Goal: Task Accomplishment & Management: Use online tool/utility

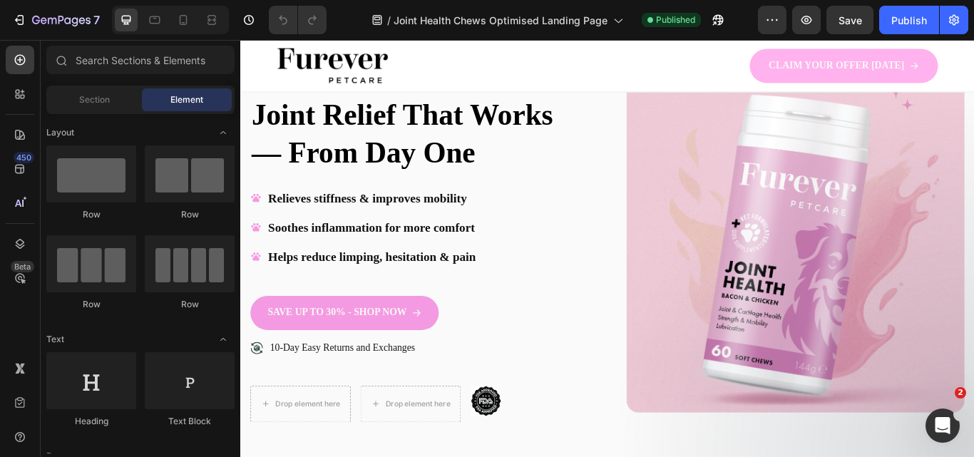
scroll to position [140, 0]
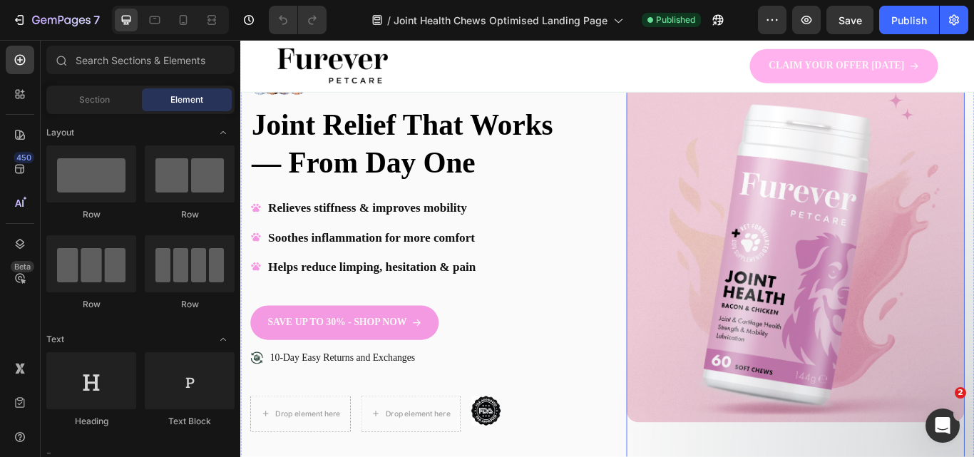
click at [973, 275] on img at bounding box center [887, 289] width 394 height 394
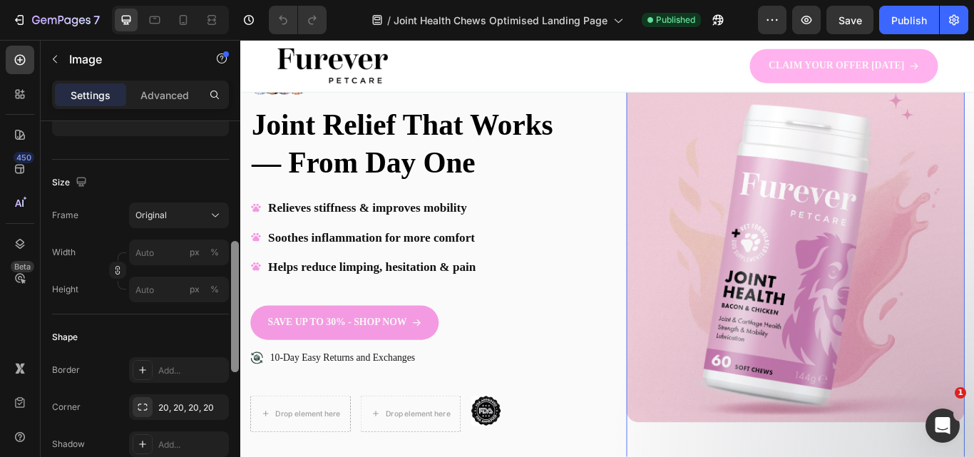
scroll to position [311, 0]
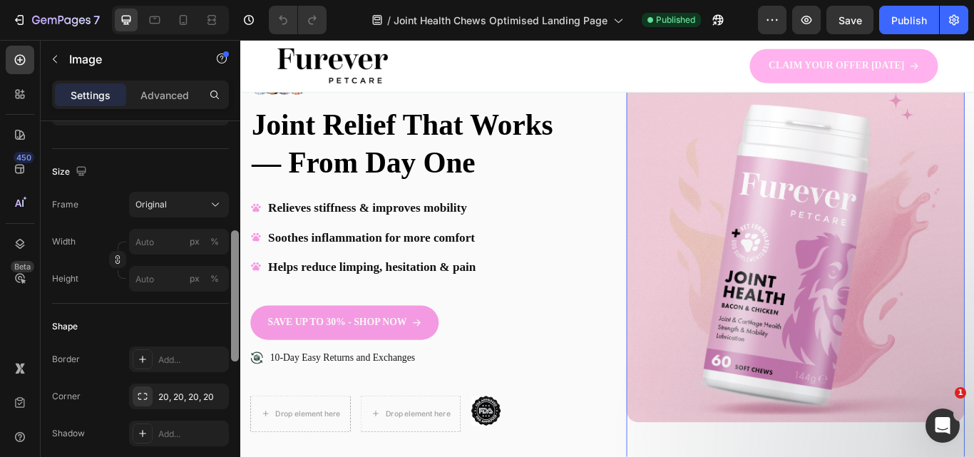
drag, startPoint x: 232, startPoint y: 150, endPoint x: 234, endPoint y: 255, distance: 104.8
click at [234, 255] on div at bounding box center [235, 295] width 8 height 131
click at [145, 252] on input "px %" at bounding box center [179, 242] width 100 height 26
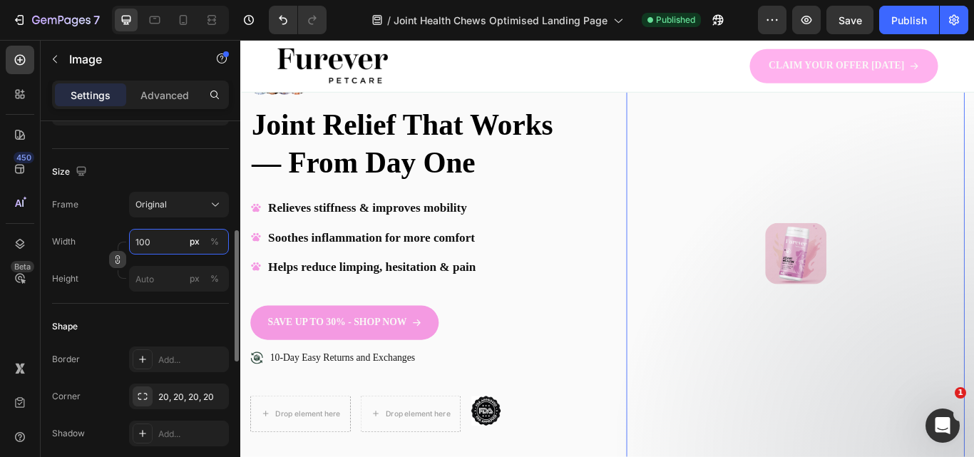
type input "100"
click at [114, 260] on icon "button" at bounding box center [118, 259] width 10 height 10
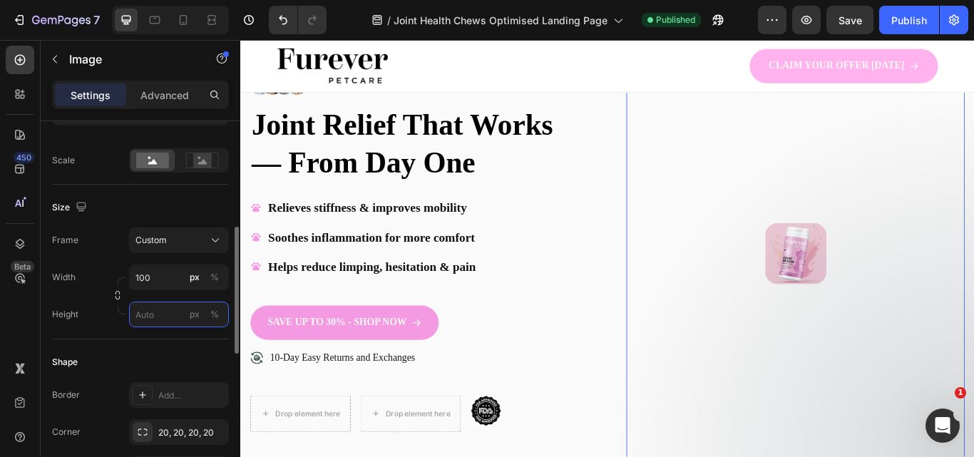
click at [146, 319] on input "px %" at bounding box center [179, 314] width 100 height 26
type input "100"
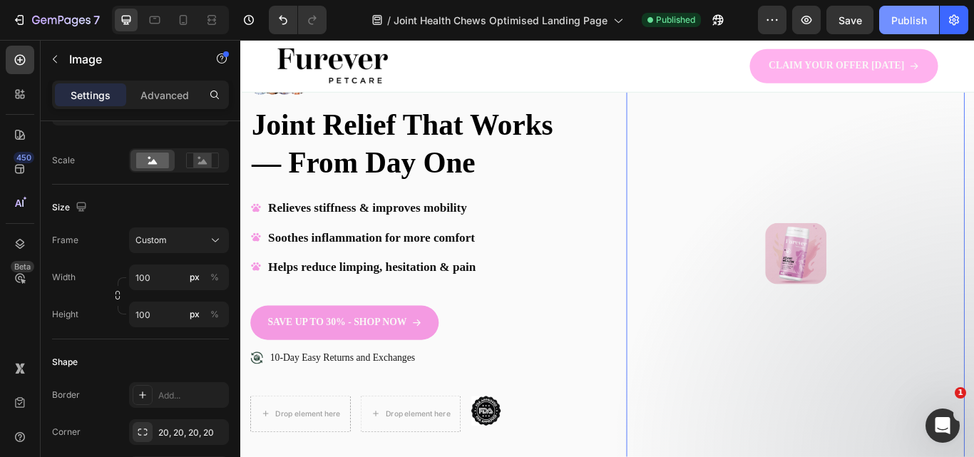
click at [908, 16] on div "Publish" at bounding box center [909, 20] width 36 height 15
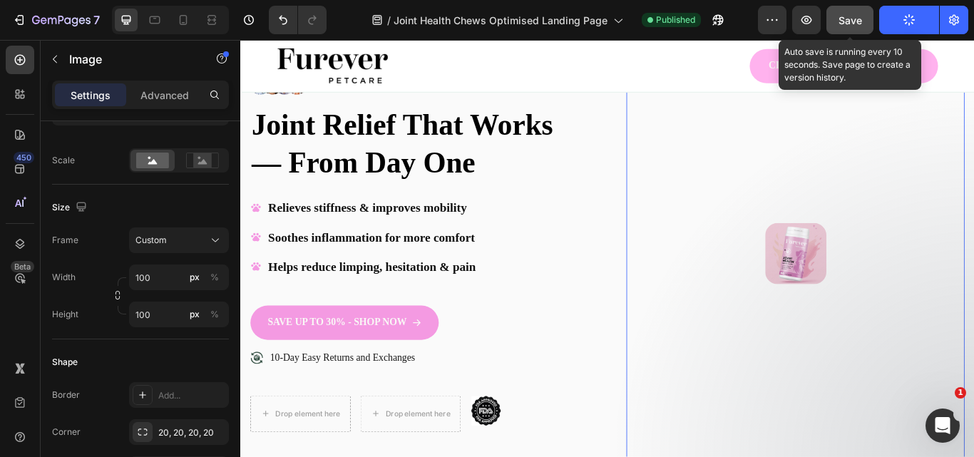
click at [840, 21] on span "Save" at bounding box center [850, 20] width 24 height 12
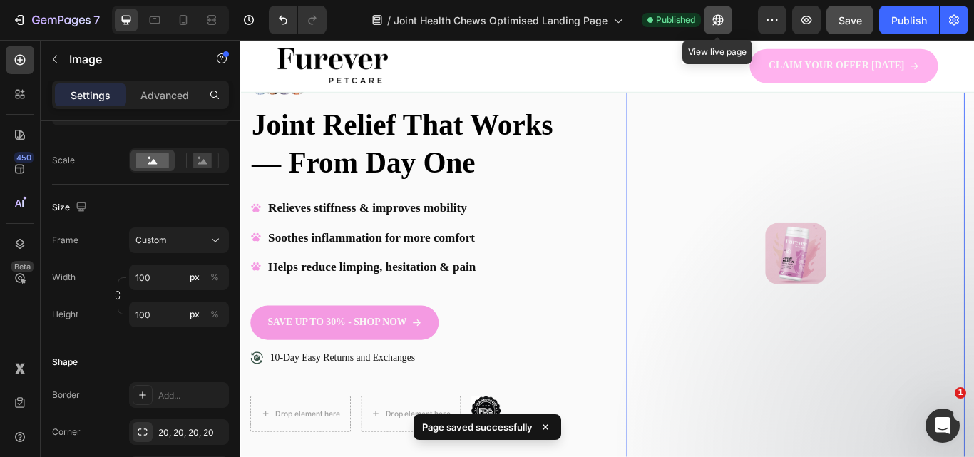
click at [709, 19] on button "button" at bounding box center [717, 20] width 29 height 29
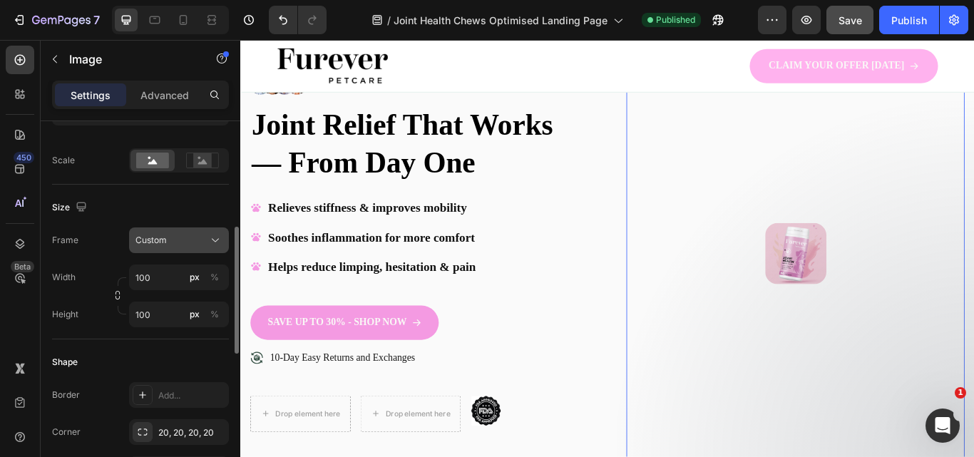
click at [170, 237] on div "Custom" at bounding box center [170, 240] width 70 height 13
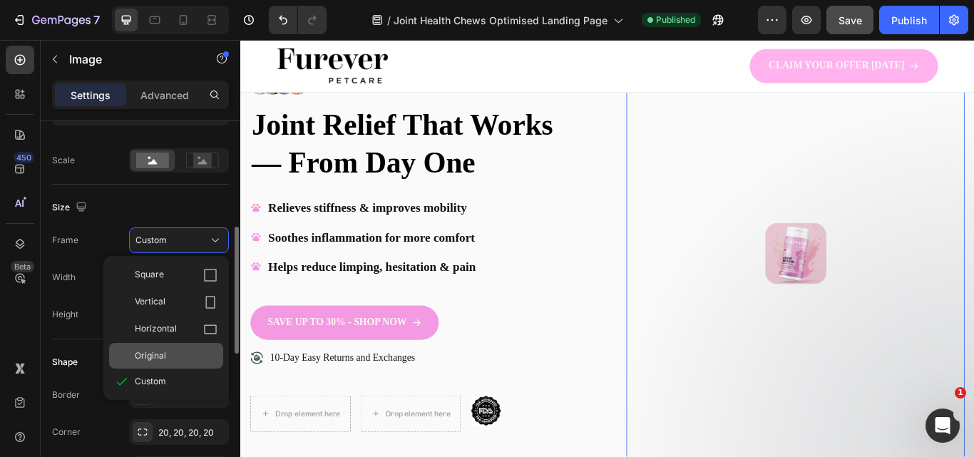
click at [178, 354] on div "Original" at bounding box center [176, 355] width 83 height 13
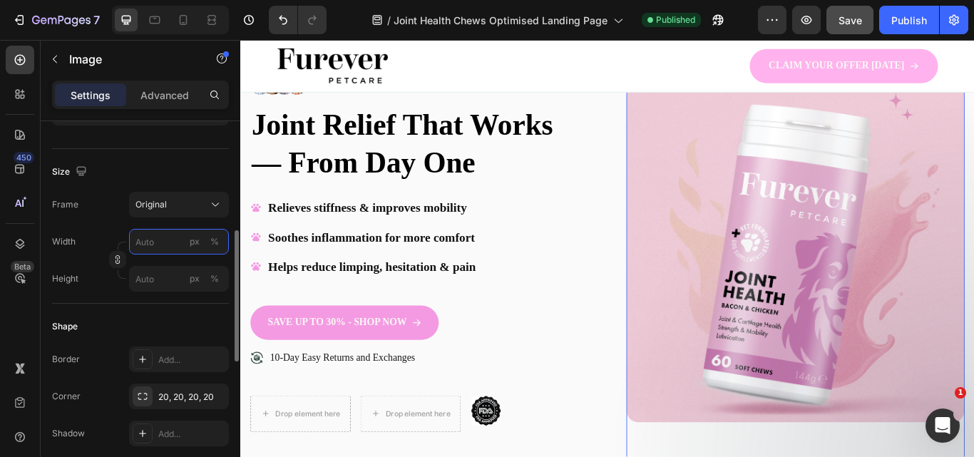
click at [149, 239] on input "px %" at bounding box center [179, 242] width 100 height 26
click at [973, 73] on div "Image CLAIM YOUR OFFER TODAY Button Row Row" at bounding box center [667, 70] width 855 height 61
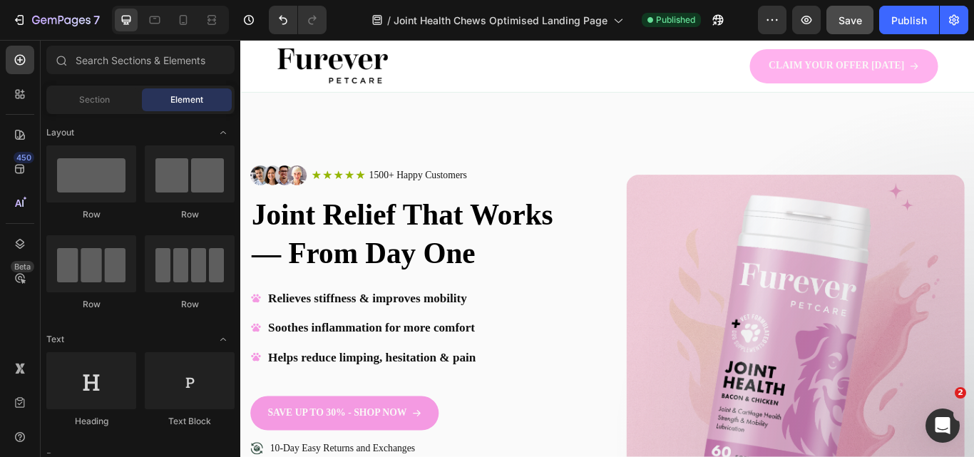
scroll to position [24, 0]
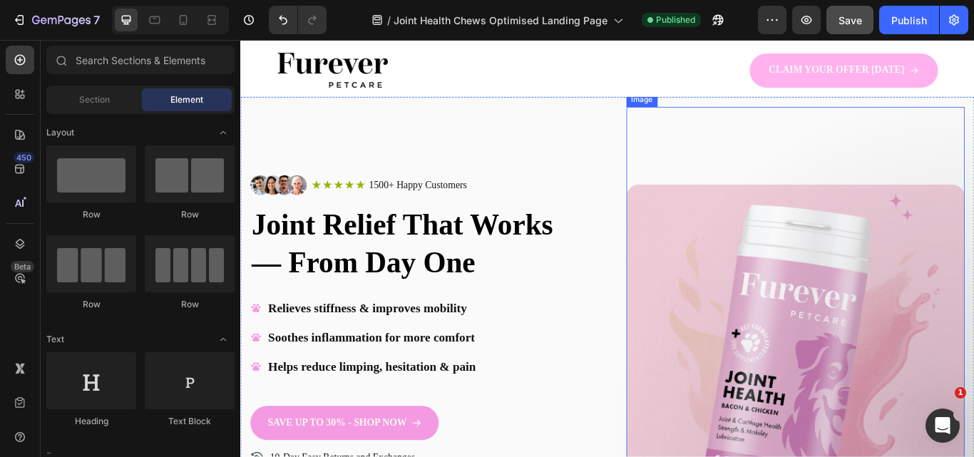
click at [913, 354] on img at bounding box center [887, 406] width 394 height 394
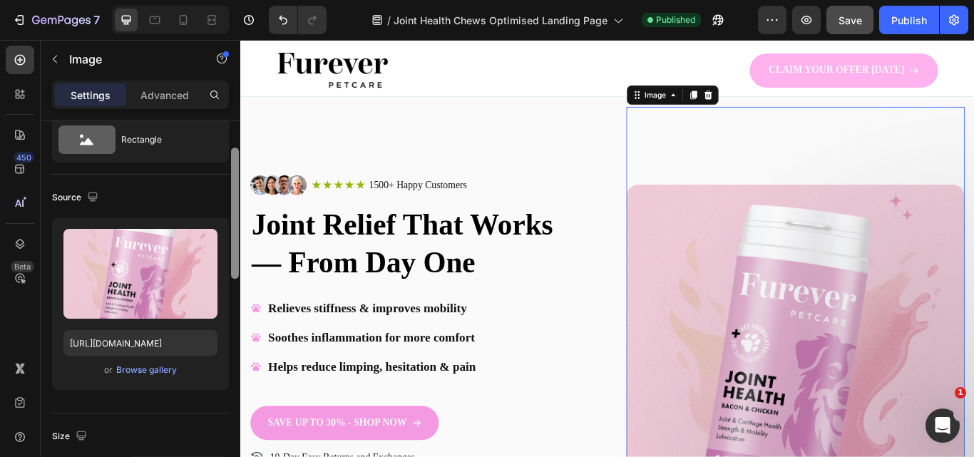
click at [236, 237] on div at bounding box center [235, 213] width 8 height 131
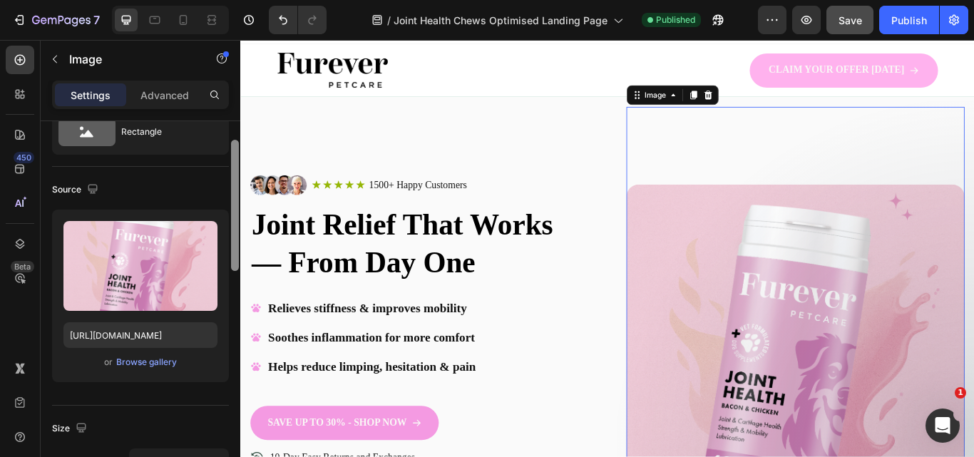
scroll to position [283, 0]
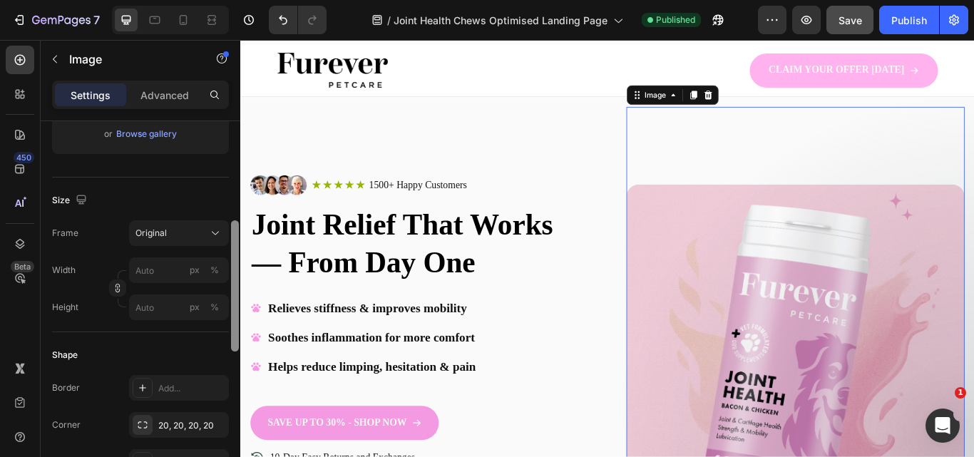
drag, startPoint x: 234, startPoint y: 237, endPoint x: 234, endPoint y: 316, distance: 79.8
click at [234, 316] on div at bounding box center [235, 285] width 8 height 131
click at [175, 272] on input "px %" at bounding box center [179, 270] width 100 height 26
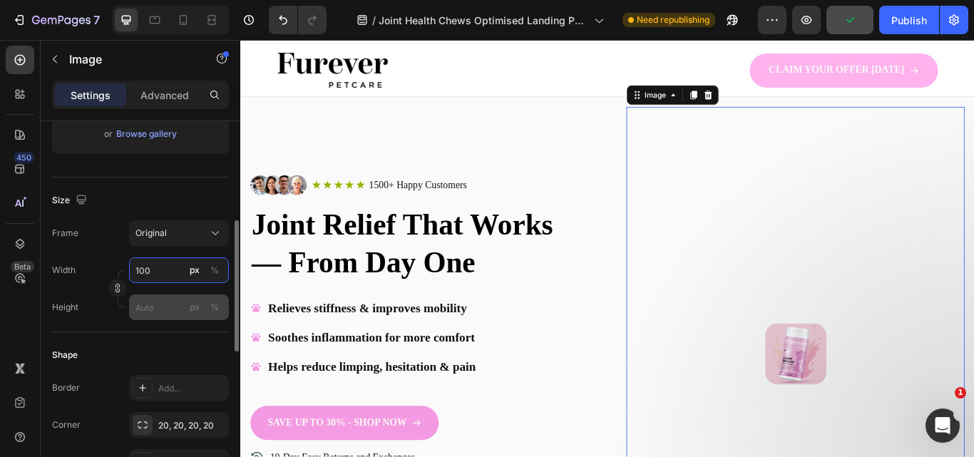
type input "100"
click at [158, 306] on input "px %" at bounding box center [179, 307] width 100 height 26
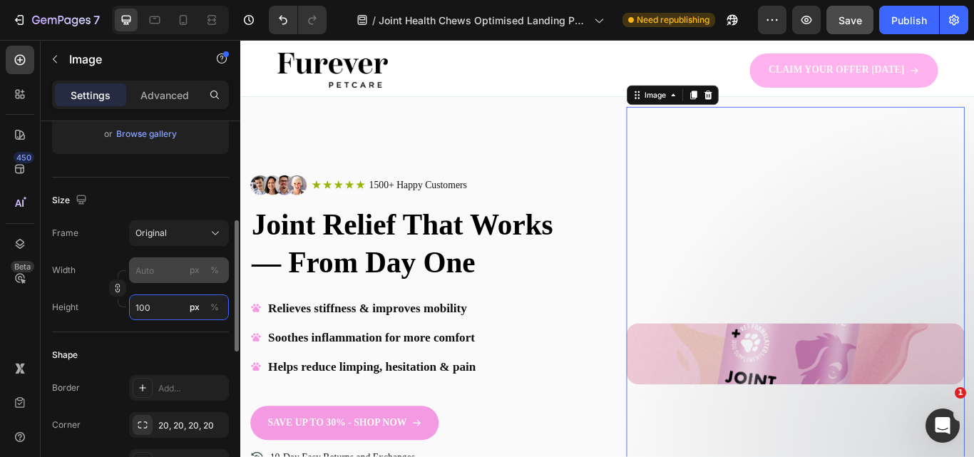
type input "100"
click at [152, 272] on input "px %" at bounding box center [179, 270] width 100 height 26
type input "1"
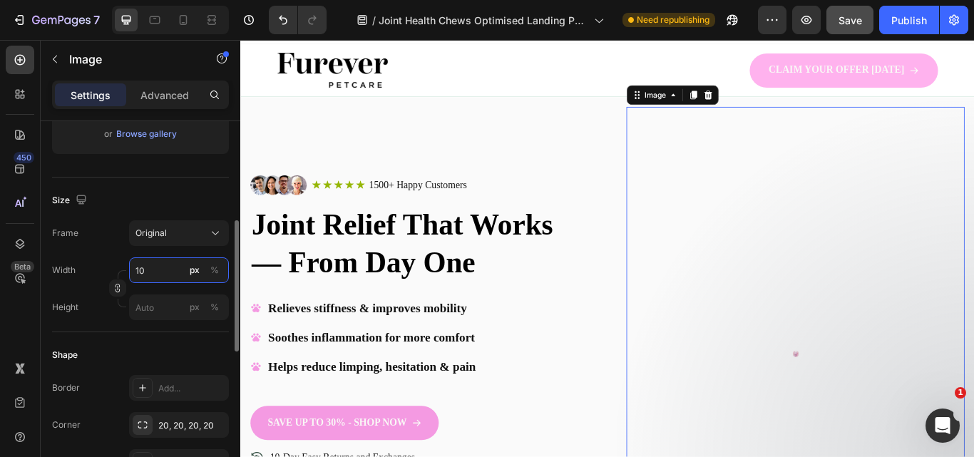
click at [148, 277] on input "10" at bounding box center [179, 270] width 100 height 26
click at [113, 289] on icon "button" at bounding box center [118, 288] width 10 height 10
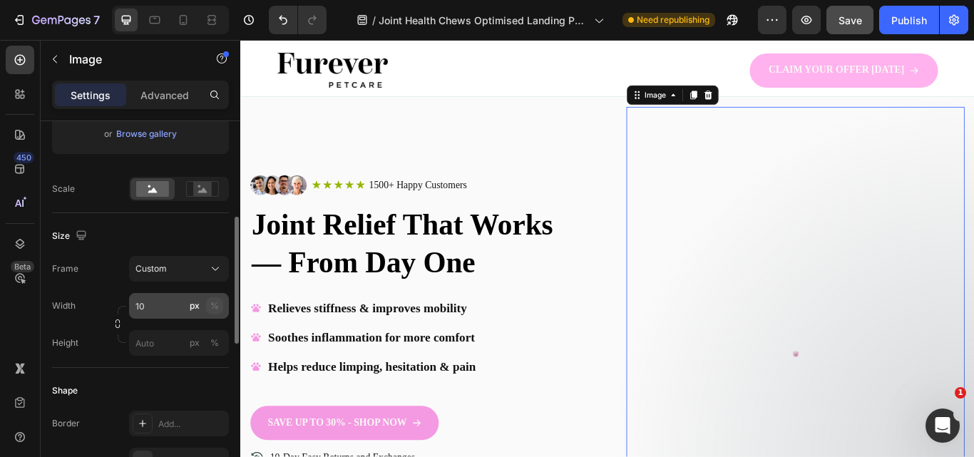
click at [219, 309] on button "%" at bounding box center [214, 305] width 17 height 17
click at [182, 310] on input "10" at bounding box center [179, 306] width 100 height 26
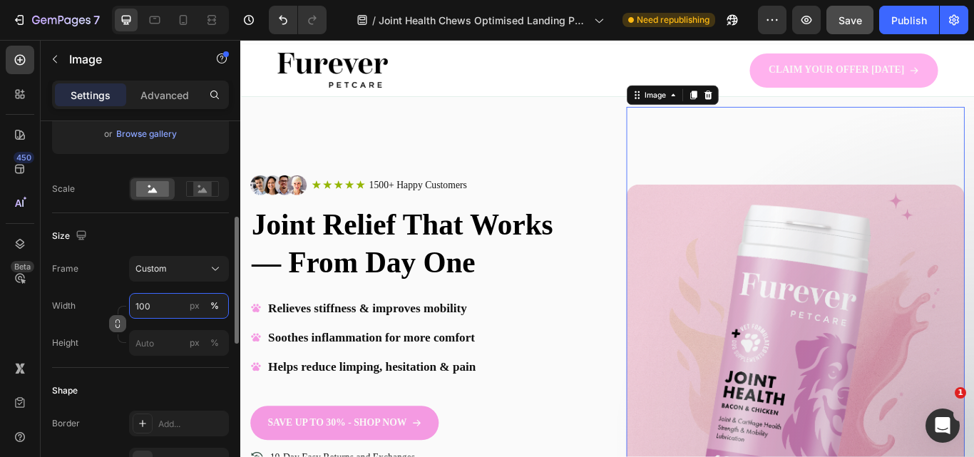
type input "100"
click at [115, 324] on icon "button" at bounding box center [118, 324] width 10 height 10
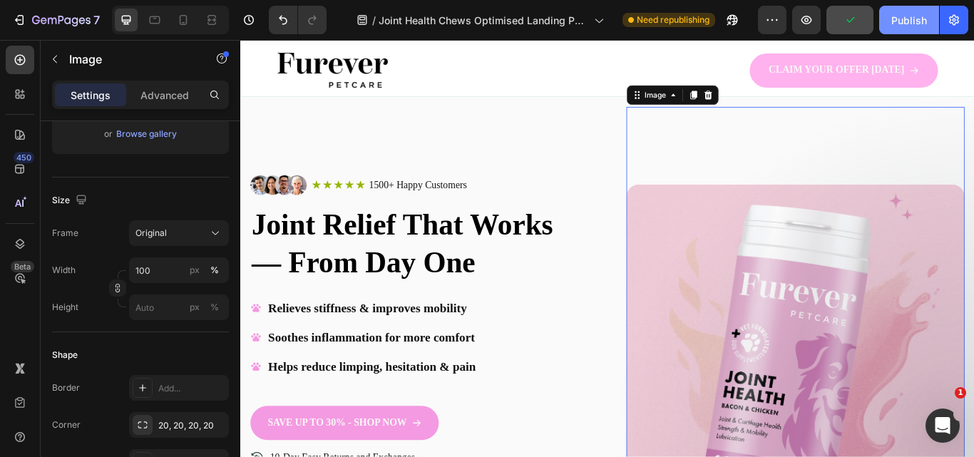
click at [912, 16] on div "Publish" at bounding box center [909, 20] width 36 height 15
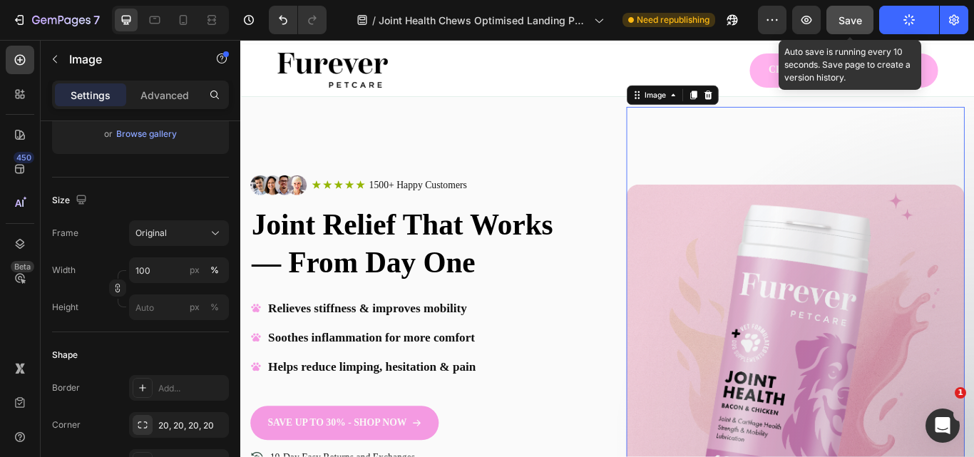
click at [851, 18] on span "Save" at bounding box center [850, 20] width 24 height 12
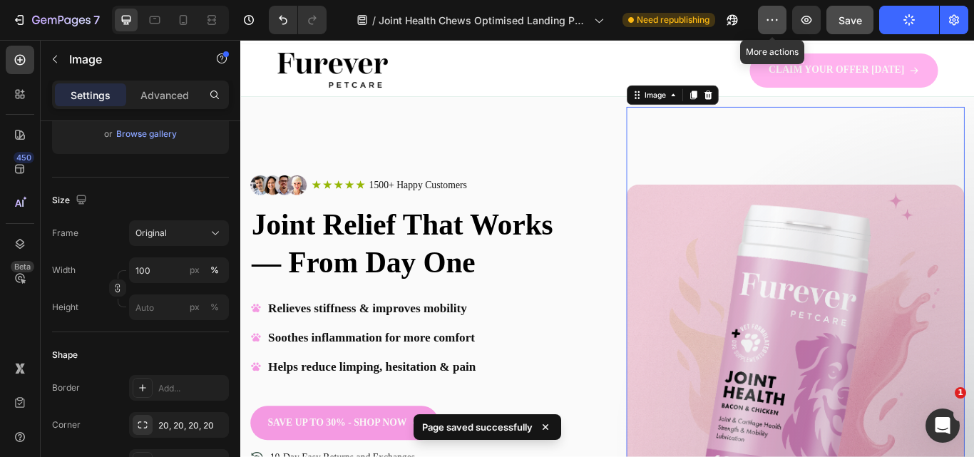
click at [766, 29] on button "button" at bounding box center [772, 20] width 29 height 29
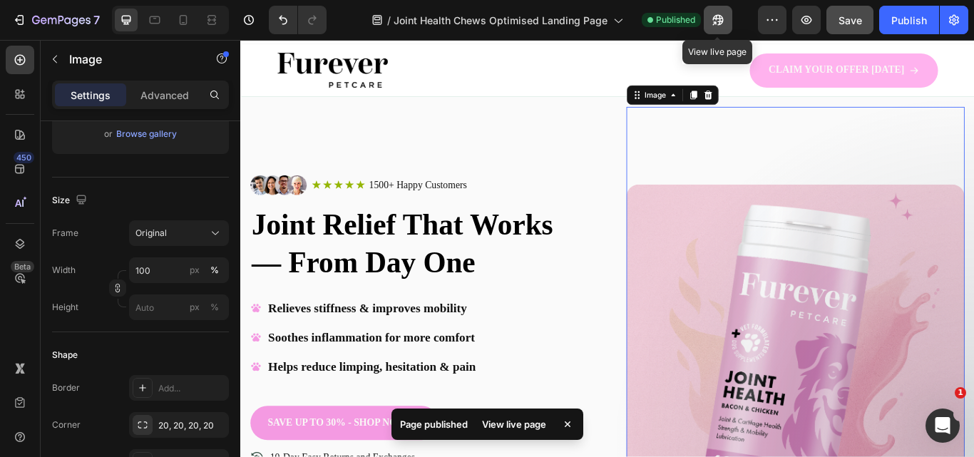
click at [721, 19] on icon "button" at bounding box center [717, 20] width 11 height 11
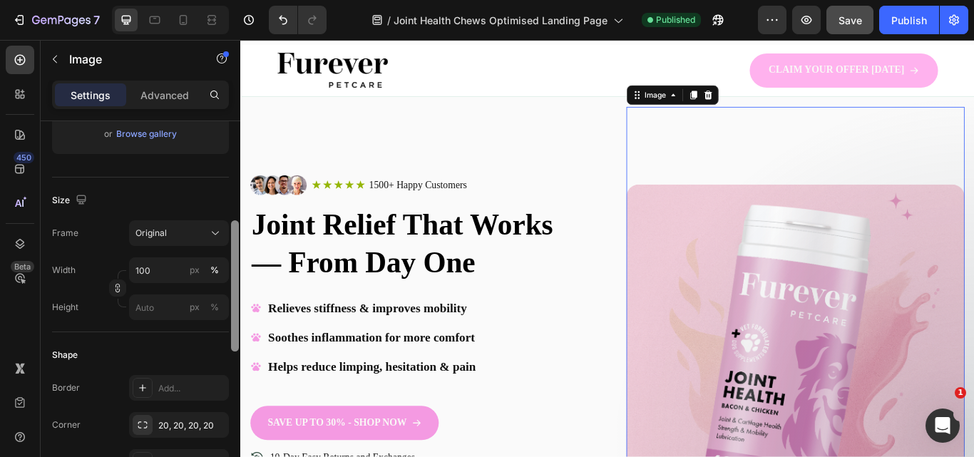
click at [235, 295] on div at bounding box center [235, 285] width 8 height 131
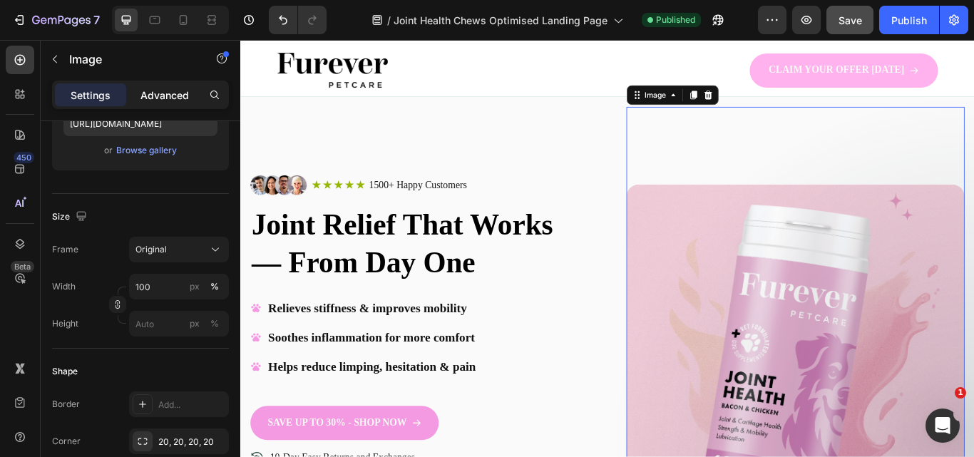
click at [148, 98] on p "Advanced" at bounding box center [164, 95] width 48 height 15
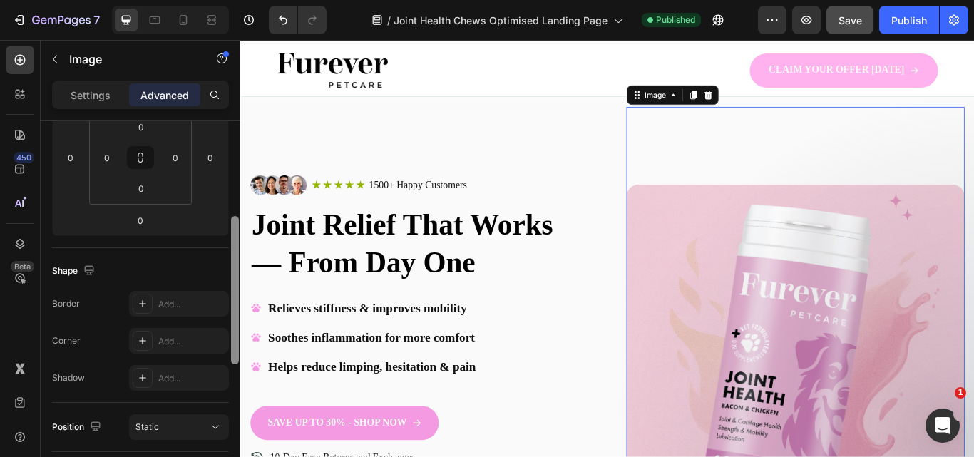
scroll to position [225, 0]
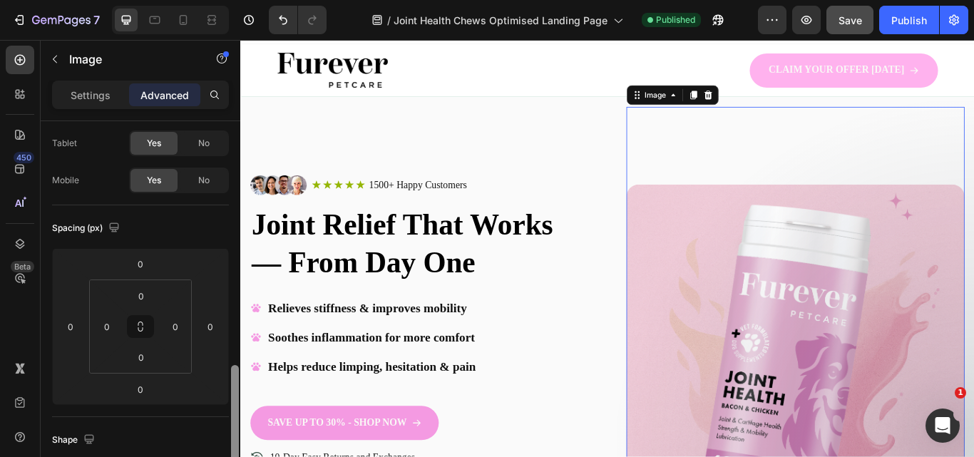
drag, startPoint x: 238, startPoint y: 308, endPoint x: 231, endPoint y: 232, distance: 76.6
click at [231, 365] on div at bounding box center [235, 439] width 8 height 148
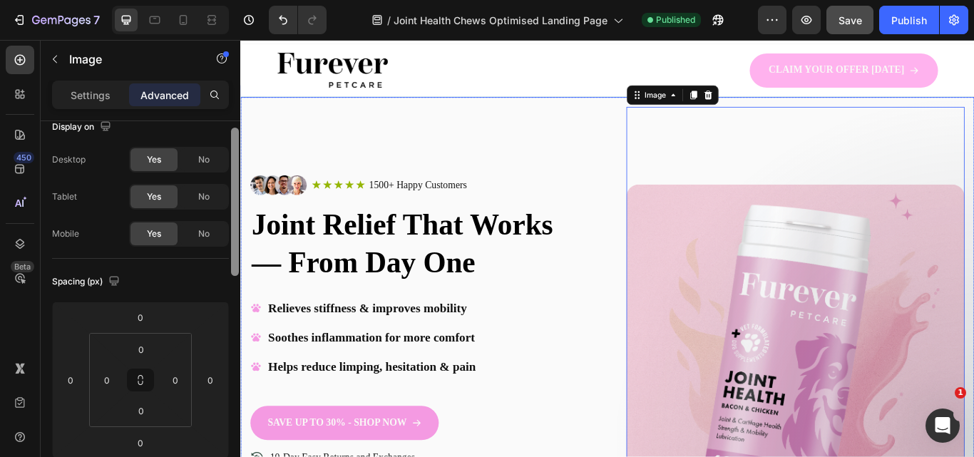
drag, startPoint x: 472, startPoint y: 276, endPoint x: 247, endPoint y: 233, distance: 228.6
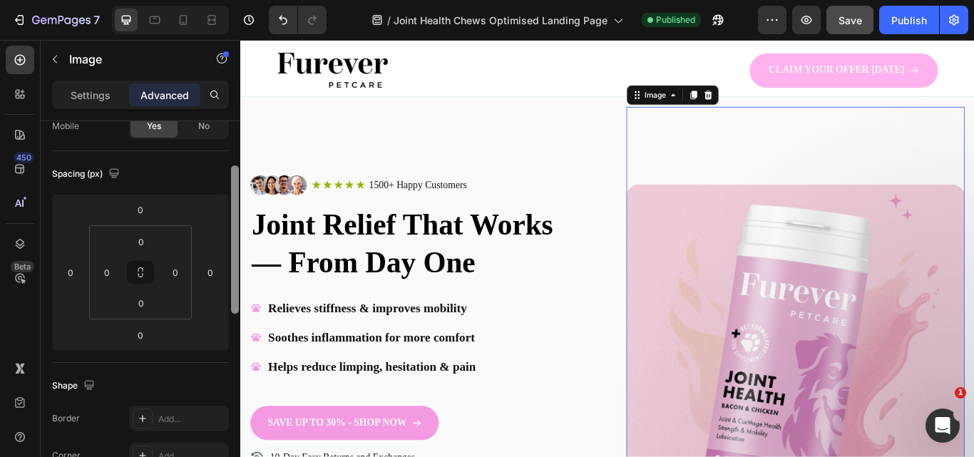
scroll to position [121, 0]
click at [236, 255] on div at bounding box center [235, 243] width 8 height 148
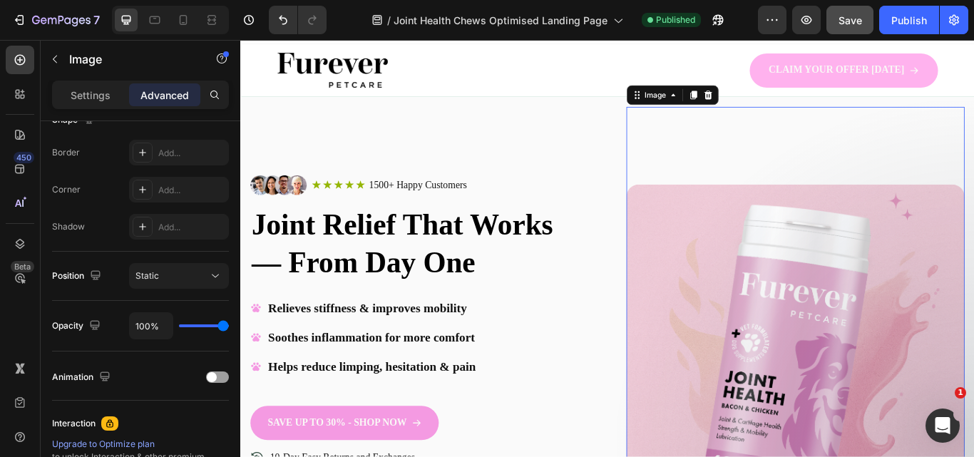
scroll to position [574, 0]
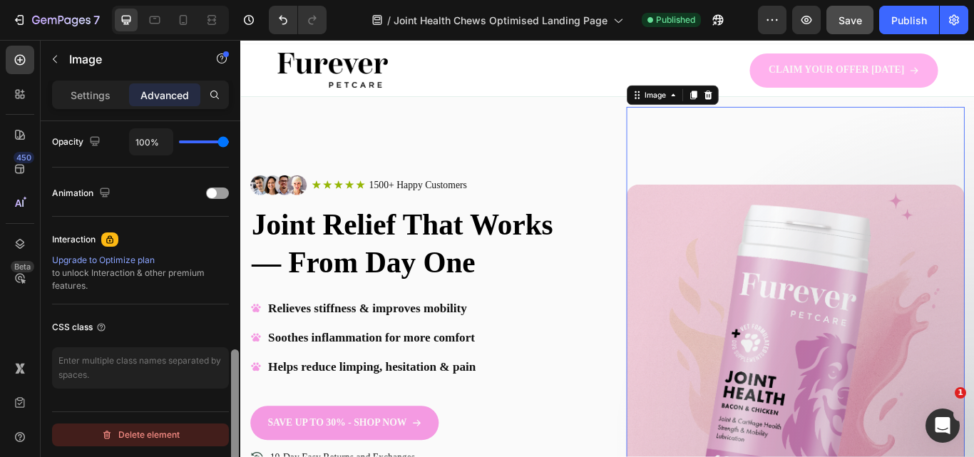
drag, startPoint x: 224, startPoint y: 286, endPoint x: 212, endPoint y: 443, distance: 157.2
click at [212, 443] on div "Display on Desktop Yes No Tablet Yes No Mobile Yes No Spacing (px) 0 0 0 0 0 0 …" at bounding box center [141, 309] width 200 height 376
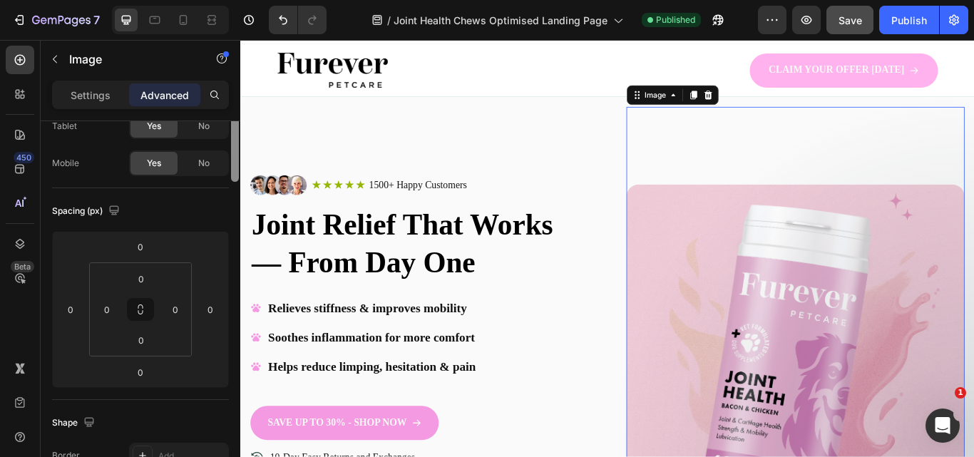
scroll to position [0, 0]
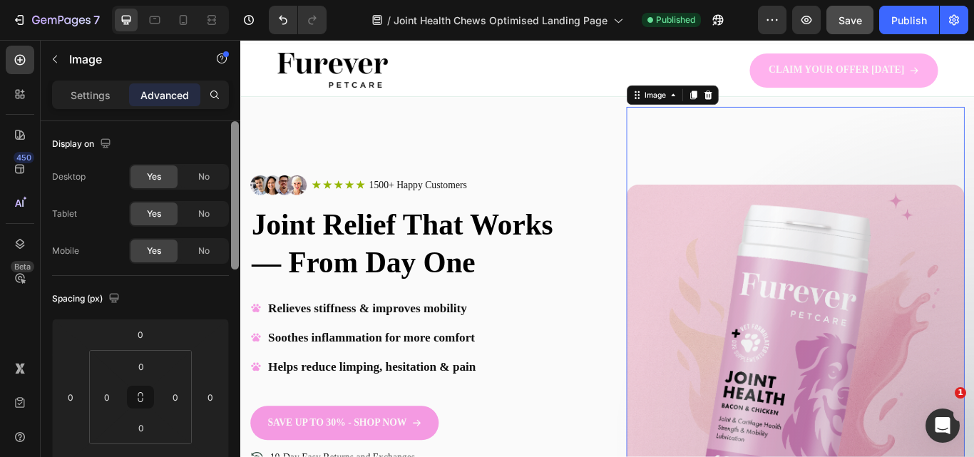
drag, startPoint x: 237, startPoint y: 386, endPoint x: 227, endPoint y: 116, distance: 269.6
click at [227, 116] on div "Settings Advanced Display on Desktop Yes No Tablet Yes No Mobile Yes No Spacing…" at bounding box center [141, 289] width 200 height 417
click at [98, 100] on p "Settings" at bounding box center [91, 95] width 40 height 15
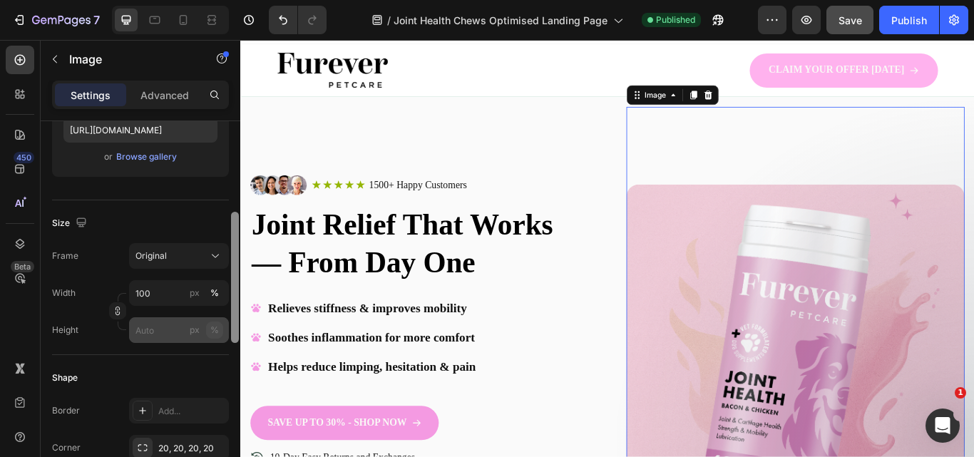
scroll to position [264, 0]
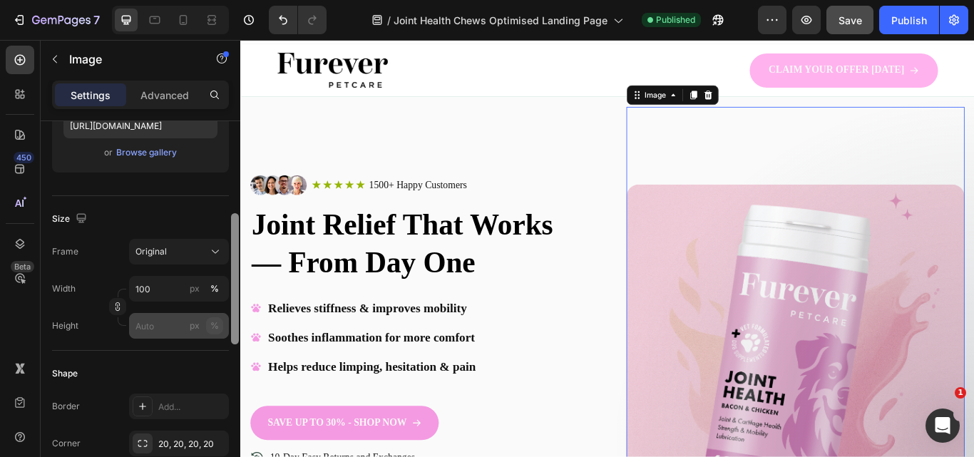
drag, startPoint x: 233, startPoint y: 225, endPoint x: 215, endPoint y: 317, distance: 94.5
click at [215, 317] on div "Style Rectangle Source Upload Image https://cdn.shopify.com/s/files/1/0910/8753…" at bounding box center [141, 309] width 200 height 376
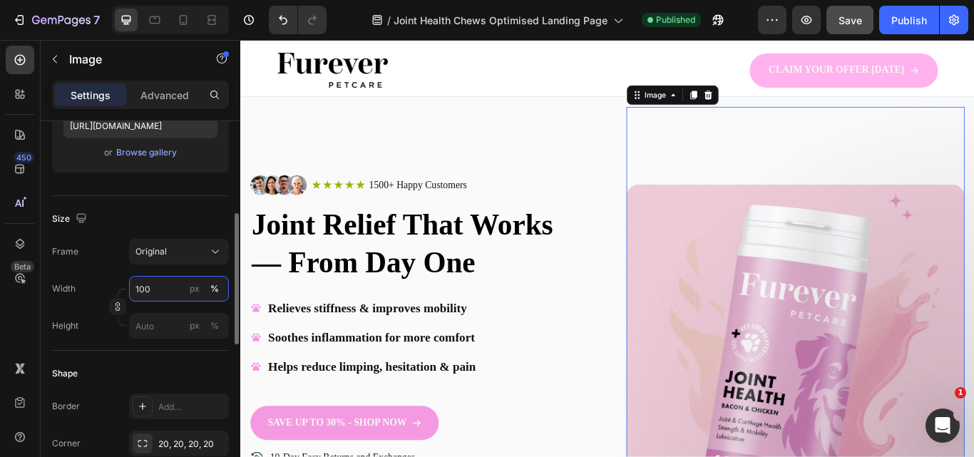
click at [173, 289] on input "100" at bounding box center [179, 289] width 100 height 26
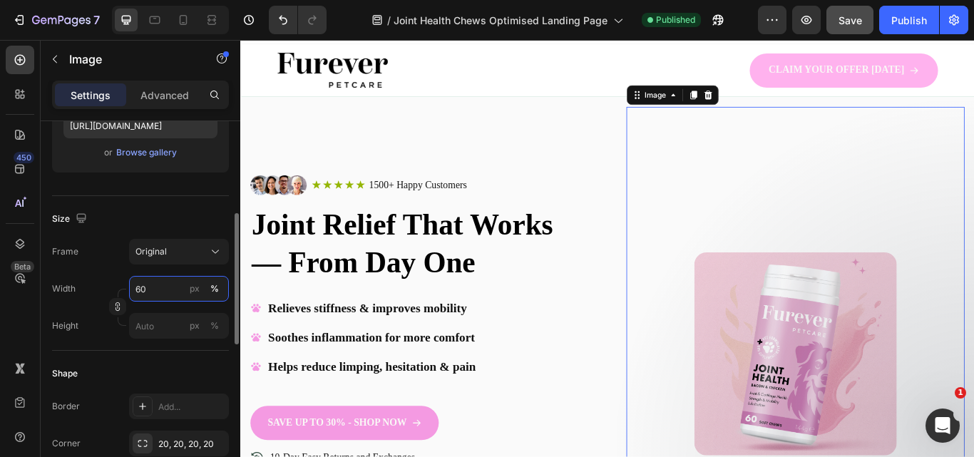
type input "6"
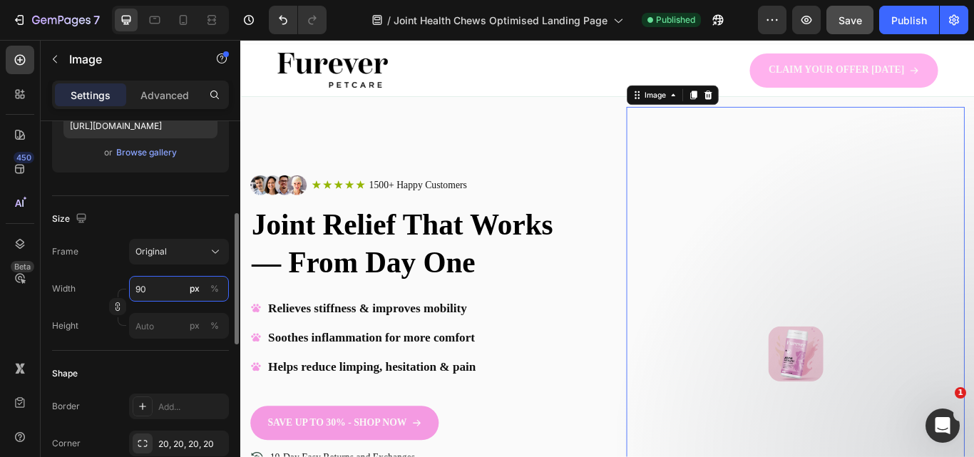
type input "9"
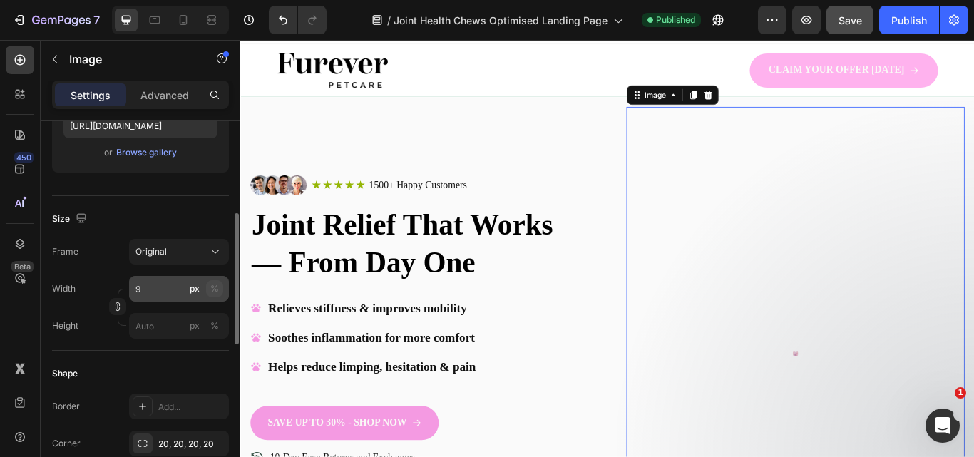
click at [212, 285] on div "%" at bounding box center [214, 288] width 9 height 13
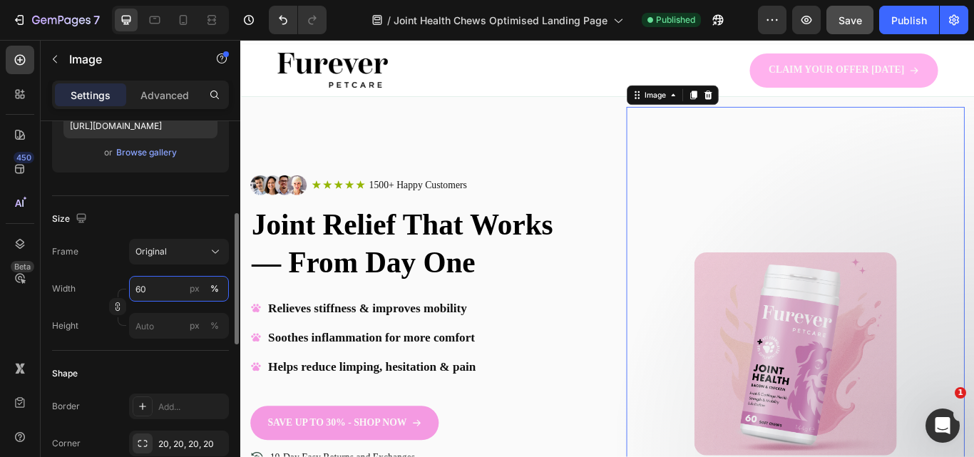
type input "6"
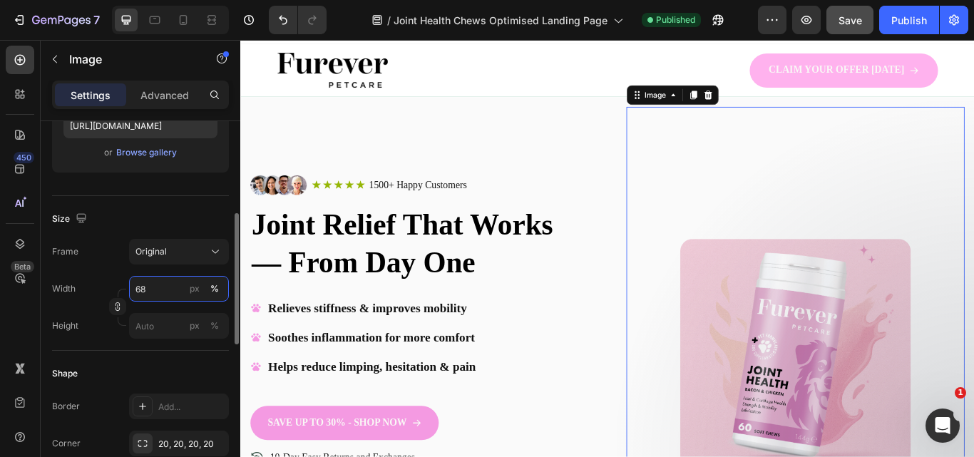
type input "6"
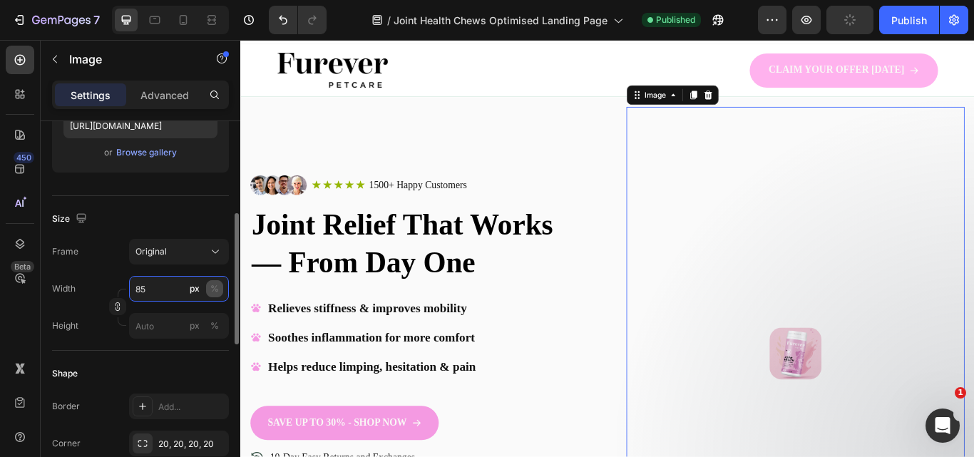
type input "85"
click at [211, 283] on div "%" at bounding box center [214, 288] width 9 height 13
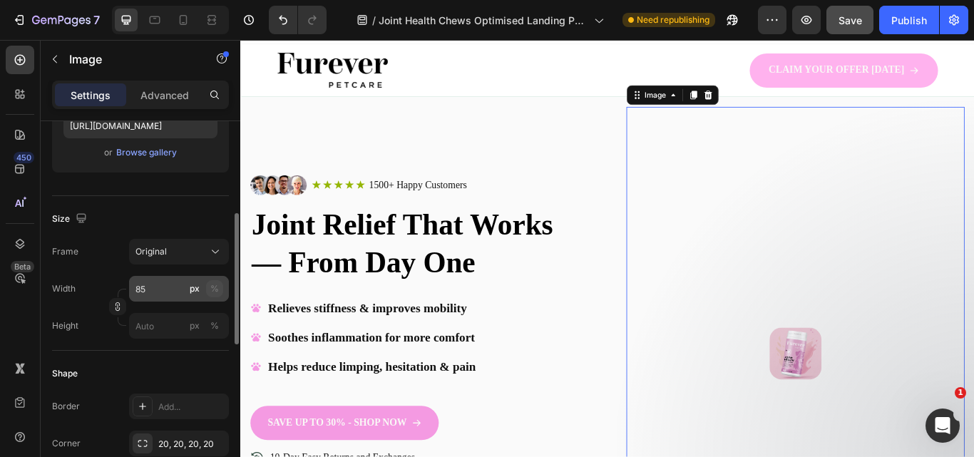
click at [215, 289] on div "%" at bounding box center [214, 288] width 9 height 13
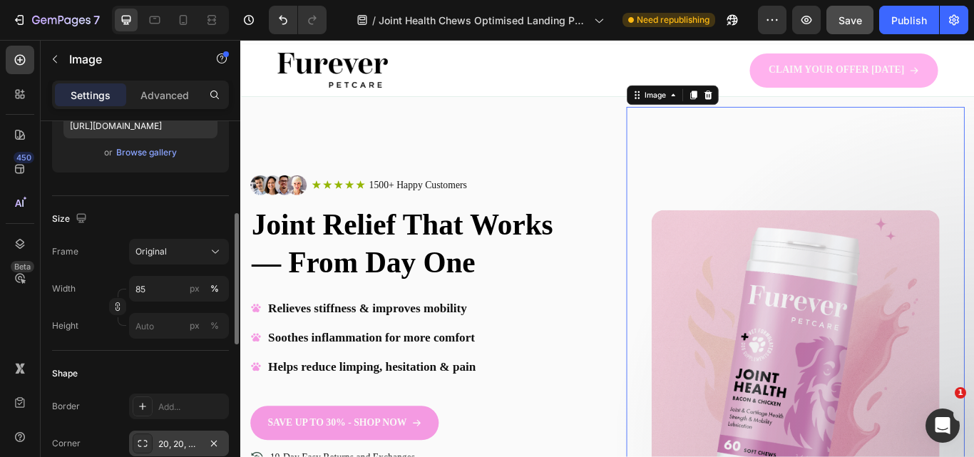
click at [144, 441] on icon at bounding box center [142, 443] width 11 height 11
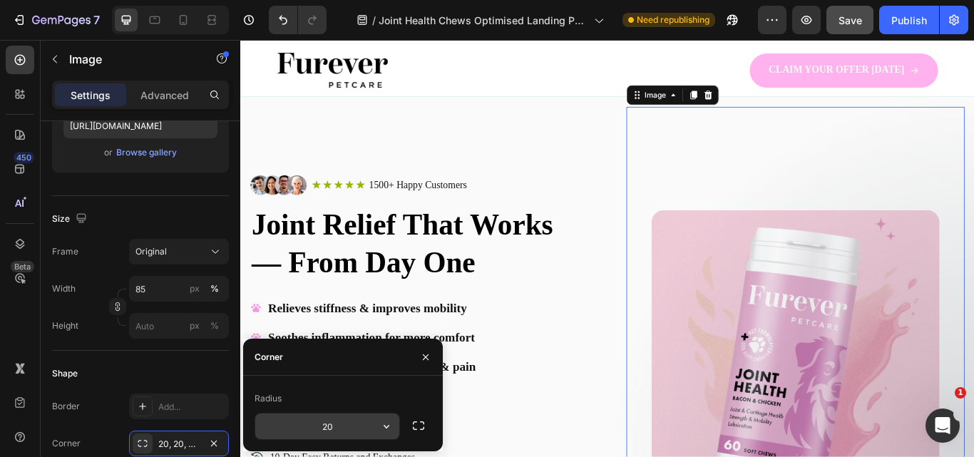
click at [328, 435] on input "20" at bounding box center [327, 426] width 144 height 26
type input "5"
type input "20"
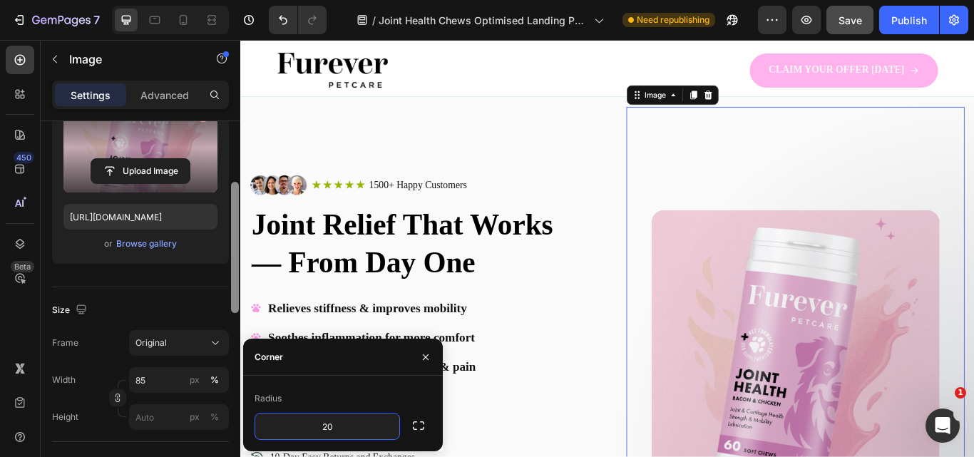
scroll to position [0, 0]
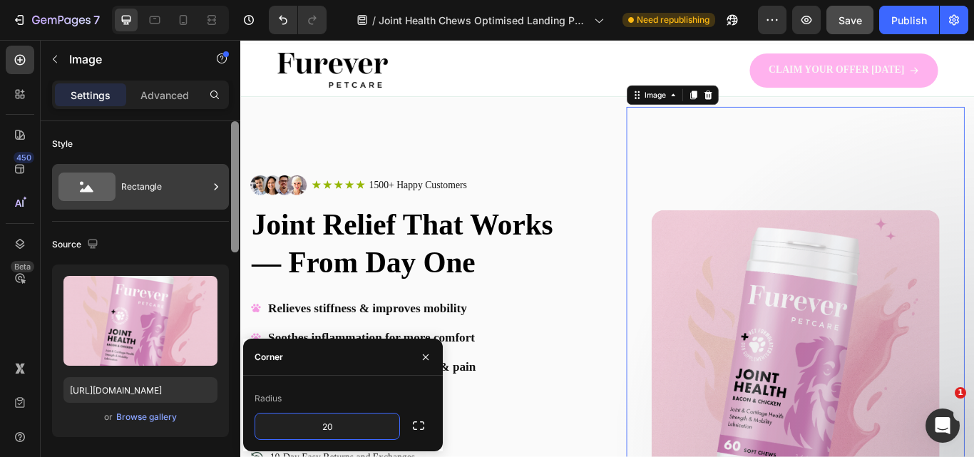
drag, startPoint x: 234, startPoint y: 339, endPoint x: 222, endPoint y: 190, distance: 148.7
click at [222, 190] on div "Style Rectangle Source Upload Image https://cdn.shopify.com/s/files/1/0910/8753…" at bounding box center [141, 309] width 200 height 376
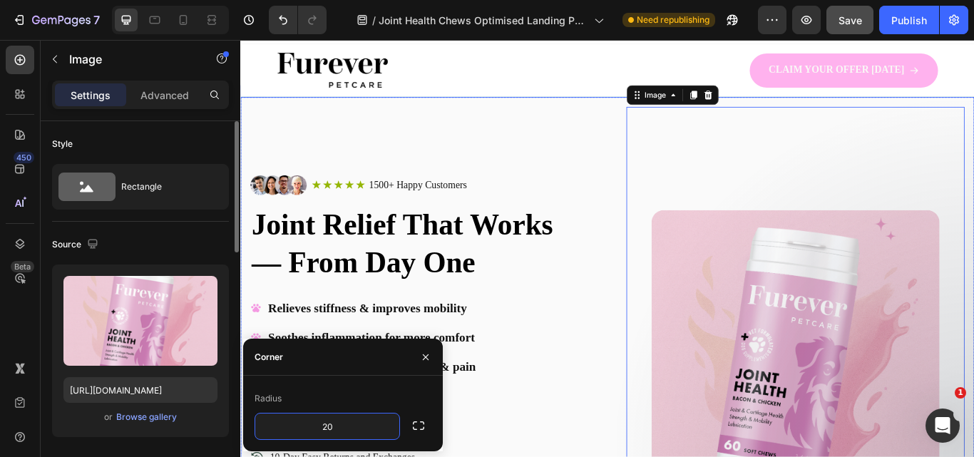
click at [742, 202] on div "Image 0" at bounding box center [887, 406] width 394 height 576
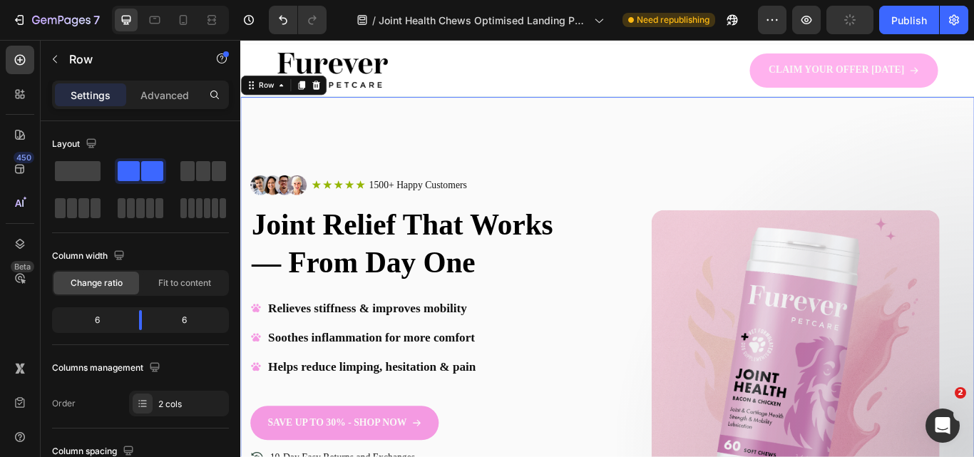
click at [759, 202] on div "Image" at bounding box center [887, 406] width 394 height 576
click at [240, 246] on iframe at bounding box center [606, 248] width 733 height 417
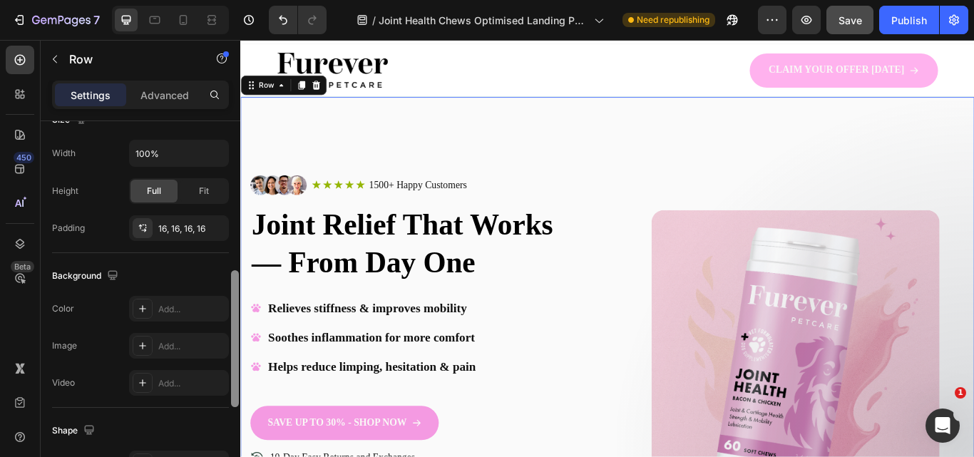
drag, startPoint x: 232, startPoint y: 250, endPoint x: 223, endPoint y: 401, distance: 150.6
click at [223, 401] on div "Layout Column width Change ratio Fit to content 6 6 Columns management Order 2 …" at bounding box center [141, 309] width 200 height 376
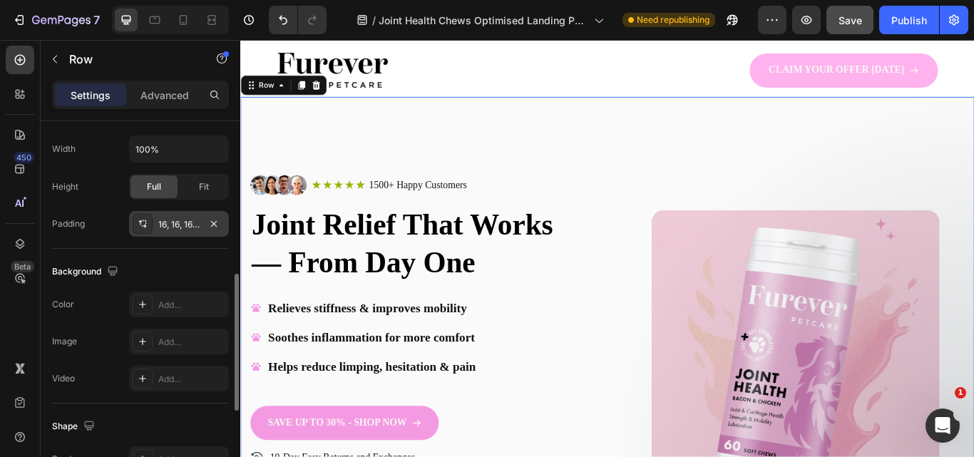
click at [177, 230] on div "16, 16, 16, 16" at bounding box center [178, 224] width 41 height 13
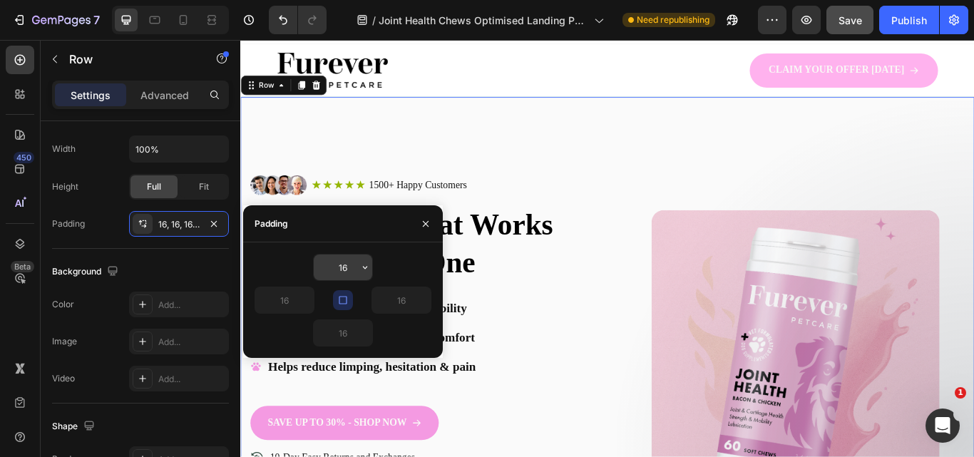
click at [352, 273] on input "16" at bounding box center [343, 267] width 58 height 26
click at [352, 274] on input "16" at bounding box center [343, 267] width 58 height 26
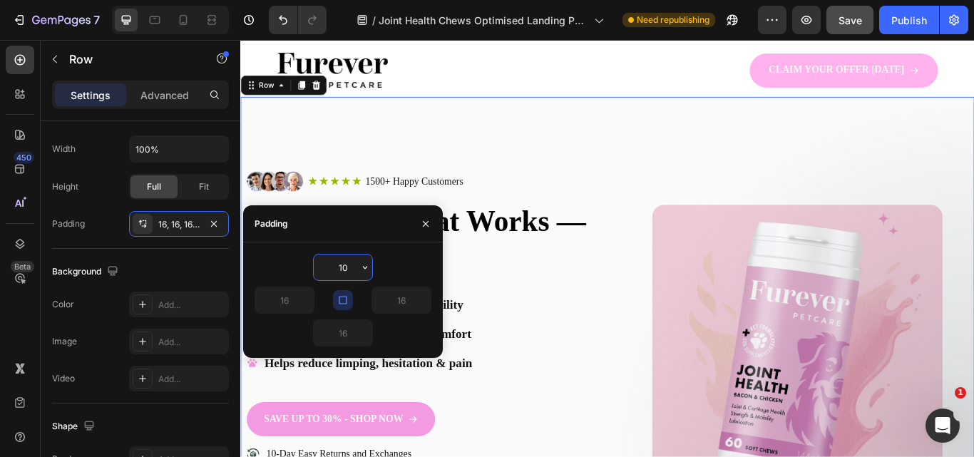
type input "1"
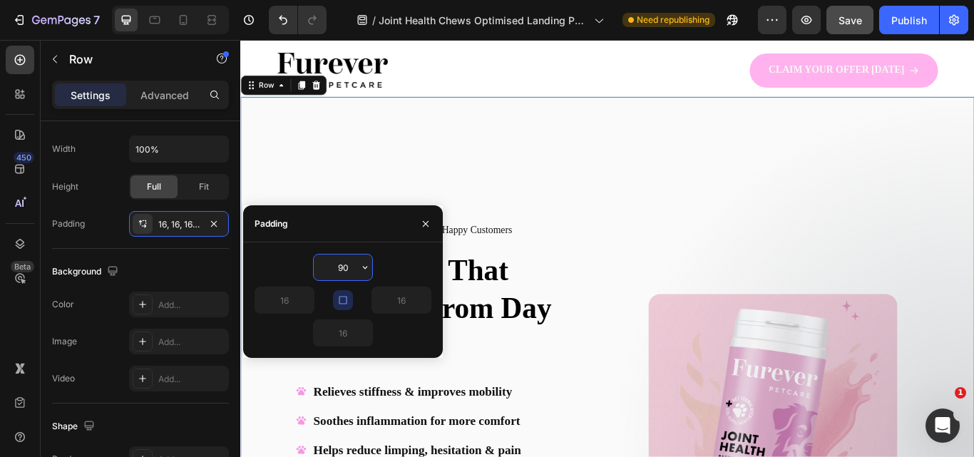
type input "9"
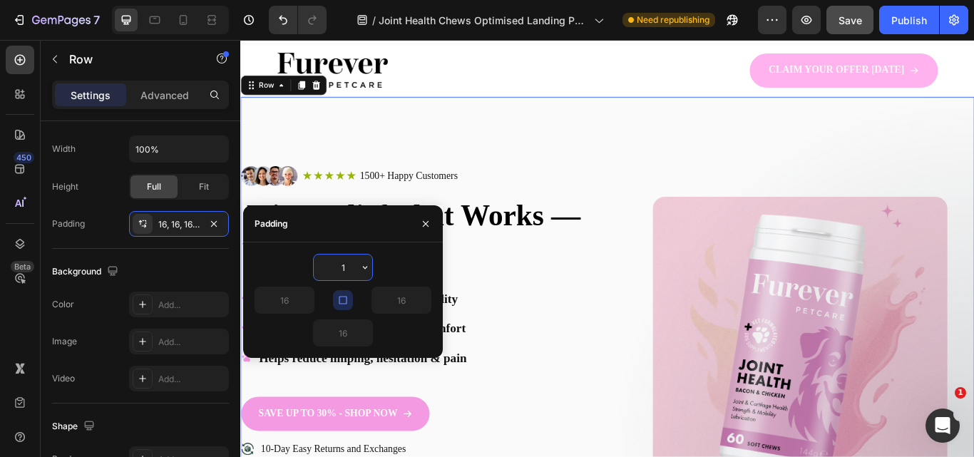
type input "1"
type input "5"
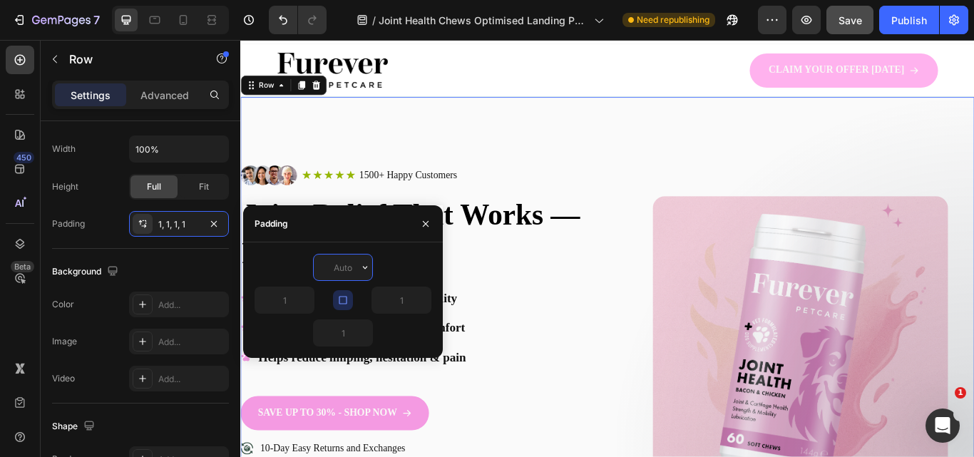
type input "8"
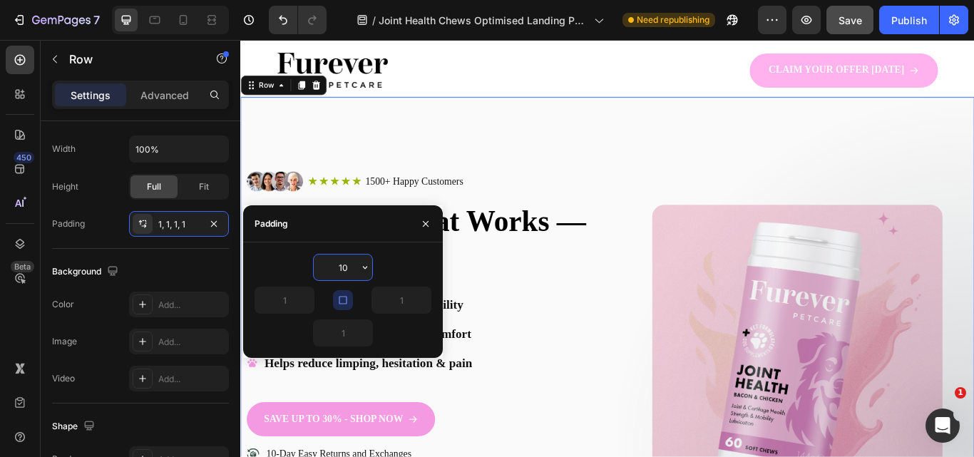
type input "10"
click at [531, 309] on h2 "Joint Relief That Works — From Day One" at bounding box center [446, 274] width 398 height 92
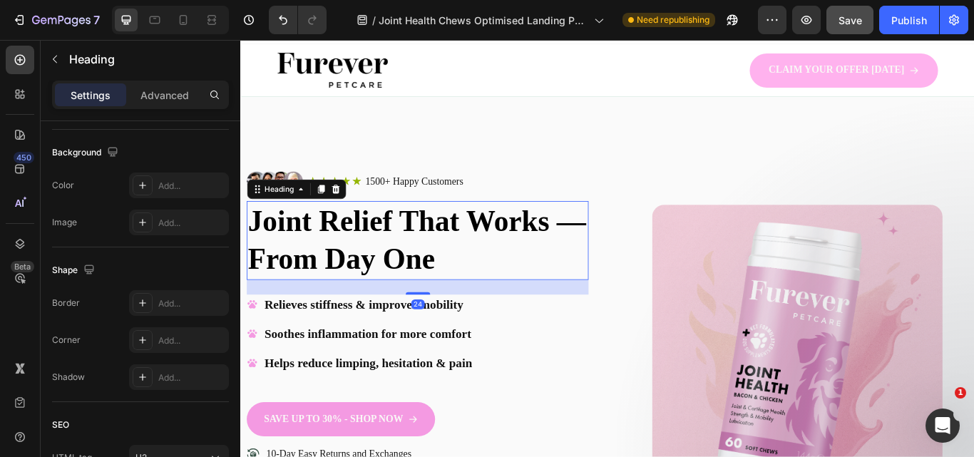
scroll to position [0, 0]
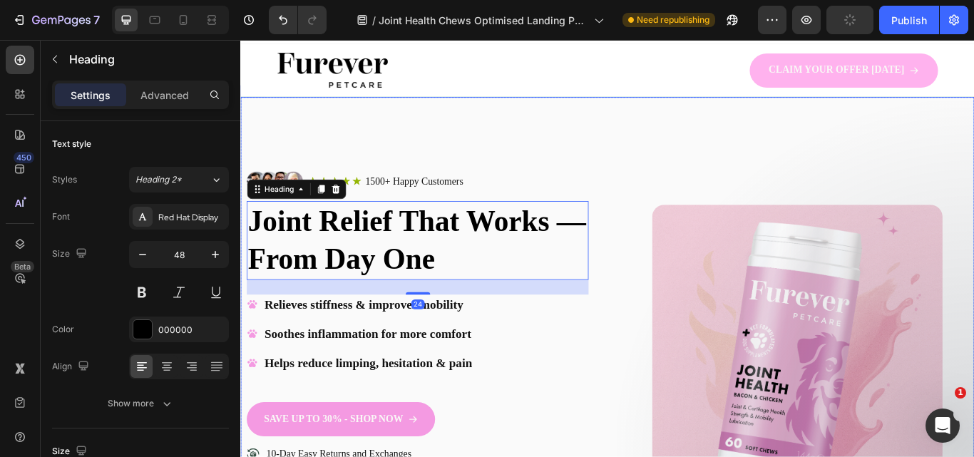
click at [712, 176] on div "Image" at bounding box center [889, 402] width 398 height 576
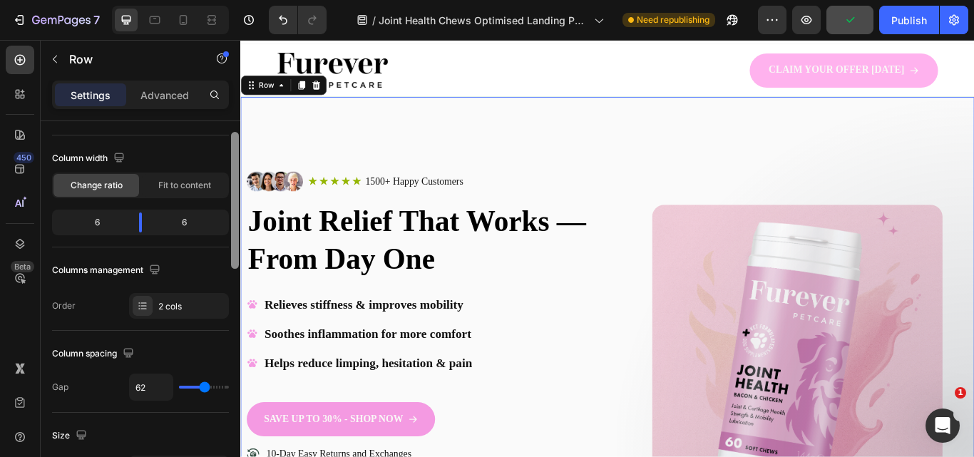
drag, startPoint x: 232, startPoint y: 231, endPoint x: 223, endPoint y: 267, distance: 37.5
click at [223, 267] on div "Layout Column width Change ratio Fit to content 6 6 Columns management Order 2 …" at bounding box center [141, 309] width 200 height 376
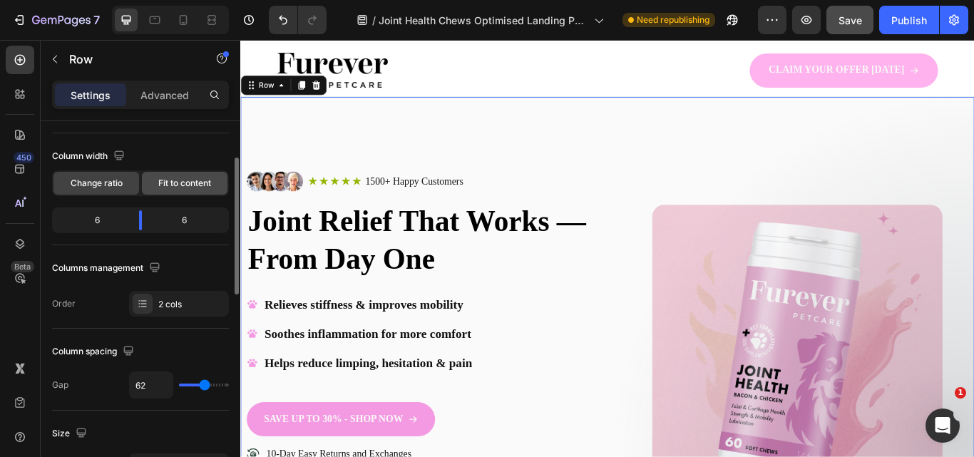
click at [172, 192] on div "Fit to content" at bounding box center [185, 183] width 86 height 23
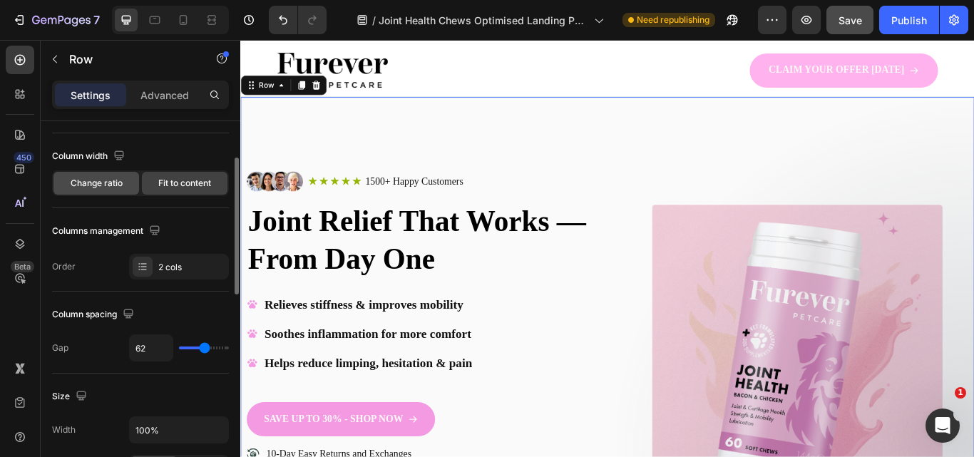
click at [111, 187] on span "Change ratio" at bounding box center [97, 183] width 52 height 13
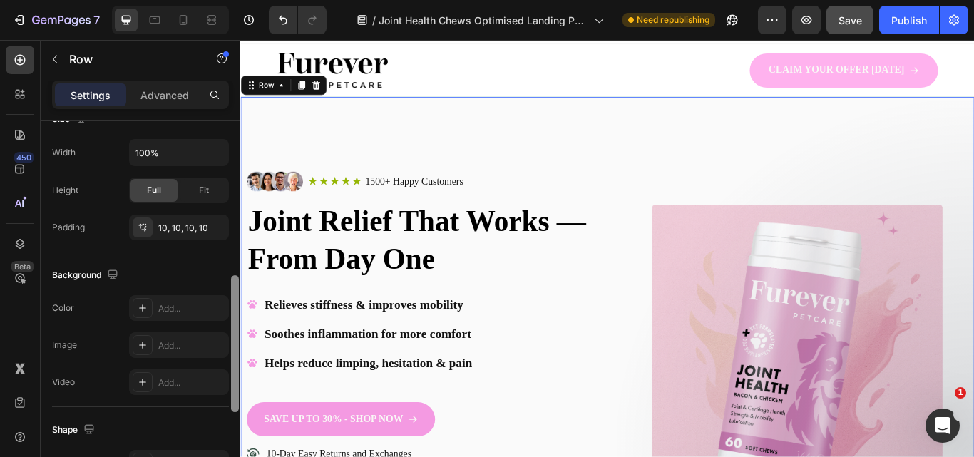
scroll to position [416, 0]
drag, startPoint x: 238, startPoint y: 210, endPoint x: 221, endPoint y: 325, distance: 116.7
click at [221, 325] on div "Layout Column width Change ratio Fit to content 6 6 Columns management Order 2 …" at bounding box center [141, 309] width 200 height 376
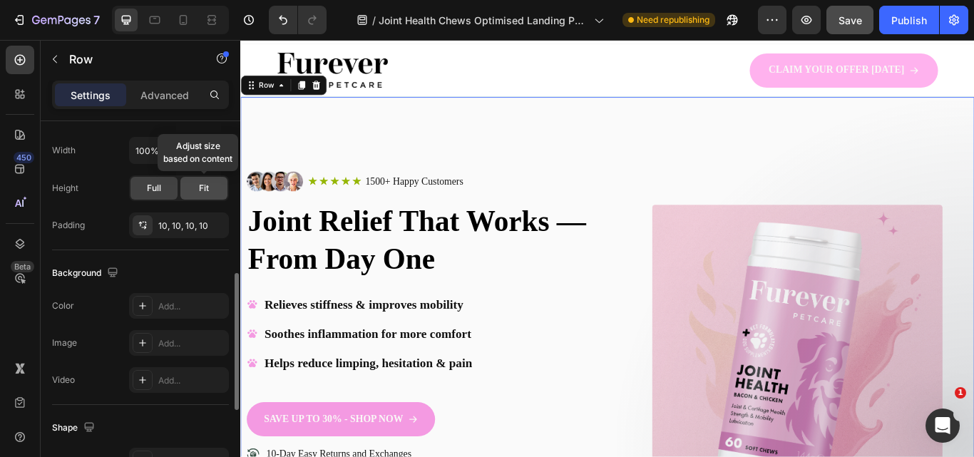
click at [190, 195] on div "Fit" at bounding box center [203, 188] width 47 height 23
click at [160, 195] on div "Full" at bounding box center [153, 188] width 47 height 23
click at [185, 192] on div "Fit" at bounding box center [203, 188] width 47 height 23
click at [153, 190] on span "Full" at bounding box center [154, 188] width 14 height 13
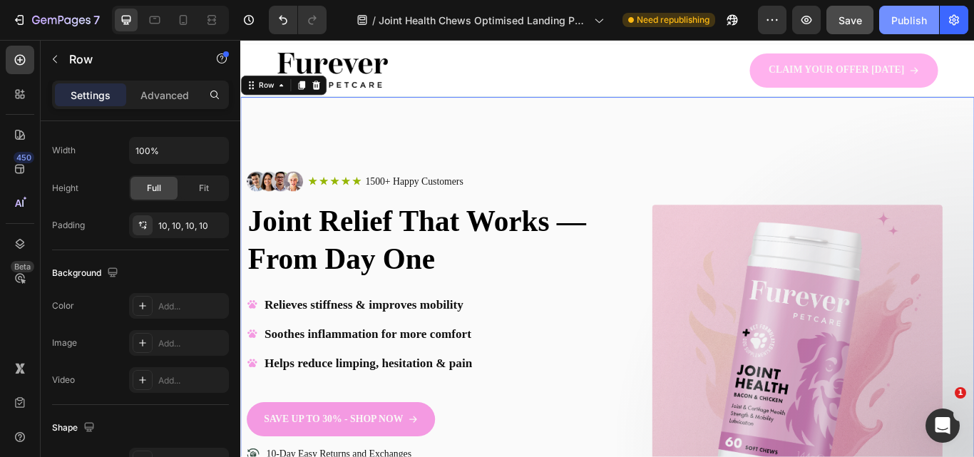
click at [888, 16] on button "Publish" at bounding box center [909, 20] width 60 height 29
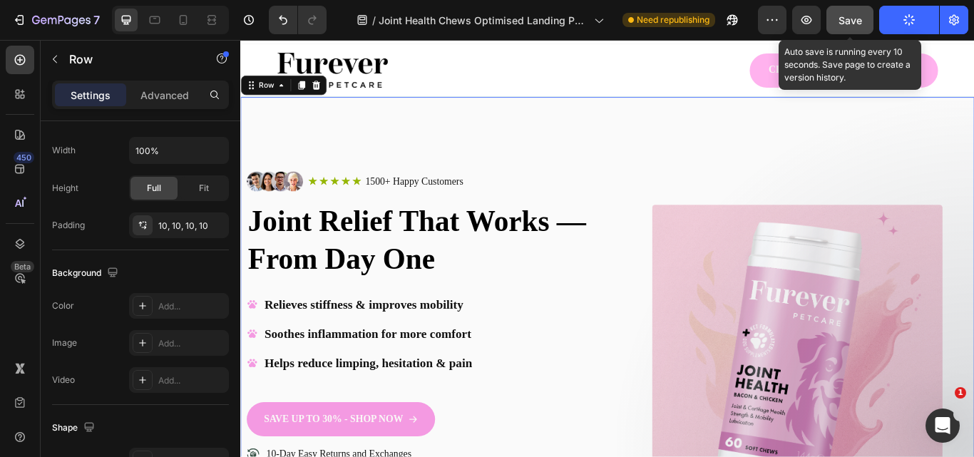
click at [840, 25] on span "Save" at bounding box center [850, 20] width 24 height 12
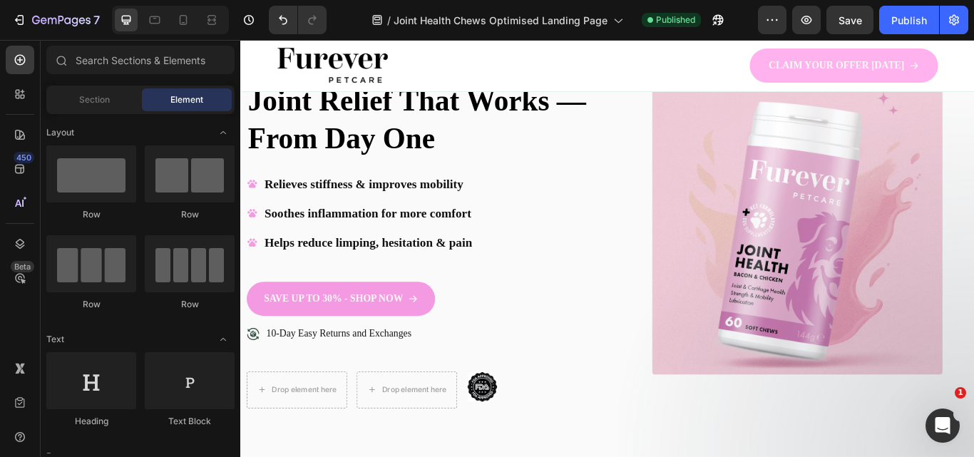
scroll to position [234, 0]
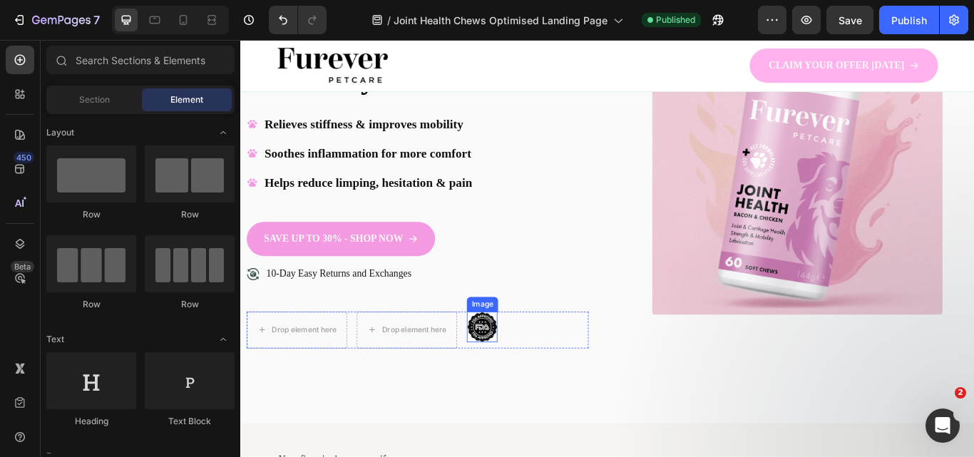
click at [509, 381] on img at bounding box center [522, 375] width 36 height 36
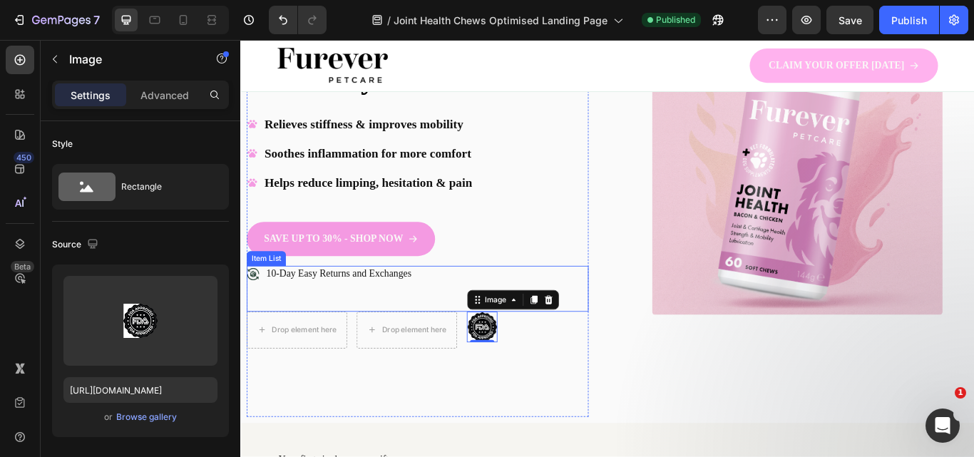
click at [289, 314] on p "10-Day Easy Returns and Exchanges" at bounding box center [354, 313] width 169 height 15
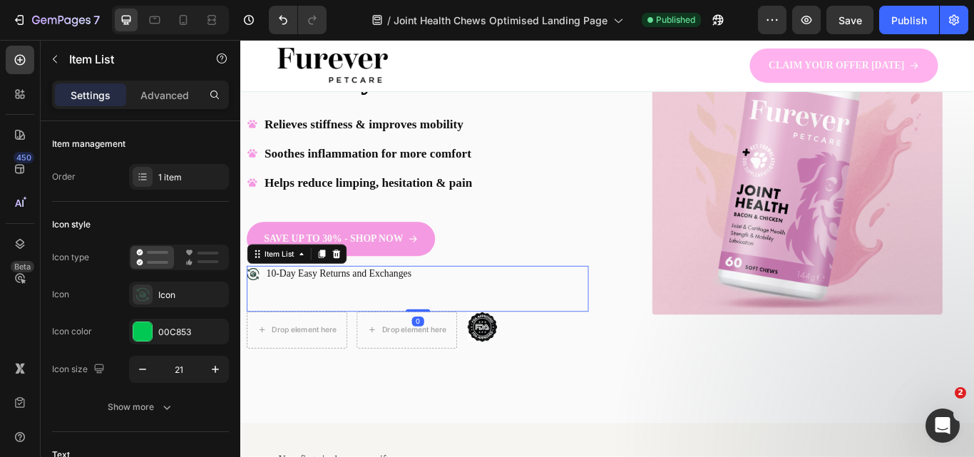
click at [289, 314] on p "10-Day Easy Returns and Exchanges" at bounding box center [354, 313] width 169 height 15
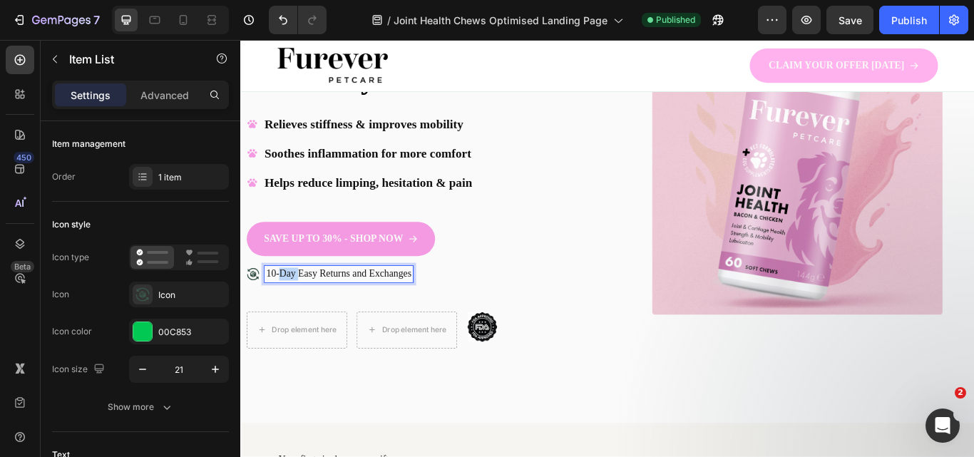
click at [289, 314] on p "10-Day Easy Returns and Exchanges" at bounding box center [354, 313] width 169 height 15
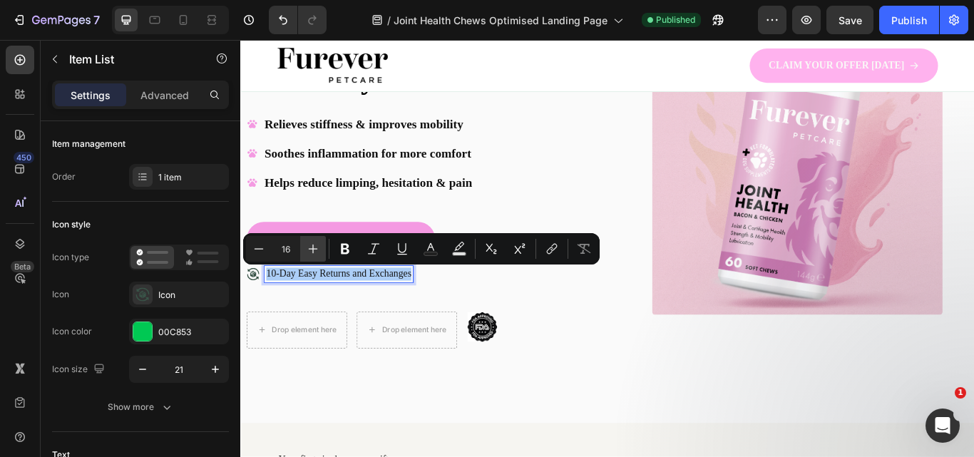
click at [314, 254] on icon "Editor contextual toolbar" at bounding box center [313, 249] width 14 height 14
type input "20"
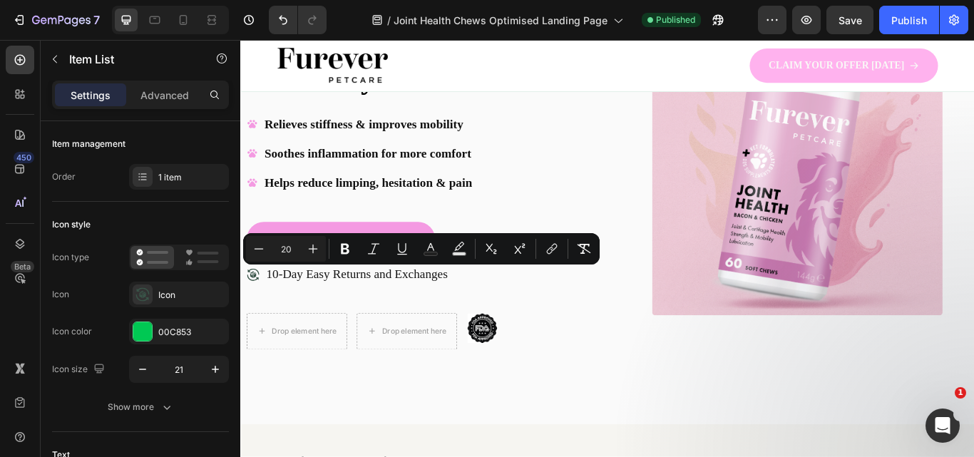
click at [252, 313] on icon at bounding box center [254, 313] width 15 height 15
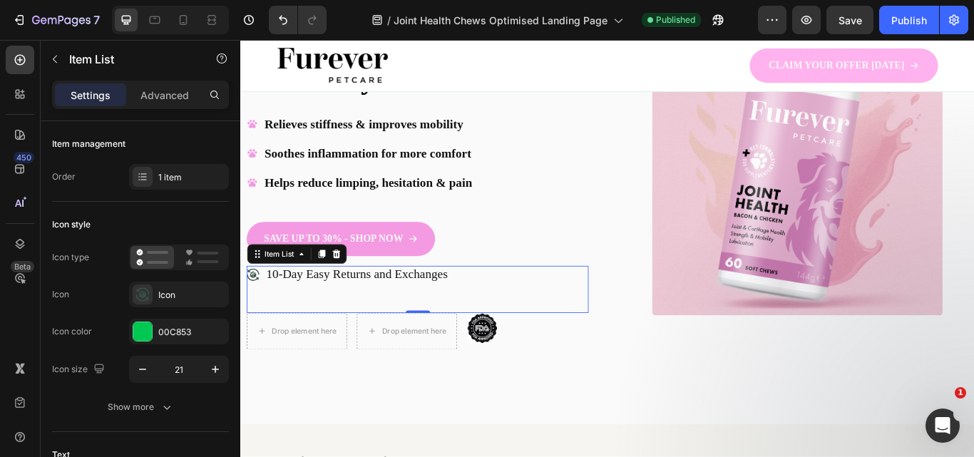
click at [252, 314] on icon at bounding box center [254, 313] width 14 height 14
click at [267, 295] on div "Item List" at bounding box center [285, 290] width 40 height 13
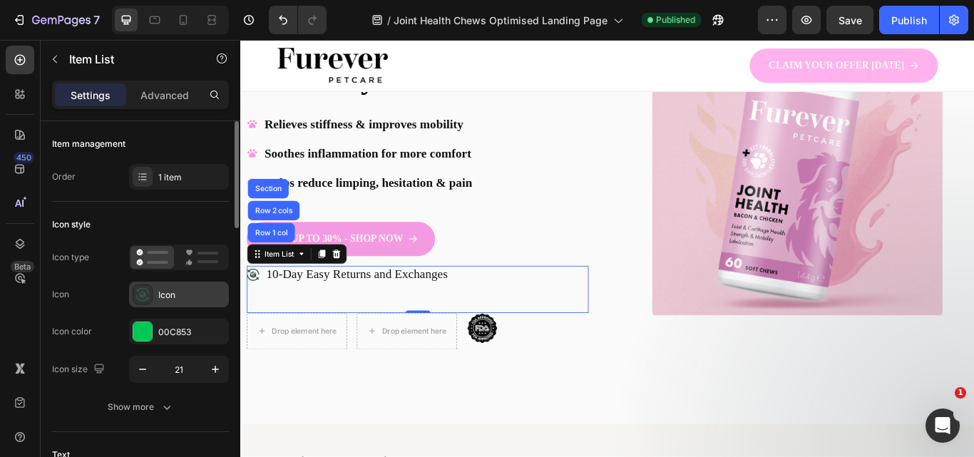
click at [182, 297] on div "Icon" at bounding box center [191, 295] width 67 height 13
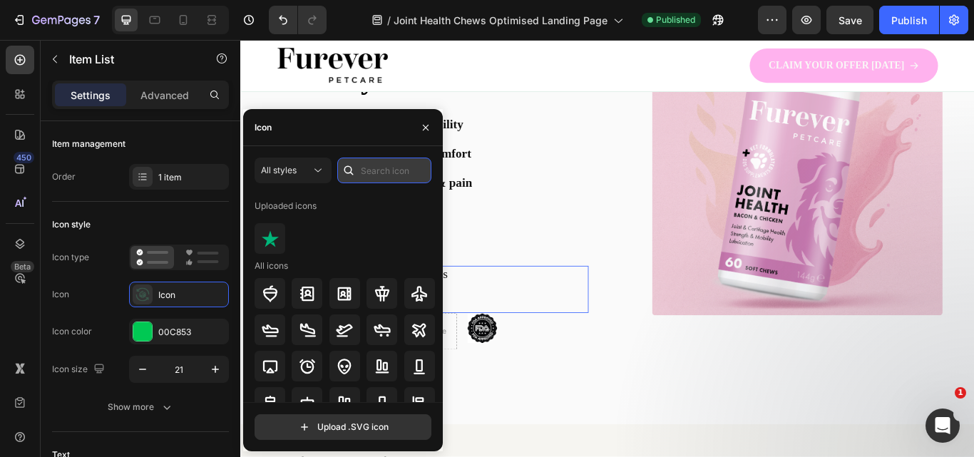
click at [370, 163] on input "text" at bounding box center [384, 171] width 94 height 26
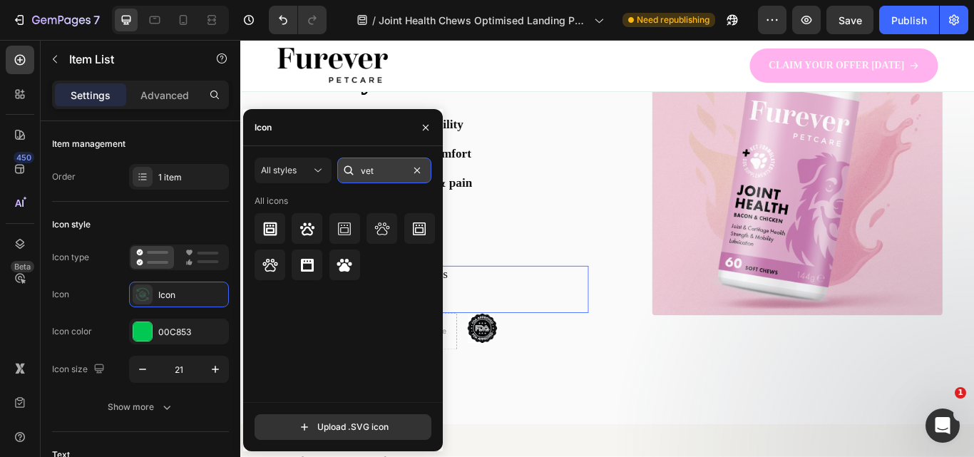
click at [381, 172] on input "vet" at bounding box center [384, 171] width 94 height 26
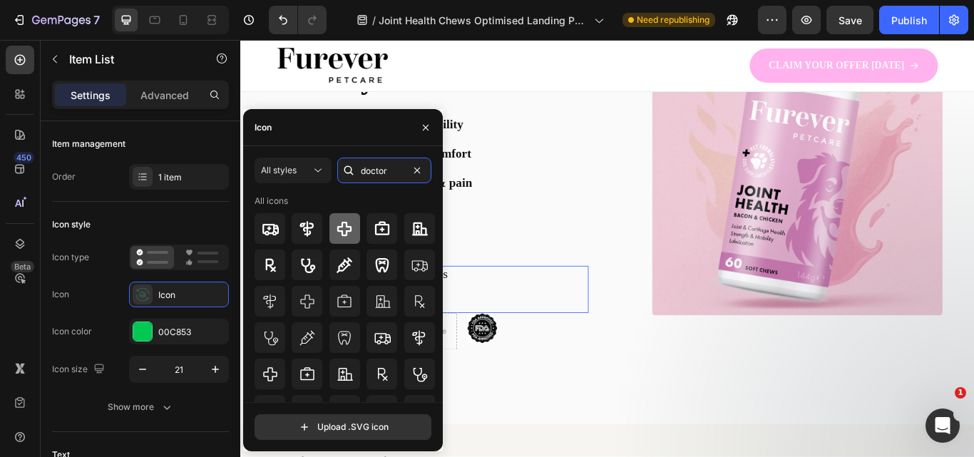
type input "doctor"
click at [336, 228] on icon at bounding box center [344, 228] width 17 height 17
click at [548, 264] on div "SAVE UP TO 30% - SHOP NOW Button" at bounding box center [446, 277] width 398 height 51
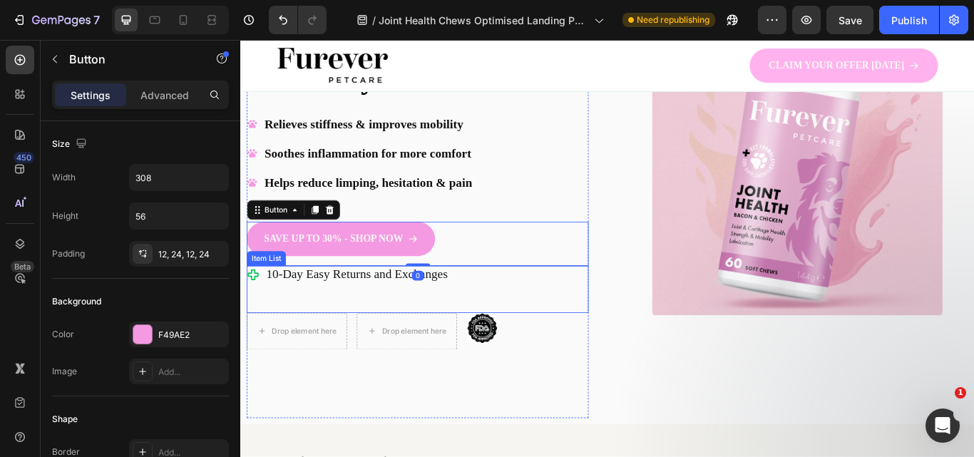
click at [413, 312] on span "10-Day Easy Returns and Exchanges" at bounding box center [376, 313] width 212 height 16
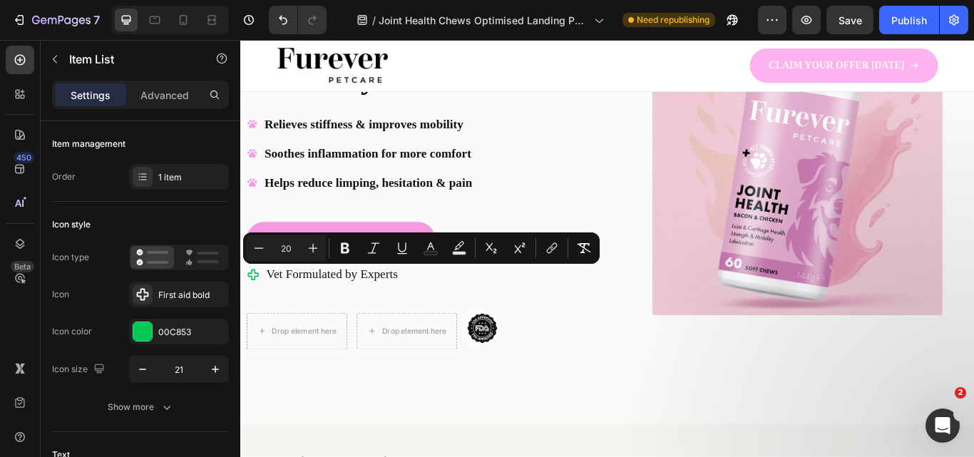
click at [249, 311] on icon at bounding box center [254, 313] width 15 height 15
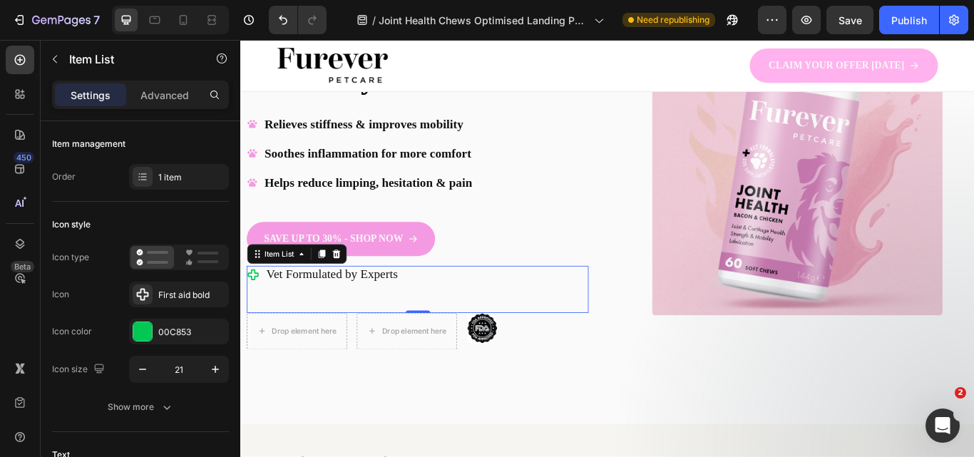
click at [252, 311] on icon at bounding box center [255, 313] width 13 height 13
click at [138, 337] on div at bounding box center [142, 331] width 19 height 19
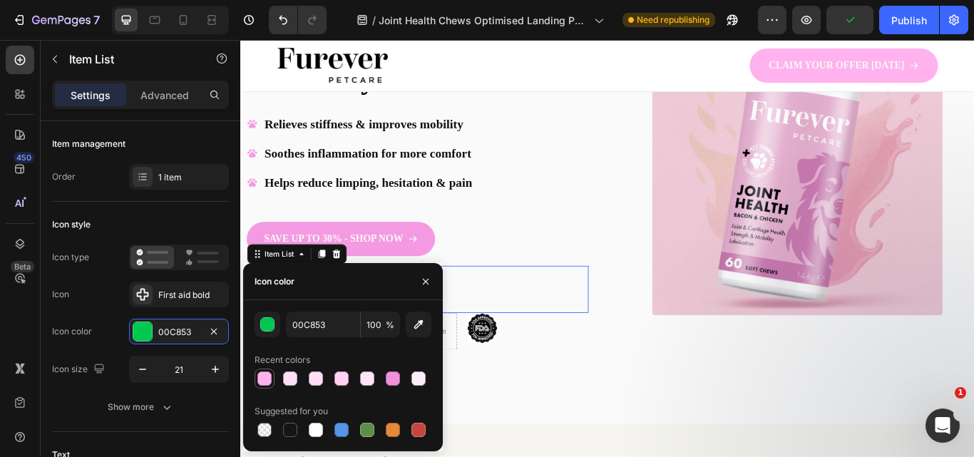
click at [270, 382] on div at bounding box center [264, 378] width 14 height 14
type input "FFB2EE"
click at [591, 192] on div "Relieves stiffness & improves mobility Soothes inflammation for more comfort He…" at bounding box center [446, 189] width 398 height 125
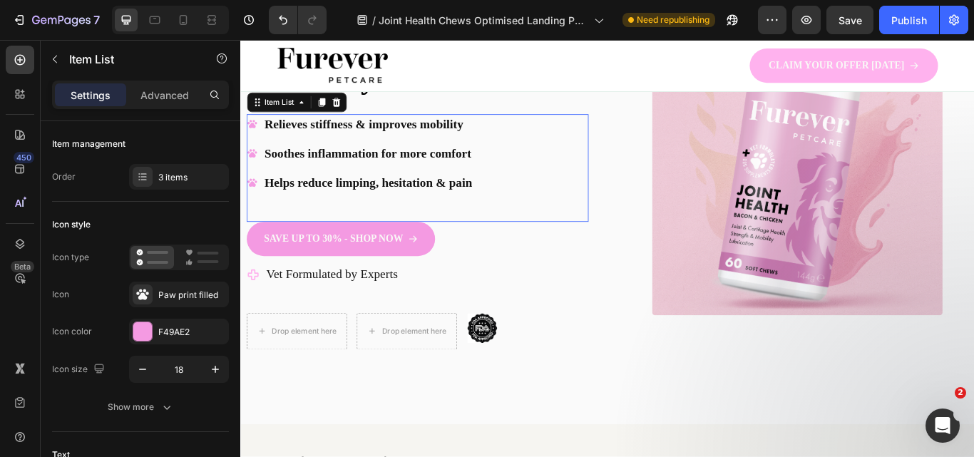
scroll to position [416, 0]
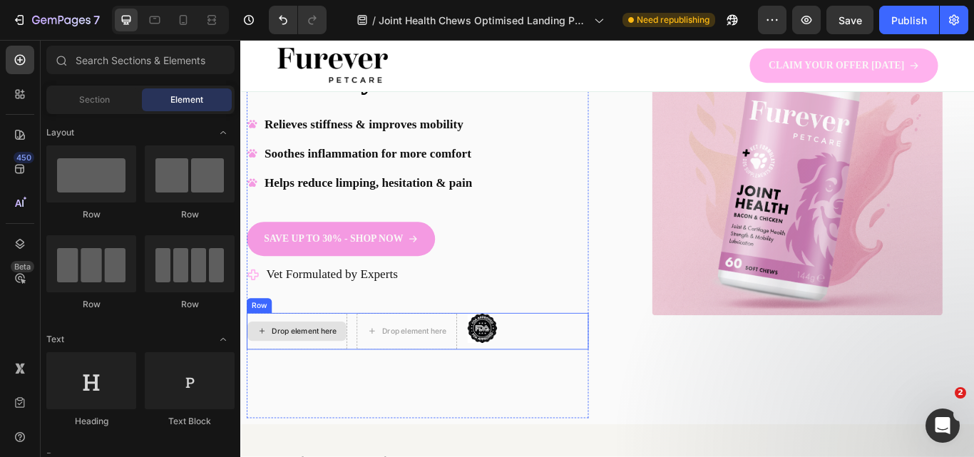
click at [321, 388] on div "Drop element here" at bounding box center [305, 379] width 115 height 23
click at [319, 387] on div "Drop element here" at bounding box center [305, 379] width 115 height 23
click at [258, 376] on div "Drop element here" at bounding box center [305, 379] width 115 height 23
click at [528, 381] on img at bounding box center [522, 377] width 36 height 36
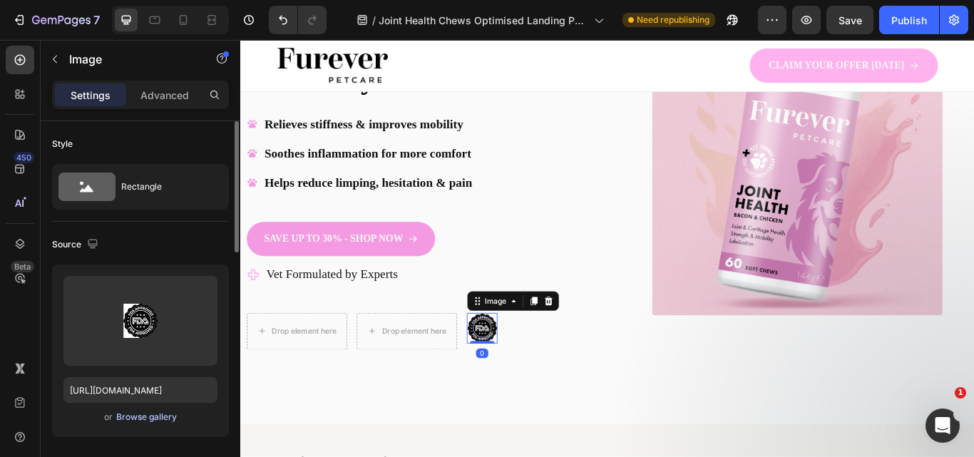
click at [141, 416] on div "Browse gallery" at bounding box center [146, 417] width 61 height 13
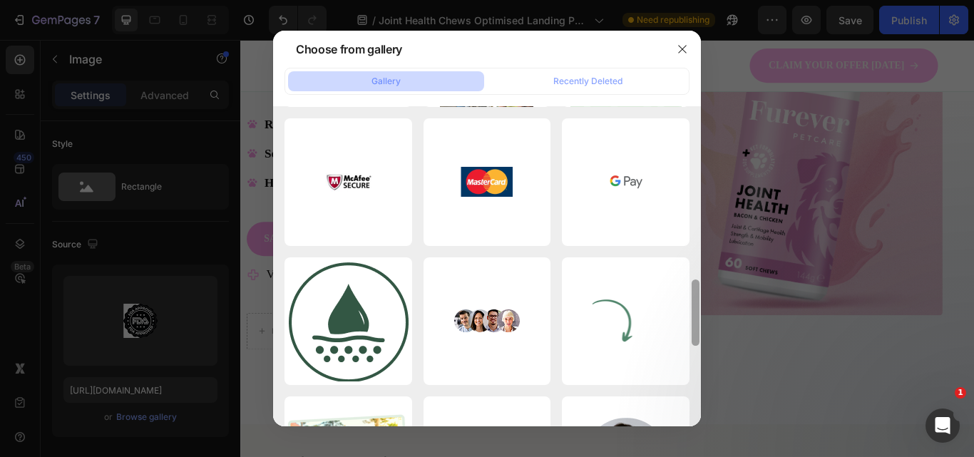
scroll to position [917, 0]
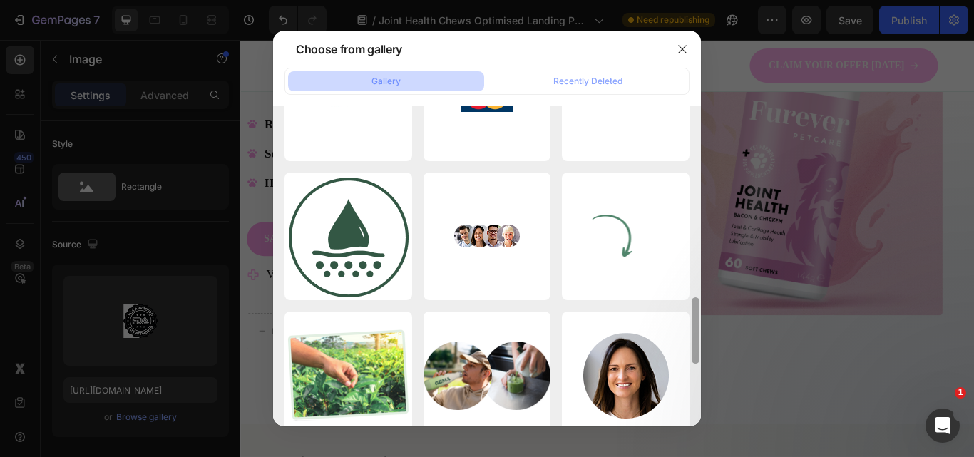
drag, startPoint x: 695, startPoint y: 137, endPoint x: 694, endPoint y: 485, distance: 347.8
click at [694, 267] on html "7 Version history / Joint Health Chews Optimised Landing Page Need republishing…" at bounding box center [487, 133] width 974 height 267
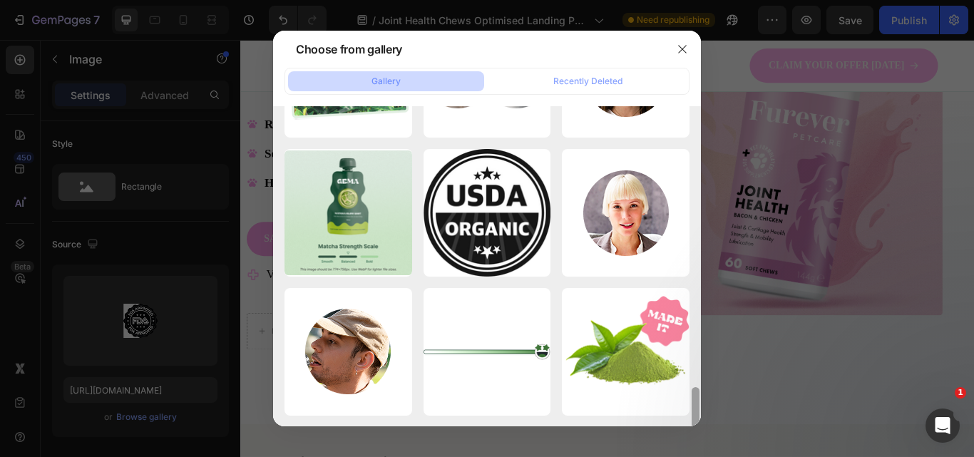
scroll to position [1618, 0]
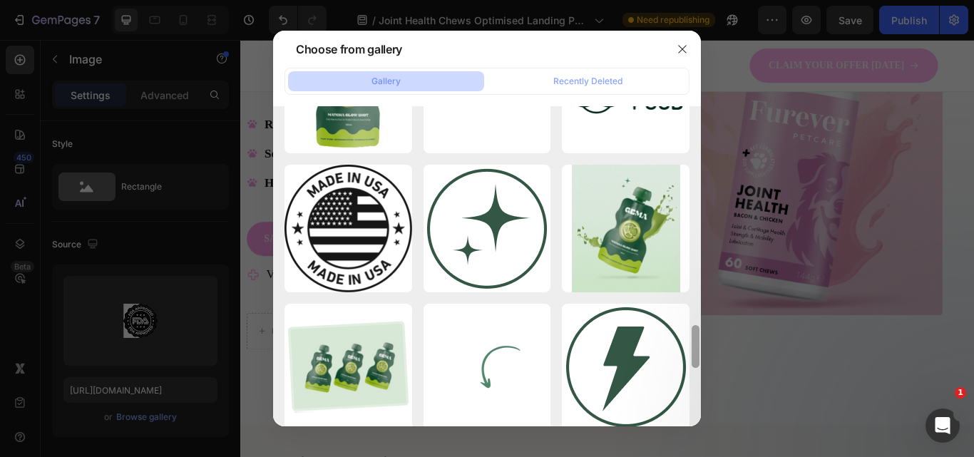
drag, startPoint x: 696, startPoint y: 339, endPoint x: 687, endPoint y: 483, distance: 145.0
click at [687, 267] on html "7 Version history / Joint Health Chews Optimised Landing Page Need republishing…" at bounding box center [487, 133] width 974 height 267
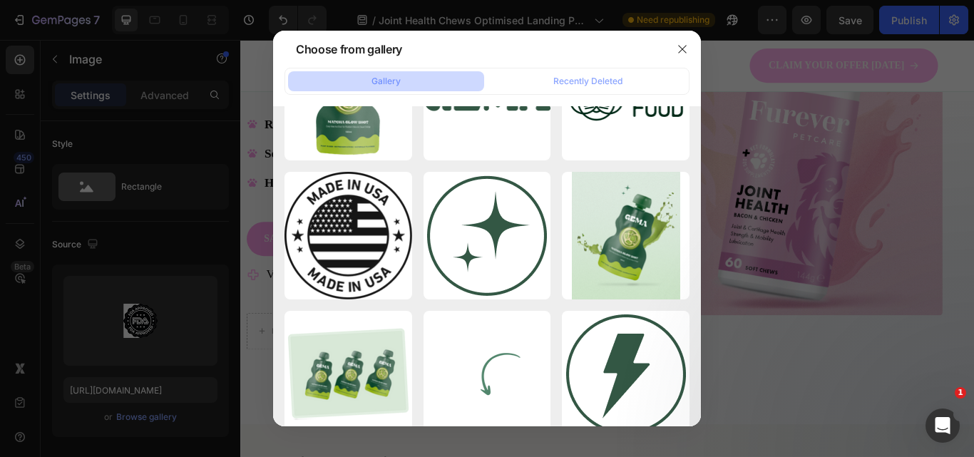
drag, startPoint x: 701, startPoint y: 351, endPoint x: 701, endPoint y: 364, distance: 12.8
click at [701, 364] on div at bounding box center [487, 228] width 974 height 457
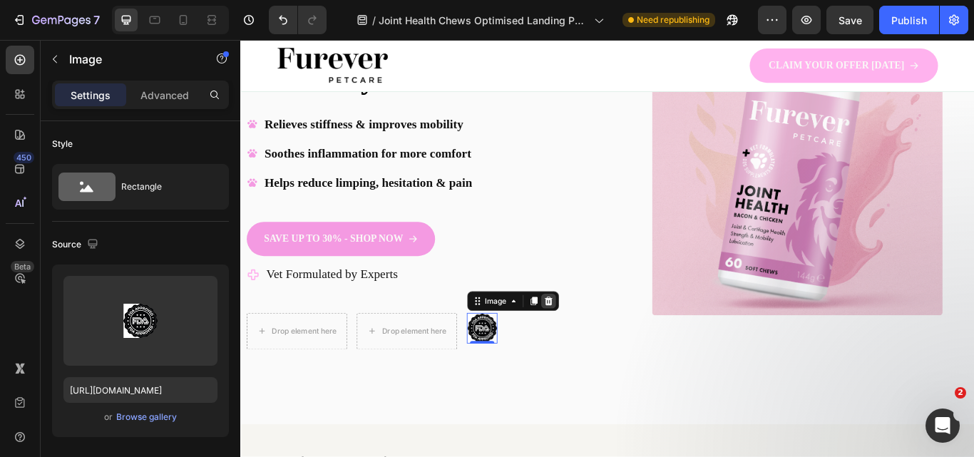
click at [601, 341] on icon at bounding box center [598, 345] width 9 height 10
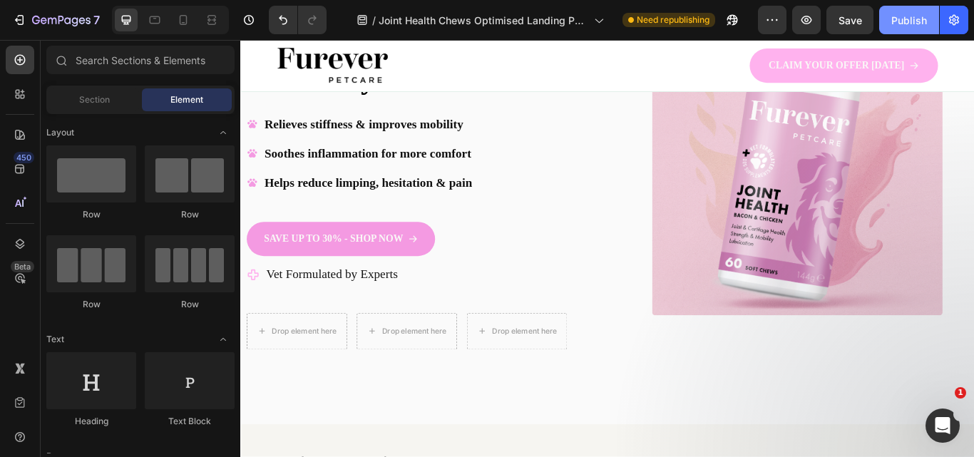
click at [909, 25] on div "Publish" at bounding box center [909, 20] width 36 height 15
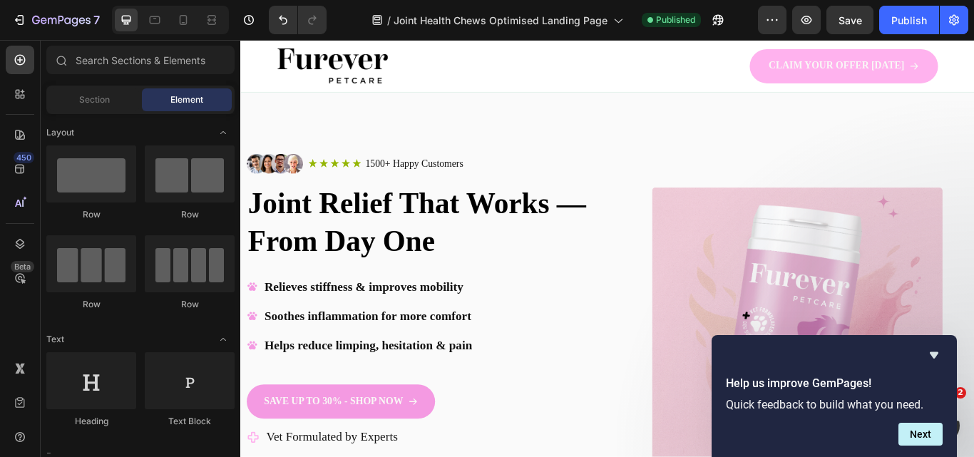
scroll to position [0, 0]
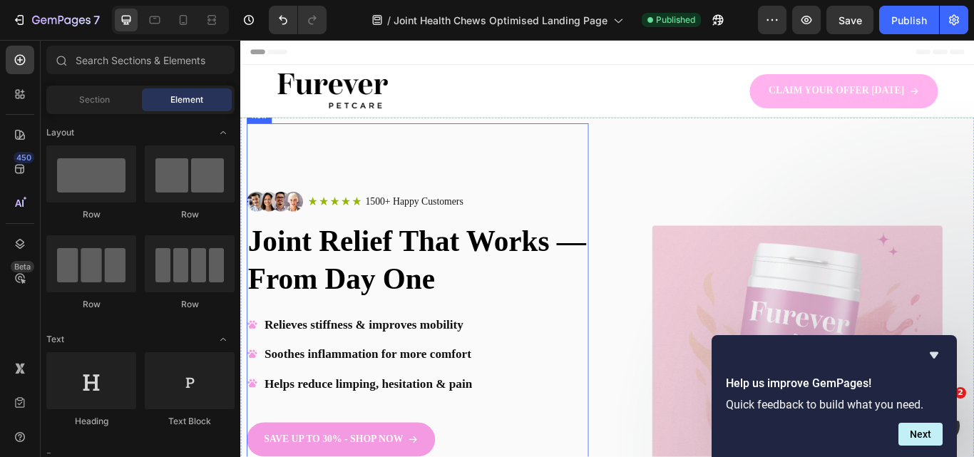
click at [423, 177] on div "Image Icon Icon Icon Icon Icon Icon List 1500+ Happy Customers Text Block Row R…" at bounding box center [446, 426] width 398 height 577
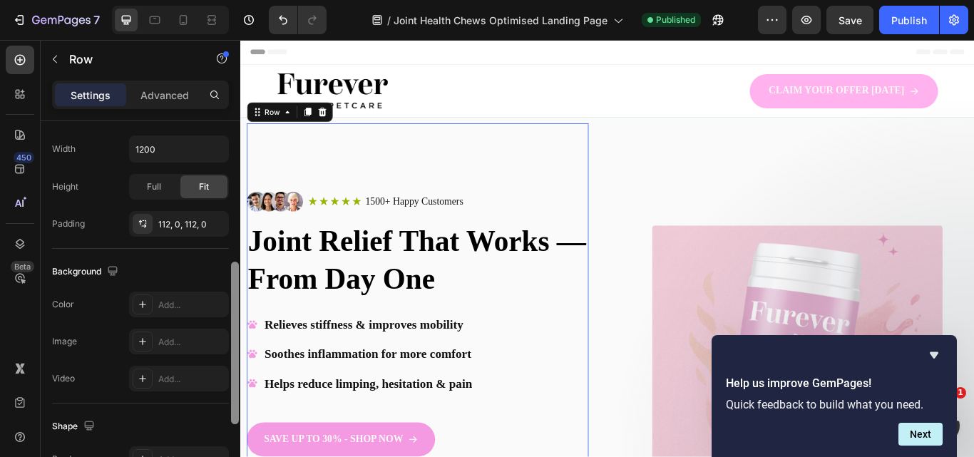
scroll to position [332, 0]
drag, startPoint x: 232, startPoint y: 128, endPoint x: 226, endPoint y: 272, distance: 144.1
click at [226, 272] on div "Layout Column width Change ratio Fit to content 12 Columns management Order 1 c…" at bounding box center [141, 309] width 200 height 376
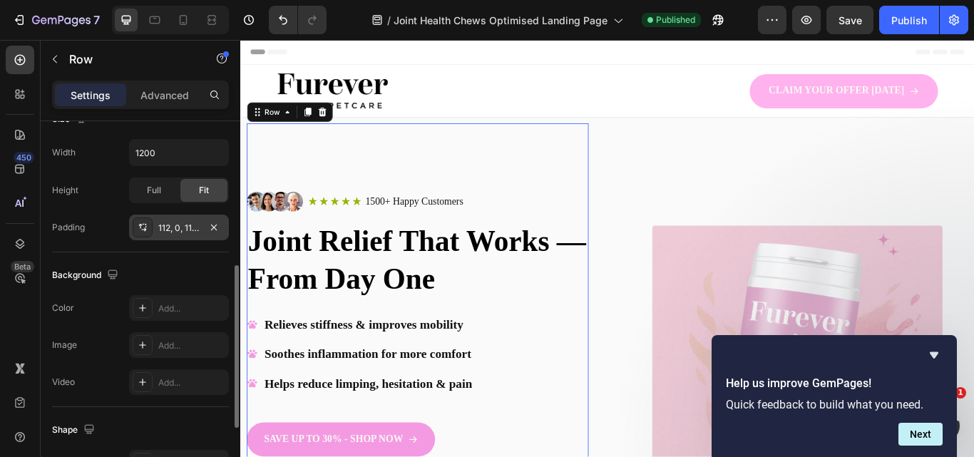
click at [170, 232] on div "112, 0, 112, 0" at bounding box center [178, 228] width 41 height 13
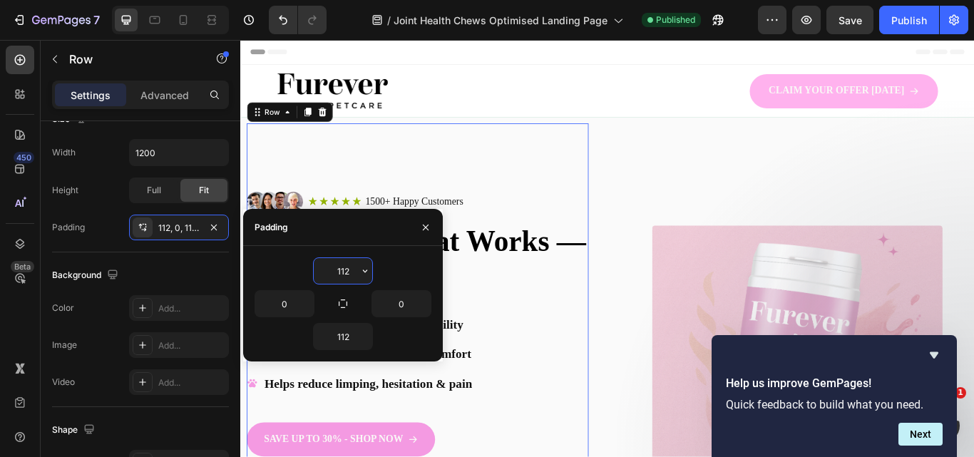
click at [342, 266] on input "112" at bounding box center [343, 271] width 58 height 26
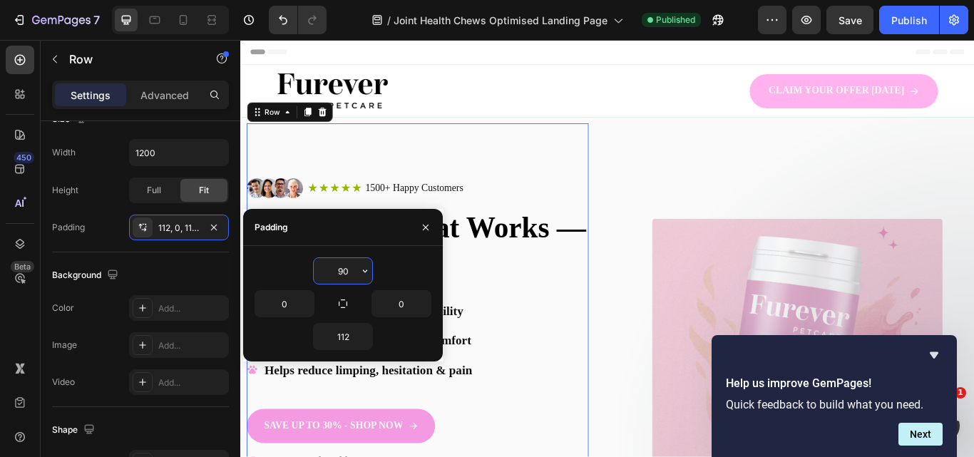
type input "9"
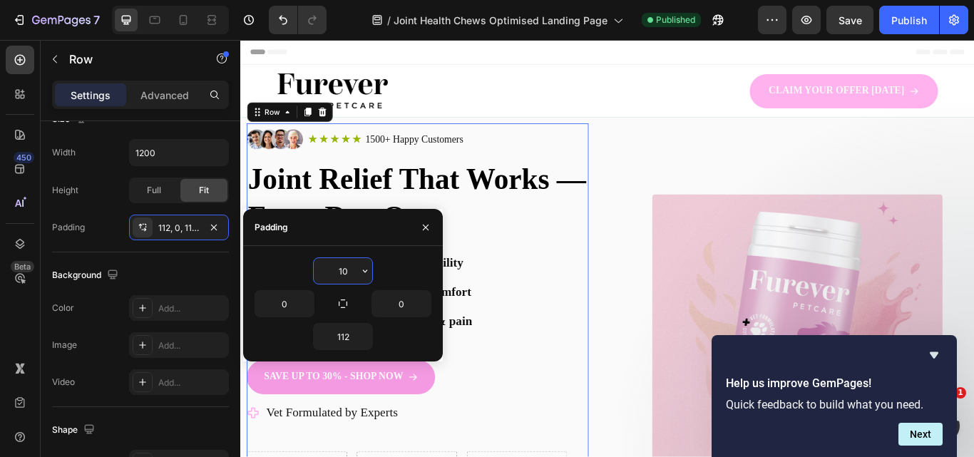
type input "1"
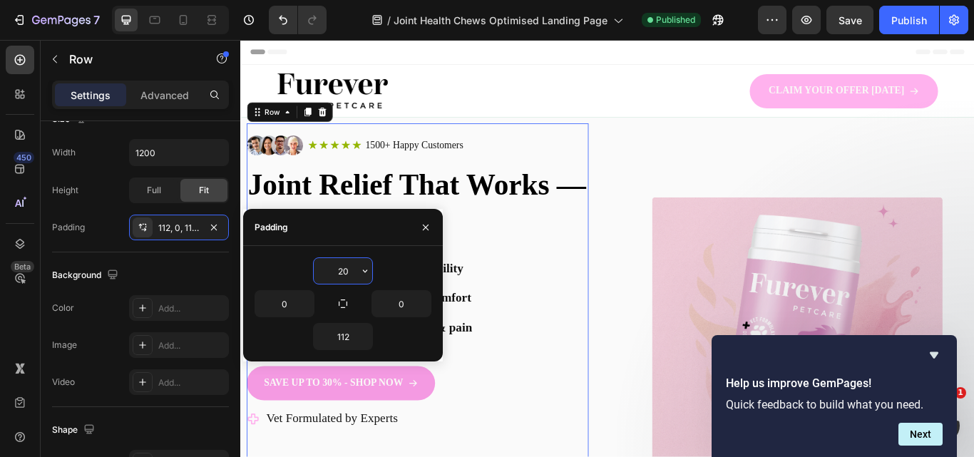
type input "2"
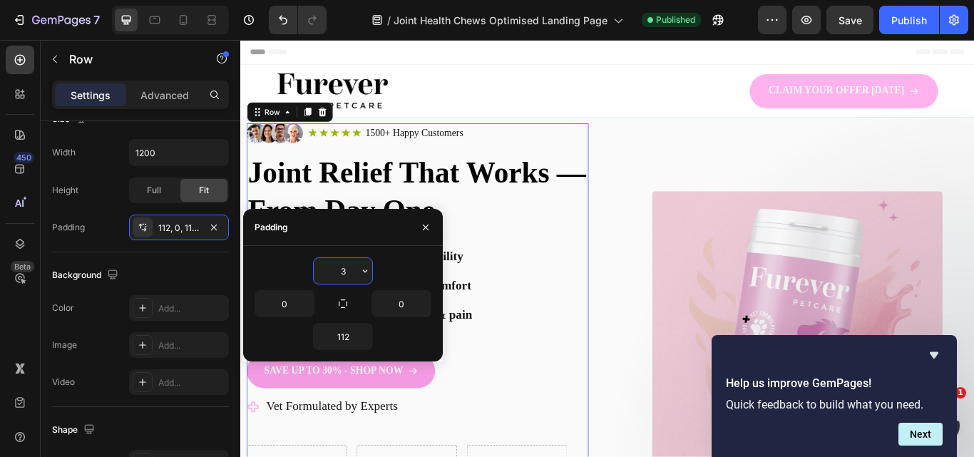
type input "30"
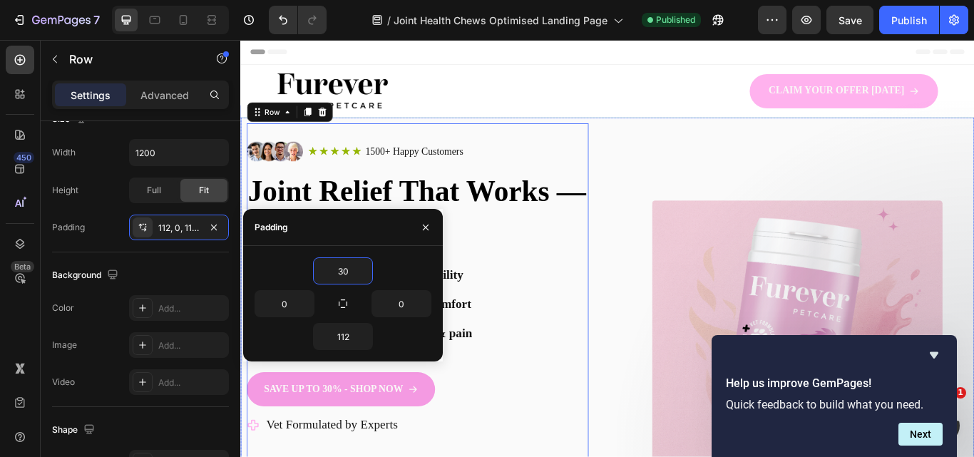
click at [896, 199] on div "Image" at bounding box center [889, 397] width 398 height 519
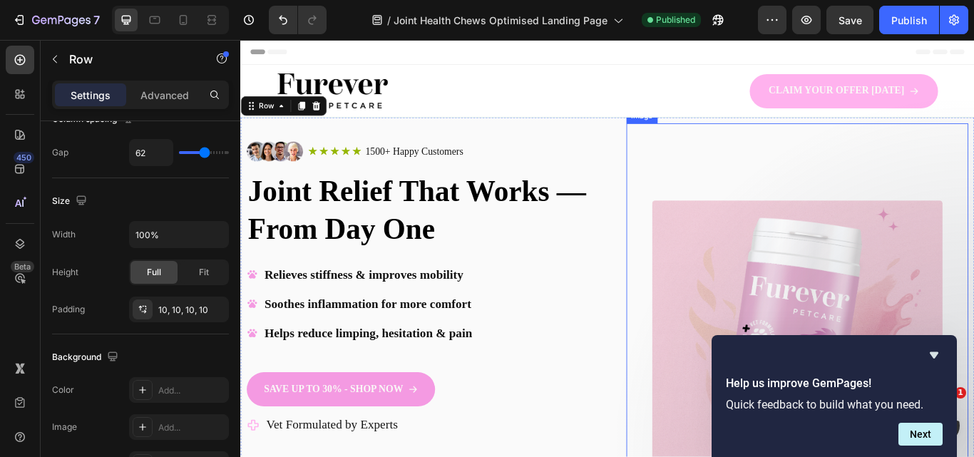
click at [831, 289] on img at bounding box center [889, 396] width 339 height 339
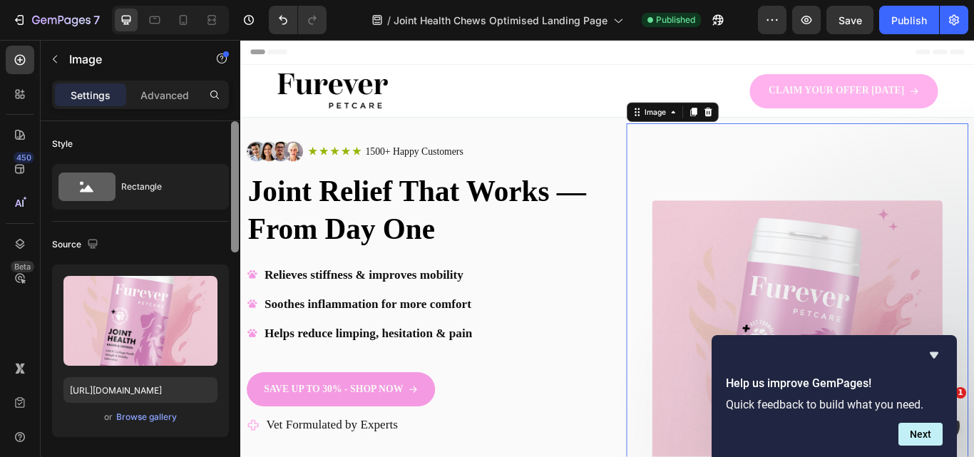
scroll to position [376, 0]
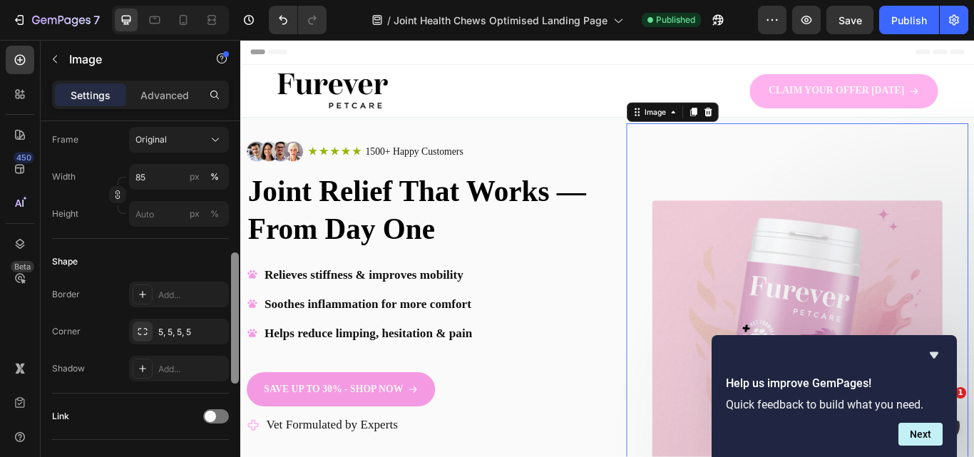
drag, startPoint x: 230, startPoint y: 224, endPoint x: 237, endPoint y: 267, distance: 44.1
click at [237, 264] on div at bounding box center [235, 309] width 11 height 376
click at [237, 269] on div at bounding box center [235, 317] width 8 height 131
click at [736, 168] on div "Image 0" at bounding box center [889, 397] width 398 height 519
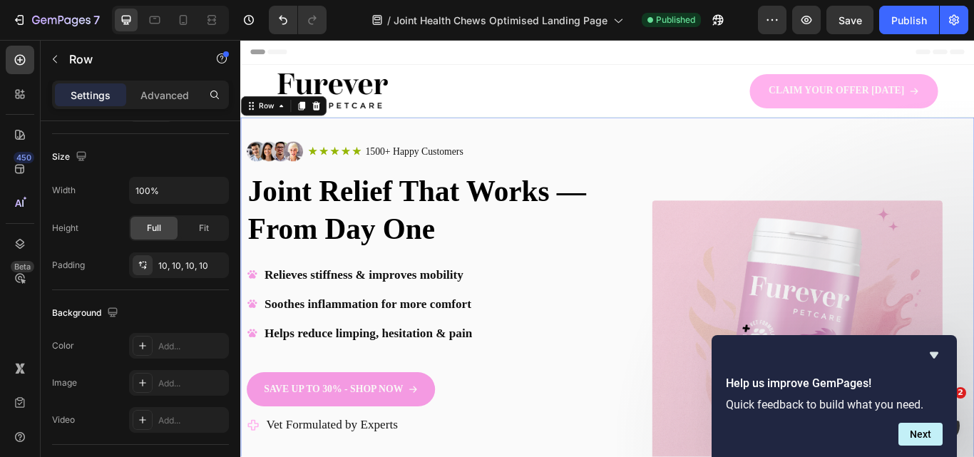
scroll to position [0, 0]
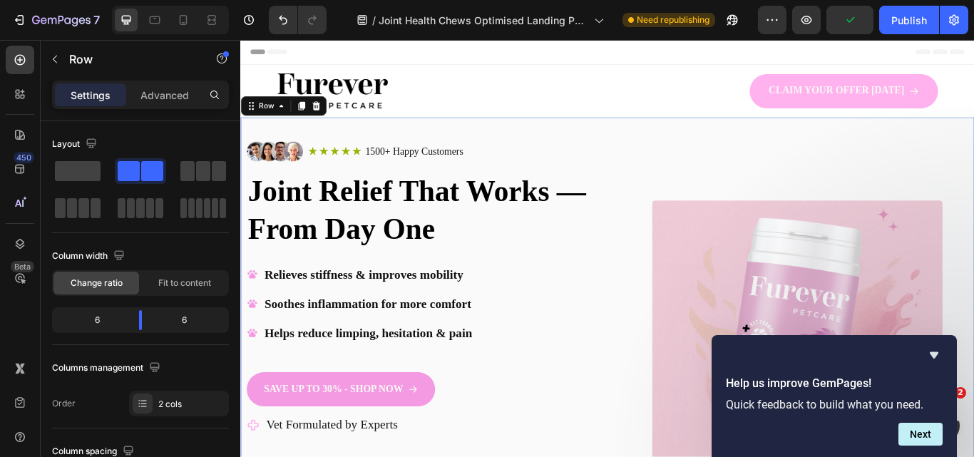
click at [722, 153] on div "Image" at bounding box center [889, 397] width 398 height 519
click at [737, 188] on div "Image" at bounding box center [889, 397] width 398 height 519
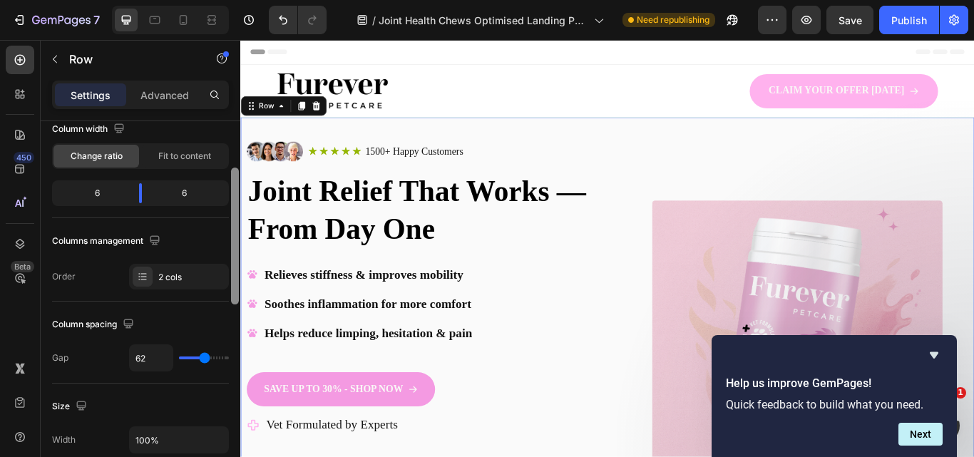
scroll to position [172, 0]
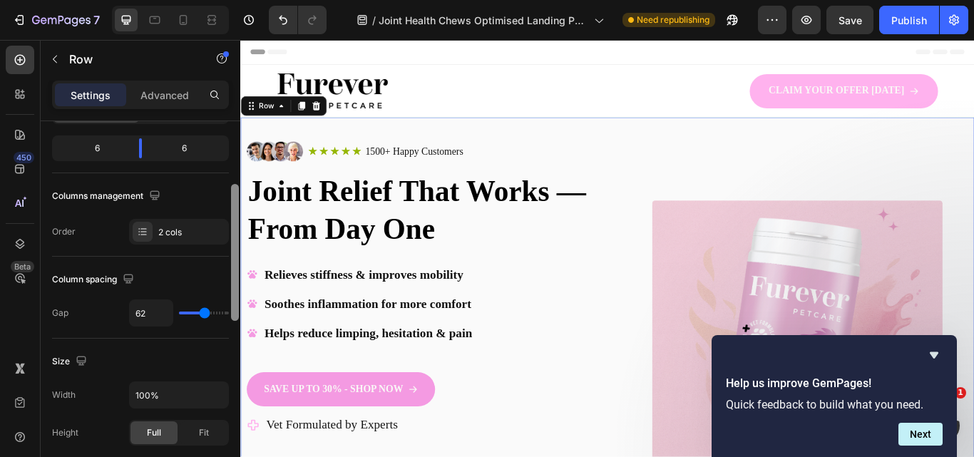
drag, startPoint x: 473, startPoint y: 249, endPoint x: 244, endPoint y: 388, distance: 268.3
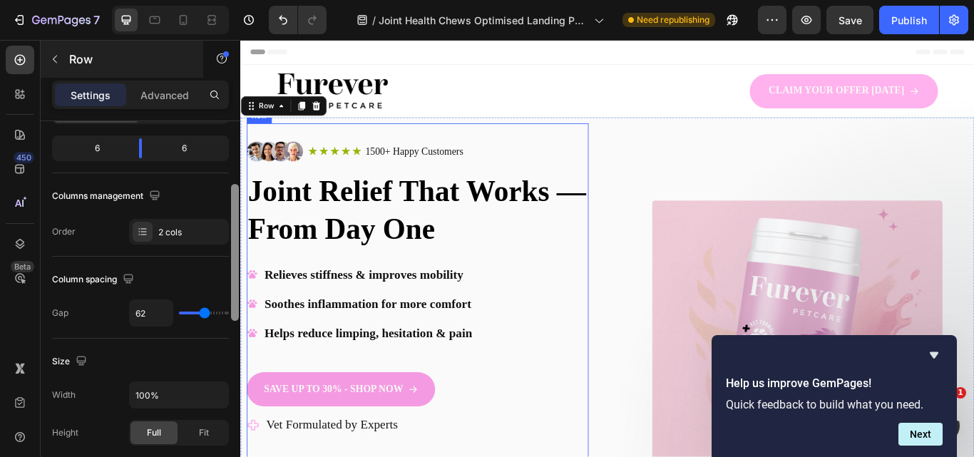
scroll to position [0, 0]
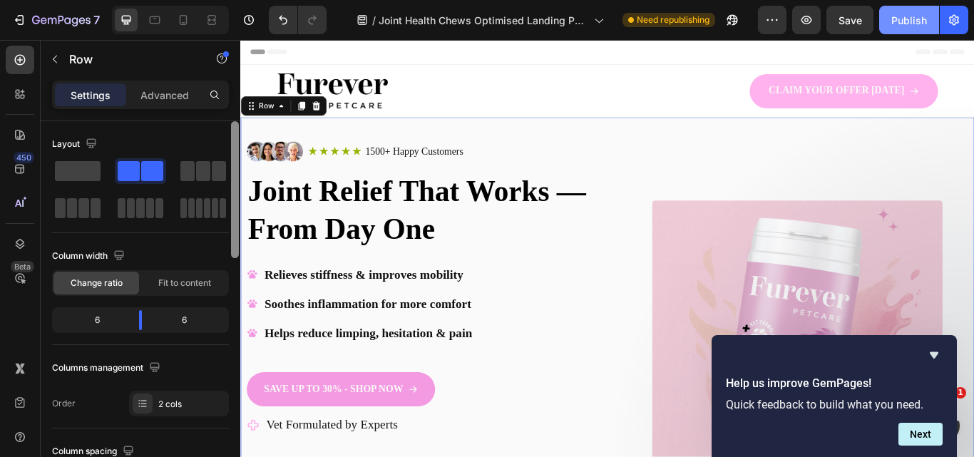
click at [914, 19] on div "Publish" at bounding box center [909, 20] width 36 height 15
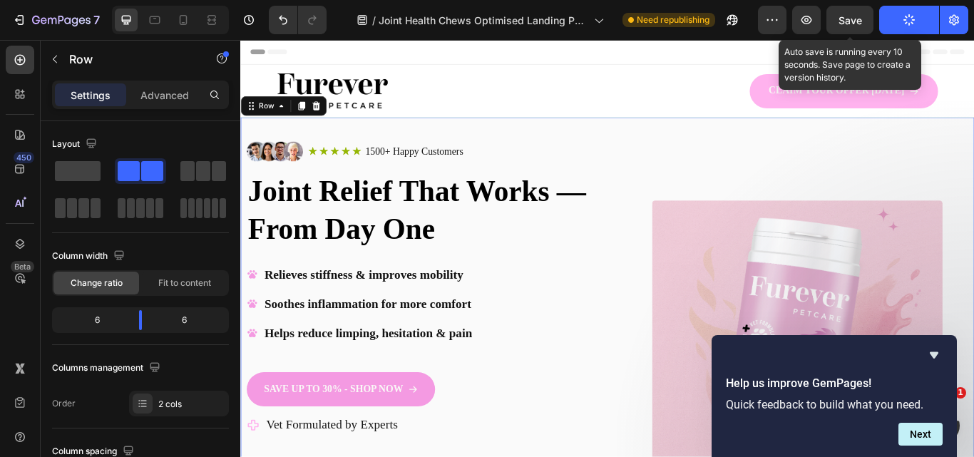
click at [850, 24] on span "Save" at bounding box center [850, 20] width 24 height 12
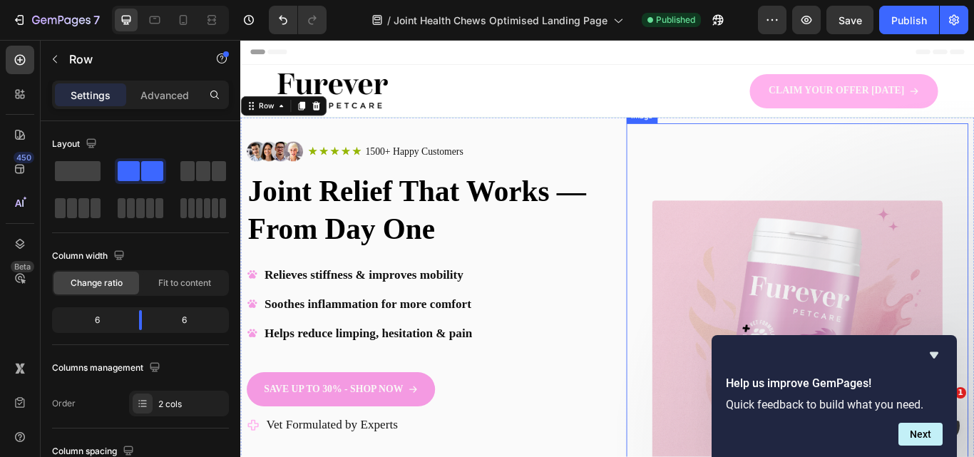
click at [780, 341] on img at bounding box center [889, 396] width 339 height 339
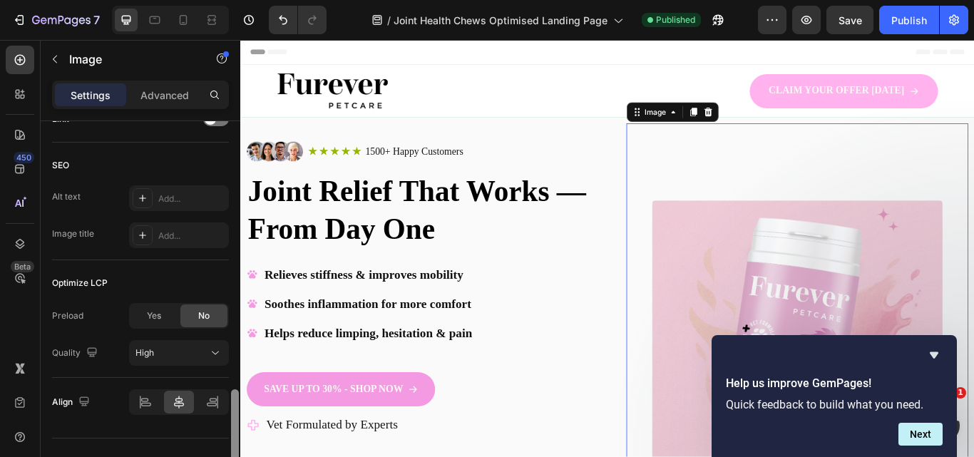
scroll to position [700, 0]
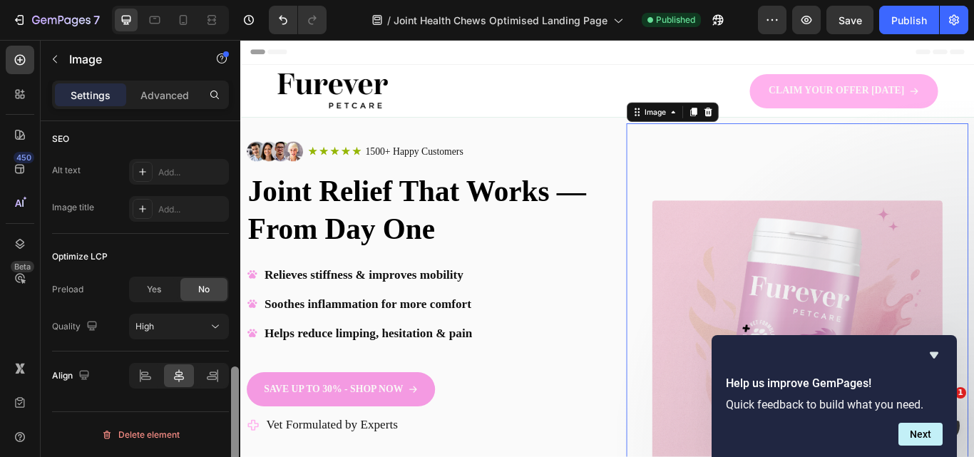
drag, startPoint x: 233, startPoint y: 181, endPoint x: 237, endPoint y: 437, distance: 255.9
click at [237, 437] on div at bounding box center [235, 431] width 8 height 131
click at [208, 376] on icon at bounding box center [212, 378] width 10 height 4
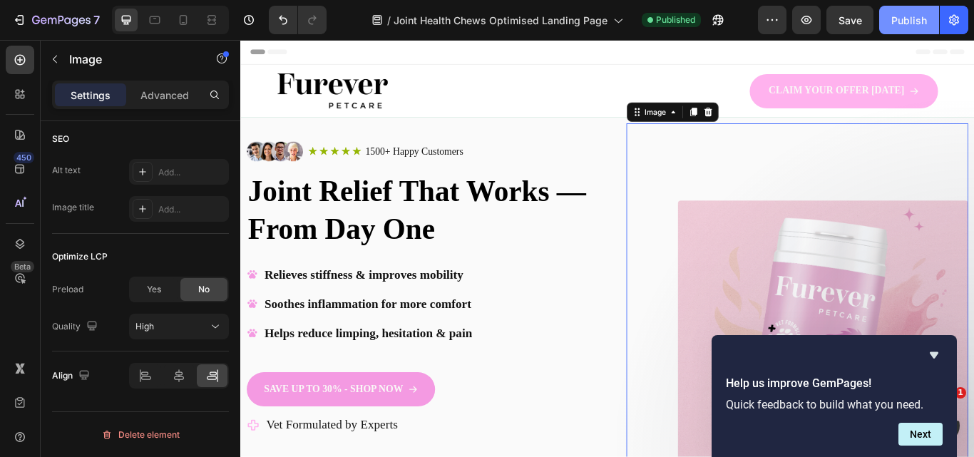
click at [921, 30] on button "Publish" at bounding box center [909, 20] width 60 height 29
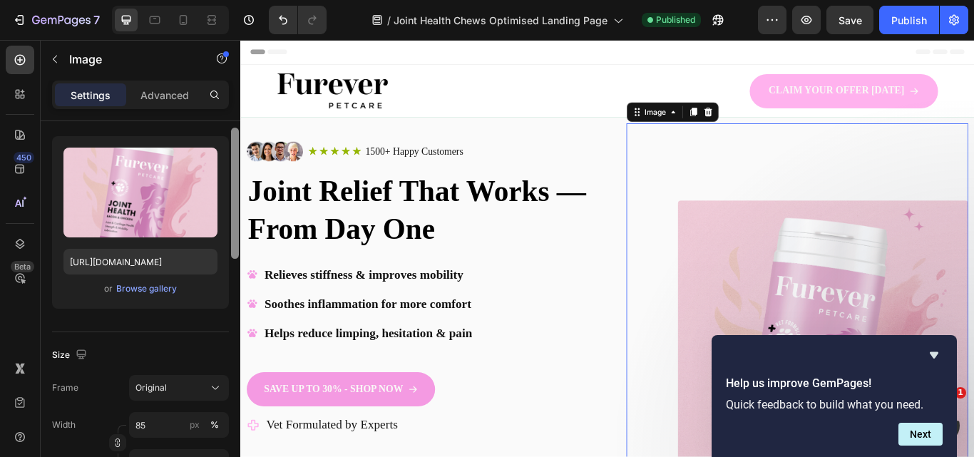
scroll to position [76, 0]
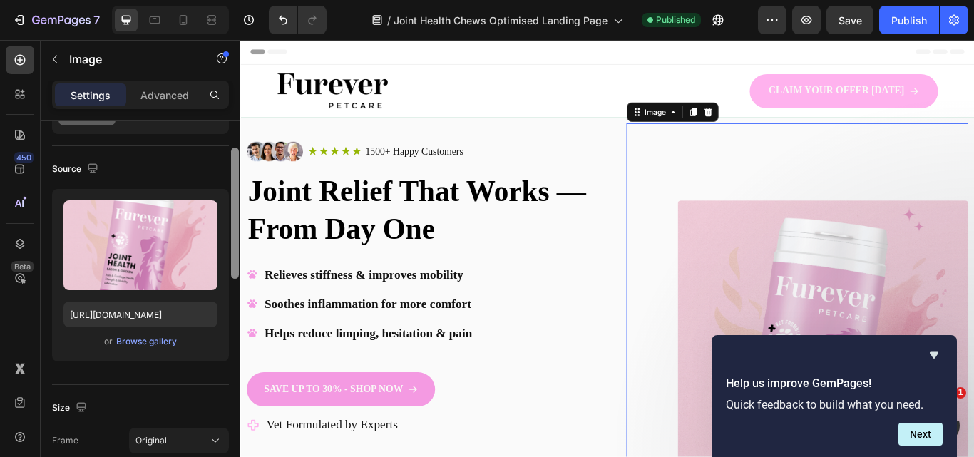
drag, startPoint x: 232, startPoint y: 386, endPoint x: 236, endPoint y: 167, distance: 218.8
click at [236, 167] on div at bounding box center [235, 213] width 8 height 131
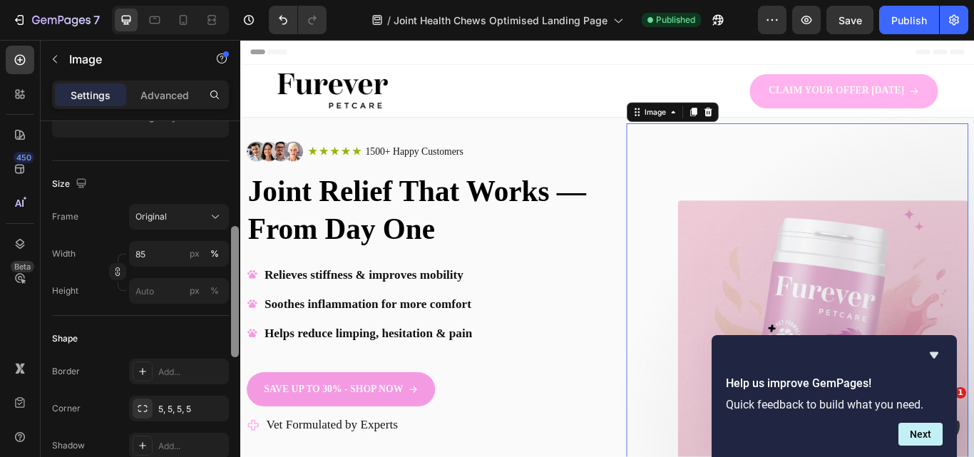
drag, startPoint x: 233, startPoint y: 270, endPoint x: 217, endPoint y: 349, distance: 80.8
click at [217, 349] on div "Style Rectangle Source Upload Image https://cdn.shopify.com/s/files/1/0910/8753…" at bounding box center [141, 309] width 200 height 376
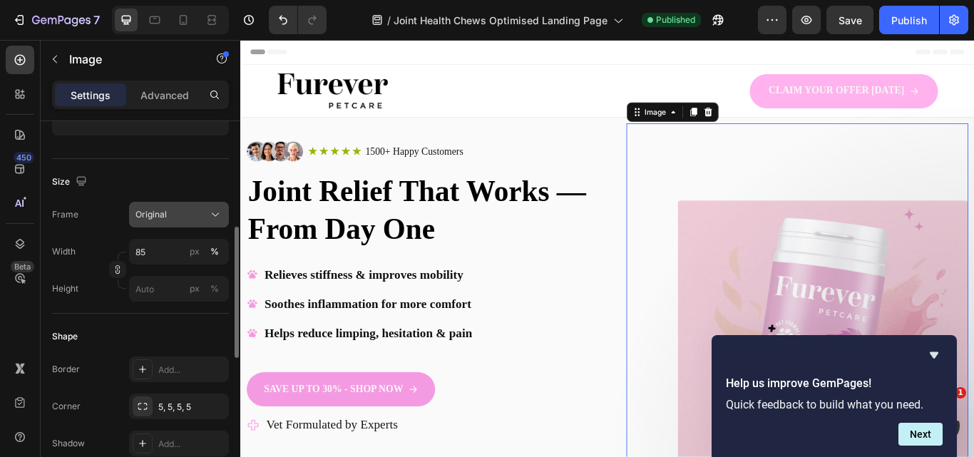
click at [154, 225] on button "Original" at bounding box center [179, 215] width 100 height 26
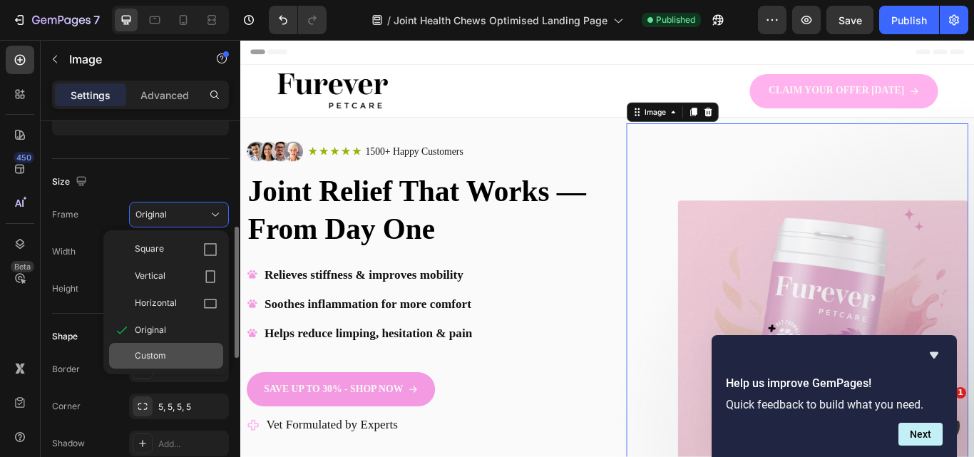
click at [171, 352] on div "Custom" at bounding box center [176, 355] width 83 height 13
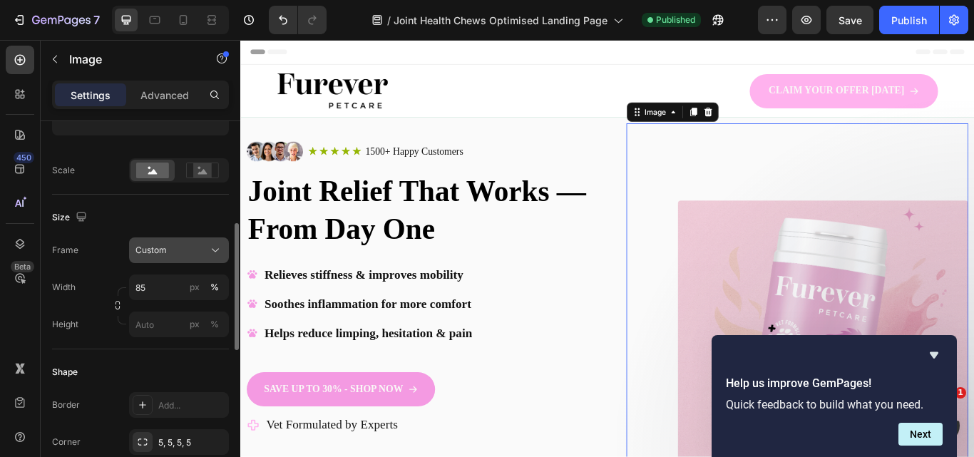
click at [182, 255] on div "Custom" at bounding box center [170, 250] width 70 height 13
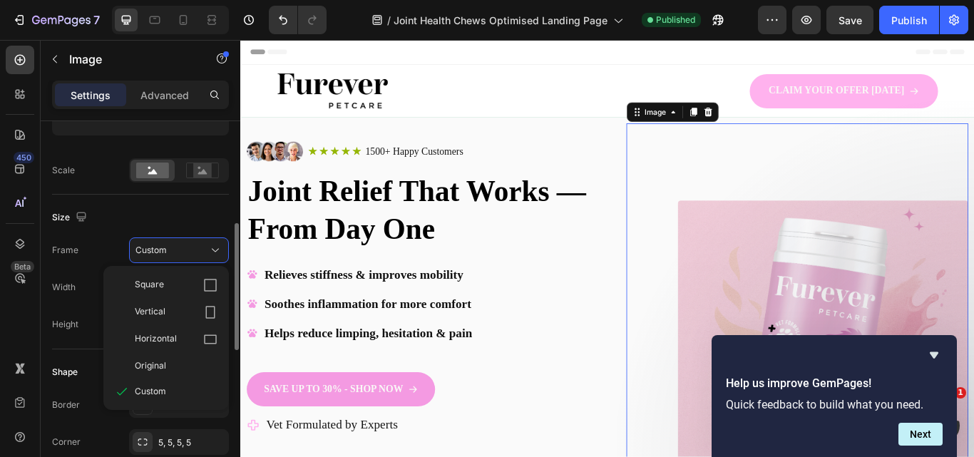
click at [208, 331] on div "Horizontal" at bounding box center [166, 339] width 114 height 27
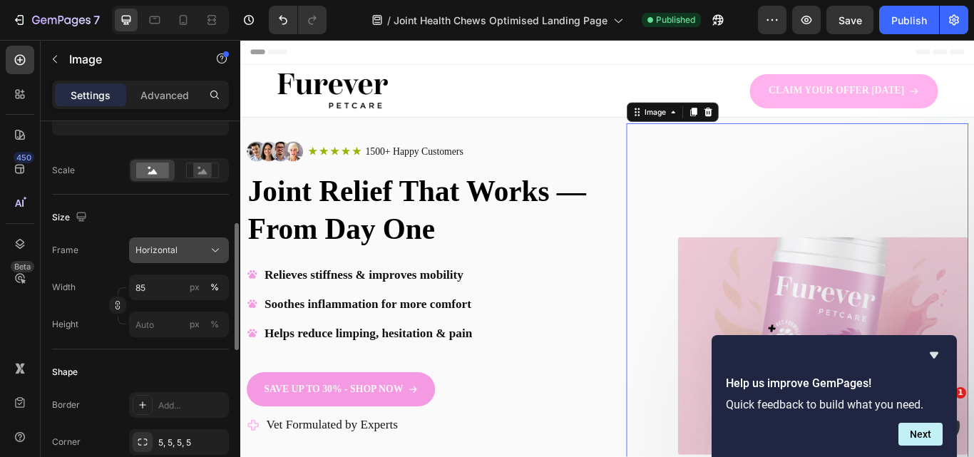
click at [180, 263] on button "Horizontal" at bounding box center [179, 250] width 100 height 26
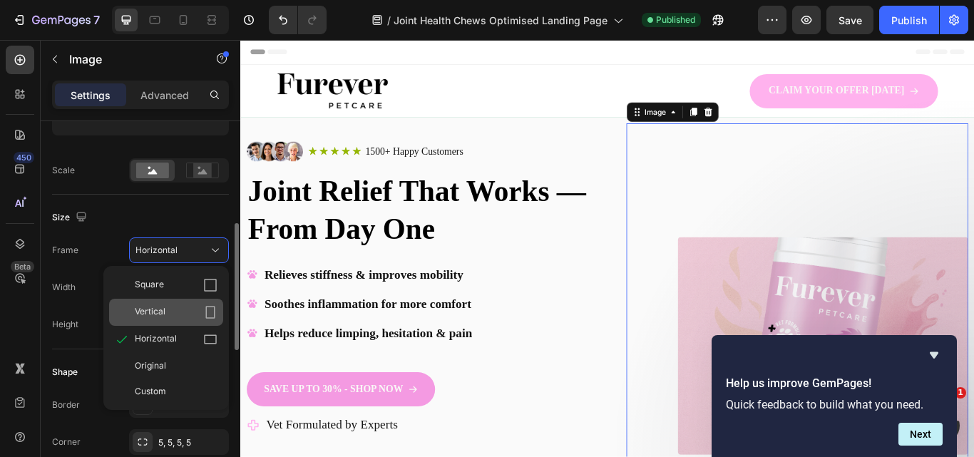
click at [209, 311] on icon at bounding box center [210, 312] width 14 height 14
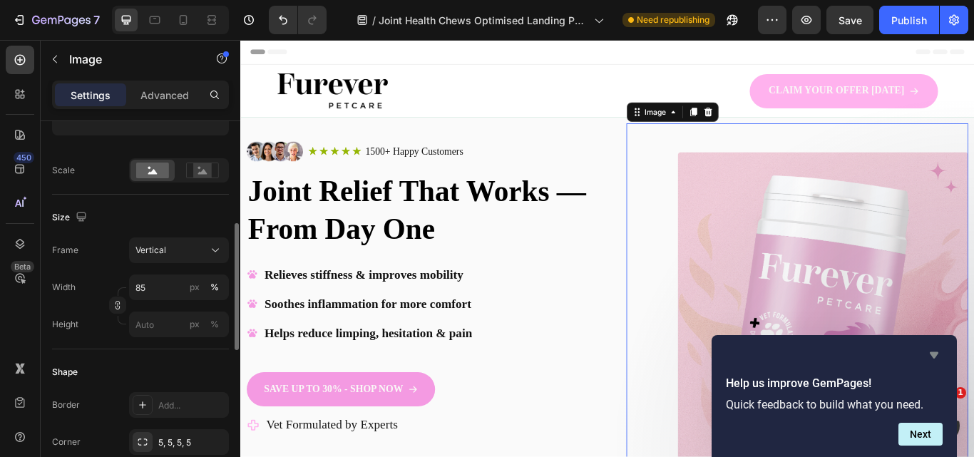
drag, startPoint x: 931, startPoint y: 348, endPoint x: 805, endPoint y: 357, distance: 125.8
click at [931, 346] on icon "Hide survey" at bounding box center [933, 354] width 17 height 17
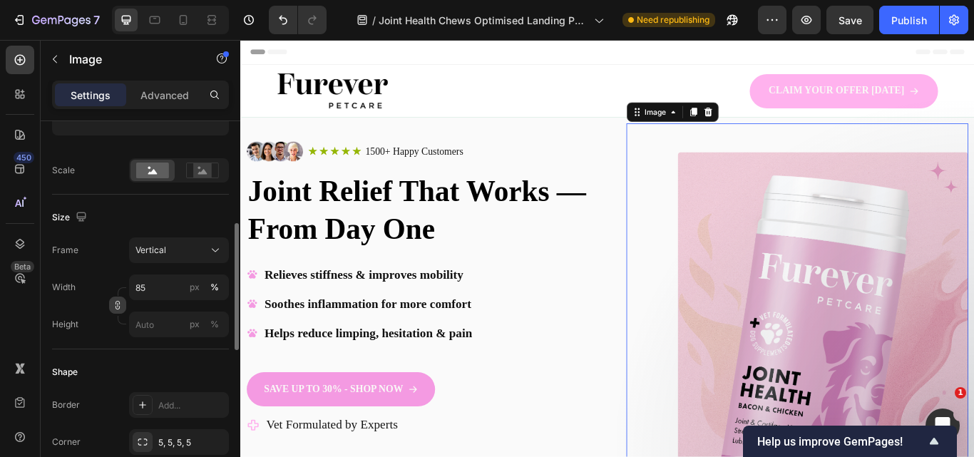
click at [116, 306] on icon "button" at bounding box center [118, 305] width 10 height 10
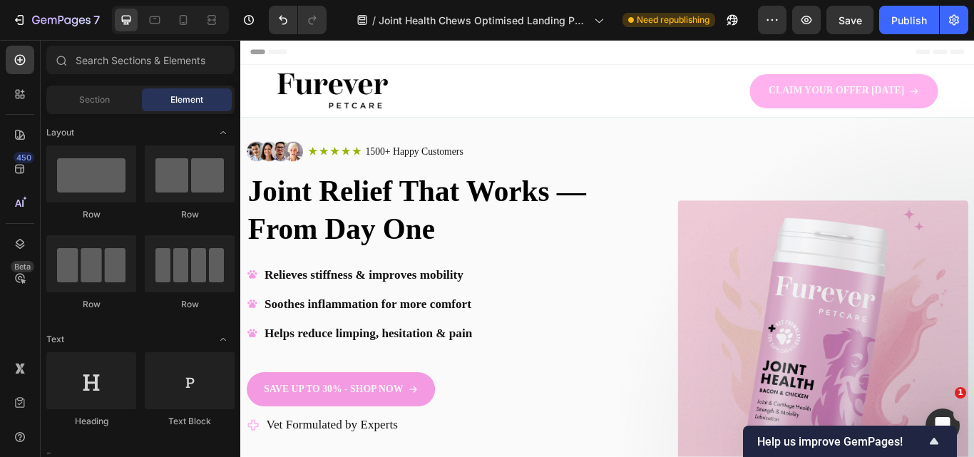
scroll to position [268, 0]
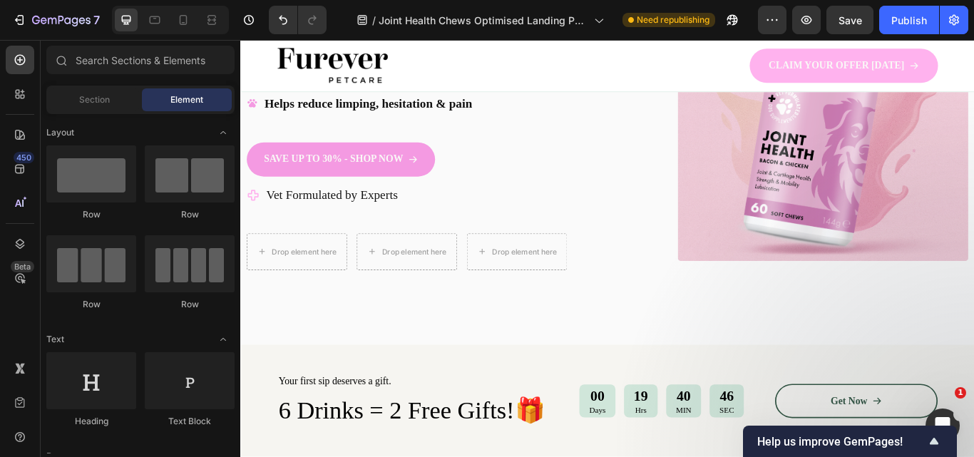
drag, startPoint x: 1091, startPoint y: 79, endPoint x: 1157, endPoint y: 80, distance: 65.6
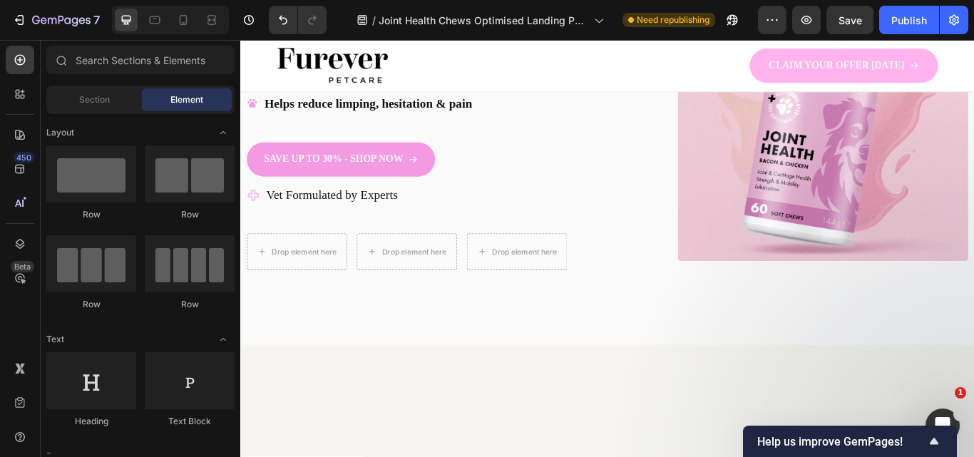
scroll to position [24, 0]
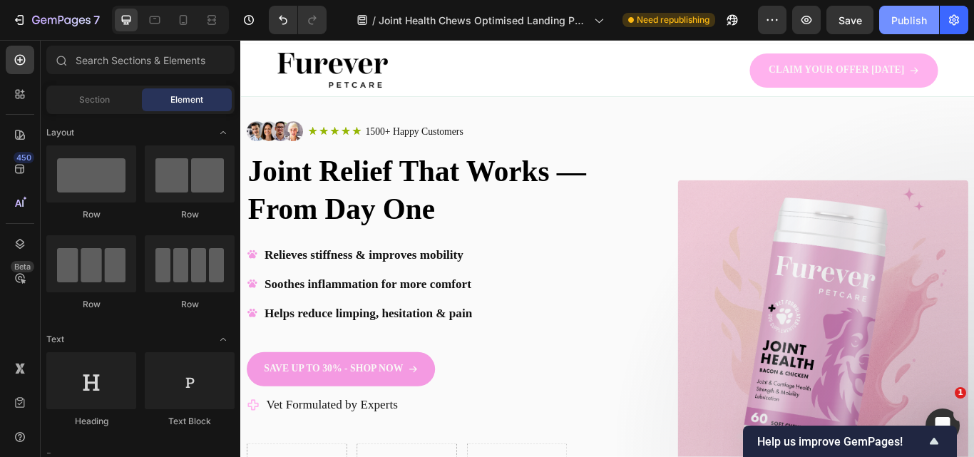
click at [902, 21] on div "Publish" at bounding box center [909, 20] width 36 height 15
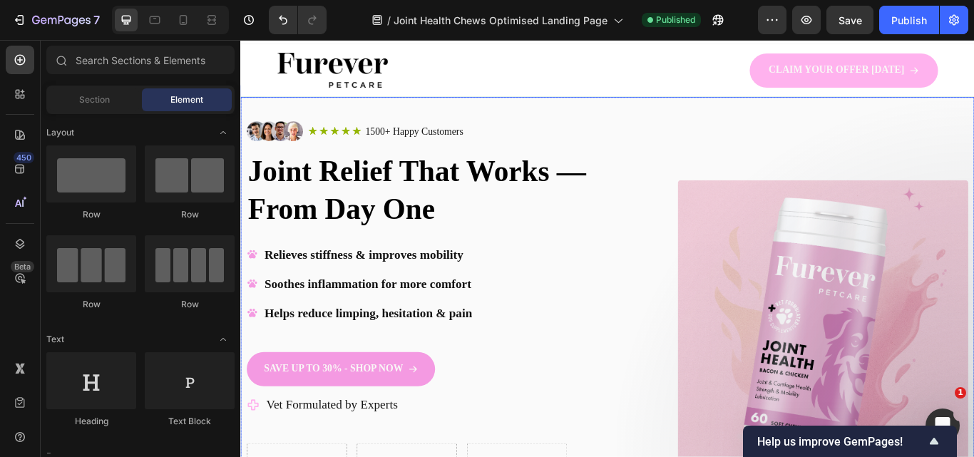
click at [649, 133] on div "Image Icon Icon Icon Icon Icon Icon List 1500+ Happy Customers Text Block Row R…" at bounding box center [667, 373] width 855 height 533
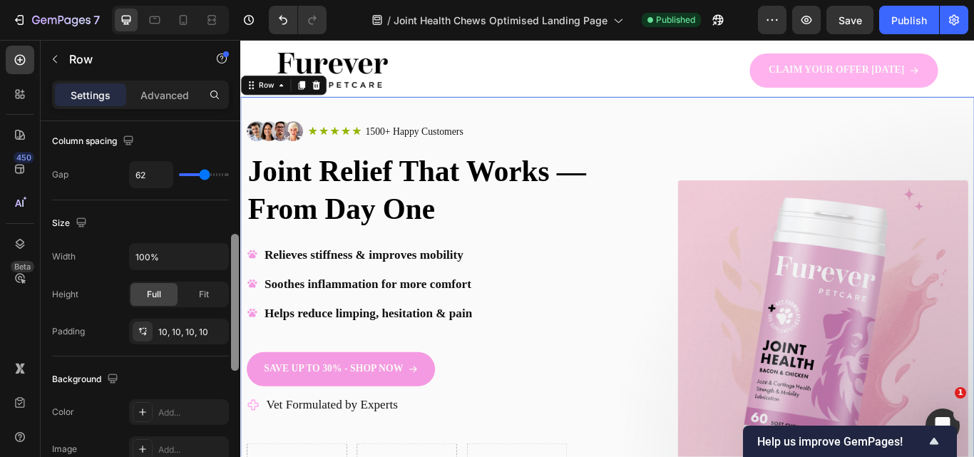
scroll to position [365, 0]
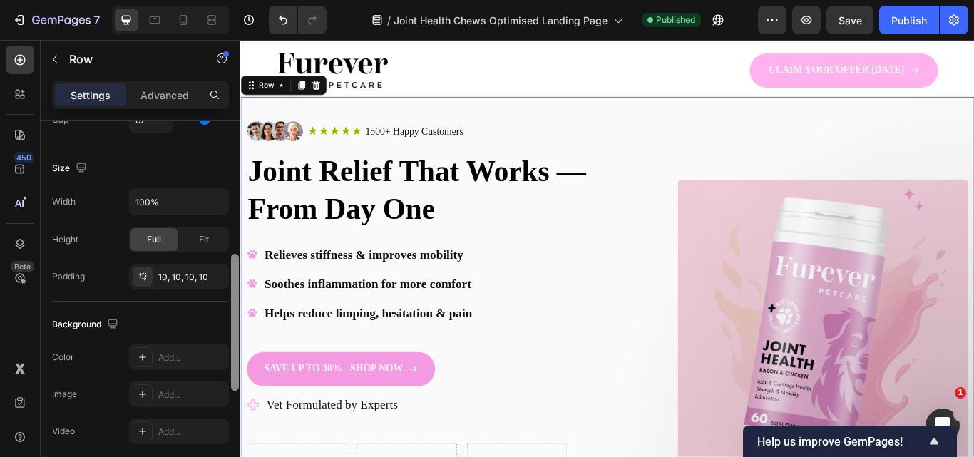
drag, startPoint x: 235, startPoint y: 138, endPoint x: 234, endPoint y: 271, distance: 133.3
click at [234, 271] on div at bounding box center [235, 322] width 8 height 137
click at [155, 273] on div "10, 10, 10, 10" at bounding box center [179, 277] width 100 height 26
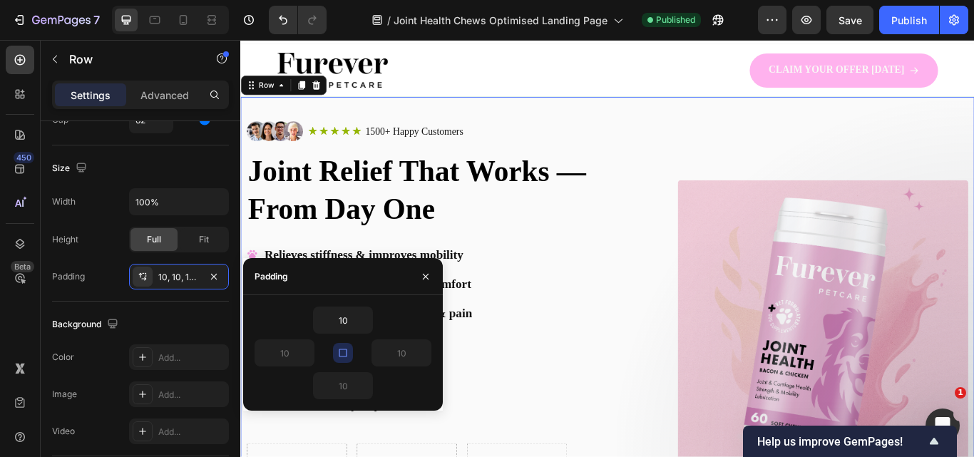
click at [345, 356] on icon "button" at bounding box center [342, 352] width 11 height 11
click at [285, 356] on input "10" at bounding box center [284, 353] width 58 height 26
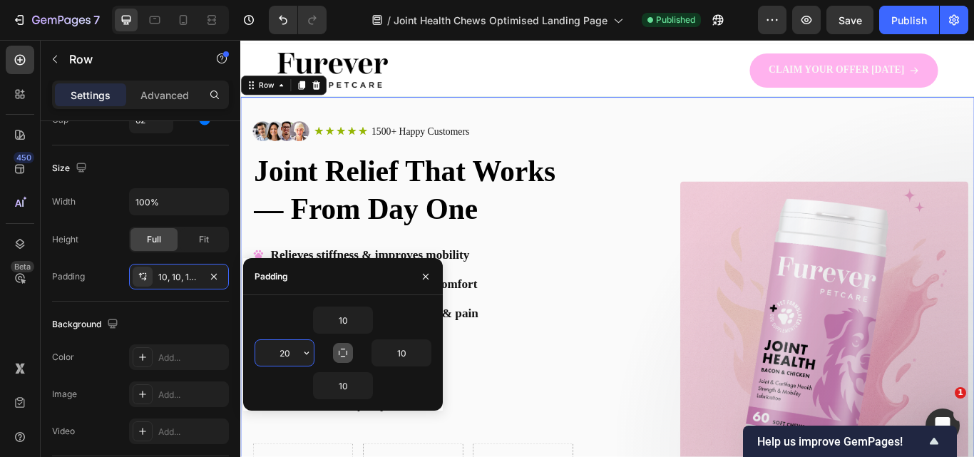
type input "2"
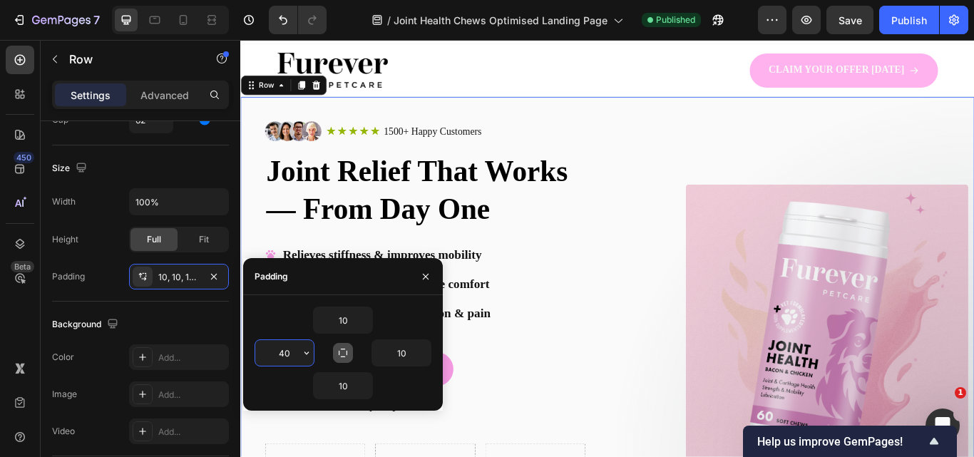
type input "4"
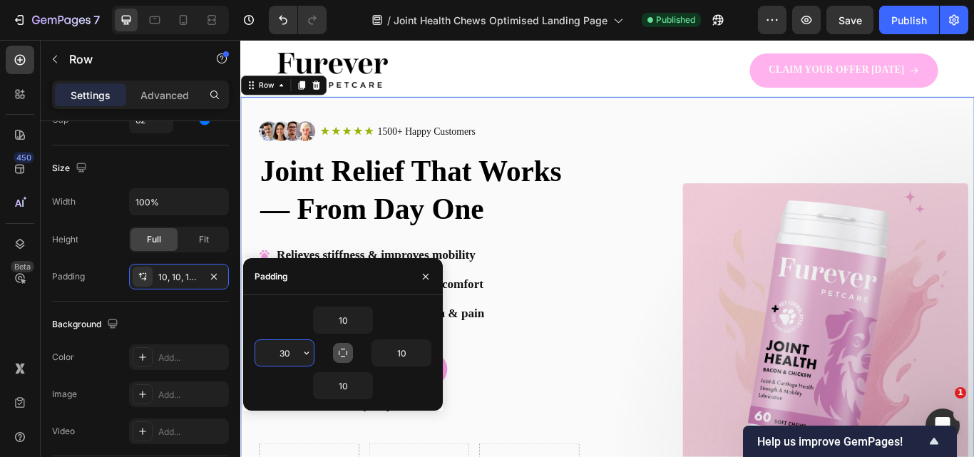
type input "3"
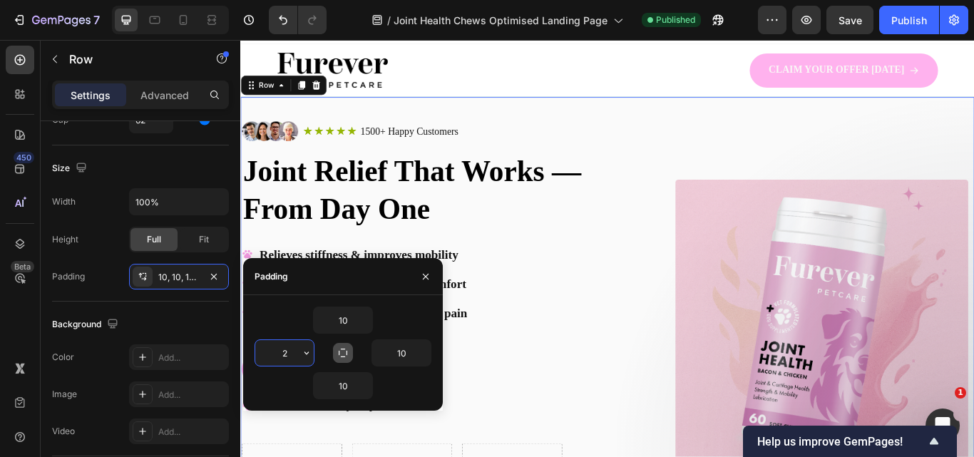
type input "25"
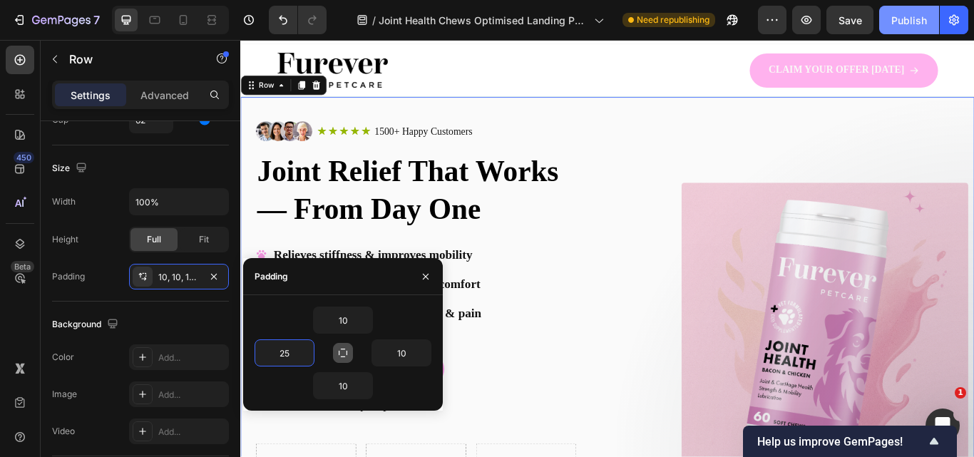
click at [897, 19] on div "Publish" at bounding box center [909, 20] width 36 height 15
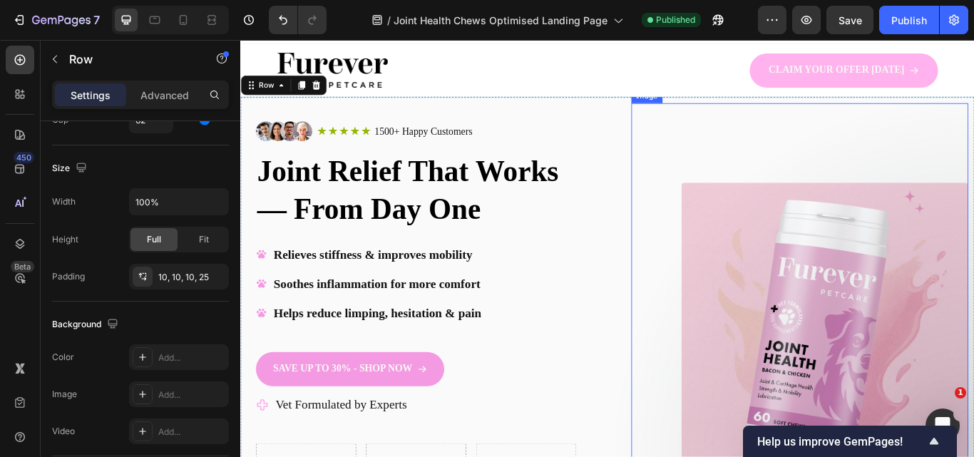
click at [778, 263] on img at bounding box center [921, 374] width 334 height 334
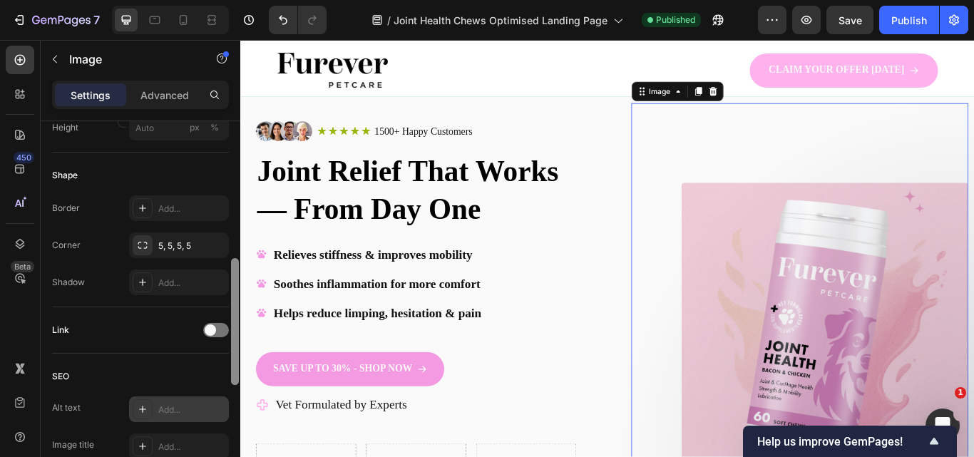
scroll to position [512, 0]
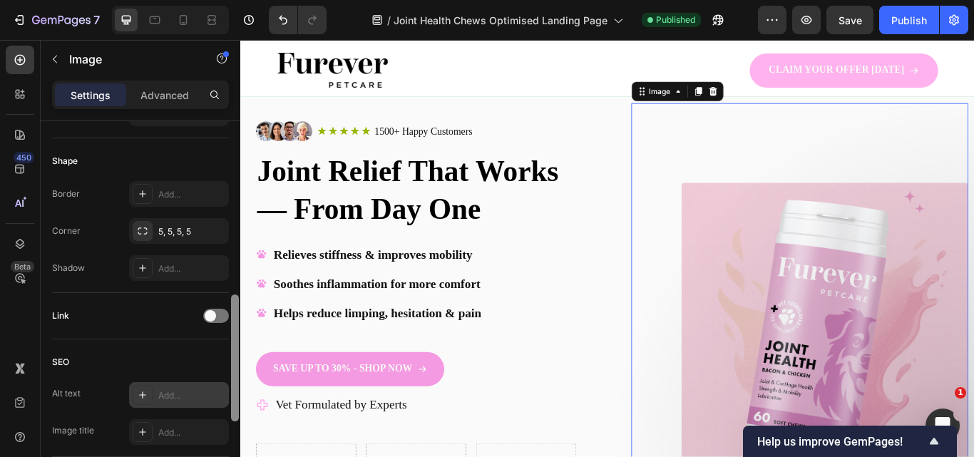
drag, startPoint x: 237, startPoint y: 220, endPoint x: 211, endPoint y: 393, distance: 175.9
click at [211, 393] on div "Style Rectangle Source Upload Image https://cdn.shopify.com/s/files/1/0910/8753…" at bounding box center [141, 309] width 200 height 376
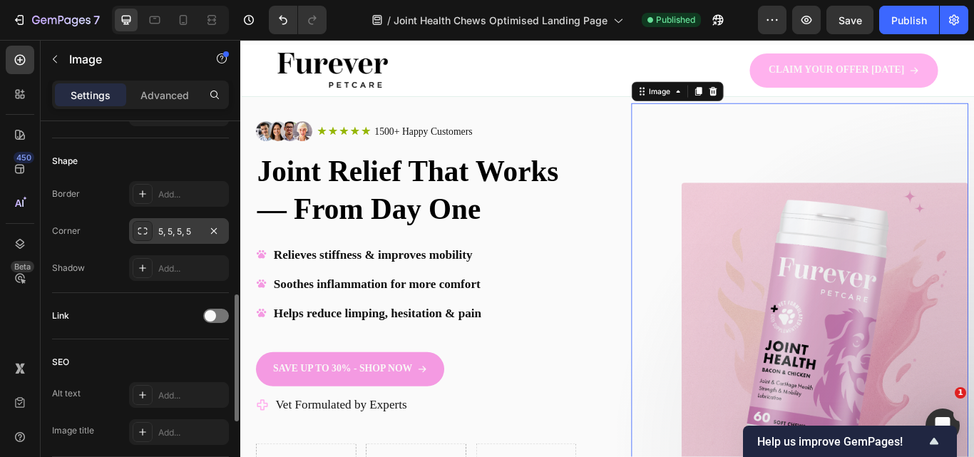
click at [156, 234] on div "5, 5, 5, 5" at bounding box center [179, 231] width 100 height 26
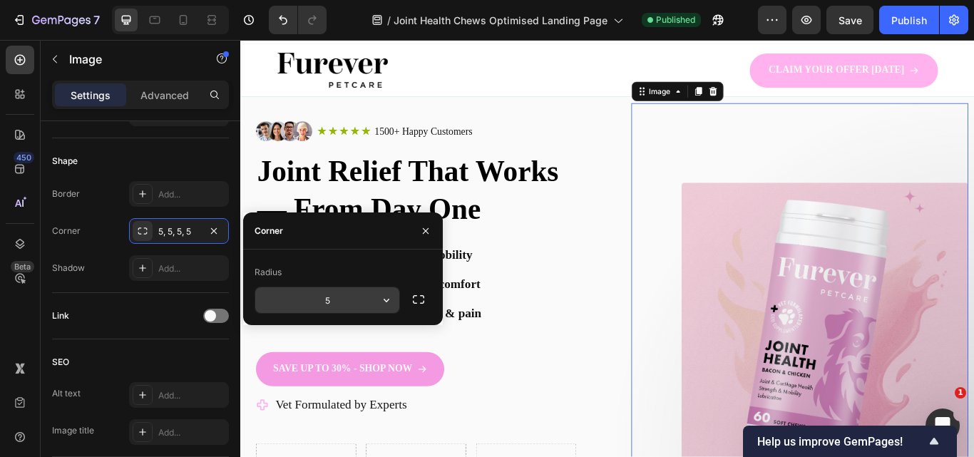
click at [327, 304] on input "5" at bounding box center [327, 300] width 144 height 26
click at [365, 306] on input "5" at bounding box center [327, 300] width 144 height 26
click at [369, 306] on input "5" at bounding box center [327, 300] width 144 height 26
click at [385, 305] on icon "button" at bounding box center [386, 300] width 14 height 14
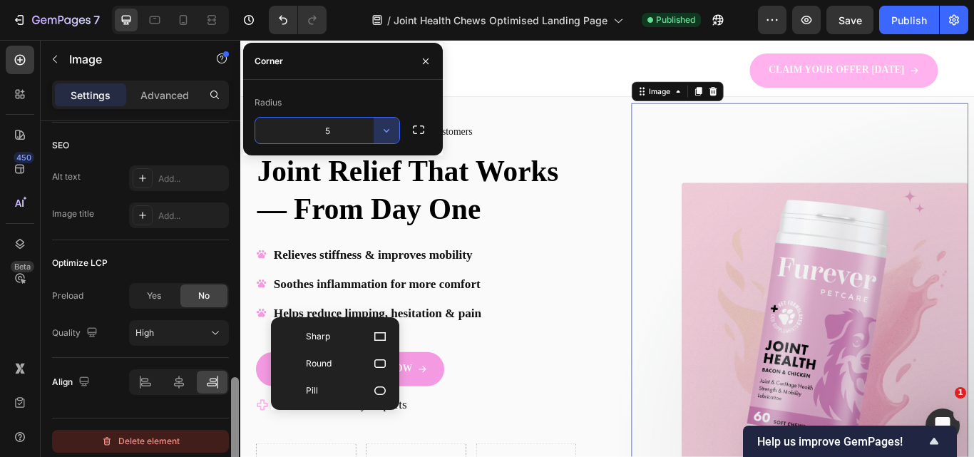
scroll to position [736, 0]
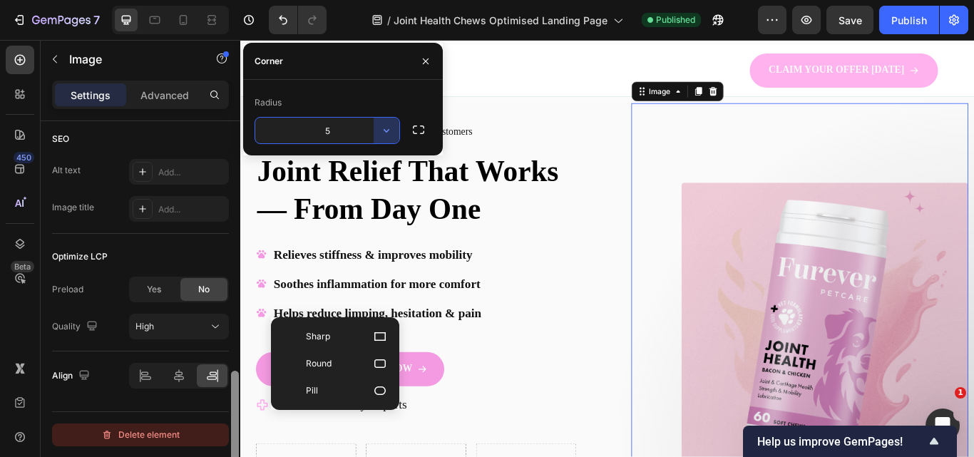
drag, startPoint x: 237, startPoint y: 331, endPoint x: 220, endPoint y: 426, distance: 95.6
click at [220, 426] on div "Style Rectangle Source Upload Image https://cdn.shopify.com/s/files/1/0910/8753…" at bounding box center [141, 309] width 200 height 376
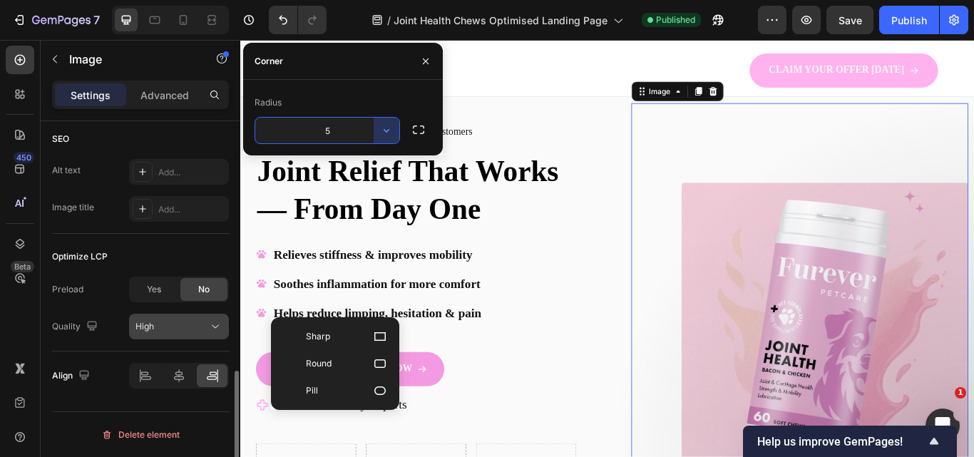
click at [199, 326] on div "High" at bounding box center [171, 326] width 73 height 13
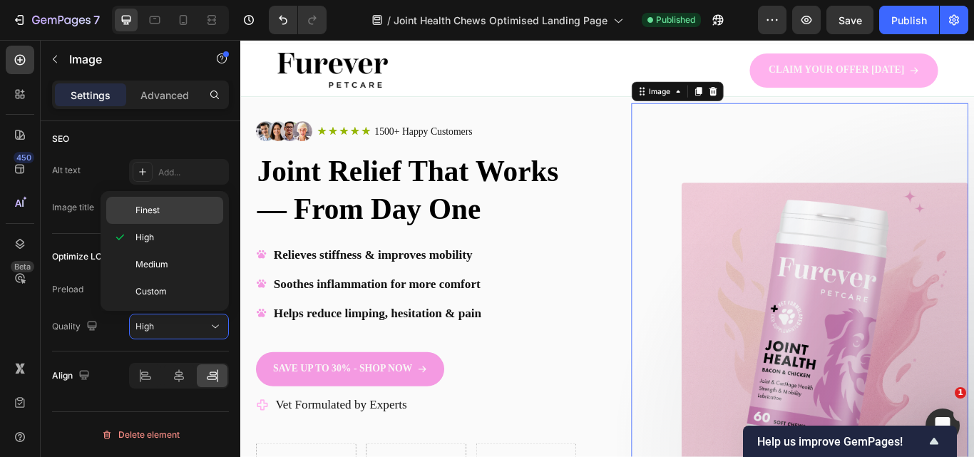
click at [190, 209] on p "Finest" at bounding box center [175, 210] width 81 height 13
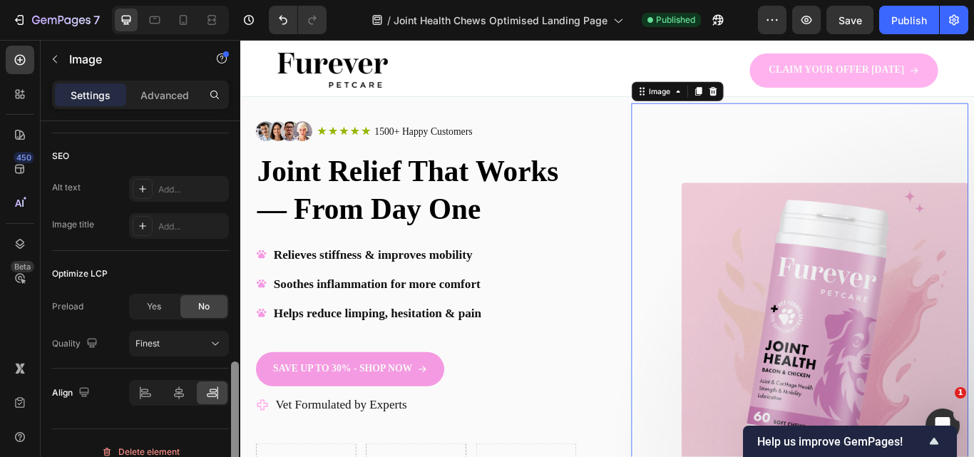
click at [232, 386] on div at bounding box center [235, 424] width 8 height 127
click at [167, 398] on div at bounding box center [179, 394] width 31 height 23
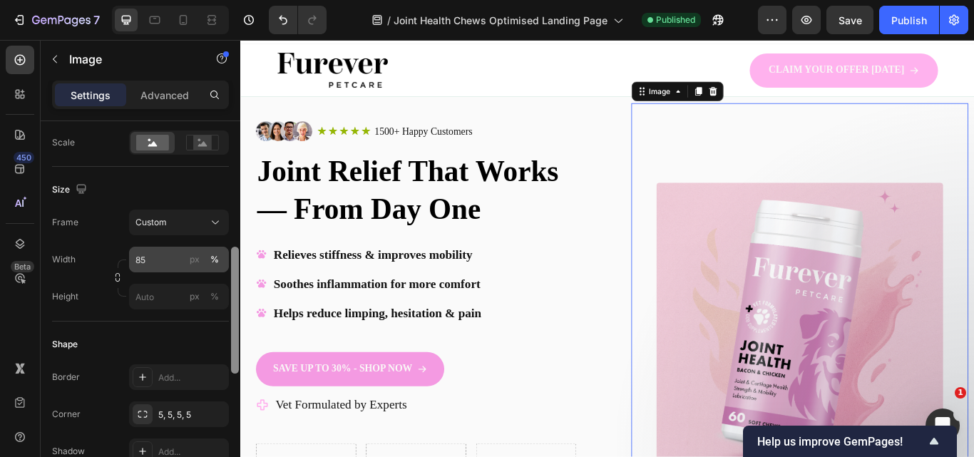
scroll to position [328, 0]
drag, startPoint x: 235, startPoint y: 402, endPoint x: 223, endPoint y: 270, distance: 132.4
click at [223, 270] on div "Style Rectangle Source Upload Image https://cdn.shopify.com/s/files/1/0910/8753…" at bounding box center [141, 309] width 200 height 376
click at [217, 262] on div "%" at bounding box center [214, 260] width 9 height 13
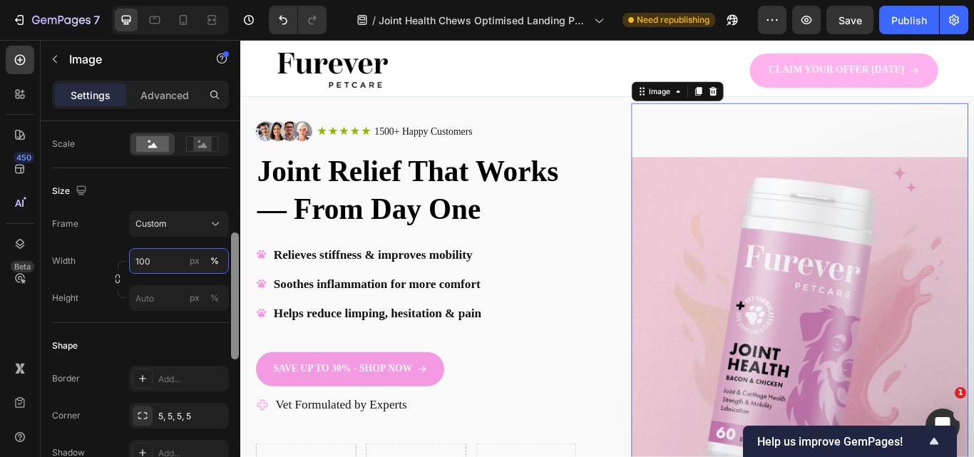
type input "100"
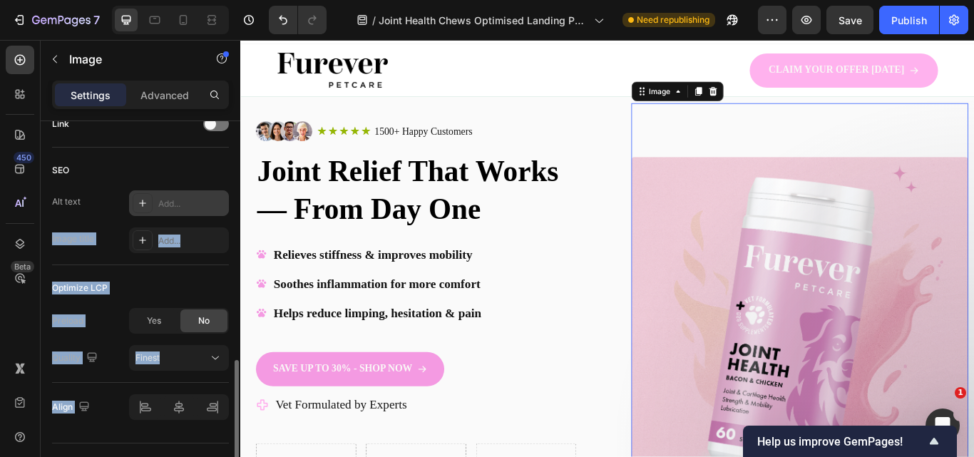
drag, startPoint x: 239, startPoint y: 326, endPoint x: 228, endPoint y: 205, distance: 120.9
click at [228, 205] on div "Style Rectangle Source Upload Image https://cdn.shopify.com/s/files/1/0910/8753…" at bounding box center [141, 309] width 200 height 376
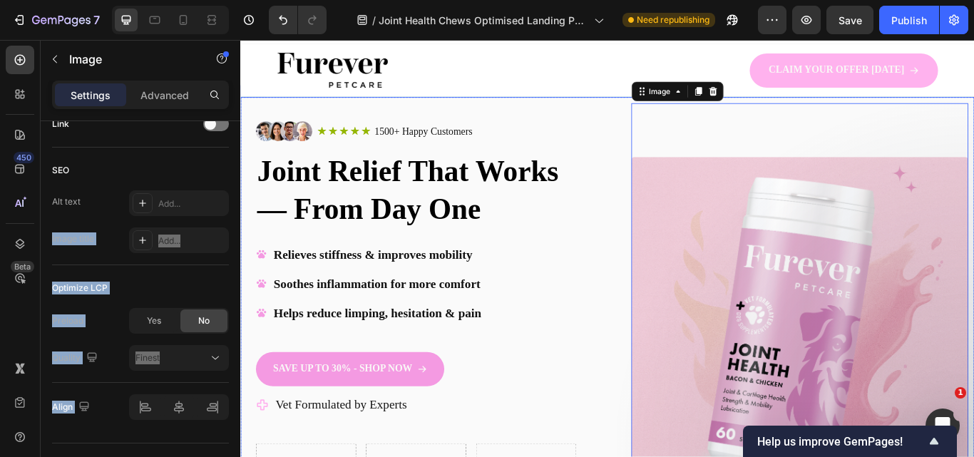
click at [242, 229] on div "Image Icon Icon Icon Icon Icon Icon List 1500+ Happy Customers Text Block Row R…" at bounding box center [667, 373] width 855 height 533
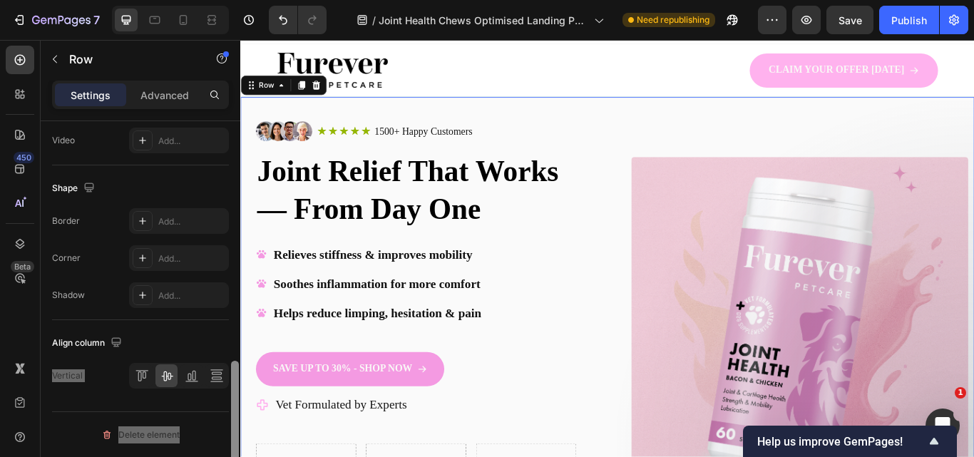
scroll to position [0, 0]
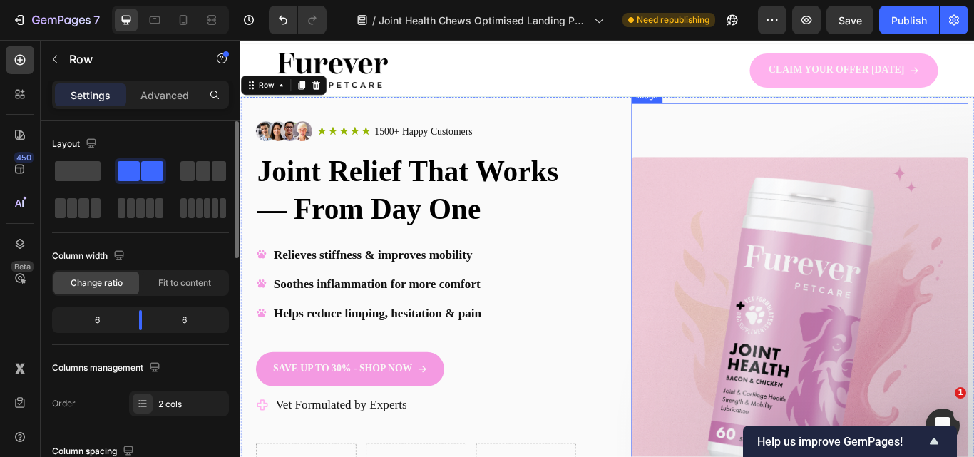
click at [718, 245] on img at bounding box center [892, 373] width 393 height 393
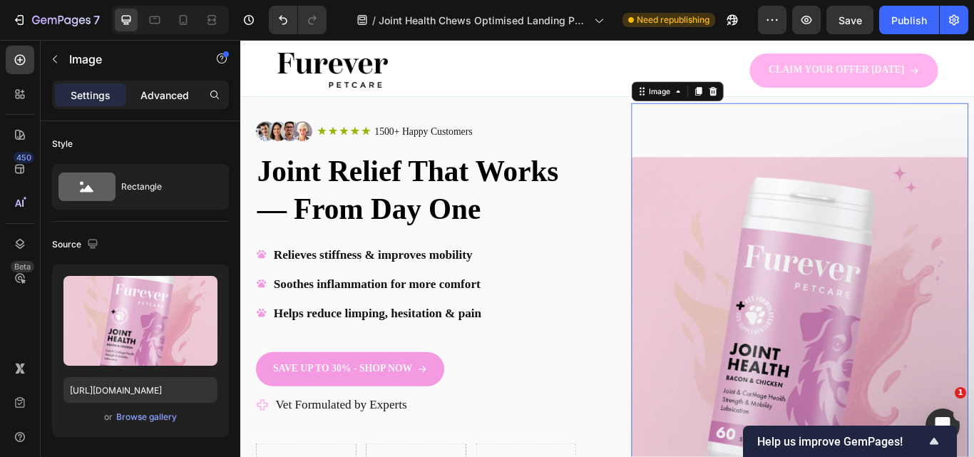
click at [147, 97] on p "Advanced" at bounding box center [164, 95] width 48 height 15
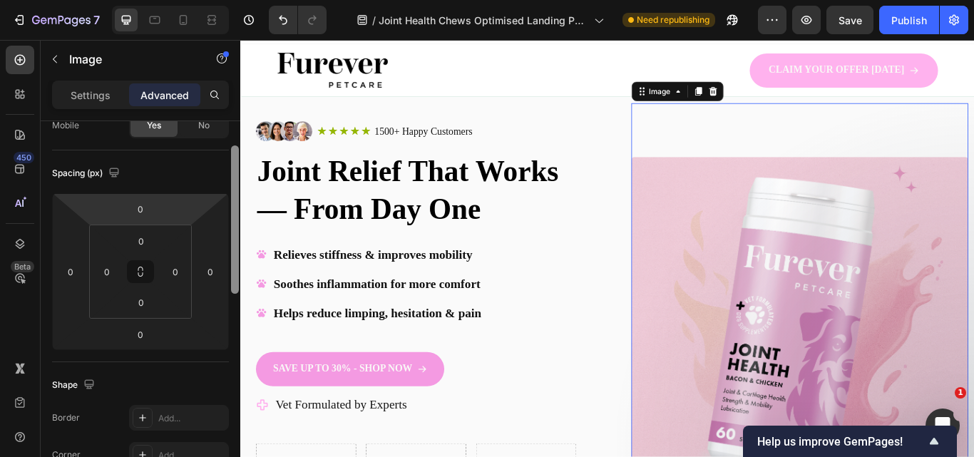
scroll to position [106, 0]
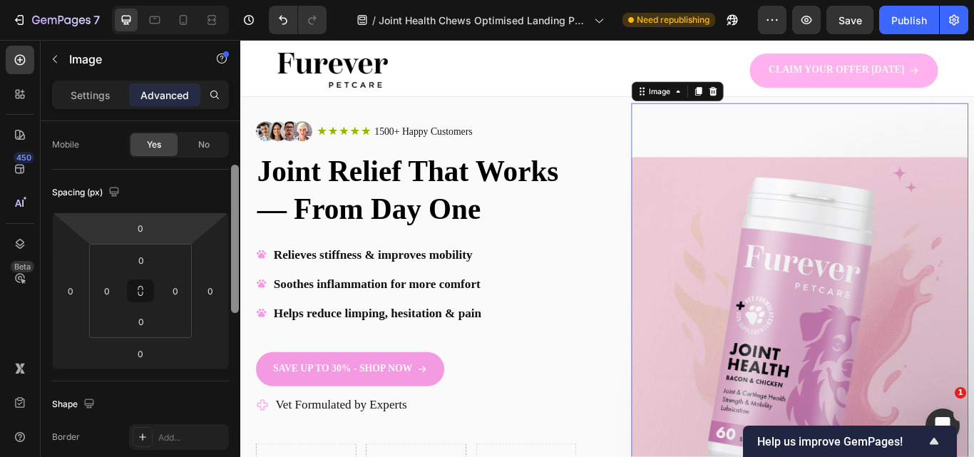
drag, startPoint x: 238, startPoint y: 184, endPoint x: 202, endPoint y: 226, distance: 55.6
click at [202, 226] on div "Display on Desktop Yes No Tablet Yes No Mobile Yes No Spacing (px) 0 0 0 0 0 0 …" at bounding box center [141, 309] width 200 height 376
click at [167, 227] on html "7 Version history / Joint Health Chews Optimised Landing Page Need republishing…" at bounding box center [487, 133] width 974 height 267
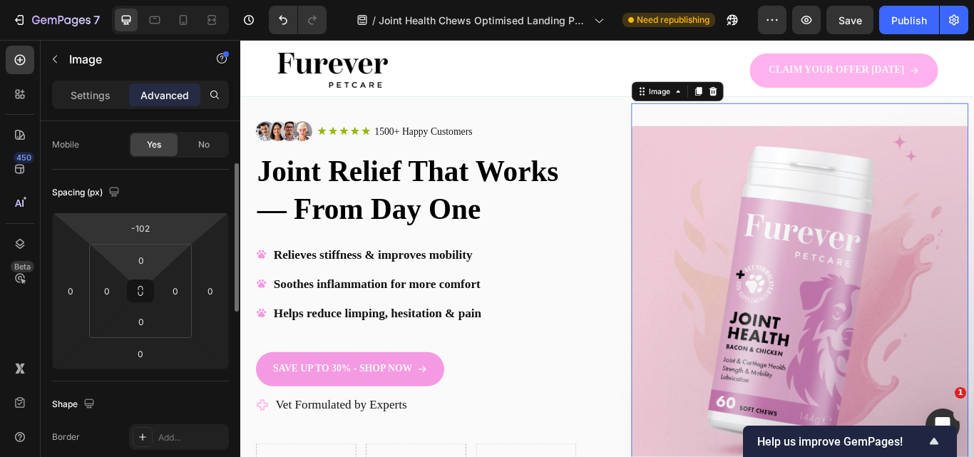
drag, startPoint x: 166, startPoint y: 227, endPoint x: 163, endPoint y: 257, distance: 30.1
click at [163, 263] on html "7 Version history / Joint Health Chews Optimised Landing Page Need republishing…" at bounding box center [487, 133] width 974 height 267
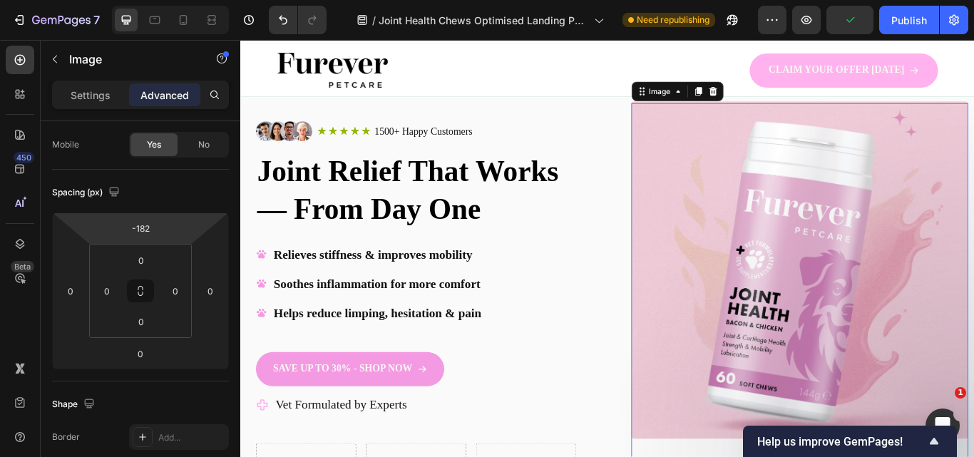
drag, startPoint x: 163, startPoint y: 241, endPoint x: 159, endPoint y: 257, distance: 16.1
click at [159, 257] on html "7 Version history / Joint Health Chews Optimised Landing Page Need republishing…" at bounding box center [487, 133] width 974 height 267
click at [887, 29] on button "Publish" at bounding box center [909, 20] width 60 height 29
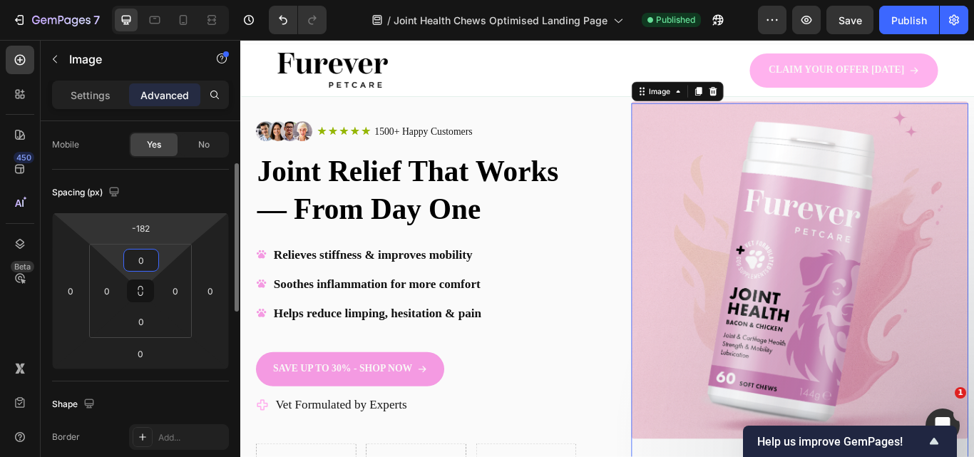
drag, startPoint x: 185, startPoint y: 245, endPoint x: 177, endPoint y: 242, distance: 8.0
click at [176, 267] on html "7 Version history / Joint Health Chews Optimised Landing Page Published Preview…" at bounding box center [487, 133] width 974 height 267
click at [177, 234] on html "7 Version history / Joint Health Chews Optimised Landing Page Published Preview…" at bounding box center [487, 133] width 974 height 267
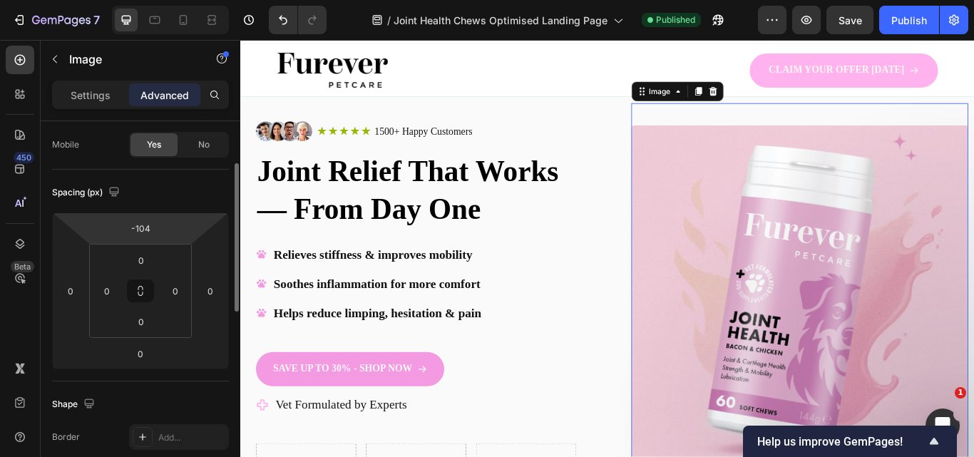
drag, startPoint x: 177, startPoint y: 234, endPoint x: 156, endPoint y: 212, distance: 30.7
click at [169, 206] on html "7 Version history / Joint Health Chews Optimised Landing Page Published Preview…" at bounding box center [487, 133] width 974 height 267
click at [142, 226] on input "-104" at bounding box center [140, 227] width 29 height 21
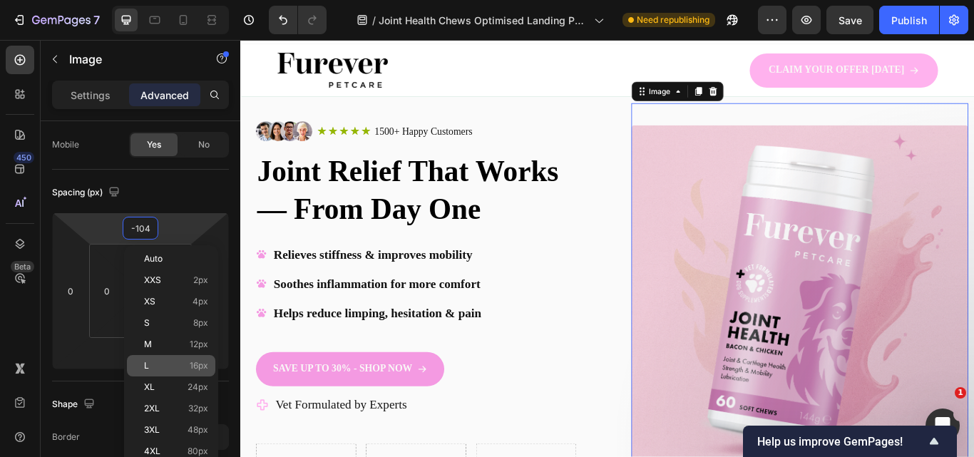
click at [169, 364] on p "L 16px" at bounding box center [176, 366] width 64 height 10
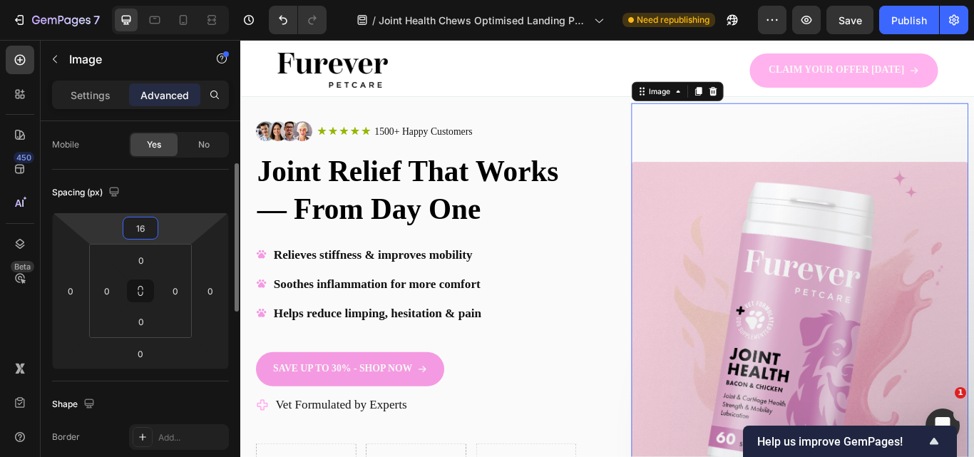
click at [143, 229] on input "16" at bounding box center [140, 227] width 29 height 21
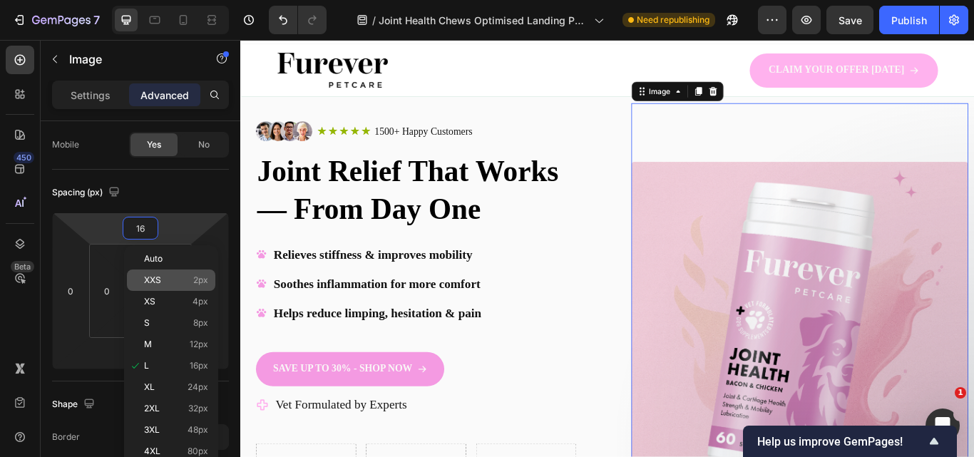
click at [171, 286] on div "XXS 2px" at bounding box center [171, 279] width 88 height 21
type input "2"
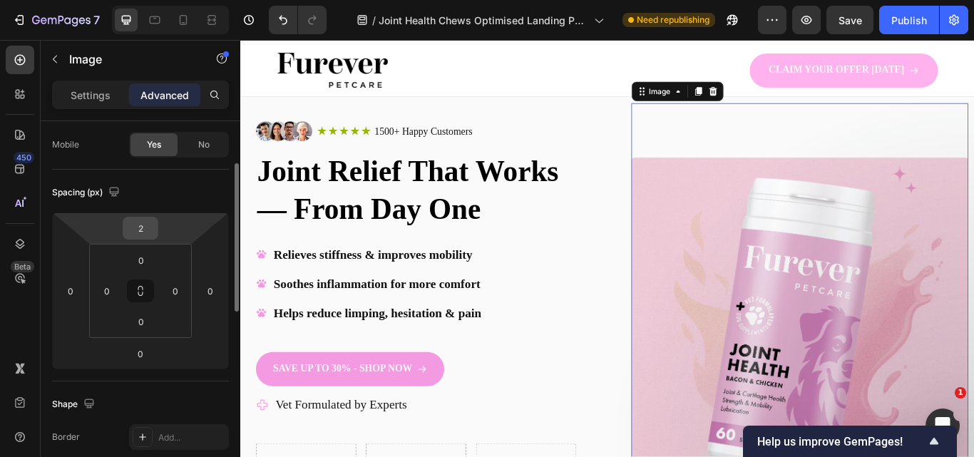
click at [136, 229] on input "2" at bounding box center [140, 227] width 29 height 21
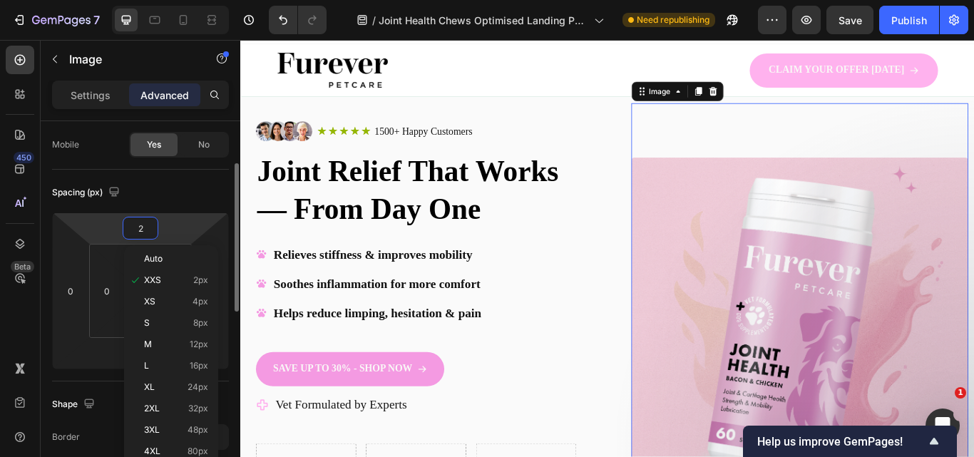
click at [136, 229] on input "2" at bounding box center [140, 227] width 29 height 21
click at [115, 267] on html "7 Version history / Joint Health Chews Optimised Landing Page Need republishing…" at bounding box center [487, 133] width 974 height 267
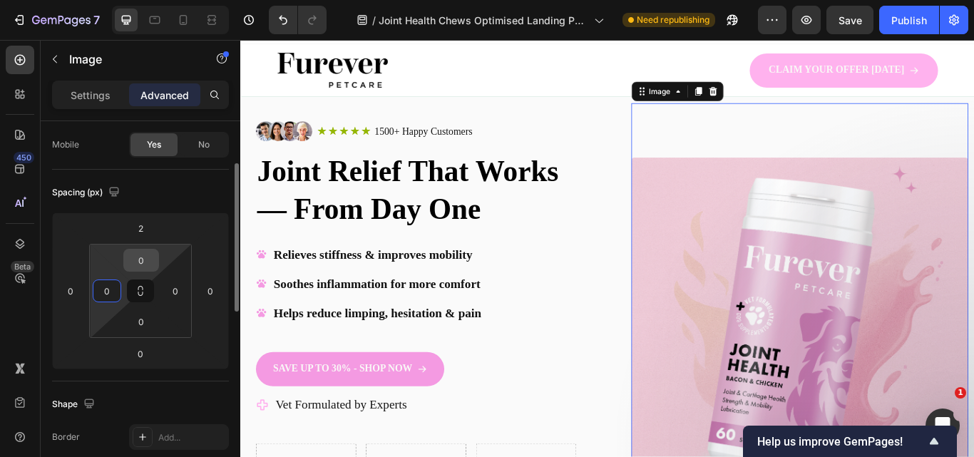
click at [133, 255] on input "0" at bounding box center [141, 259] width 29 height 21
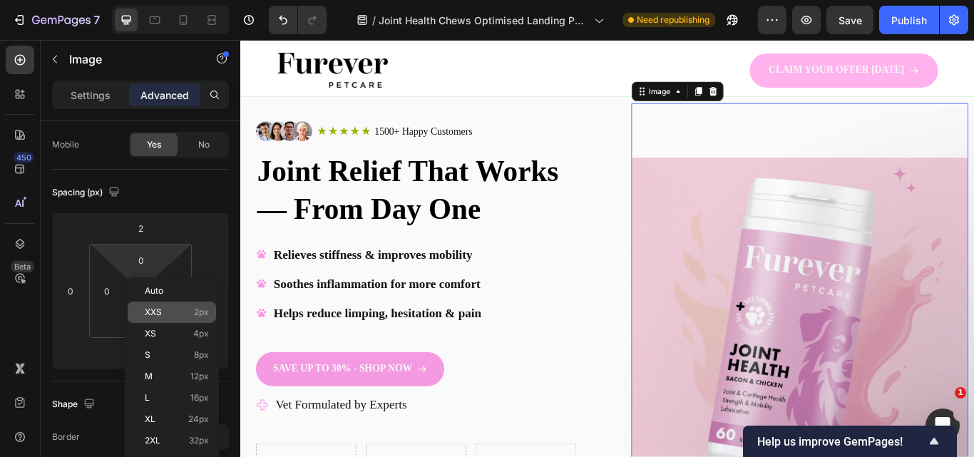
click at [180, 312] on p "XXS 2px" at bounding box center [177, 312] width 64 height 10
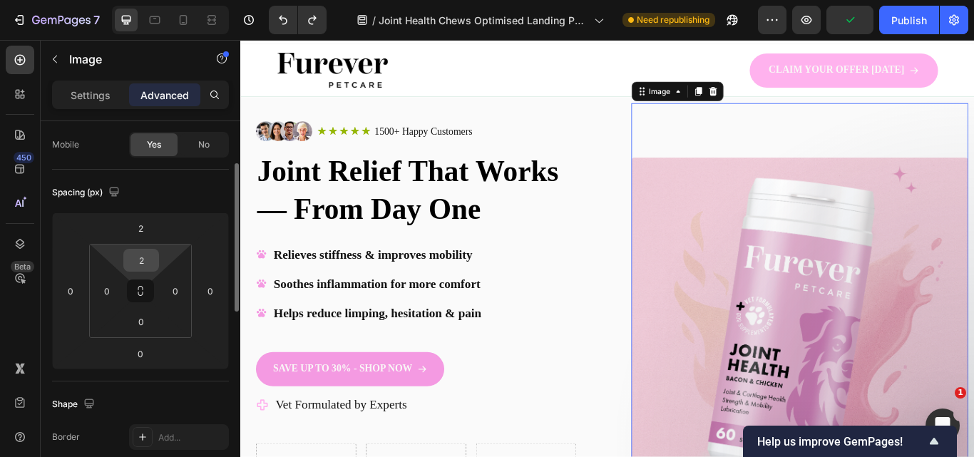
type input "0"
click at [155, 234] on div "2" at bounding box center [141, 228] width 36 height 23
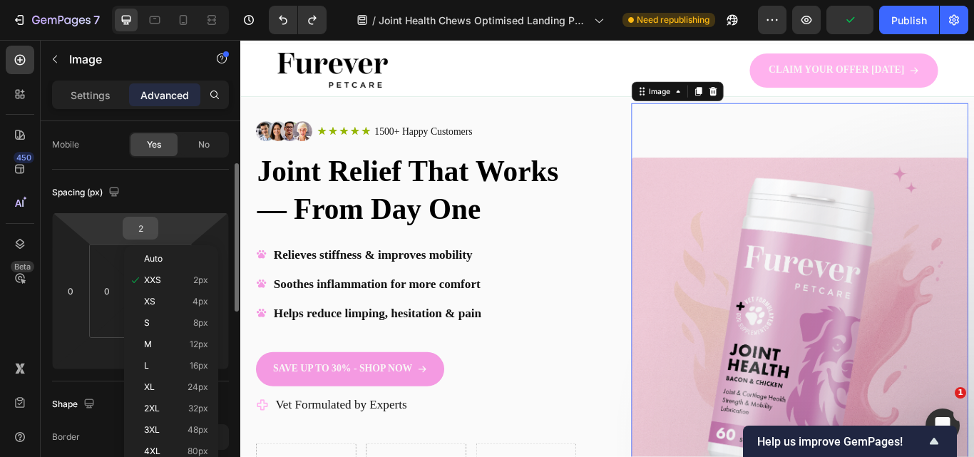
click at [138, 224] on input "2" at bounding box center [140, 227] width 29 height 21
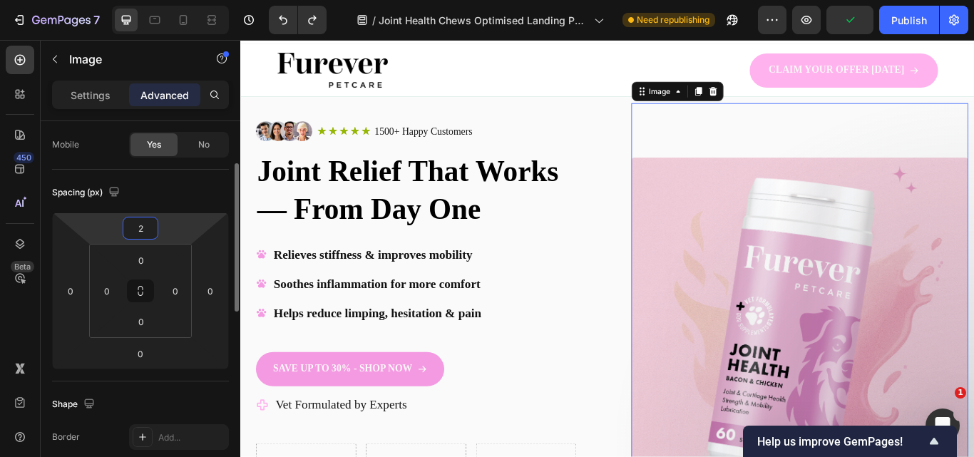
click at [138, 224] on input "2" at bounding box center [140, 227] width 29 height 21
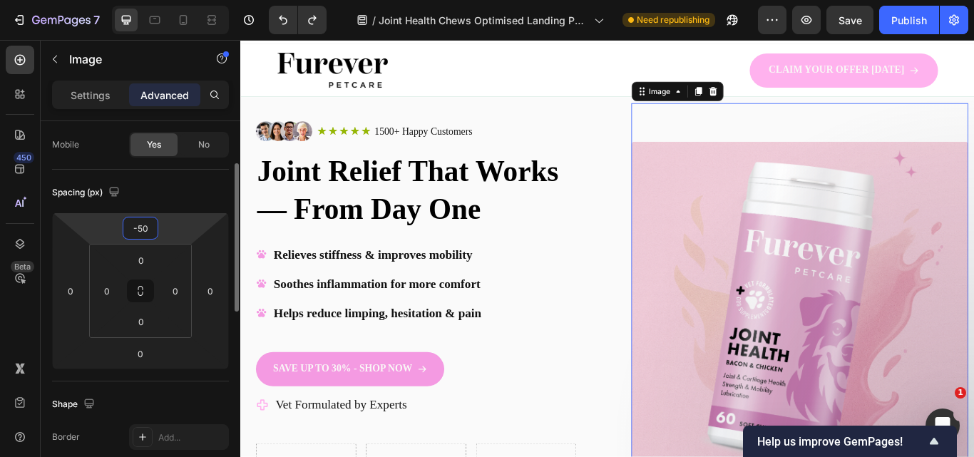
type input "-5"
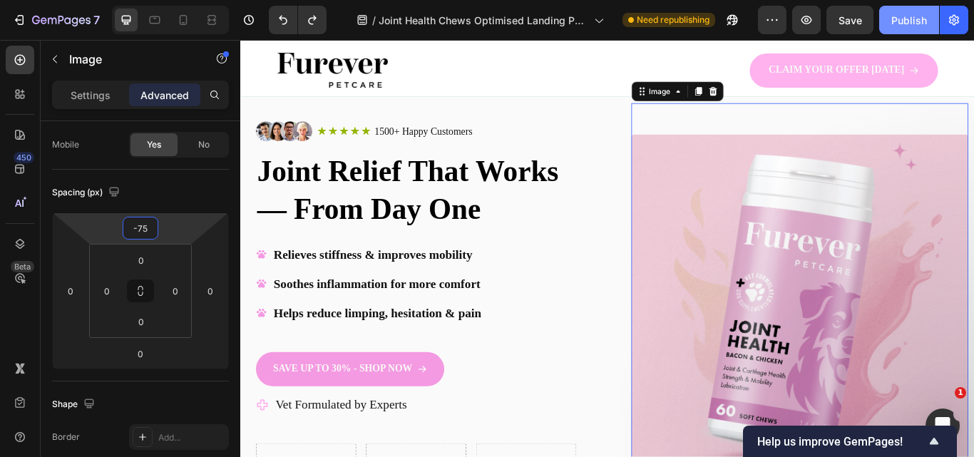
type input "-75"
click at [902, 21] on div "Publish" at bounding box center [909, 20] width 36 height 15
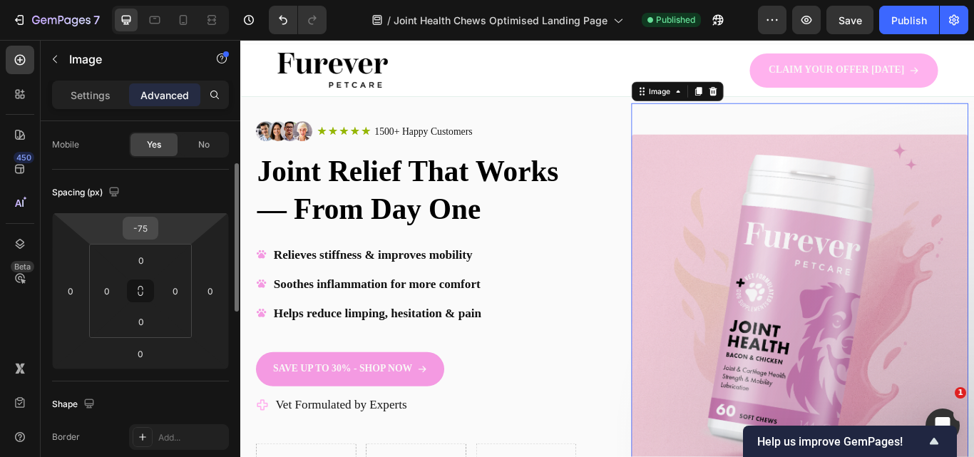
click at [147, 226] on input "-75" at bounding box center [140, 227] width 29 height 21
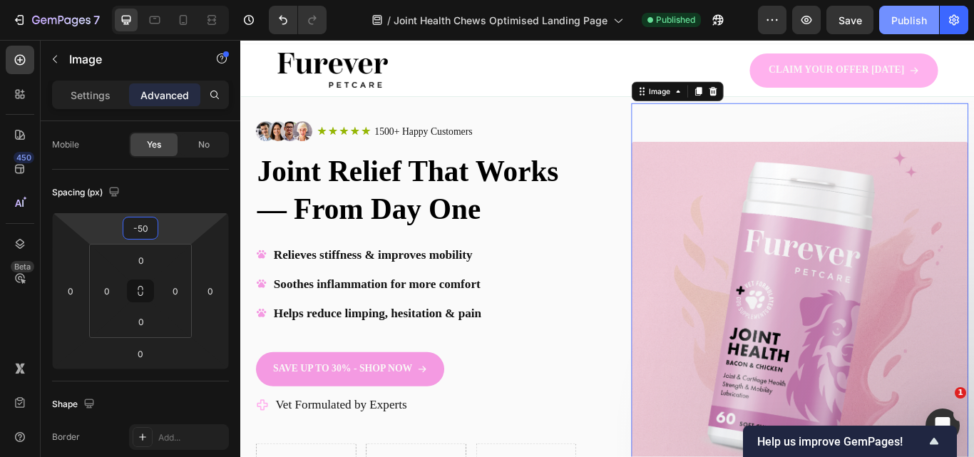
type input "-50"
click at [916, 24] on div "Publish" at bounding box center [909, 20] width 36 height 15
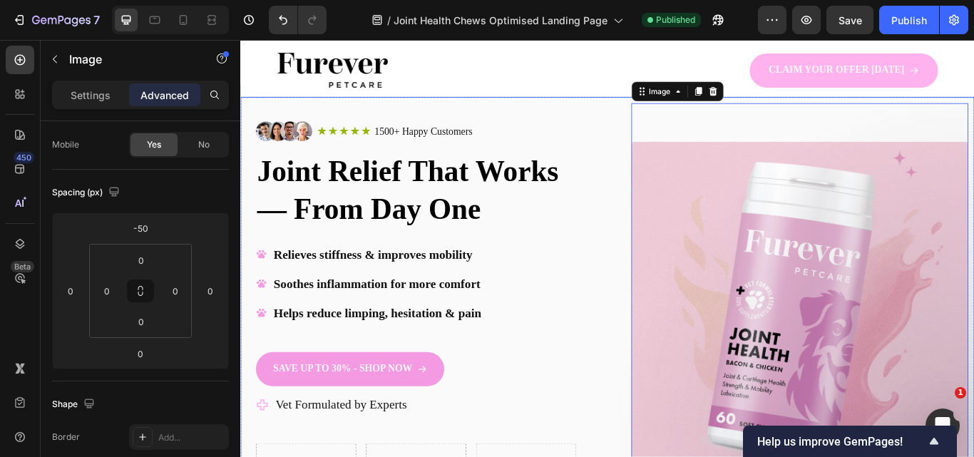
click at [659, 189] on div "Image Icon Icon Icon Icon Icon Icon List 1500+ Happy Customers Text Block Row R…" at bounding box center [667, 373] width 855 height 533
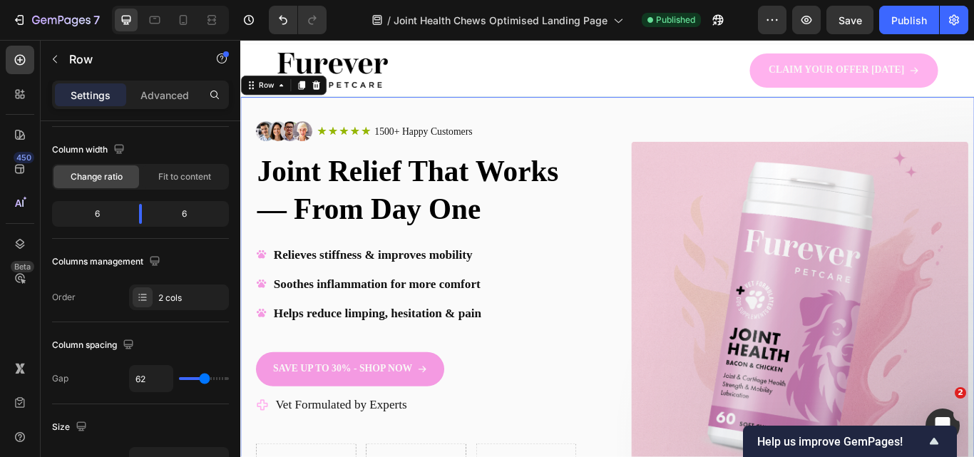
scroll to position [0, 0]
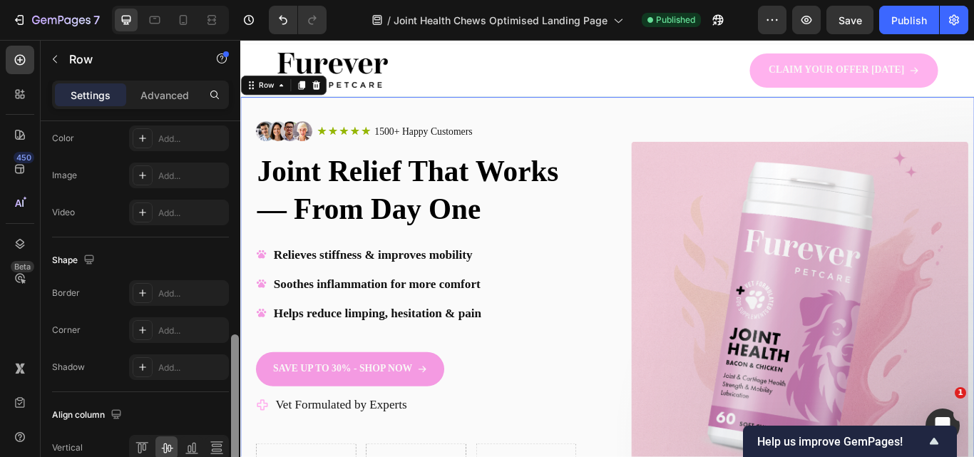
drag, startPoint x: 233, startPoint y: 210, endPoint x: 223, endPoint y: 421, distance: 211.2
click at [223, 421] on div "Layout Column width Change ratio Fit to content 6 6 Columns management Order 2 …" at bounding box center [141, 309] width 200 height 376
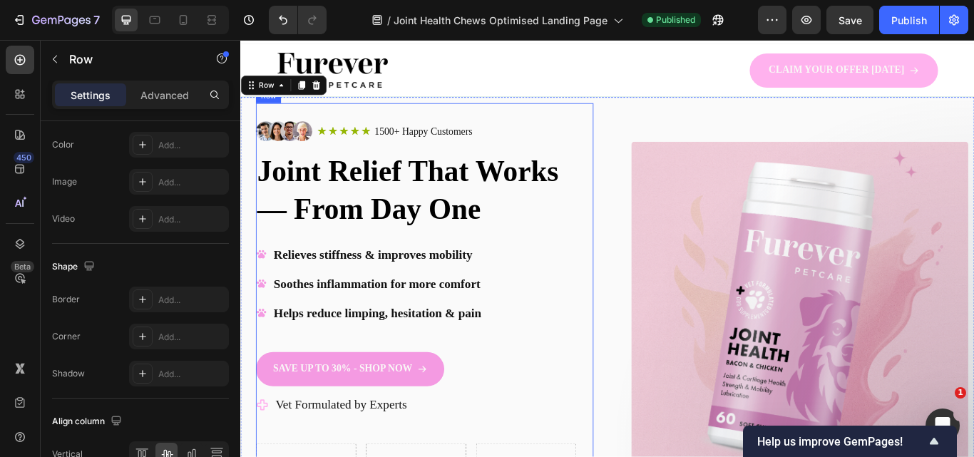
click at [601, 124] on div "Image Icon Icon Icon Icon Icon Icon List 1500+ Happy Customers Text Block Row R…" at bounding box center [454, 373] width 393 height 519
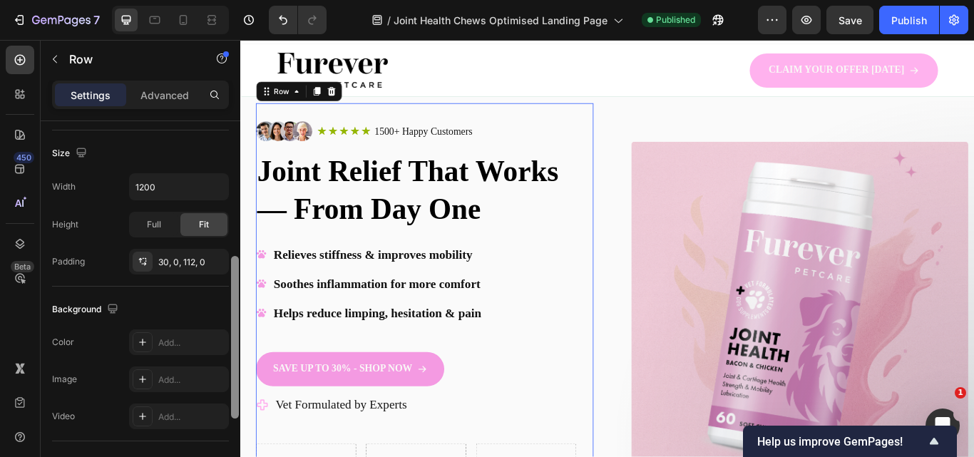
scroll to position [306, 0]
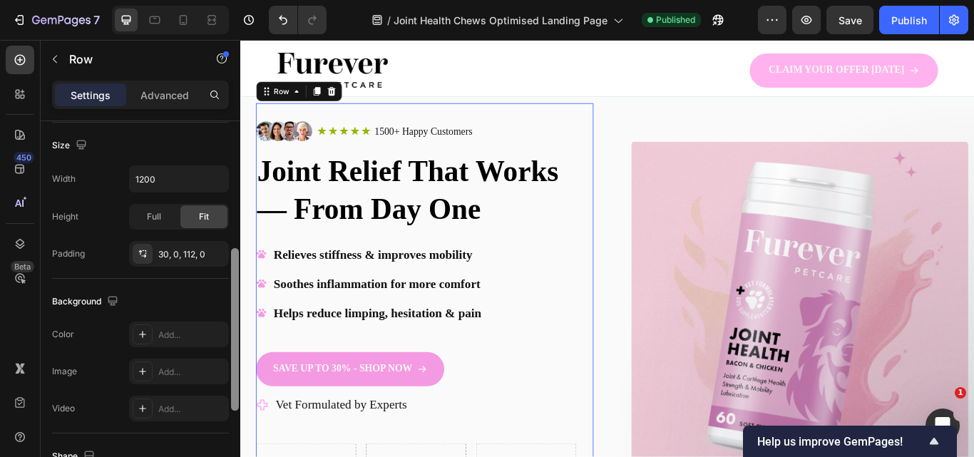
drag, startPoint x: 232, startPoint y: 394, endPoint x: 229, endPoint y: 313, distance: 81.3
click at [229, 313] on div "Layout Column width Change ratio Fit to content 12 Columns management Order 1 c…" at bounding box center [141, 309] width 200 height 376
click at [141, 334] on icon at bounding box center [142, 334] width 7 height 7
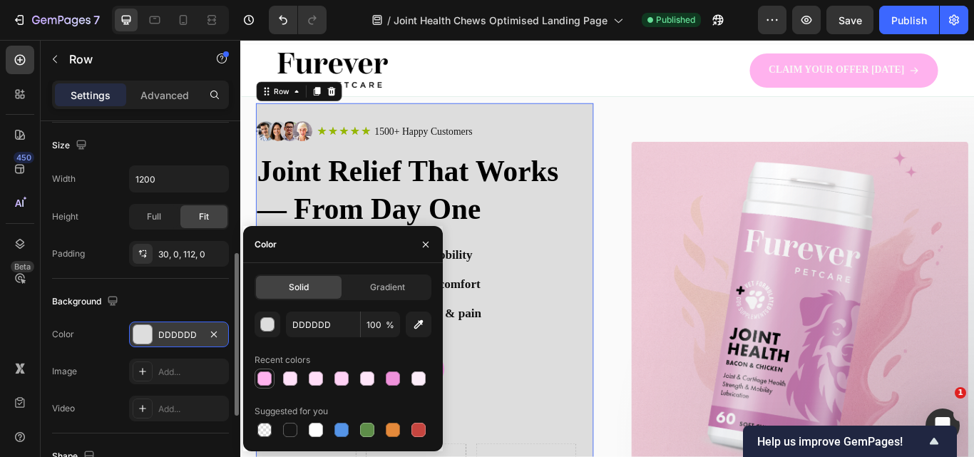
click at [264, 378] on div at bounding box center [264, 378] width 14 height 14
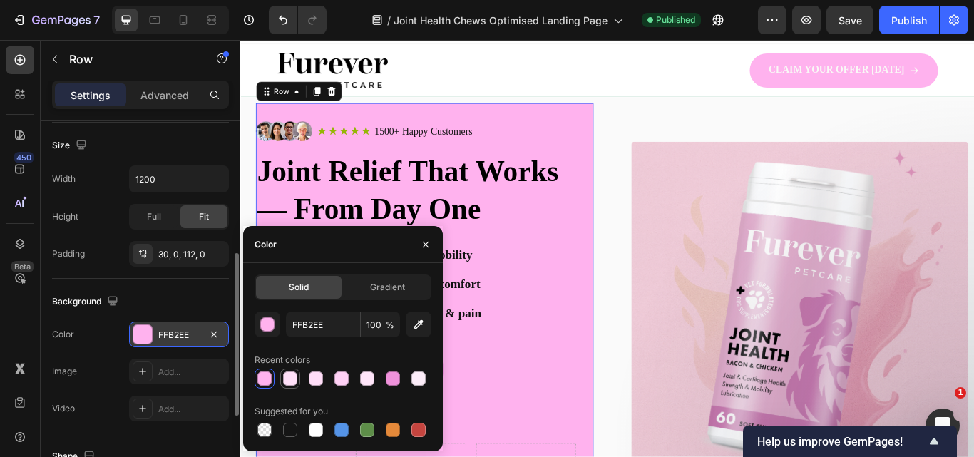
click at [287, 378] on div at bounding box center [290, 378] width 14 height 14
type input "FFE0F8"
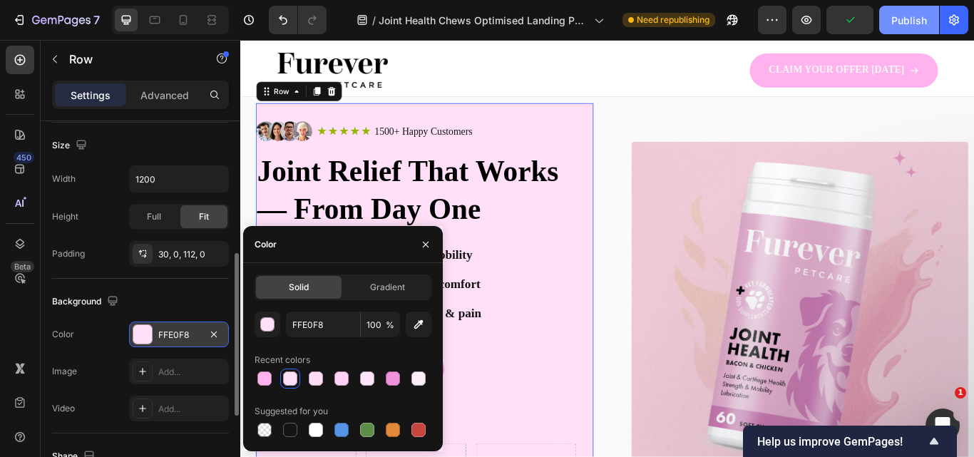
click at [914, 24] on div "Publish" at bounding box center [909, 20] width 36 height 15
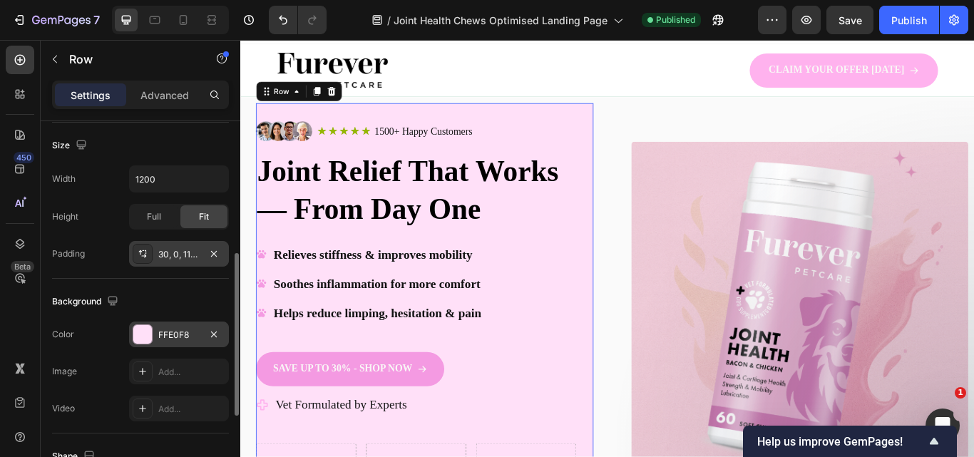
click at [177, 253] on div "30, 0, 112, 0" at bounding box center [178, 254] width 41 height 13
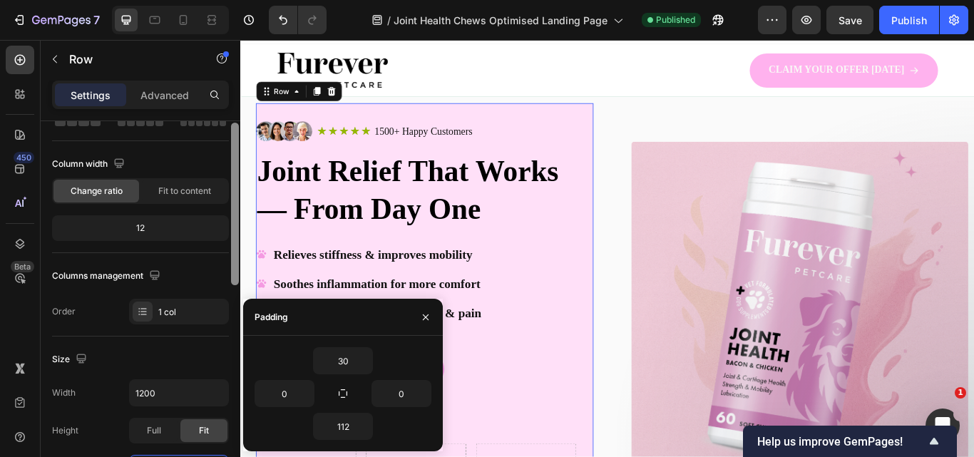
drag, startPoint x: 237, startPoint y: 289, endPoint x: 163, endPoint y: 174, distance: 136.8
click at [165, 179] on div "Layout Column width Change ratio Fit to content 12 Columns management Order 1 c…" at bounding box center [141, 309] width 200 height 376
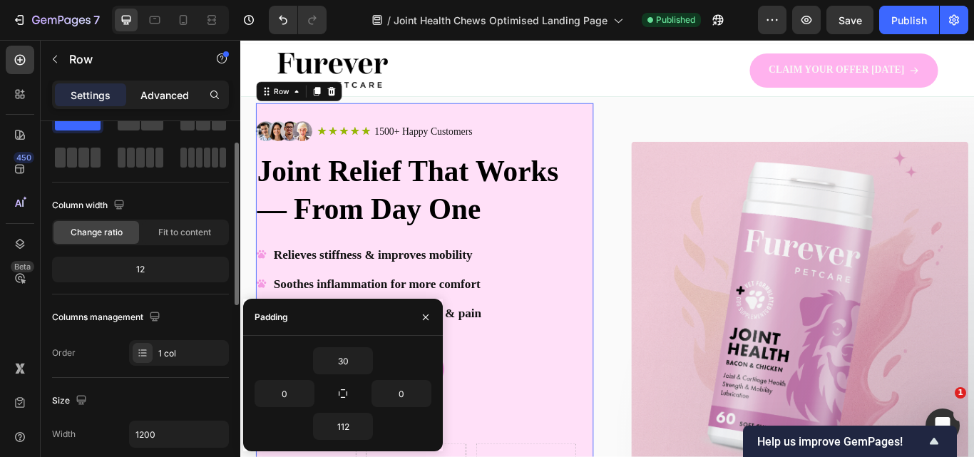
click at [160, 89] on p "Advanced" at bounding box center [164, 95] width 48 height 15
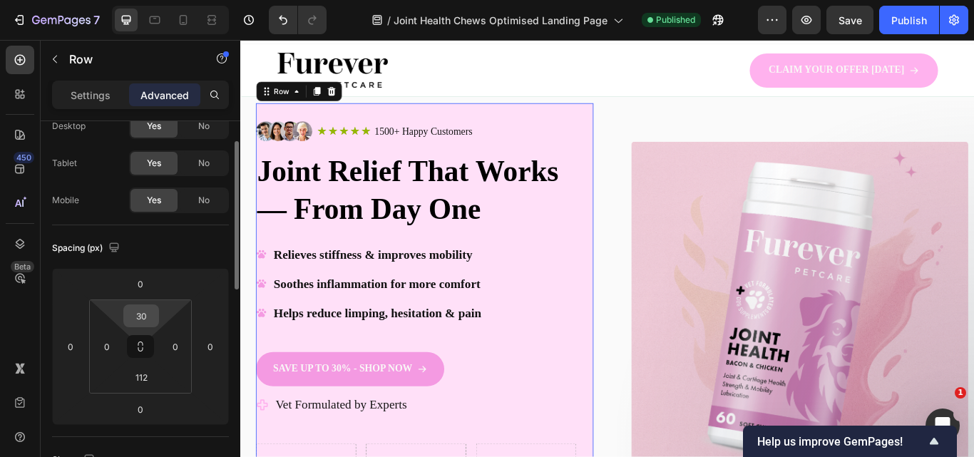
click at [140, 316] on input "30" at bounding box center [141, 315] width 29 height 21
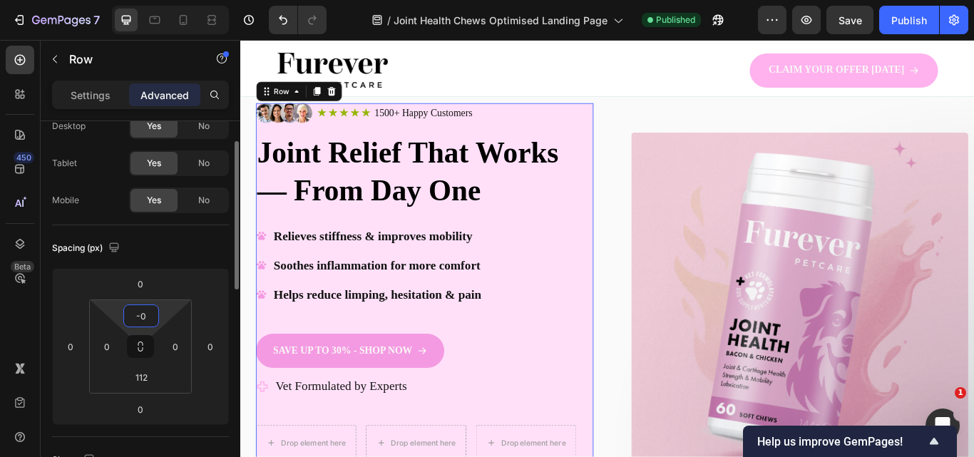
type input "-"
type input "0"
click at [157, 285] on div "0" at bounding box center [141, 283] width 36 height 23
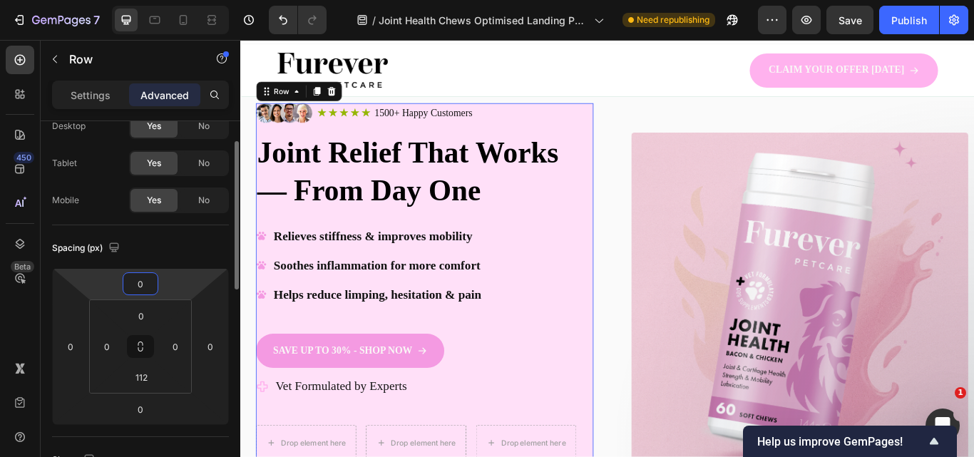
click at [146, 279] on input "0" at bounding box center [140, 283] width 29 height 21
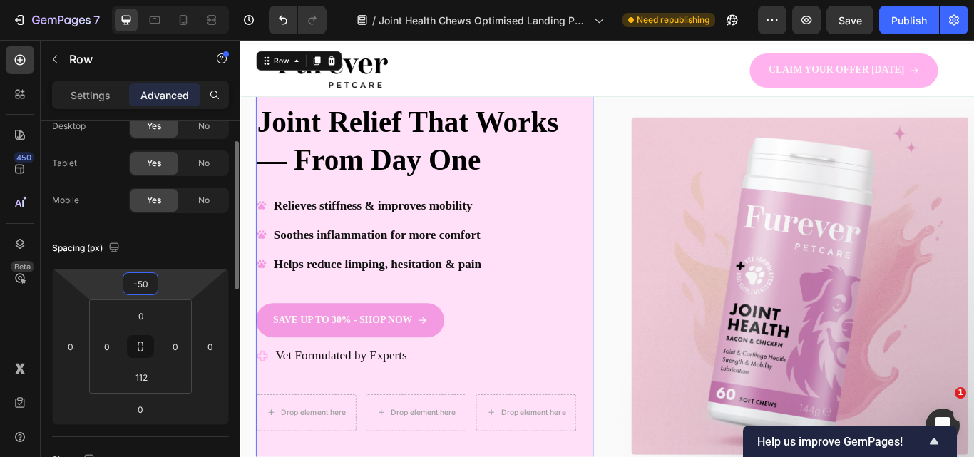
type input "-5"
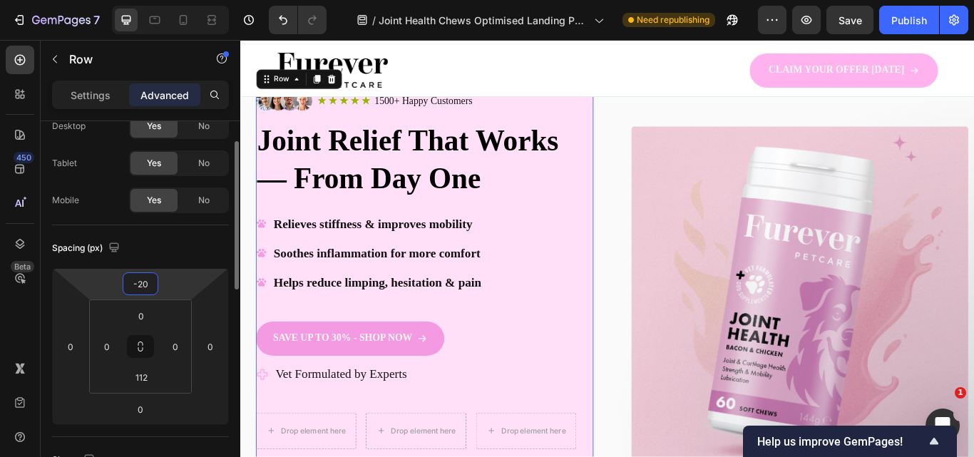
type input "-2"
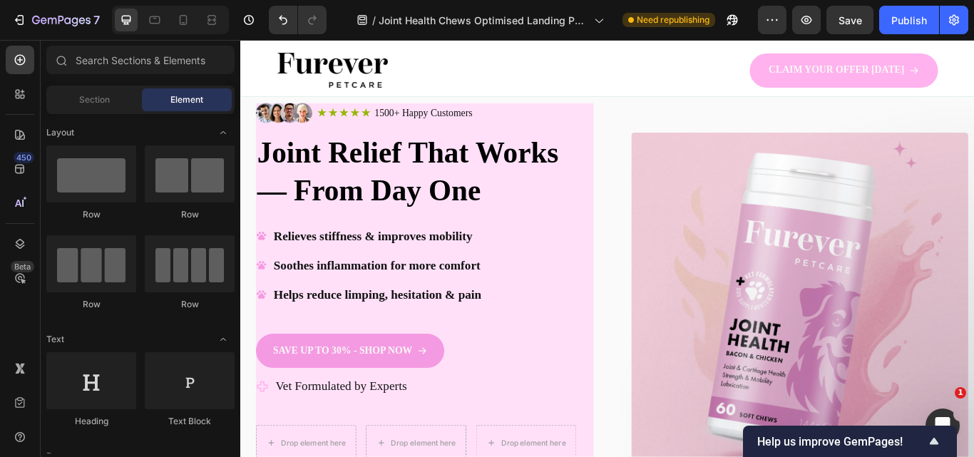
scroll to position [0, 0]
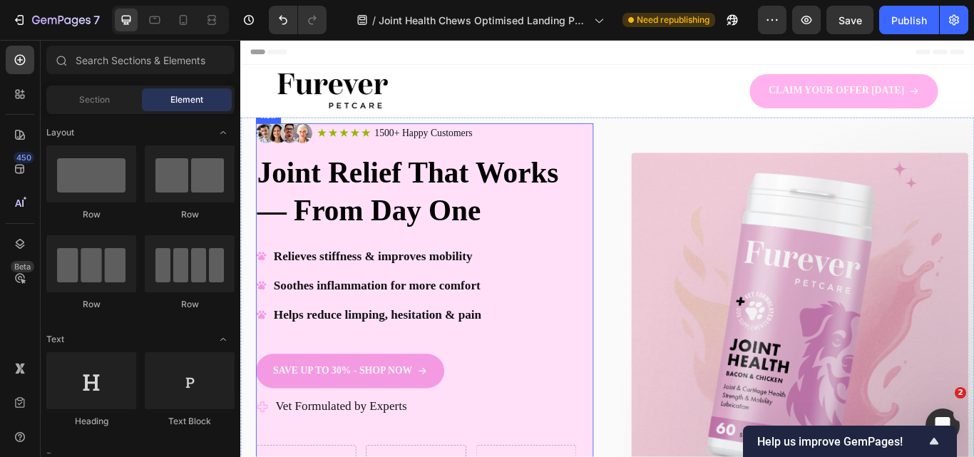
click at [641, 267] on div "Image Icon Icon Icon Icon Icon Icon List 1500+ Happy Customers Text Block Row R…" at bounding box center [454, 347] width 393 height 418
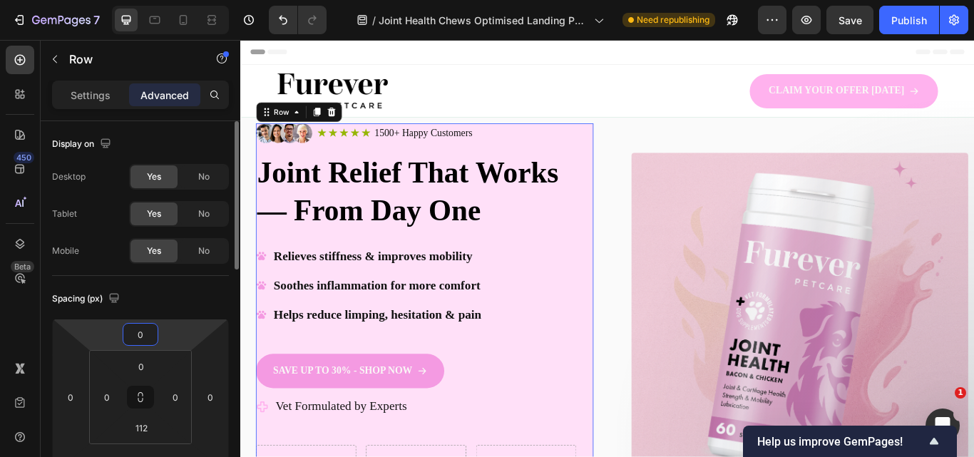
click at [138, 331] on input "0" at bounding box center [140, 334] width 29 height 21
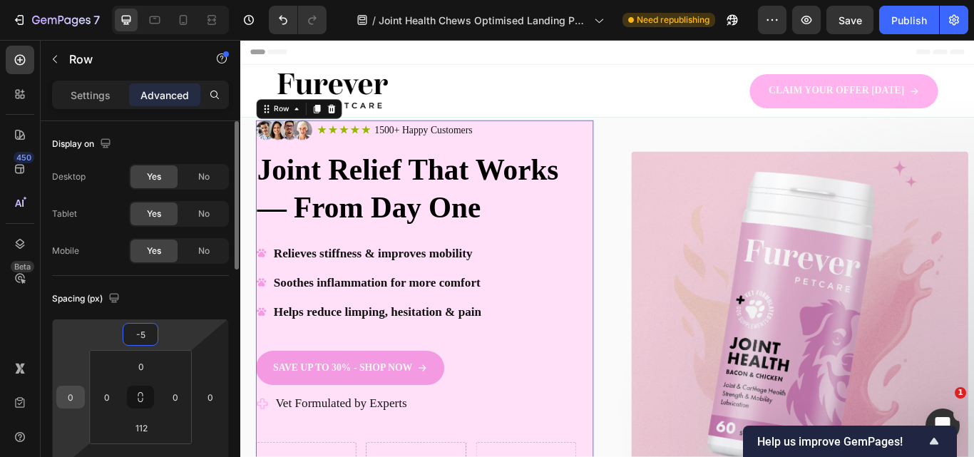
type input "-5"
click at [64, 398] on input "0" at bounding box center [70, 396] width 21 height 21
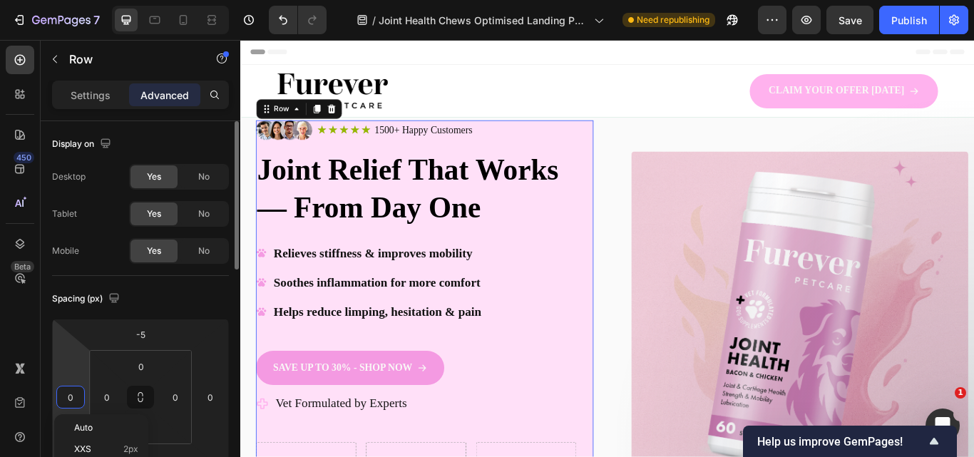
click at [64, 398] on input "0" at bounding box center [70, 396] width 21 height 21
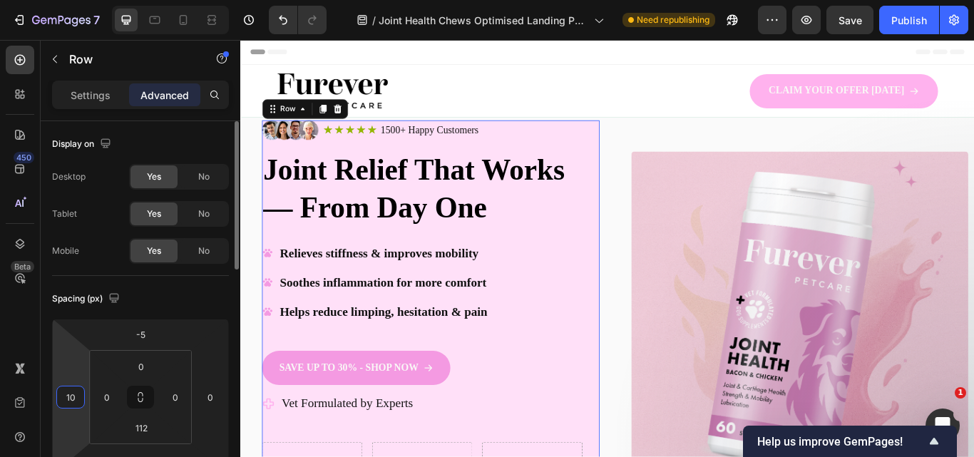
type input "1"
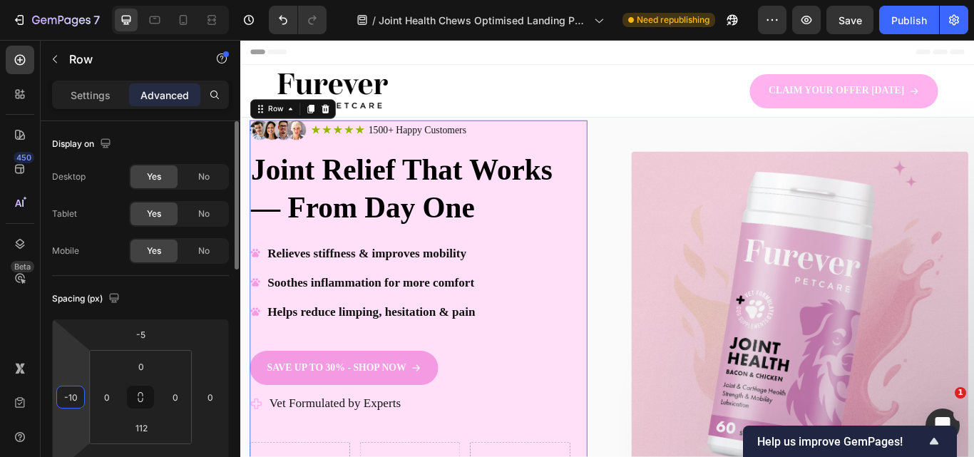
type input "-1"
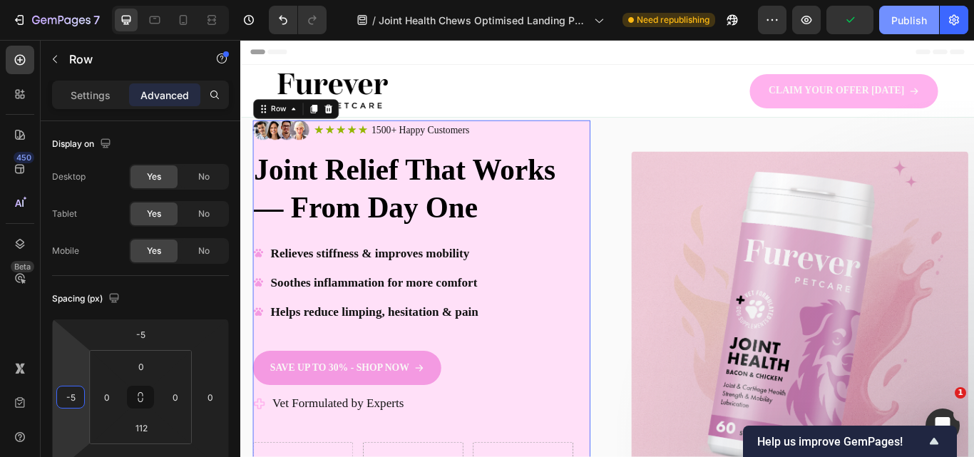
type input "-5"
click at [903, 24] on div "Publish" at bounding box center [909, 20] width 36 height 15
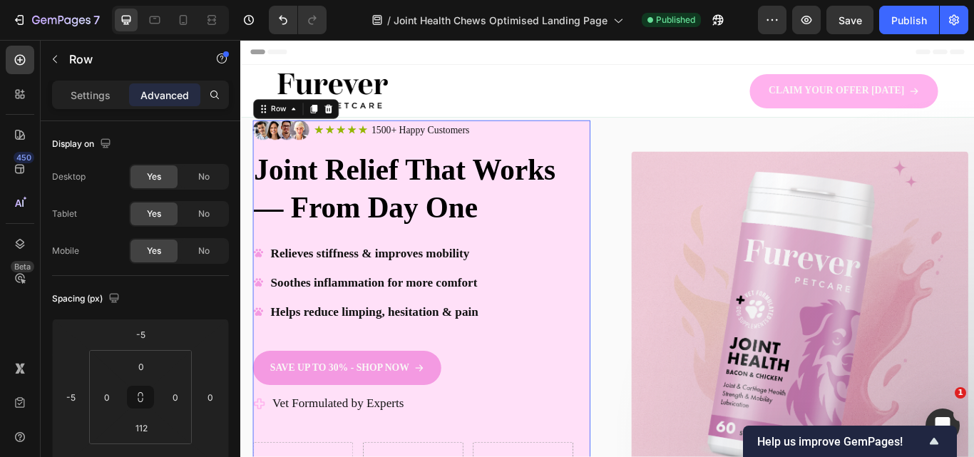
click at [644, 53] on div "Header" at bounding box center [668, 54] width 833 height 29
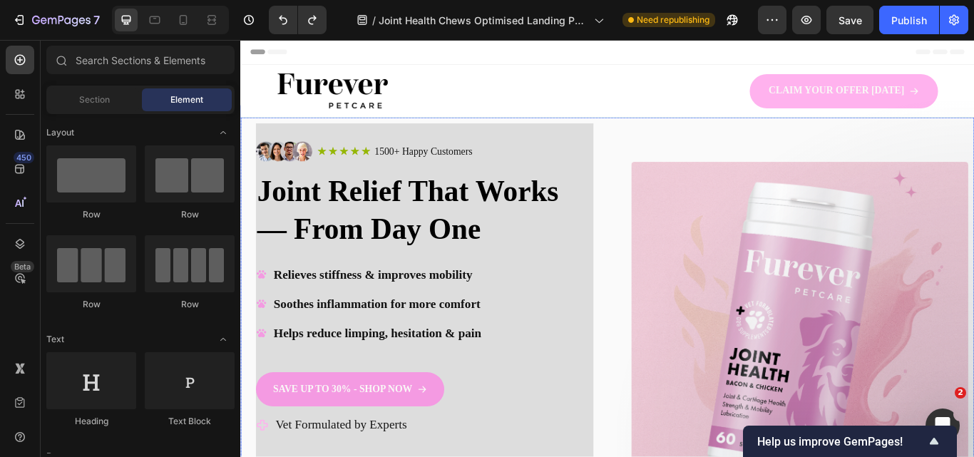
click at [664, 177] on div "Image Icon Icon Icon Icon Icon Icon List 1500+ Happy Customers Text Block Row R…" at bounding box center [667, 396] width 855 height 533
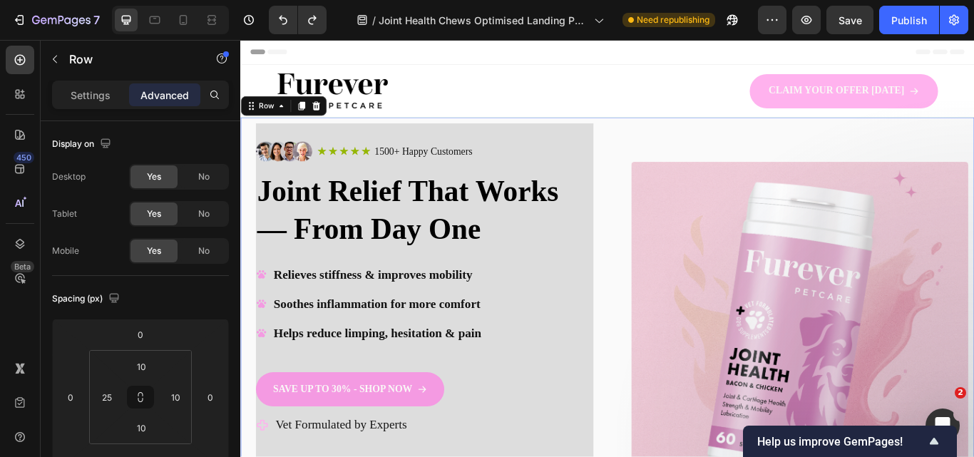
click at [663, 57] on div "Header" at bounding box center [668, 54] width 833 height 29
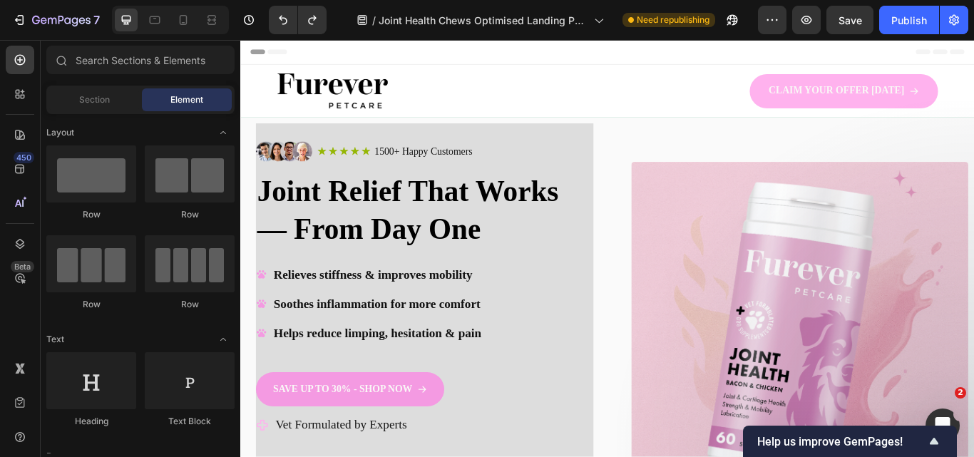
click at [663, 57] on div "Header" at bounding box center [668, 54] width 833 height 29
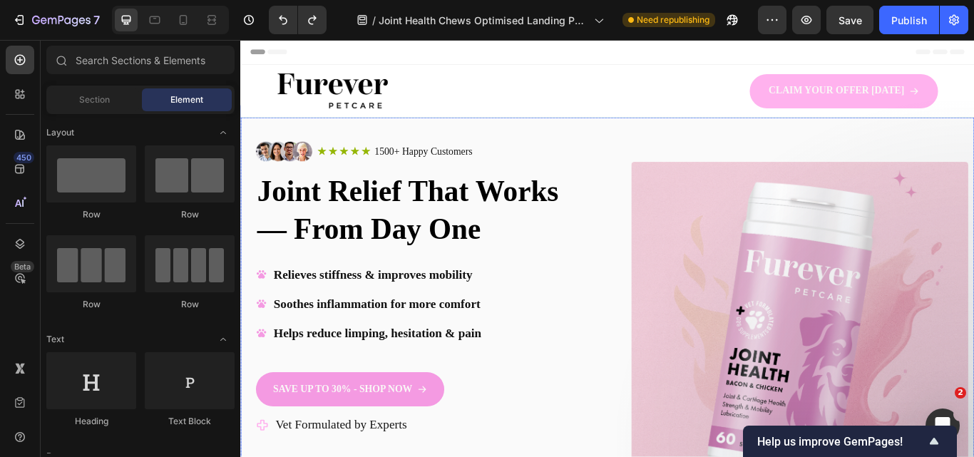
click at [656, 152] on div "Image Icon Icon Icon Icon Icon Icon List 1500+ Happy Customers Text Block Row R…" at bounding box center [667, 396] width 855 height 533
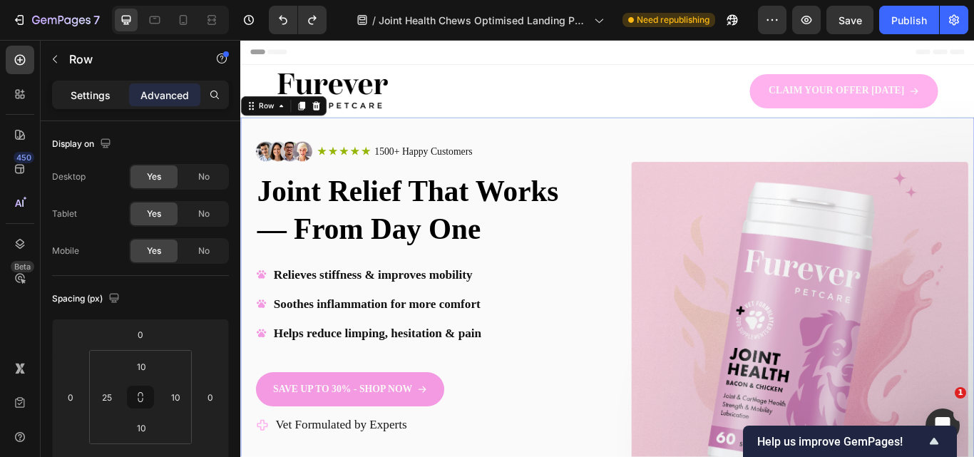
click at [105, 96] on p "Settings" at bounding box center [91, 95] width 40 height 15
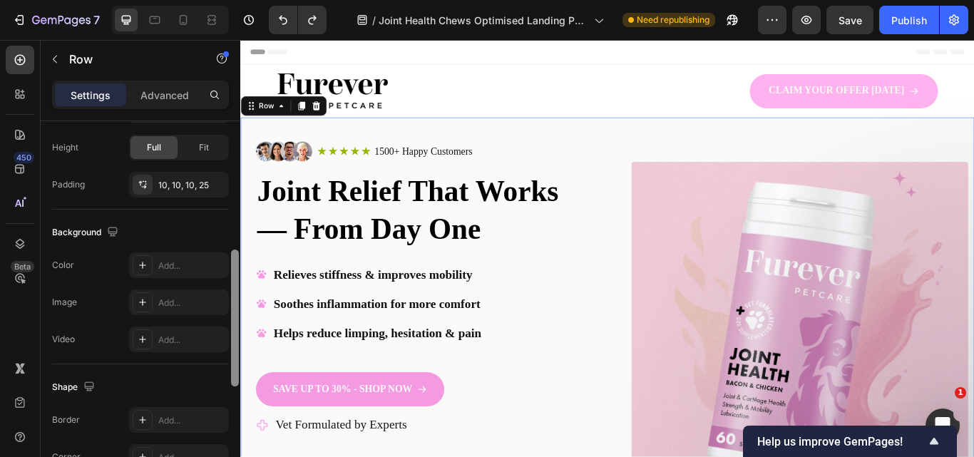
scroll to position [466, 0]
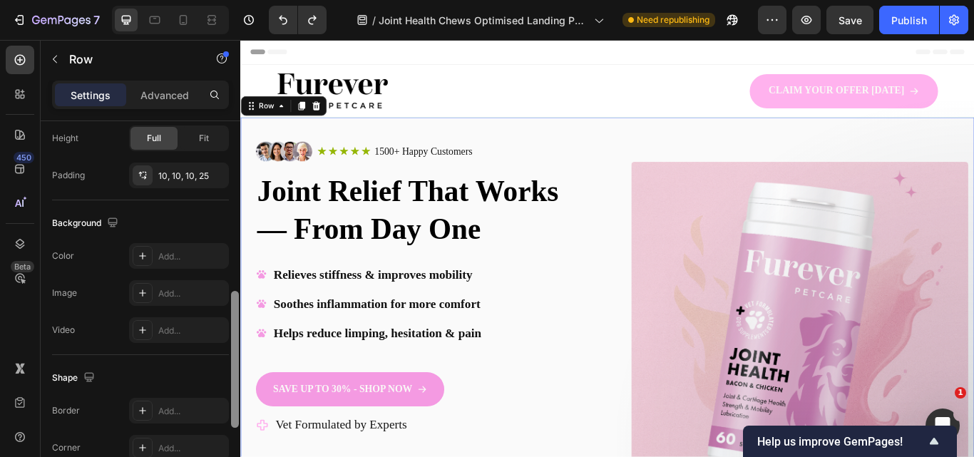
drag, startPoint x: 236, startPoint y: 134, endPoint x: 228, endPoint y: 304, distance: 170.5
click at [228, 304] on div "Layout Column width Change ratio Fit to content 6 6 Columns management Order 2 …" at bounding box center [141, 309] width 200 height 376
click at [182, 260] on div "Add..." at bounding box center [191, 256] width 67 height 13
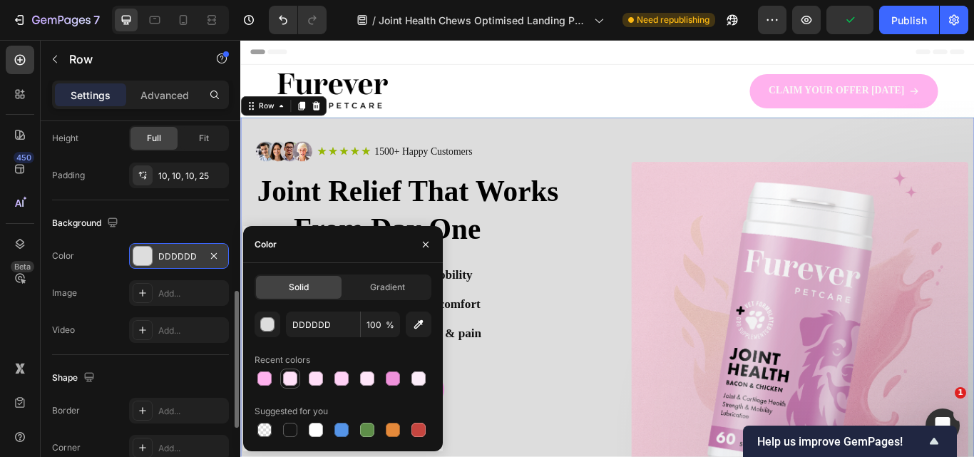
click at [298, 383] on div at bounding box center [290, 378] width 17 height 17
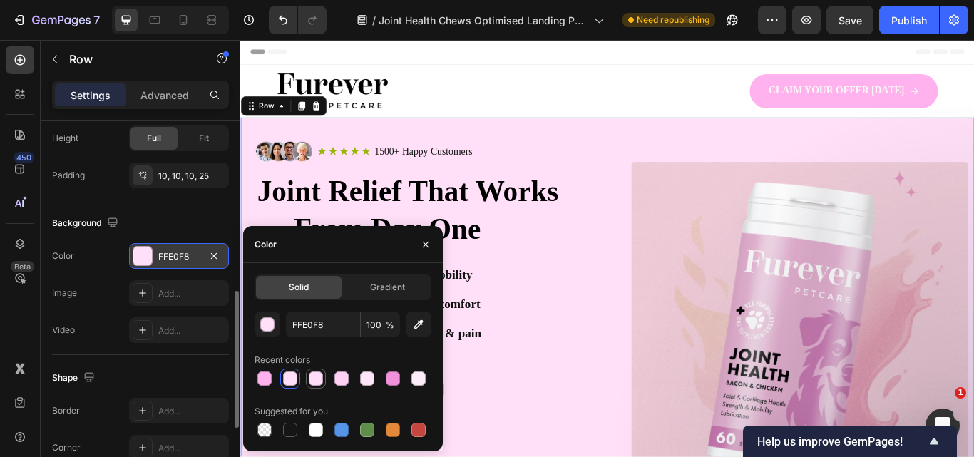
click at [323, 379] on div at bounding box center [315, 378] width 17 height 17
type input "FFDDF7"
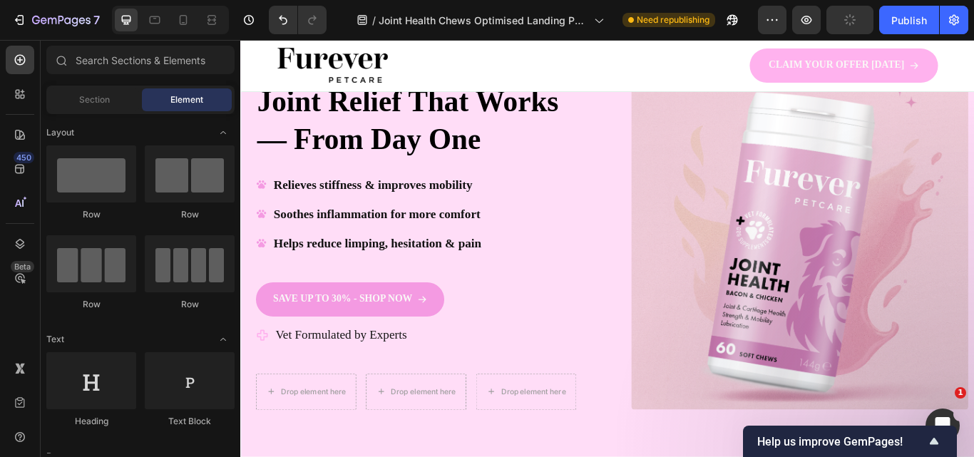
scroll to position [0, 0]
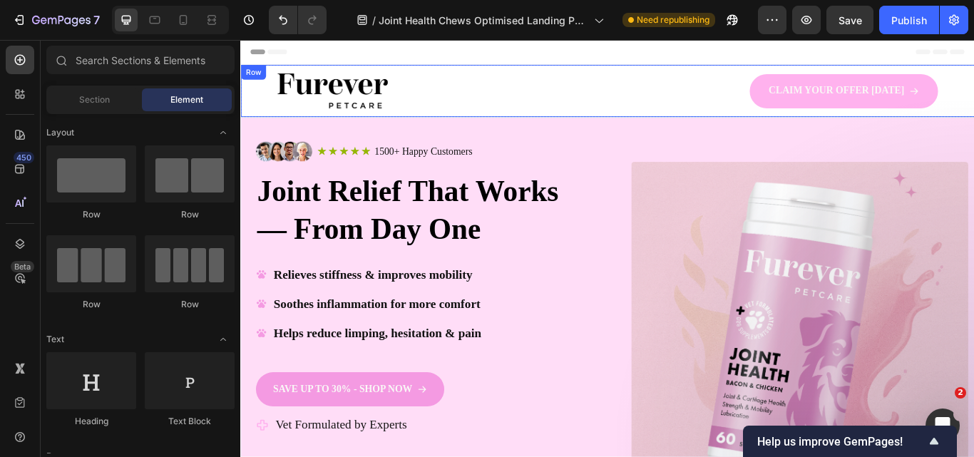
click at [659, 89] on div "Image CLAIM YOUR OFFER TODAY Button Row Row" at bounding box center [667, 99] width 855 height 61
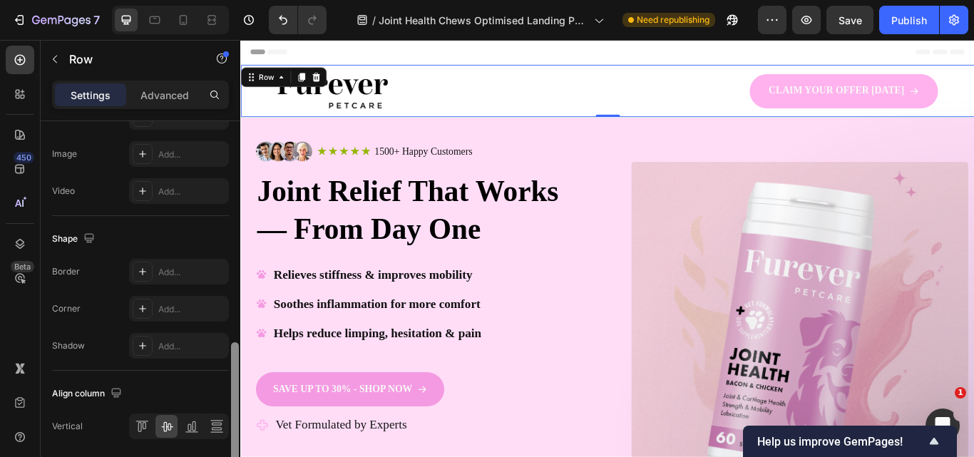
scroll to position [613, 0]
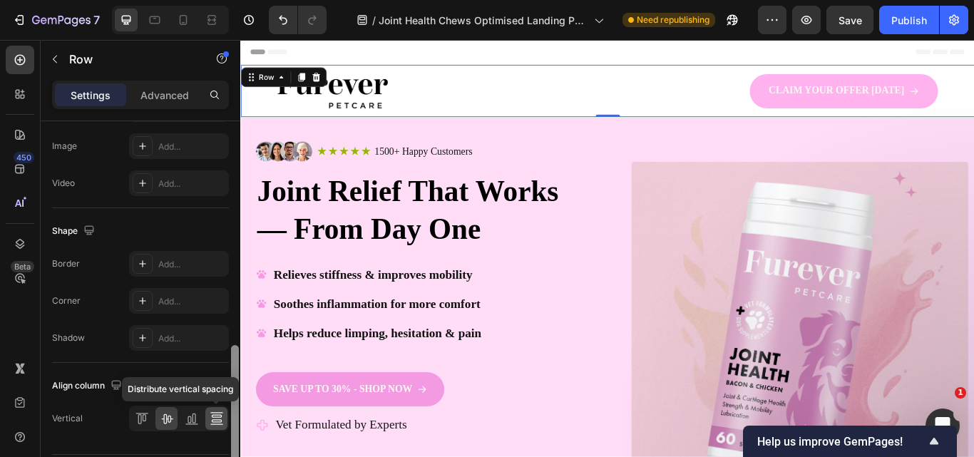
drag, startPoint x: 234, startPoint y: 197, endPoint x: 227, endPoint y: 421, distance: 223.9
click at [227, 421] on div "Layout Column width Change ratio Fit to content 6 6 Columns management Order 2 …" at bounding box center [141, 309] width 200 height 376
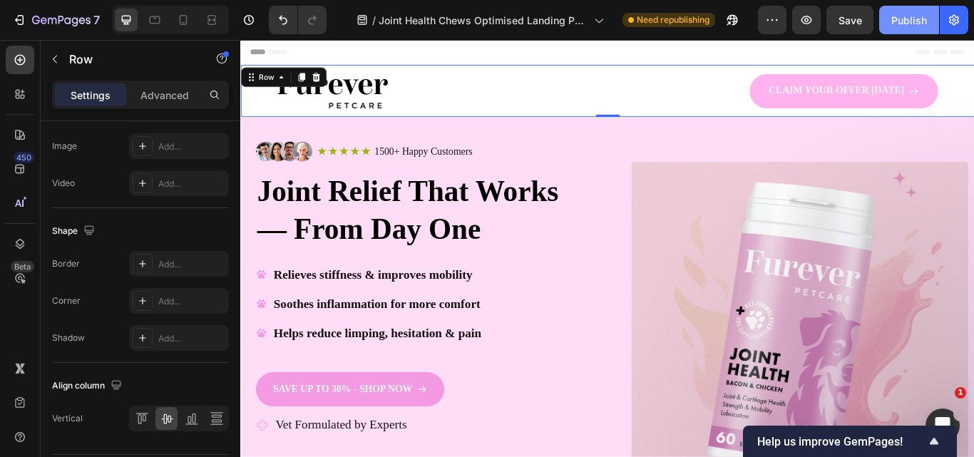
click at [900, 28] on button "Publish" at bounding box center [909, 20] width 60 height 29
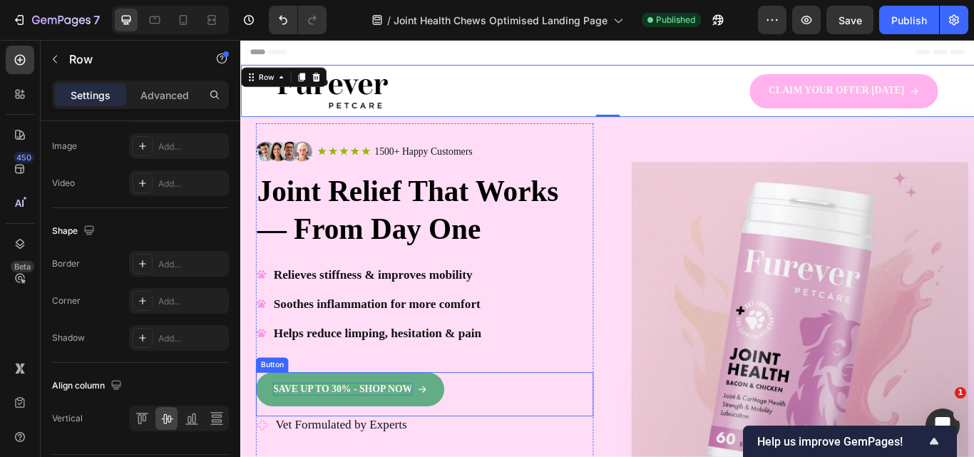
click at [391, 443] on p "SAVE UP TO 30% - SHOP NOW" at bounding box center [359, 447] width 163 height 15
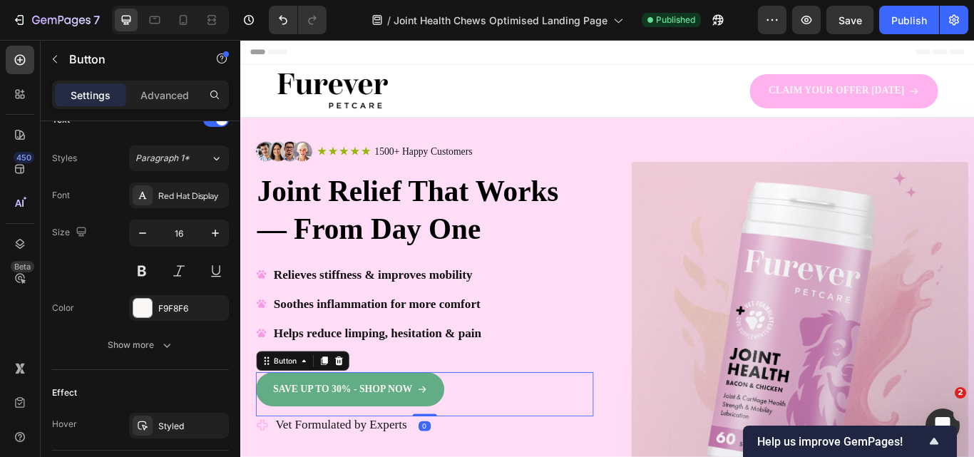
scroll to position [0, 0]
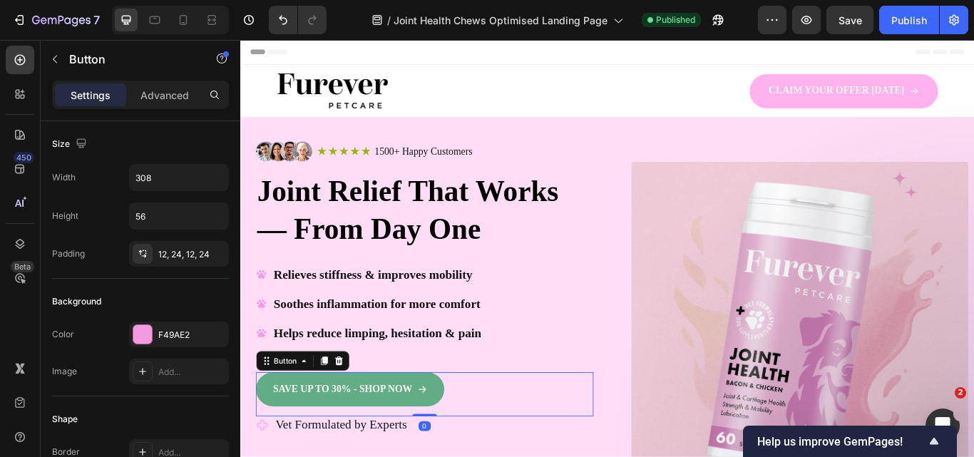
click at [464, 435] on link "SAVE UP TO 30% - SHOP NOW" at bounding box center [368, 448] width 220 height 40
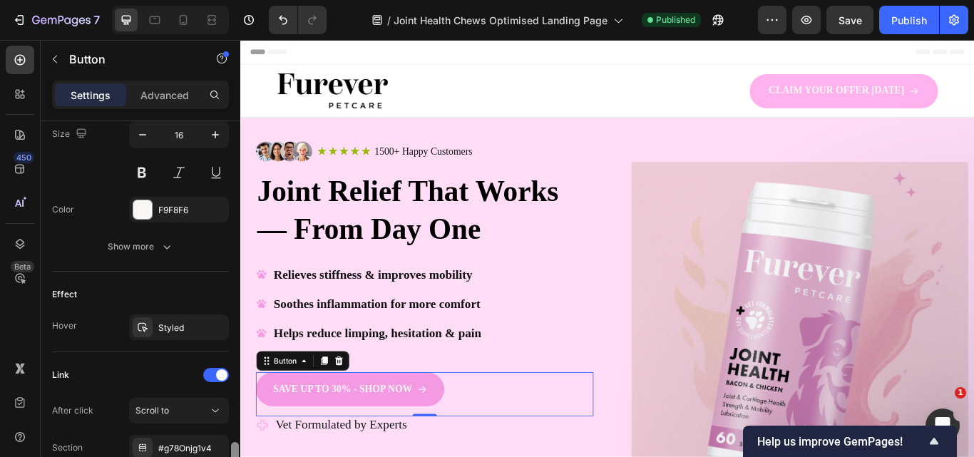
scroll to position [793, 0]
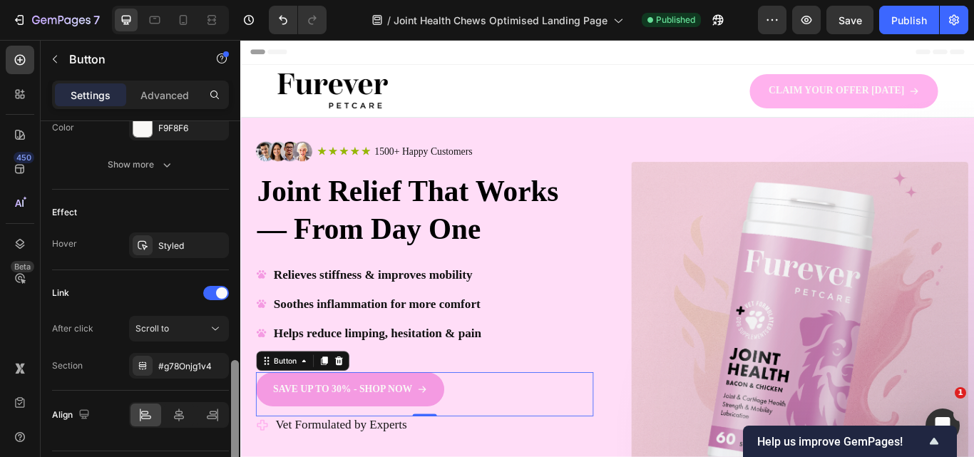
drag, startPoint x: 235, startPoint y: 215, endPoint x: 239, endPoint y: 462, distance: 247.4
click at [239, 267] on html "7 Version history / Joint Health Chews Optimised Landing Page Published Preview…" at bounding box center [487, 133] width 974 height 267
click at [162, 334] on span "Scroll to" at bounding box center [151, 328] width 33 height 13
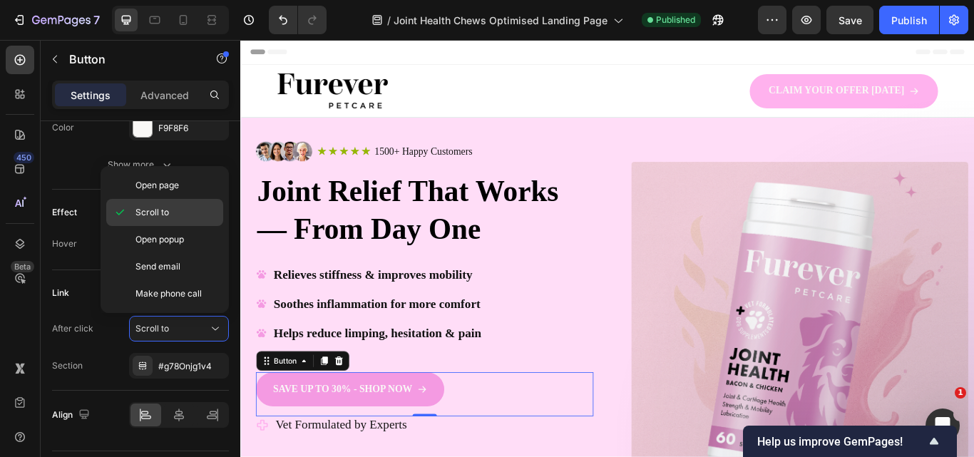
click at [149, 207] on span "Scroll to" at bounding box center [151, 212] width 33 height 13
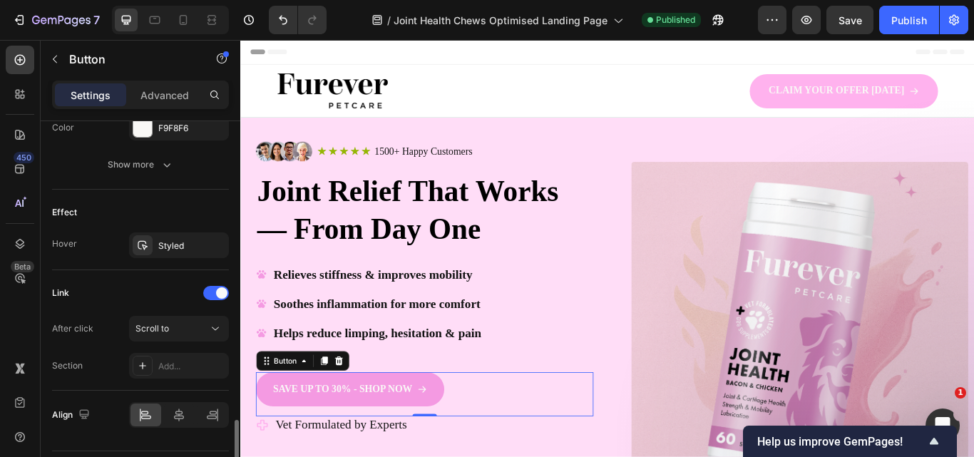
scroll to position [833, 0]
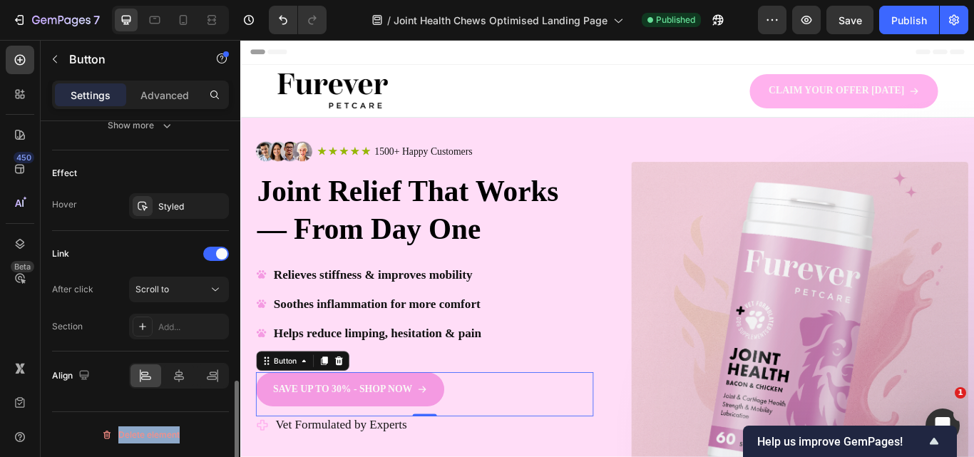
click at [226, 415] on div "Size Width 308 Height 56 Padding 12, 24, 12, 24 Background Color F49AE2 Image A…" at bounding box center [141, 309] width 200 height 376
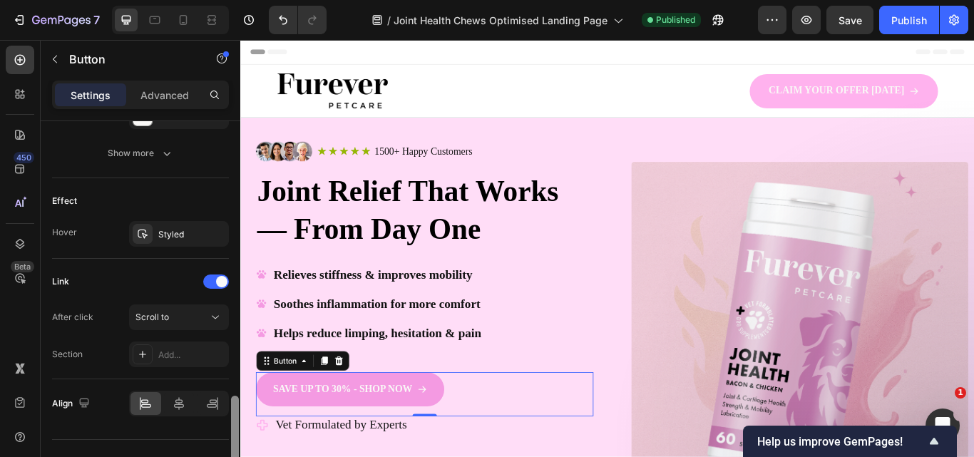
scroll to position [773, 0]
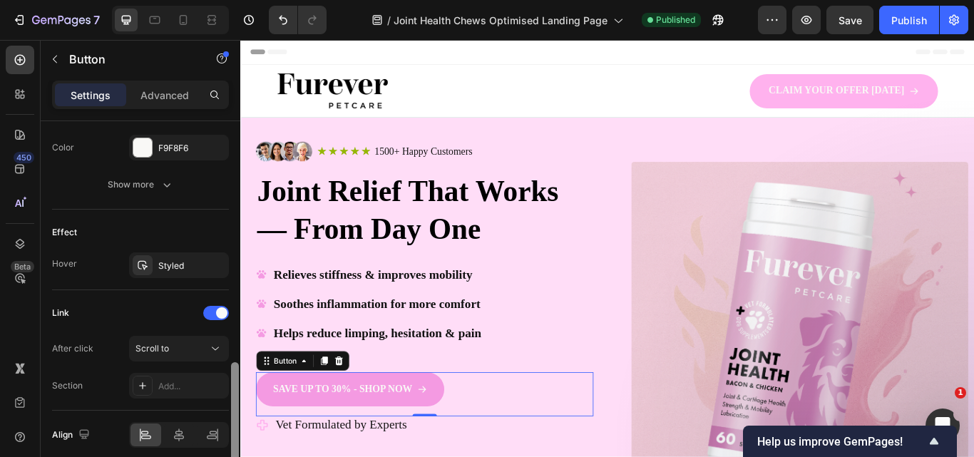
drag, startPoint x: 236, startPoint y: 415, endPoint x: 233, endPoint y: 396, distance: 18.7
click at [233, 396] on div at bounding box center [235, 420] width 8 height 117
click at [191, 393] on div "Add..." at bounding box center [179, 386] width 100 height 26
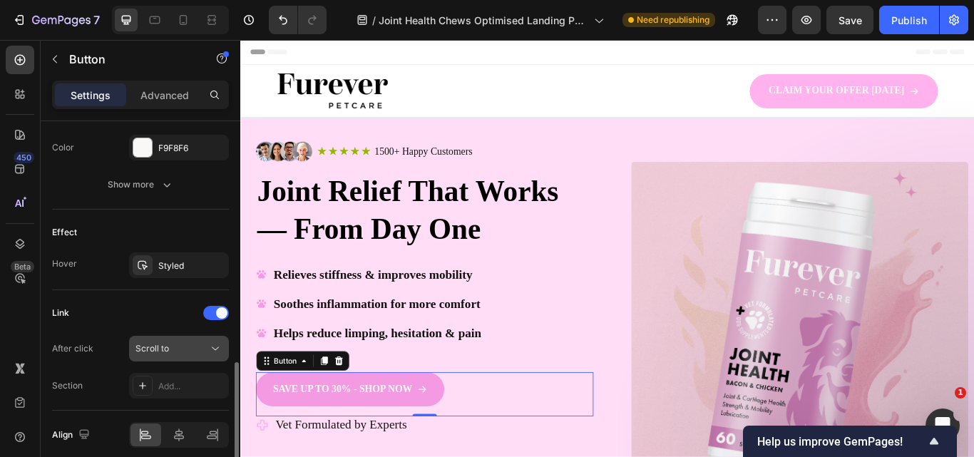
click at [159, 359] on button "Scroll to" at bounding box center [179, 349] width 100 height 26
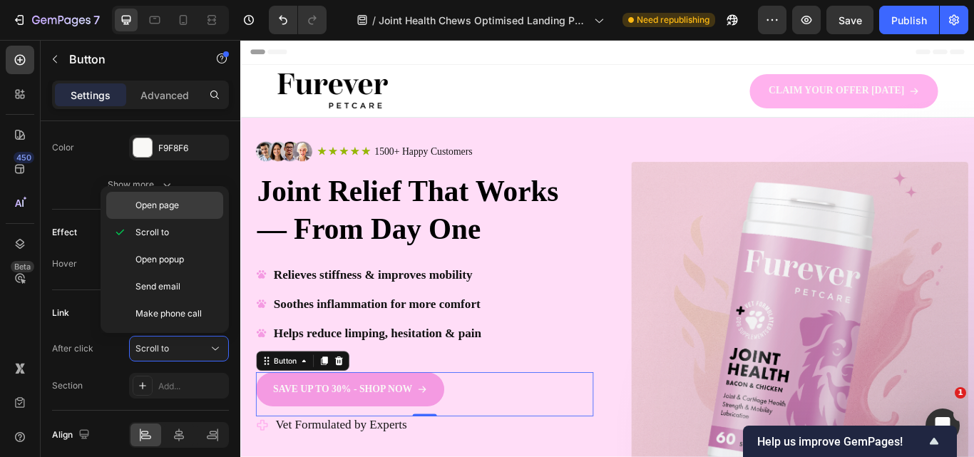
click at [173, 215] on div "Open page" at bounding box center [164, 205] width 117 height 27
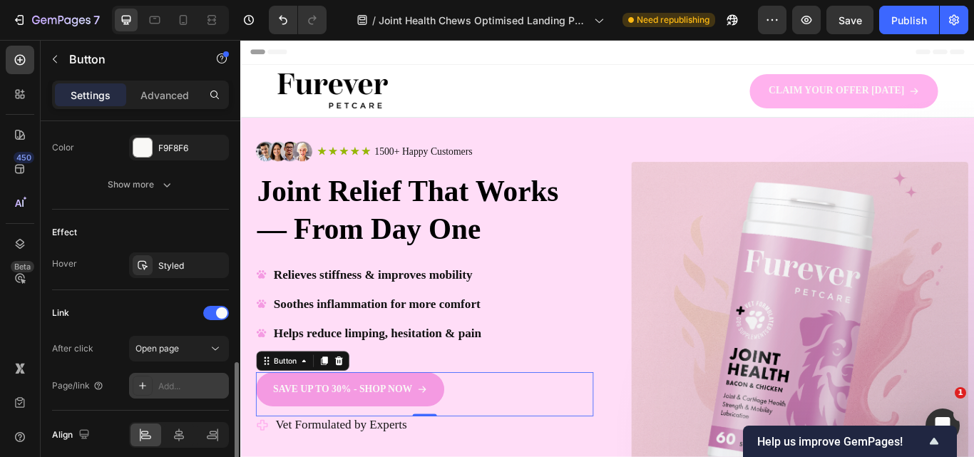
click at [168, 382] on div "Add..." at bounding box center [191, 386] width 67 height 13
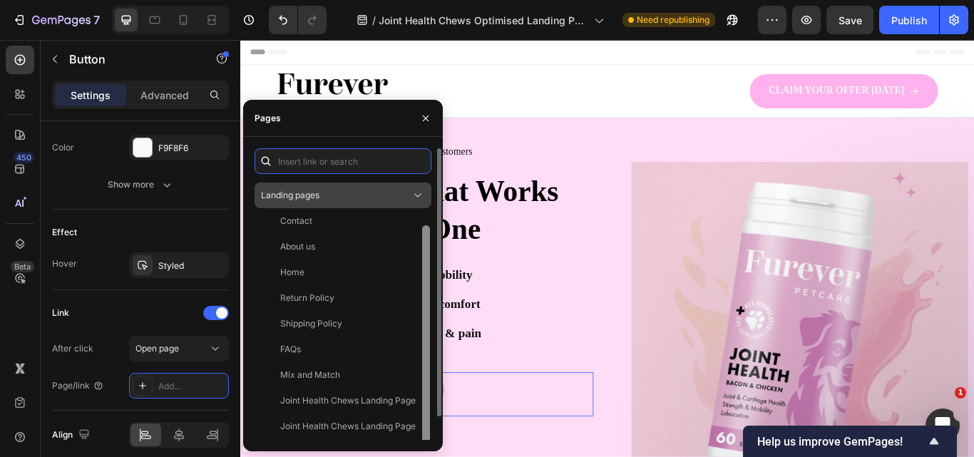
scroll to position [0, 0]
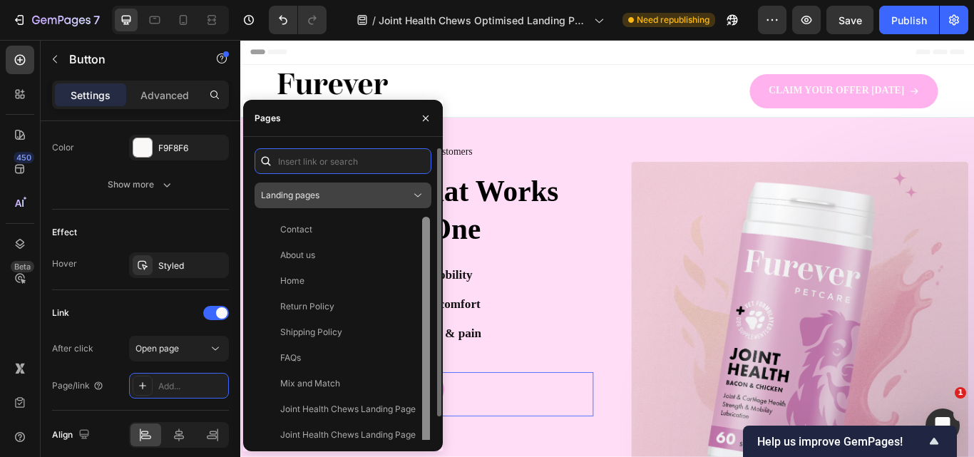
drag, startPoint x: 423, startPoint y: 389, endPoint x: 413, endPoint y: 199, distance: 190.6
click at [413, 199] on div "Landing pages Contact View About us View Home View Return Policy View Shipping …" at bounding box center [342, 306] width 177 height 316
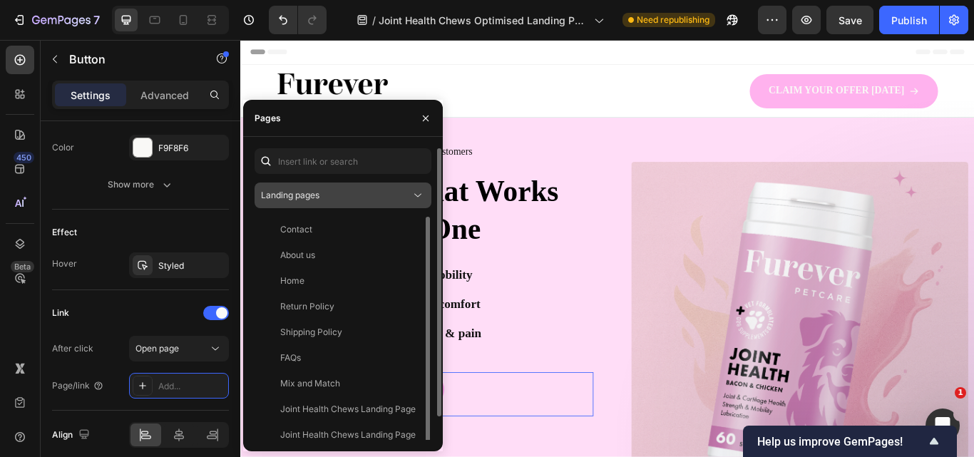
click at [366, 189] on div "Landing pages" at bounding box center [336, 195] width 150 height 13
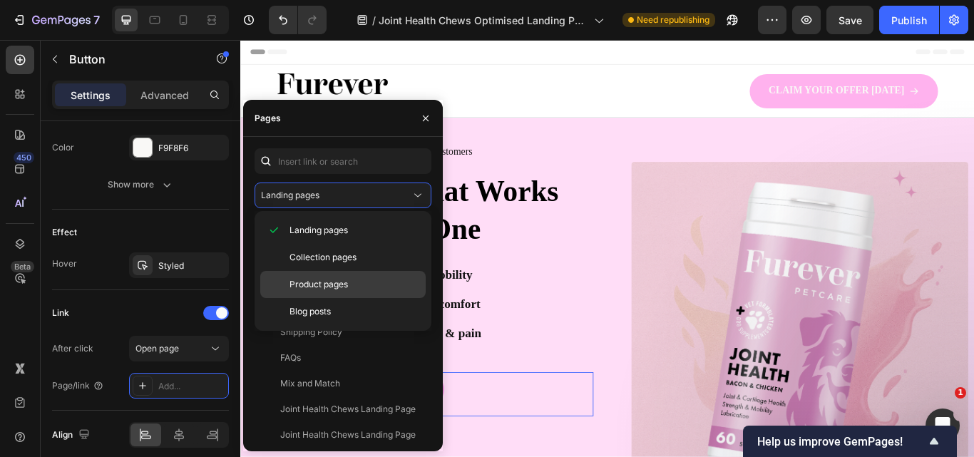
click at [324, 281] on span "Product pages" at bounding box center [318, 284] width 58 height 13
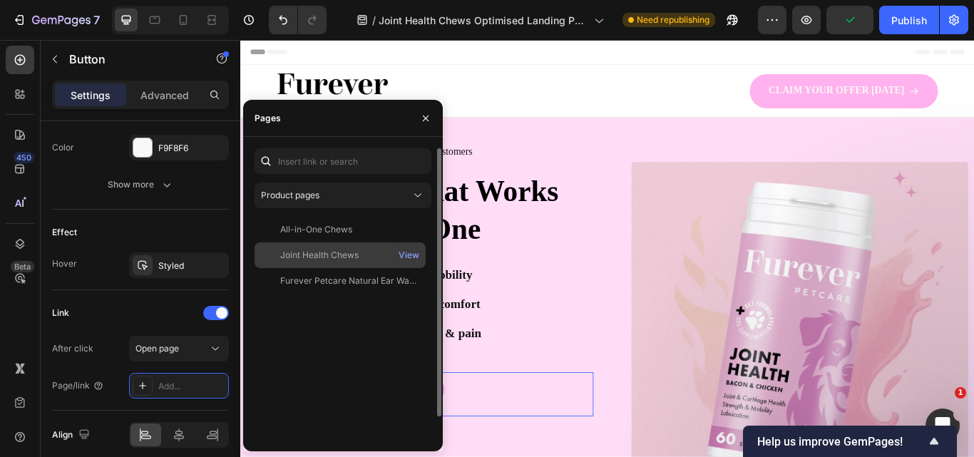
click at [306, 253] on div "Joint Health Chews" at bounding box center [319, 255] width 78 height 13
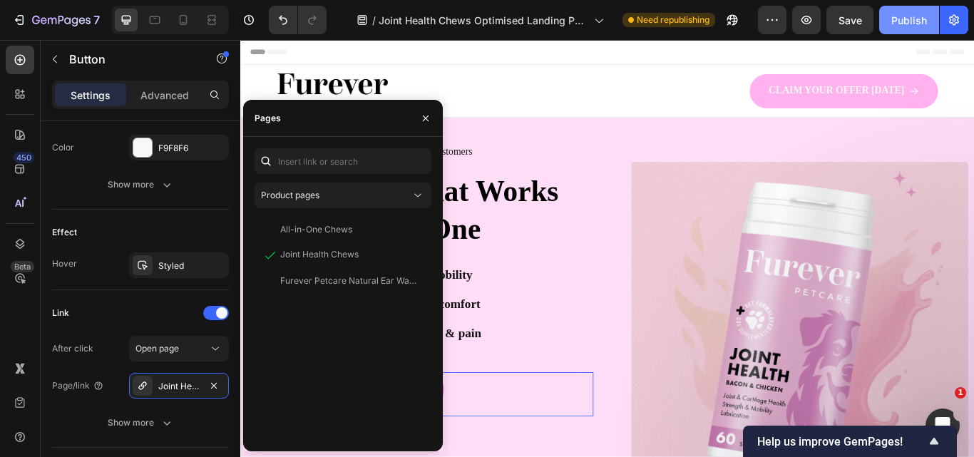
click at [906, 22] on div "Publish" at bounding box center [909, 20] width 36 height 15
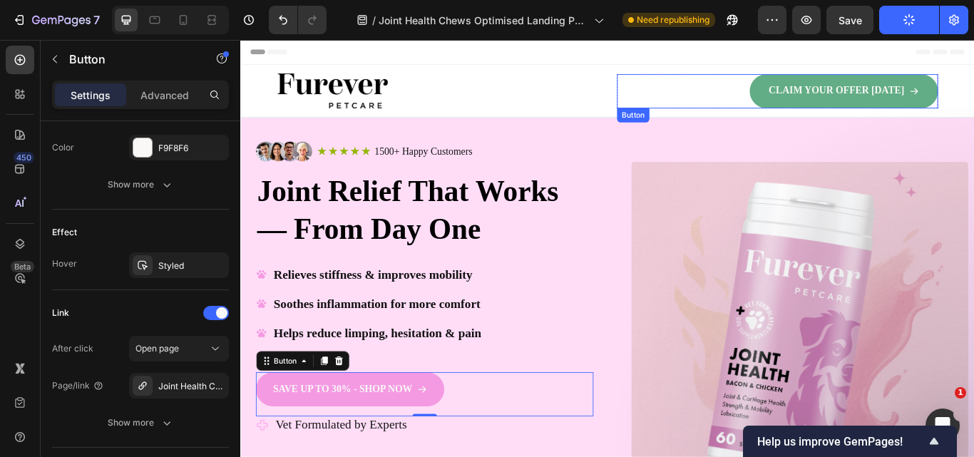
click at [954, 109] on link "CLAIM YOUR OFFER [DATE]" at bounding box center [943, 100] width 220 height 40
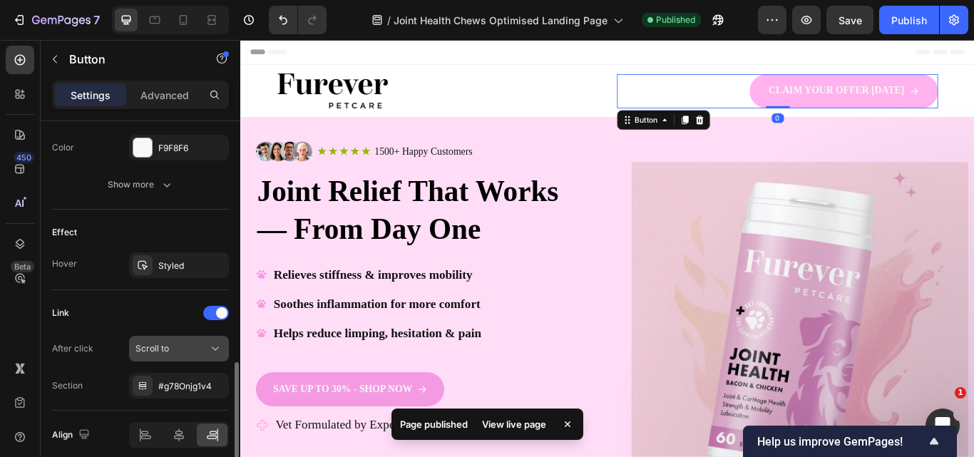
click at [211, 348] on icon at bounding box center [215, 348] width 14 height 14
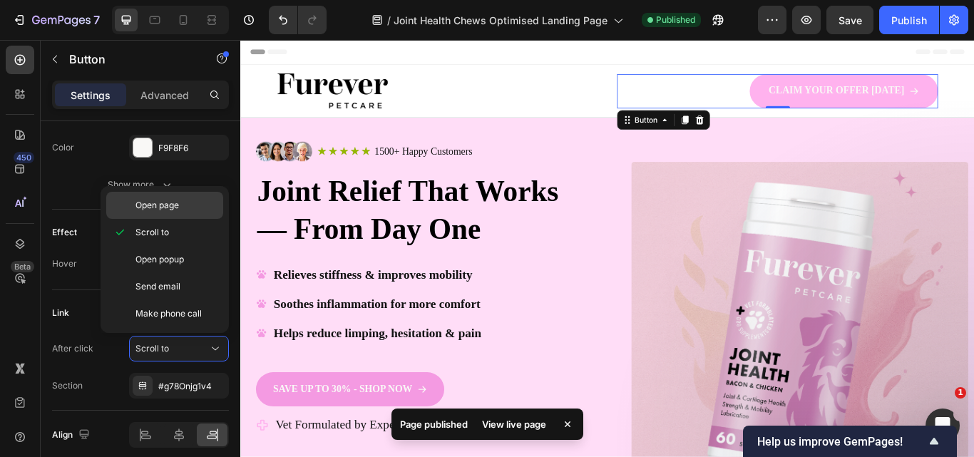
click at [170, 217] on div "Open page" at bounding box center [164, 205] width 117 height 27
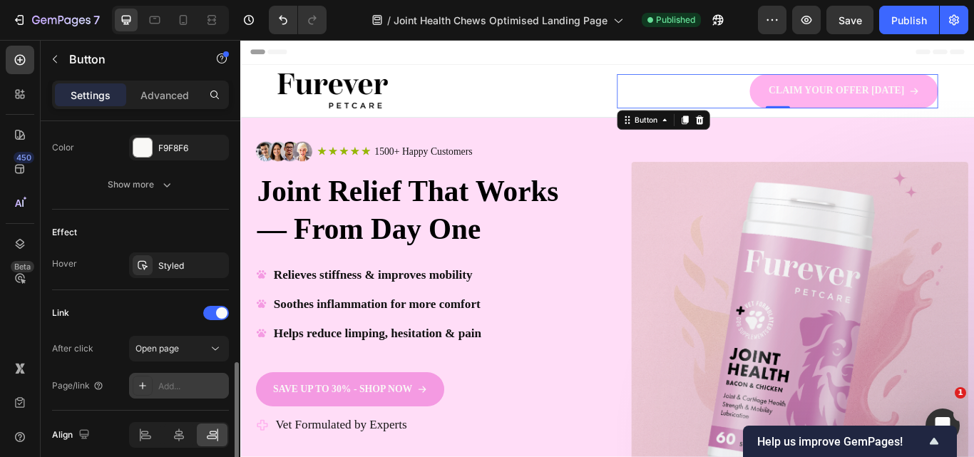
click at [175, 380] on div "Add..." at bounding box center [191, 386] width 67 height 13
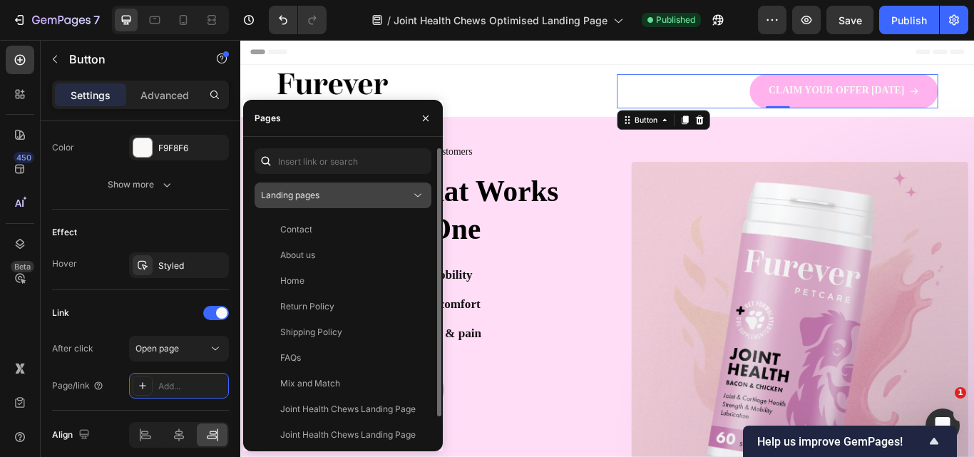
click at [353, 195] on div "Landing pages" at bounding box center [336, 195] width 150 height 13
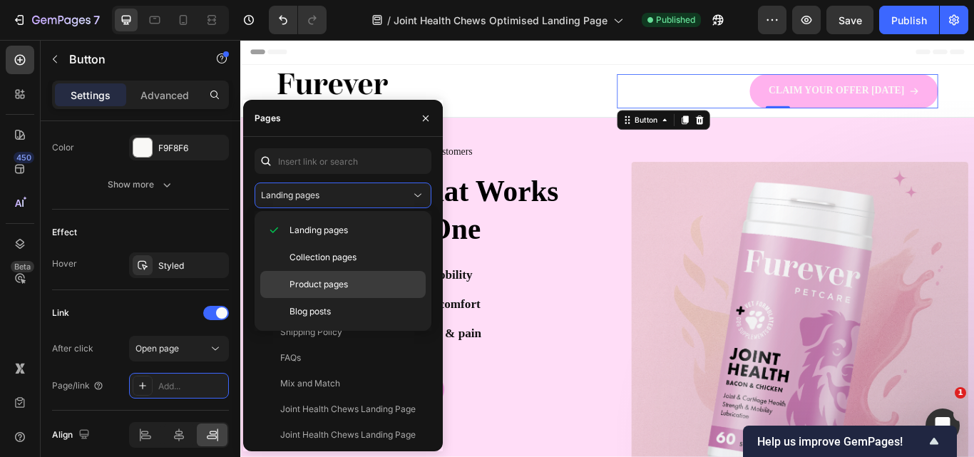
click at [316, 278] on span "Product pages" at bounding box center [318, 284] width 58 height 13
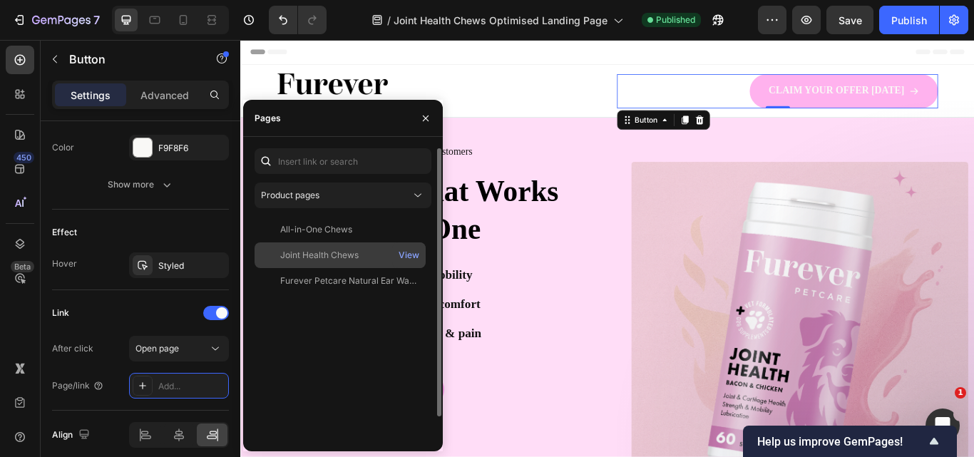
click at [314, 247] on div "Joint Health Chews View" at bounding box center [339, 255] width 171 height 26
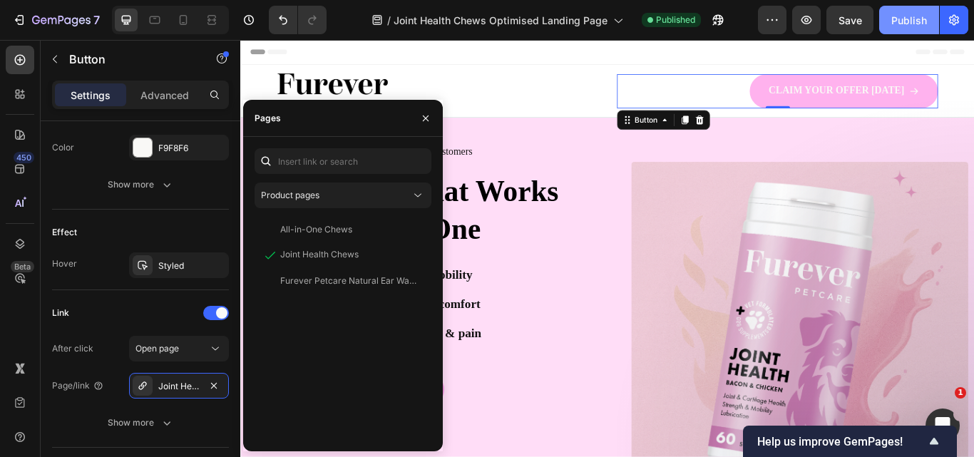
click at [901, 29] on button "Publish" at bounding box center [909, 20] width 60 height 29
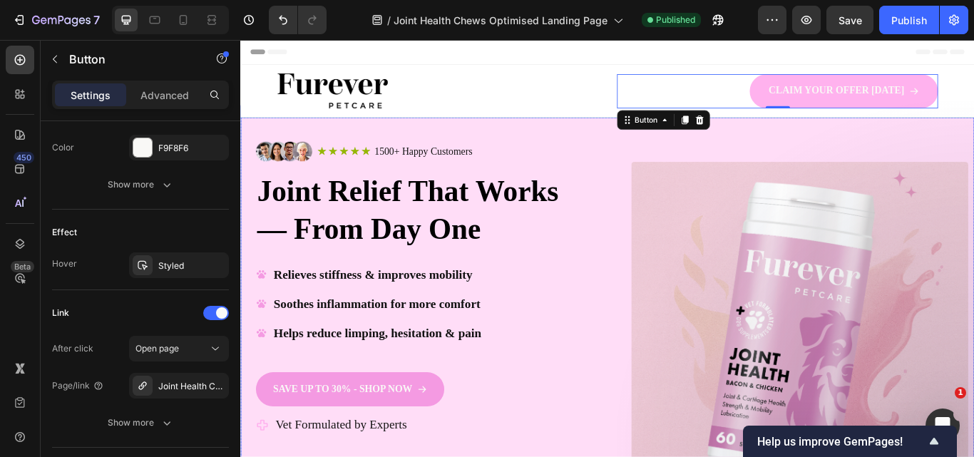
click at [649, 161] on div "Image Icon Icon Icon Icon Icon Icon List 1500+ Happy Customers Text Block Row R…" at bounding box center [667, 396] width 855 height 533
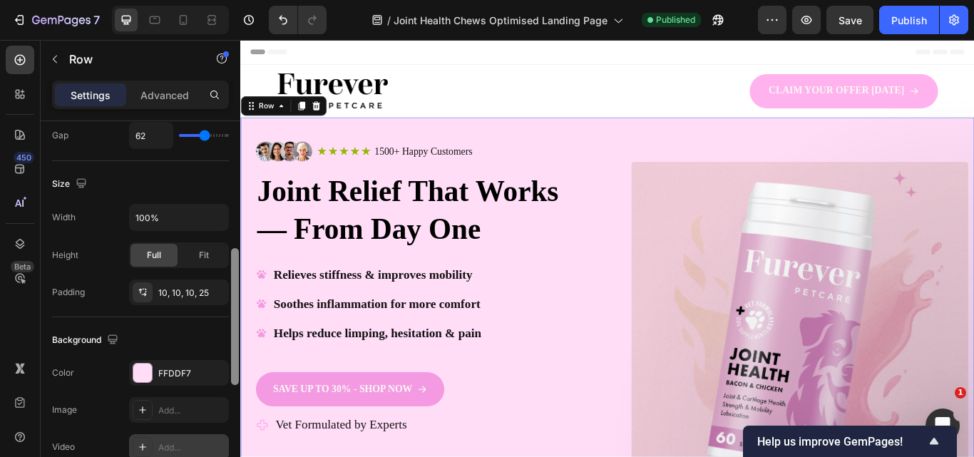
scroll to position [408, 0]
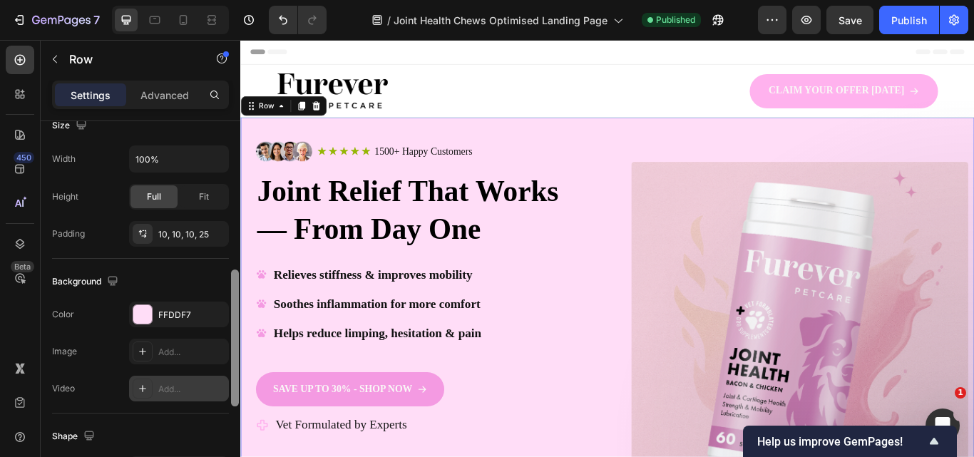
drag, startPoint x: 232, startPoint y: 244, endPoint x: 218, endPoint y: 393, distance: 149.6
click at [218, 393] on div "Layout Column width Change ratio Fit to content 6 6 Columns management Order 2 …" at bounding box center [141, 309] width 200 height 376
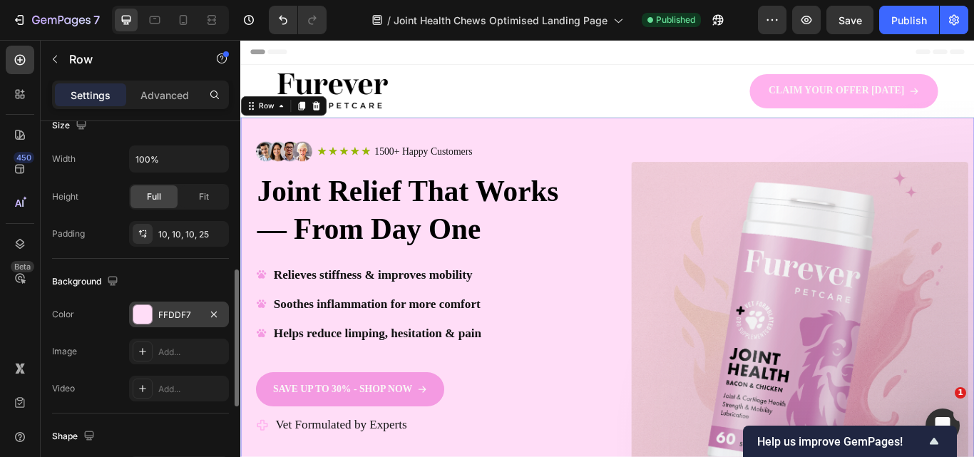
click at [158, 306] on div "FFDDF7" at bounding box center [179, 314] width 100 height 26
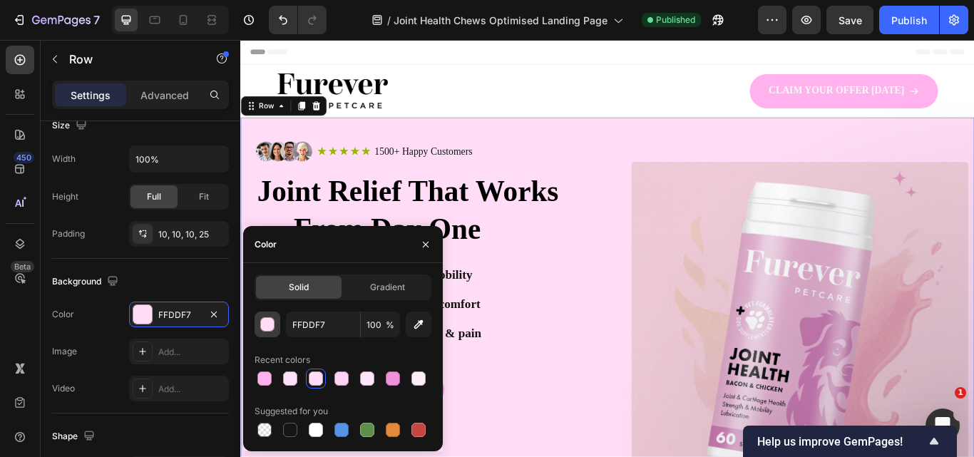
click at [274, 328] on div "button" at bounding box center [267, 324] width 14 height 14
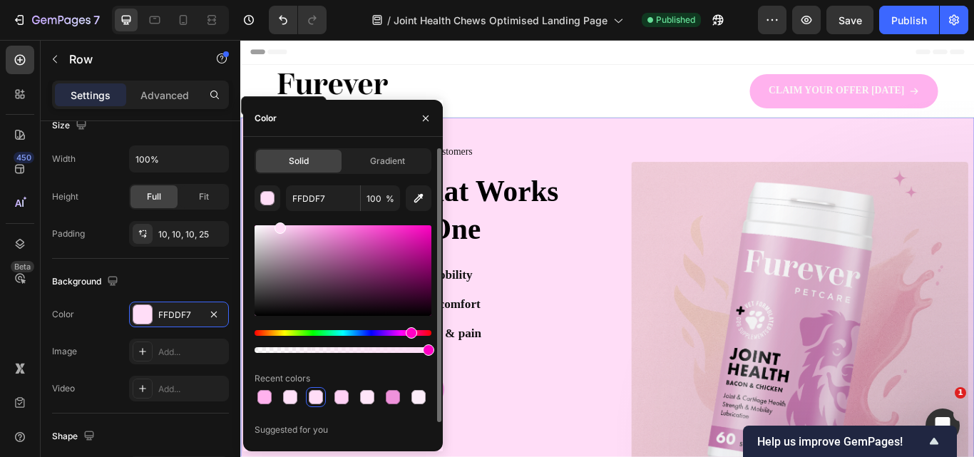
click at [301, 227] on div at bounding box center [342, 270] width 177 height 91
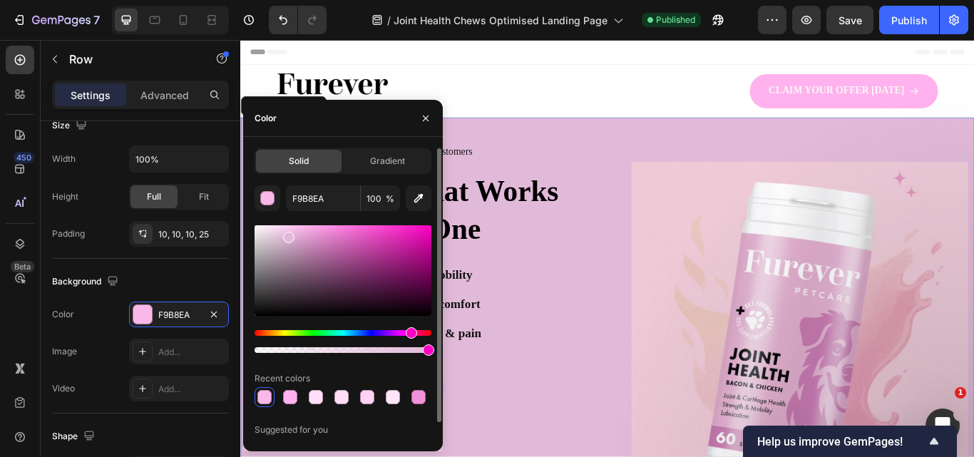
drag, startPoint x: 301, startPoint y: 230, endPoint x: 288, endPoint y: 234, distance: 14.2
click at [288, 234] on div at bounding box center [288, 237] width 11 height 11
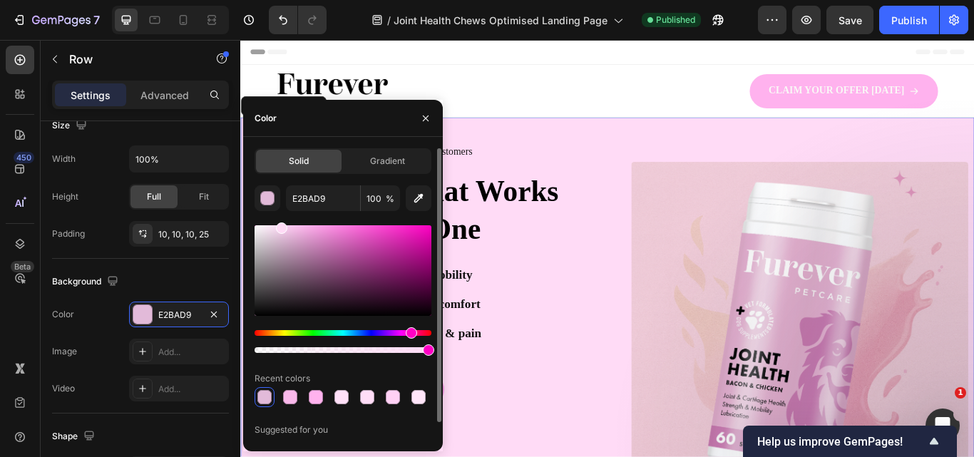
click at [280, 220] on div "E2BAD9 100 % Recent colors Suggested for you" at bounding box center [342, 321] width 177 height 273
drag, startPoint x: 280, startPoint y: 222, endPoint x: 312, endPoint y: 231, distance: 33.4
click at [312, 231] on div "FFDBF6 100 % Recent colors Suggested for you" at bounding box center [342, 321] width 177 height 273
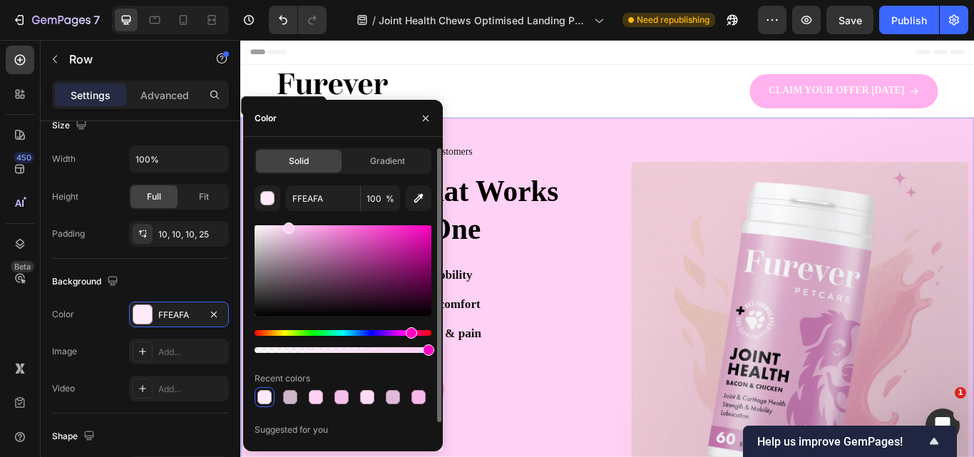
type input "FFD1F4"
click at [287, 225] on div at bounding box center [288, 227] width 11 height 11
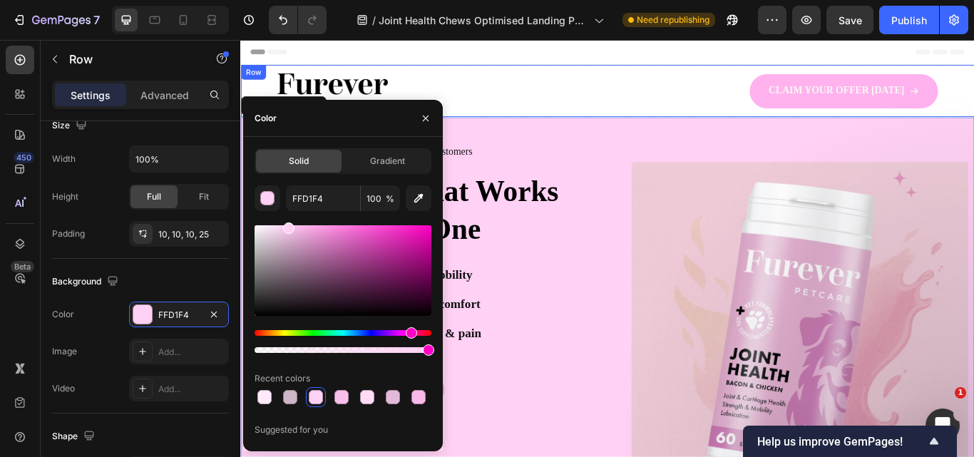
click at [637, 120] on div "Image CLAIM YOUR OFFER TODAY Button Row Row" at bounding box center [667, 99] width 855 height 61
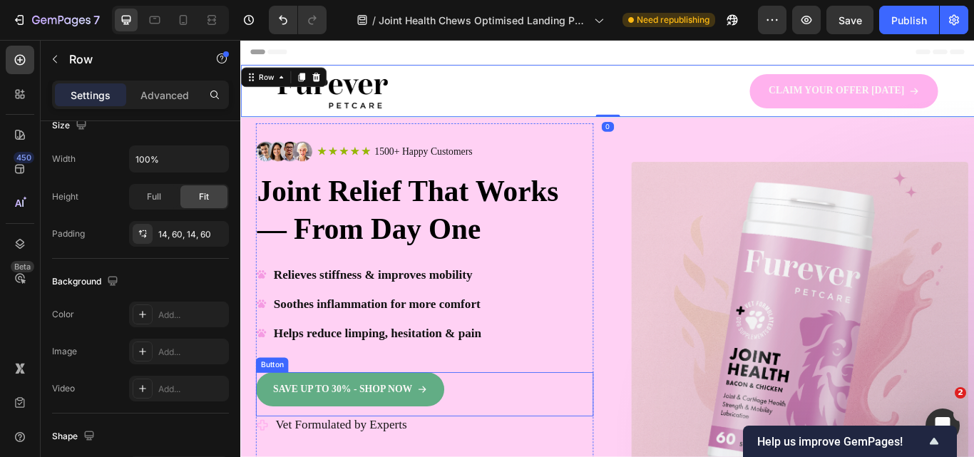
click at [458, 456] on link "SAVE UP TO 30% - SHOP NOW" at bounding box center [368, 448] width 220 height 40
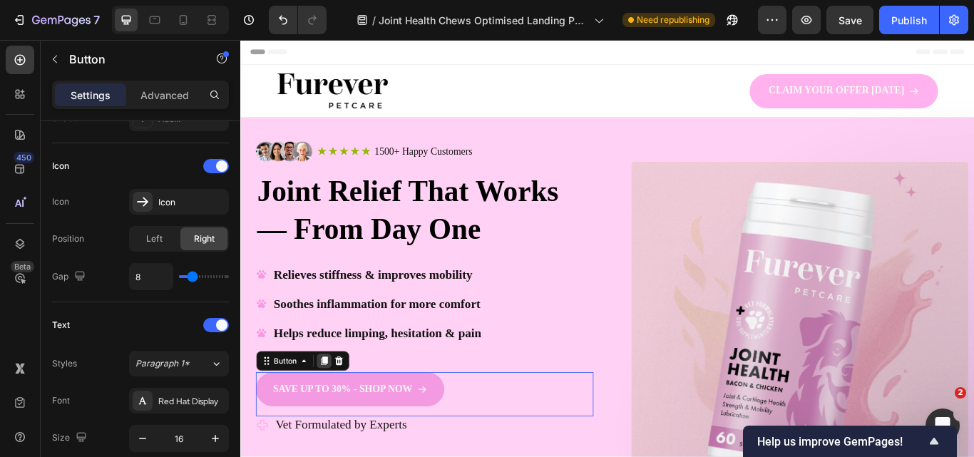
scroll to position [0, 0]
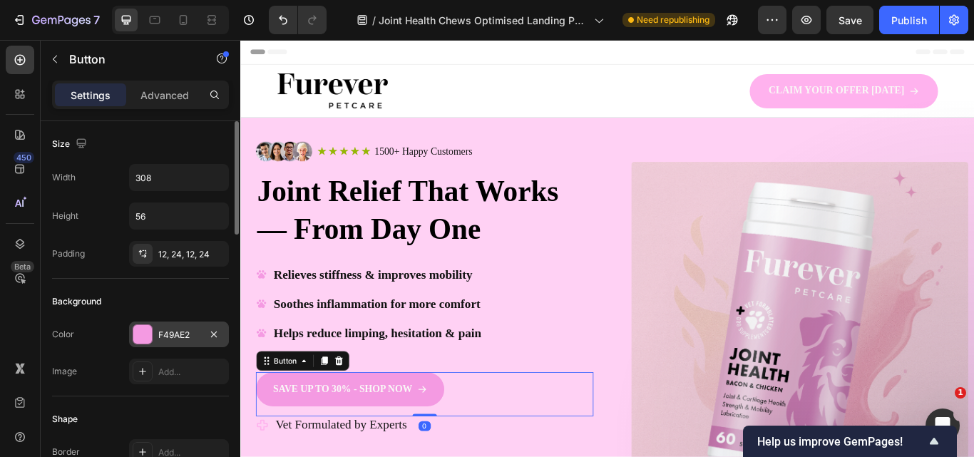
click at [148, 336] on div at bounding box center [142, 334] width 19 height 19
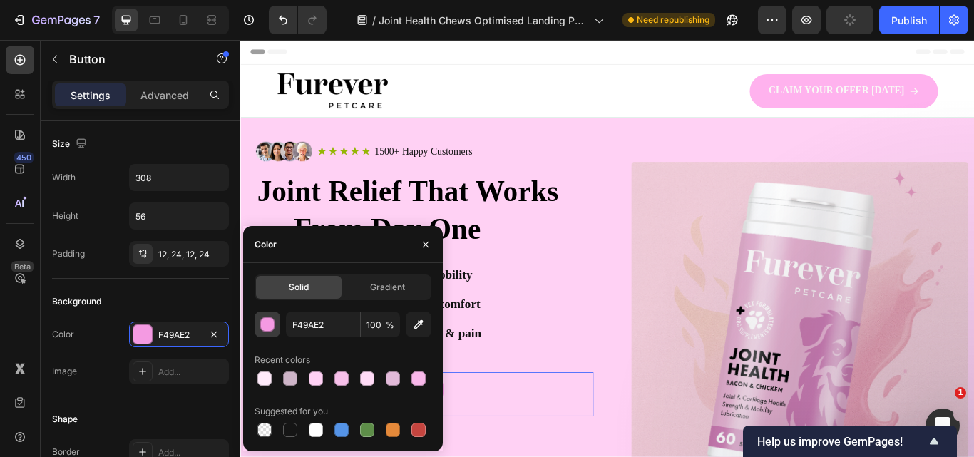
click at [264, 326] on div "button" at bounding box center [268, 325] width 14 height 14
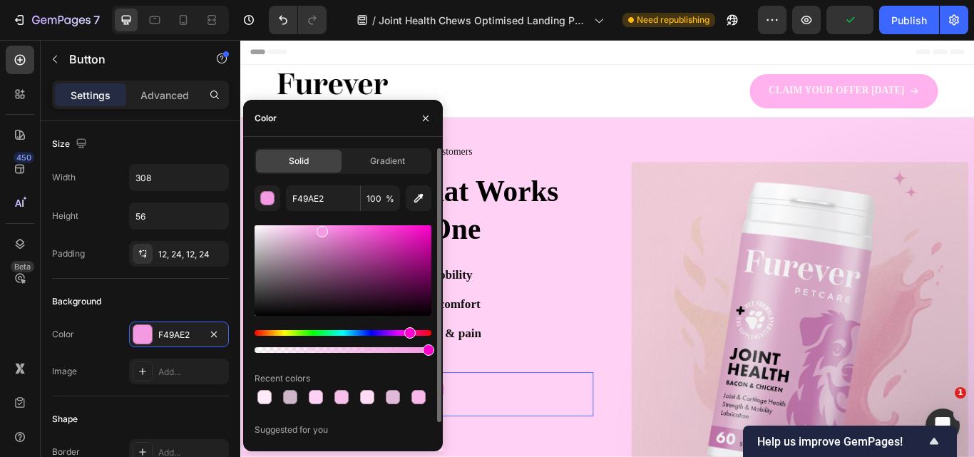
click at [330, 230] on div at bounding box center [342, 270] width 177 height 91
drag, startPoint x: 376, startPoint y: 112, endPoint x: 306, endPoint y: 175, distance: 93.9
click at [306, 175] on div "Color Solid Gradient EF8BDB 100 % Recent colors Suggested for you" at bounding box center [343, 275] width 200 height 351
drag, startPoint x: 334, startPoint y: 233, endPoint x: 334, endPoint y: 225, distance: 7.9
click at [334, 225] on div at bounding box center [336, 227] width 11 height 11
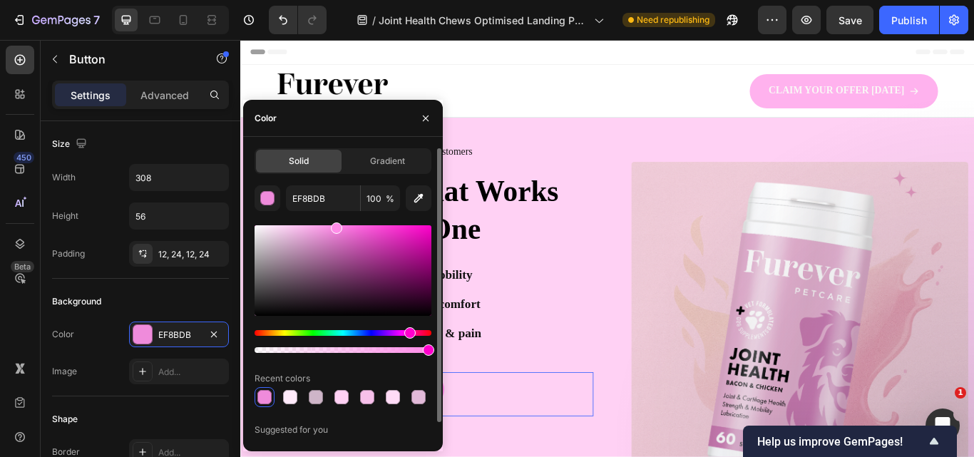
type input "FF8CE8"
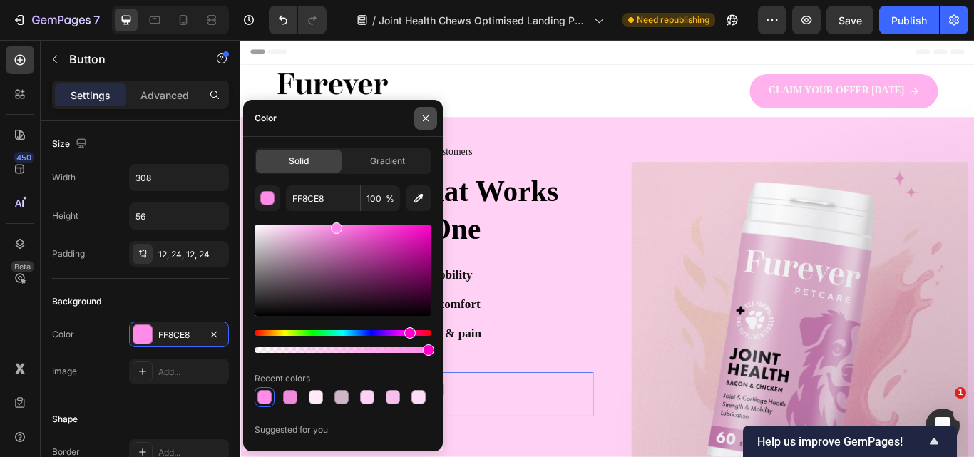
click at [426, 118] on icon "button" at bounding box center [426, 118] width 6 height 6
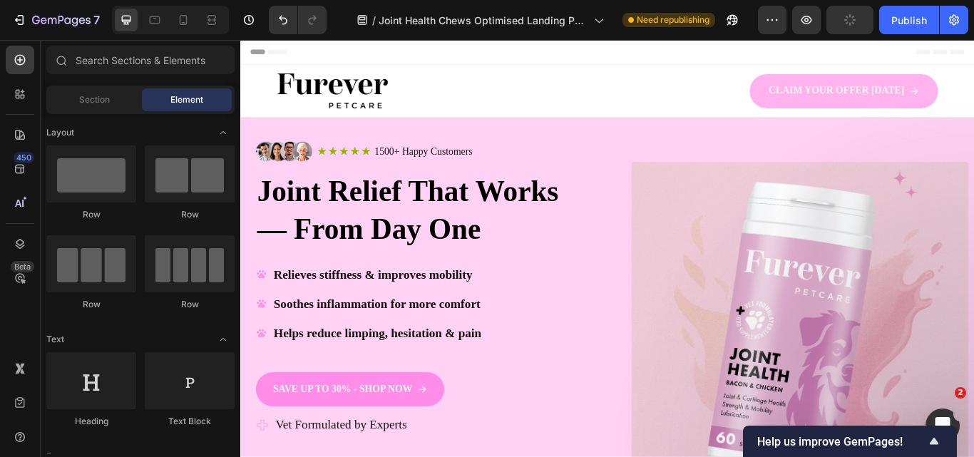
click at [656, 63] on div "Header" at bounding box center [668, 54] width 833 height 29
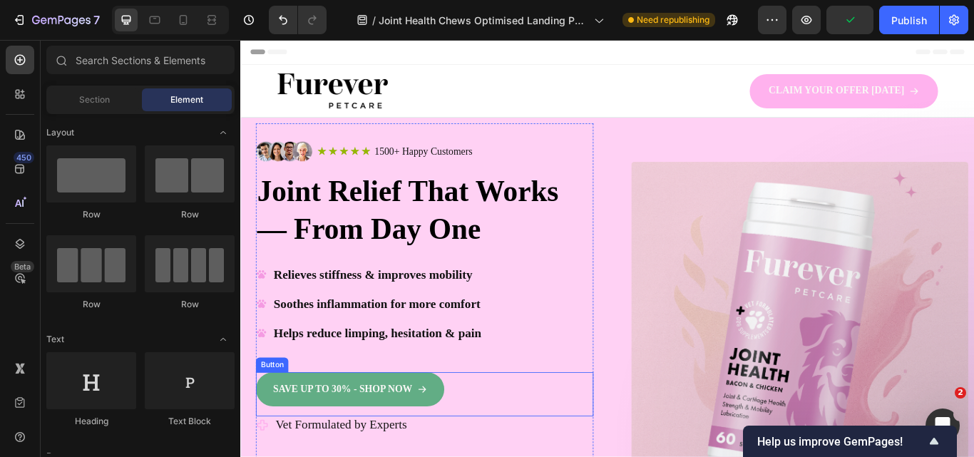
click at [418, 456] on link "SAVE UP TO 30% - SHOP NOW" at bounding box center [368, 448] width 220 height 40
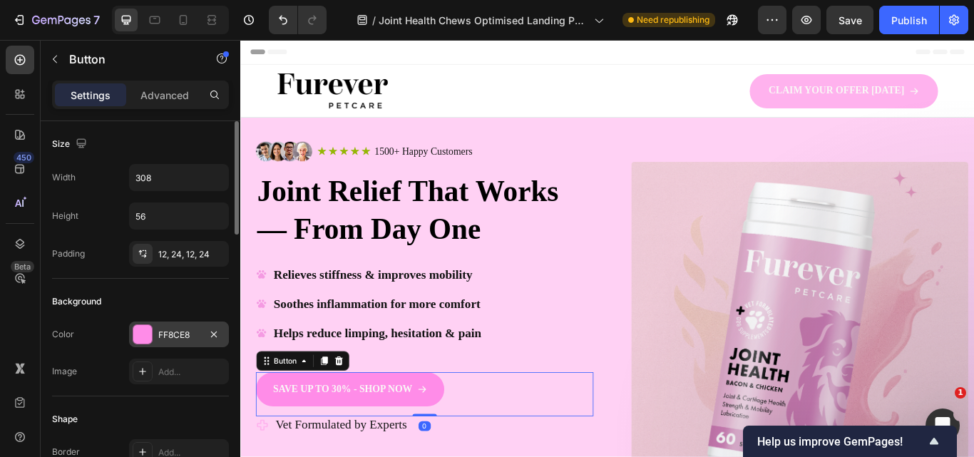
click at [153, 340] on div "FF8CE8" at bounding box center [179, 334] width 100 height 26
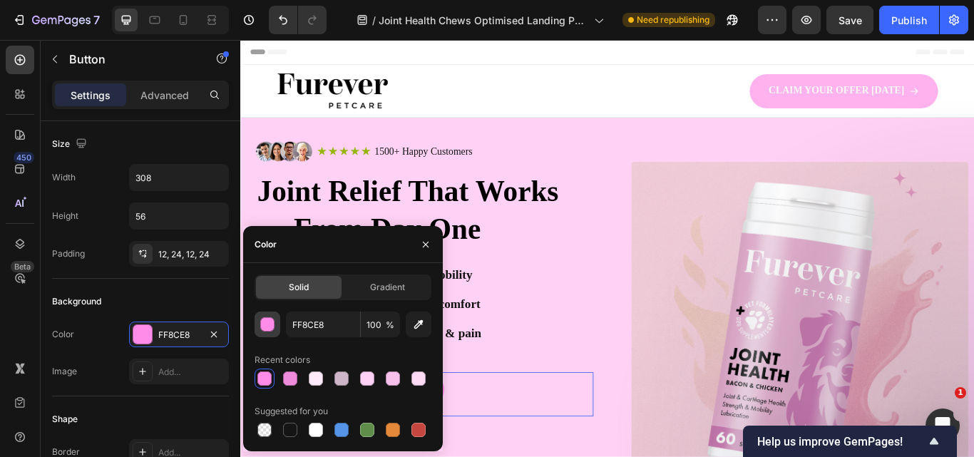
click at [268, 321] on div "button" at bounding box center [268, 325] width 14 height 14
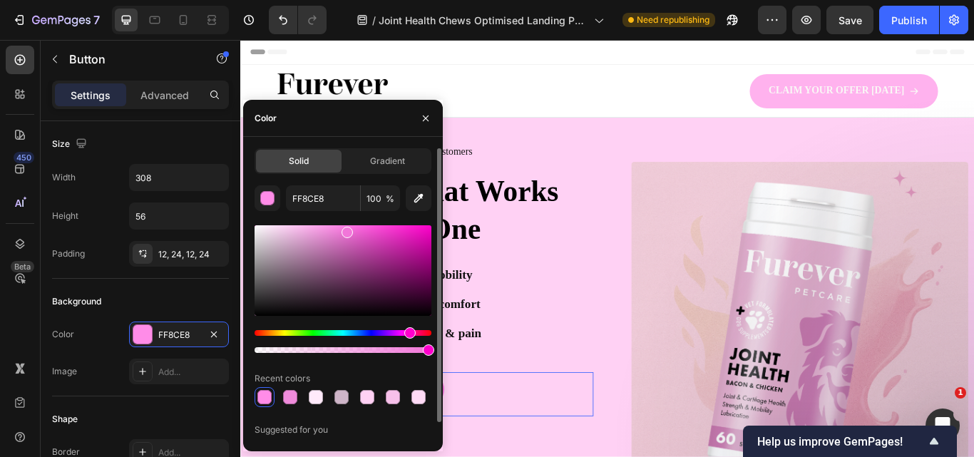
drag, startPoint x: 335, startPoint y: 230, endPoint x: 346, endPoint y: 226, distance: 11.3
click at [346, 227] on div at bounding box center [346, 232] width 11 height 11
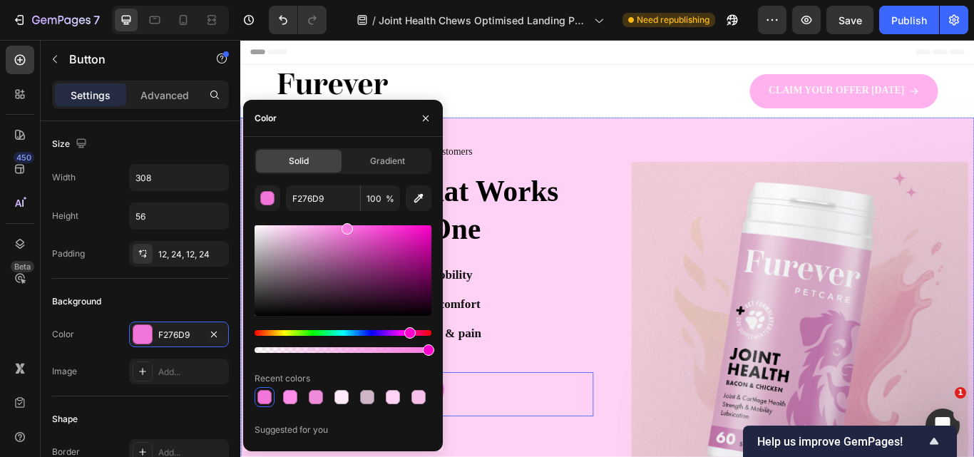
type input "FC7BE2"
click at [633, 58] on div "Header" at bounding box center [668, 54] width 833 height 29
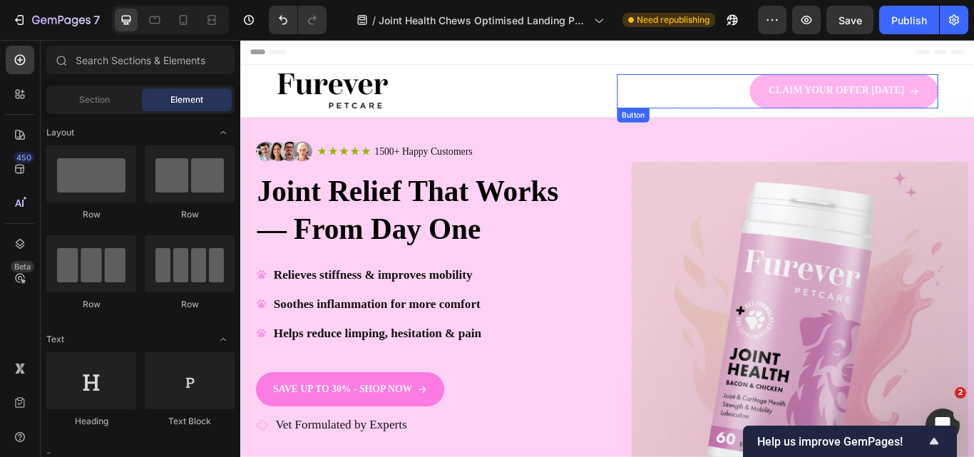
drag, startPoint x: 938, startPoint y: 110, endPoint x: 346, endPoint y: 295, distance: 620.4
click at [938, 108] on link "CLAIM YOUR OFFER [DATE]" at bounding box center [943, 100] width 220 height 40
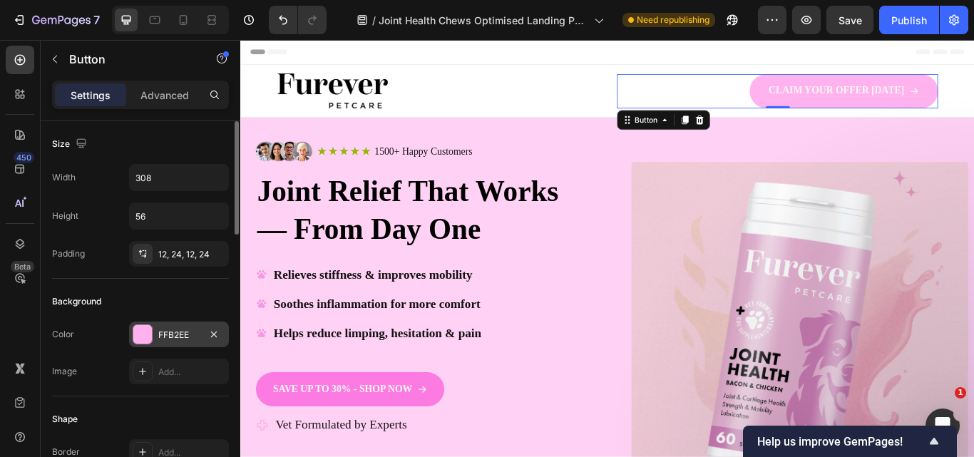
click at [181, 330] on div "FFB2EE" at bounding box center [178, 335] width 41 height 13
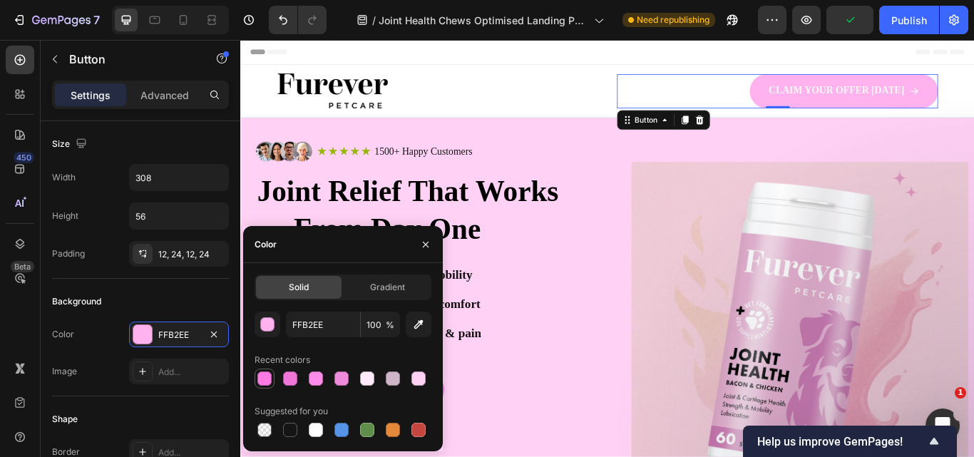
click at [265, 377] on div at bounding box center [264, 378] width 14 height 14
type input "FC7BE2"
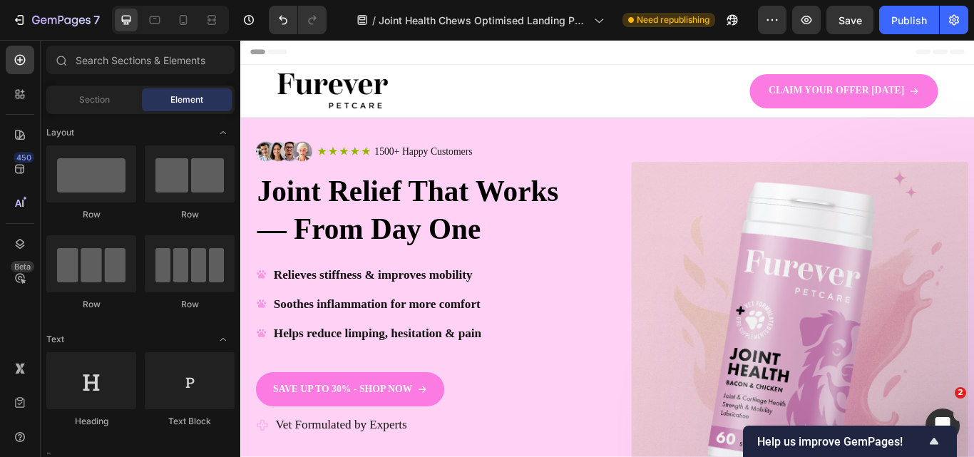
click at [592, 63] on div "Header" at bounding box center [668, 54] width 833 height 29
click at [899, 19] on div "Publish" at bounding box center [909, 20] width 36 height 15
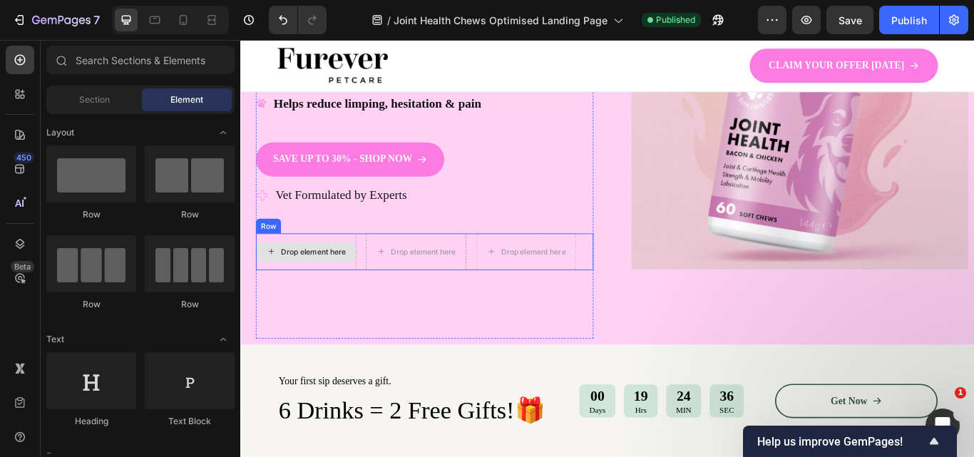
click at [351, 297] on div "Drop element here" at bounding box center [316, 287] width 115 height 23
click at [269, 259] on div "Row" at bounding box center [273, 257] width 24 height 13
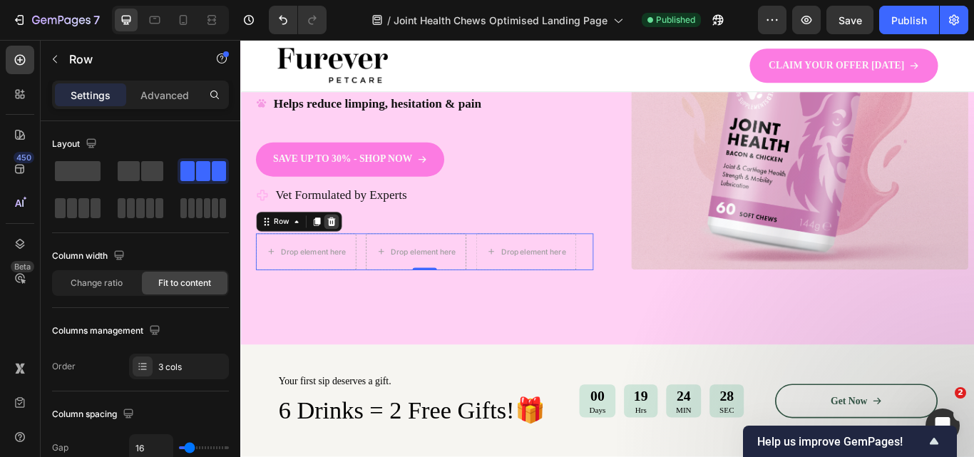
click at [346, 248] on icon at bounding box center [345, 252] width 9 height 10
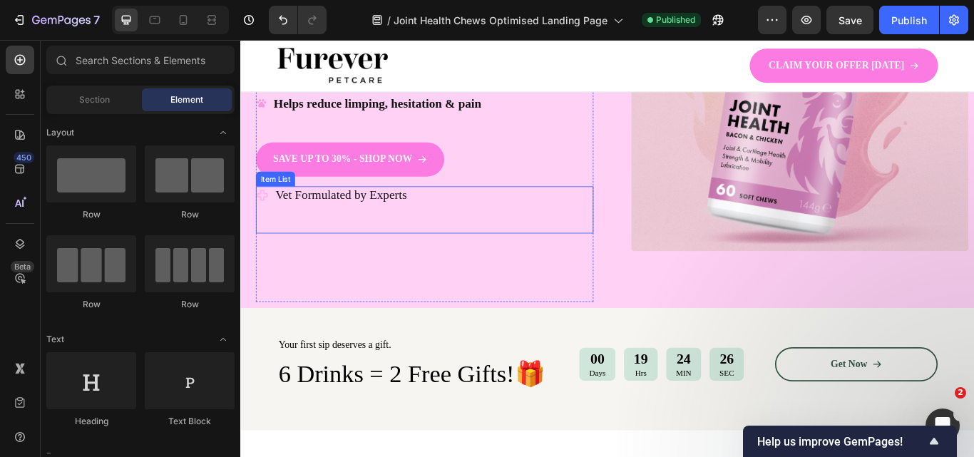
click at [361, 245] on div "Vet Formulated by Experts" at bounding box center [454, 238] width 393 height 55
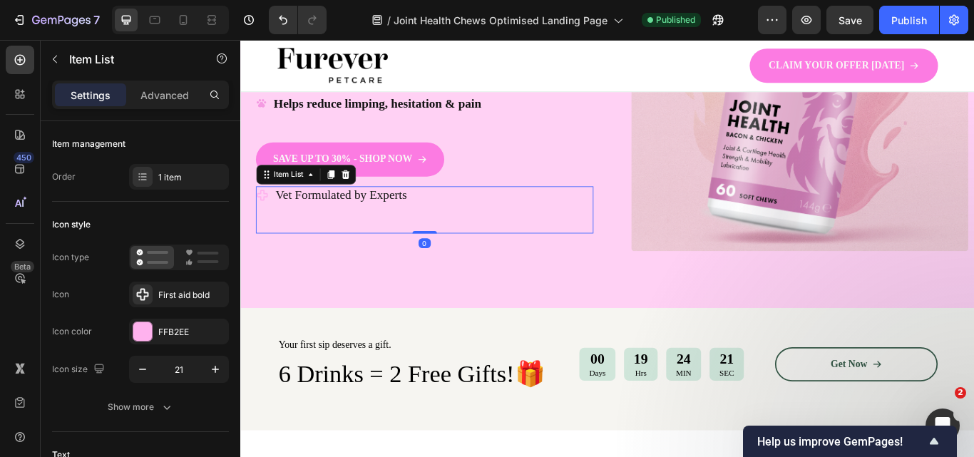
drag, startPoint x: 451, startPoint y: 264, endPoint x: 432, endPoint y: 224, distance: 44.3
click at [432, 224] on div "Vet Formulated by Experts Item List 0" at bounding box center [454, 238] width 393 height 55
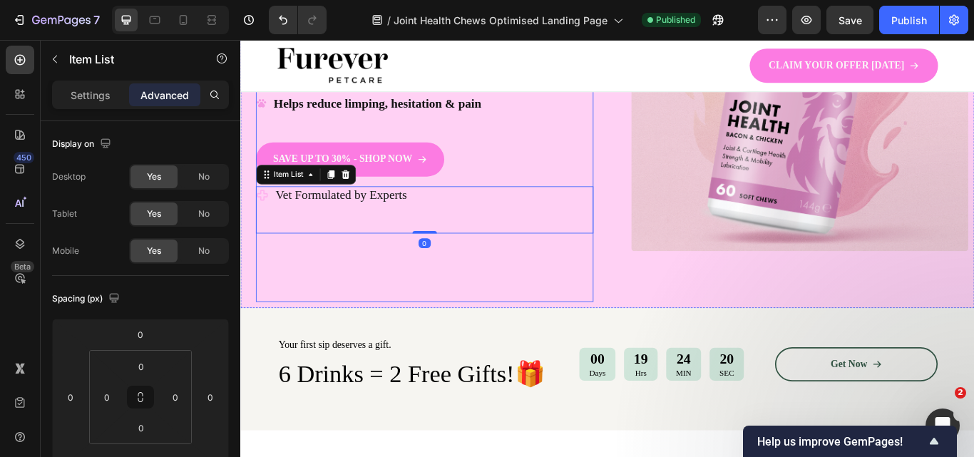
click at [508, 331] on div "Image Icon Icon Icon Icon Icon Icon List 1500+ Happy Customers Text Block Row R…" at bounding box center [454, 108] width 393 height 476
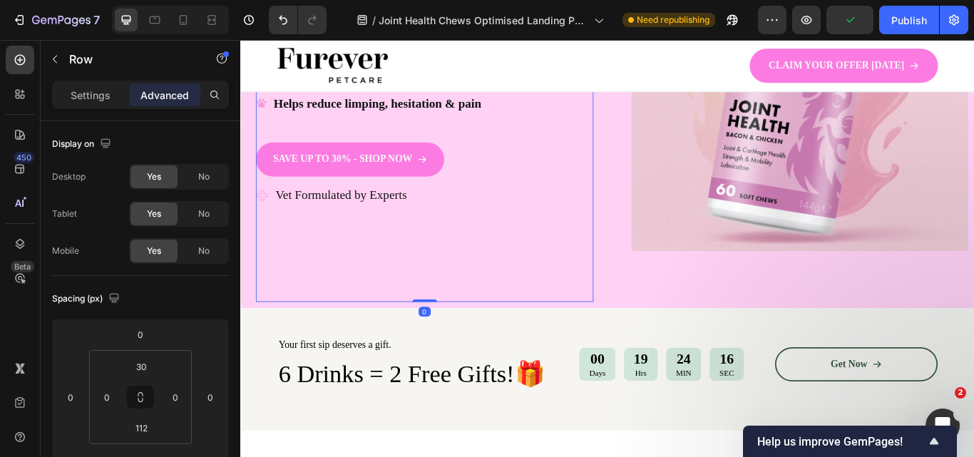
drag, startPoint x: 455, startPoint y: 343, endPoint x: 542, endPoint y: 351, distance: 86.6
click at [450, 280] on div "Image Icon Icon Icon Icon Icon Icon List 1500+ Happy Customers Text Block Row R…" at bounding box center [454, 108] width 393 height 476
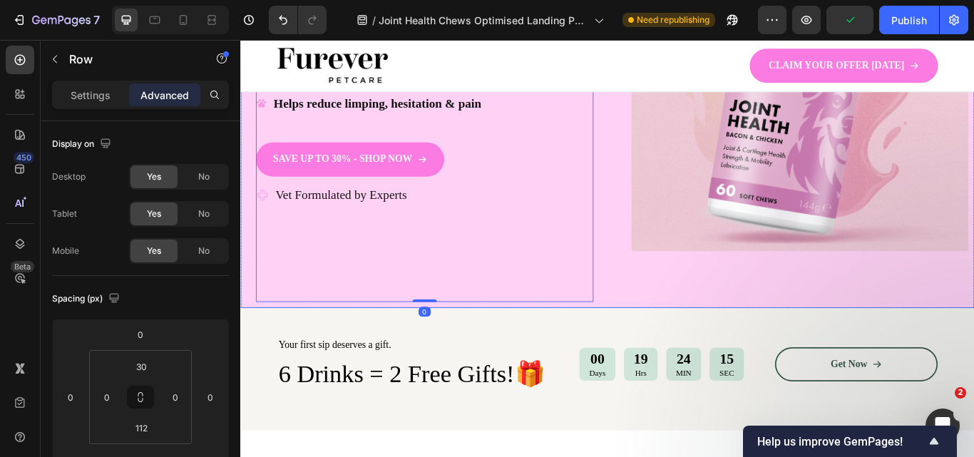
click at [762, 321] on div "Image" at bounding box center [892, 108] width 393 height 476
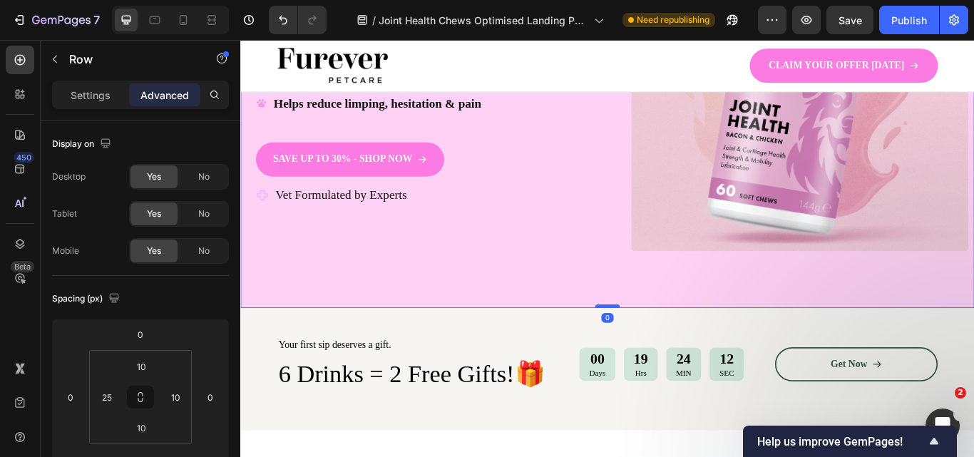
click at [658, 319] on div "Image Icon Icon Icon Icon Icon Icon List 1500+ Happy Customers Text Block Row R…" at bounding box center [667, 107] width 855 height 490
drag, startPoint x: 669, startPoint y: 351, endPoint x: 667, endPoint y: 344, distance: 8.0
click at [668, 337] on div "Image Icon Icon Icon Icon Icon Icon List 1500+ Happy Customers Text Block Row R…" at bounding box center [667, 107] width 855 height 490
drag, startPoint x: 667, startPoint y: 352, endPoint x: 659, endPoint y: 346, distance: 10.1
click at [659, 346] on div "Image Icon Icon Icon Icon Icon Icon List 1500+ Happy Customers Text Block Row R…" at bounding box center [667, 107] width 855 height 490
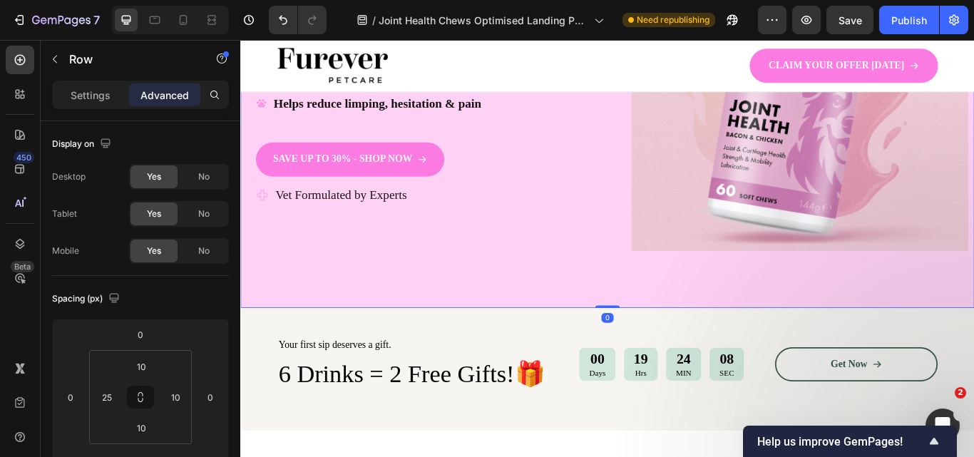
click at [664, 331] on div "Image Icon Icon Icon Icon Icon Icon List 1500+ Happy Customers Text Block Row R…" at bounding box center [667, 107] width 855 height 490
click at [661, 314] on div "Image Icon Icon Icon Icon Icon Icon List 1500+ Happy Customers Text Block Row R…" at bounding box center [667, 107] width 855 height 490
drag, startPoint x: 754, startPoint y: 262, endPoint x: 799, endPoint y: 277, distance: 47.3
click at [754, 262] on img at bounding box center [892, 89] width 393 height 393
drag, startPoint x: 882, startPoint y: 344, endPoint x: 877, endPoint y: 296, distance: 48.7
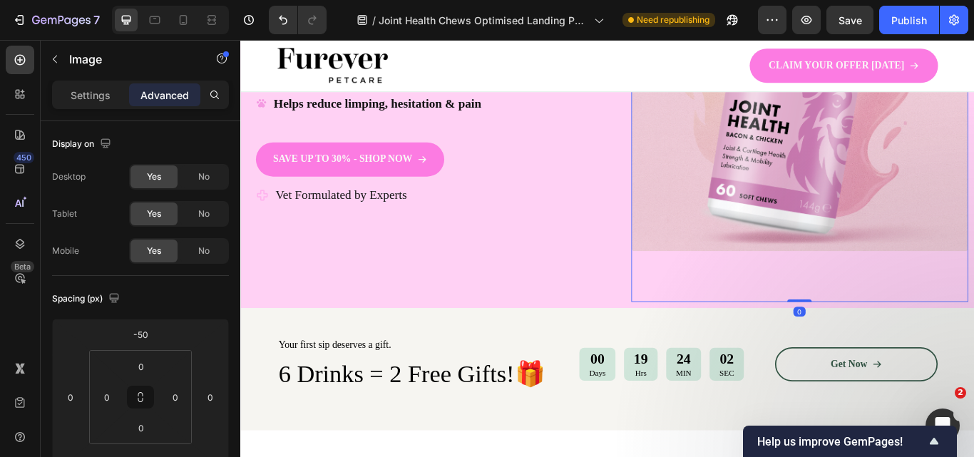
click at [877, 296] on div "Image 0" at bounding box center [892, 108] width 393 height 476
type input "0"
drag, startPoint x: 145, startPoint y: 440, endPoint x: 145, endPoint y: 485, distance: 44.9
click at [145, 267] on html "7 Version history / Joint Health Chews Optimised Landing Page Need republishing…" at bounding box center [487, 133] width 974 height 267
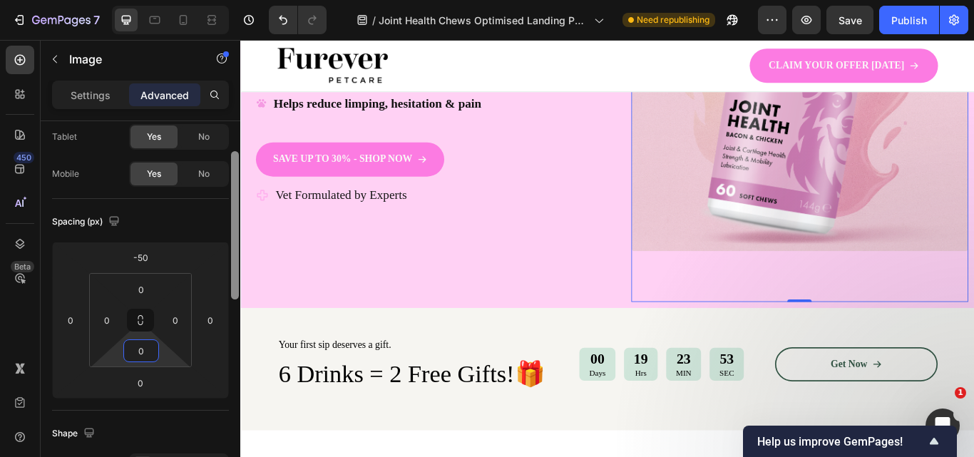
scroll to position [128, 0]
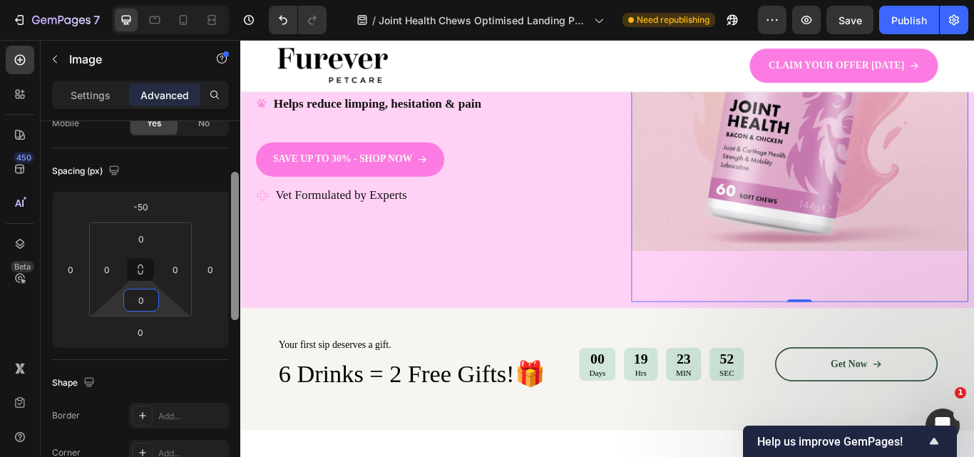
drag, startPoint x: 235, startPoint y: 244, endPoint x: 233, endPoint y: 294, distance: 50.7
click at [233, 294] on div at bounding box center [235, 246] width 8 height 148
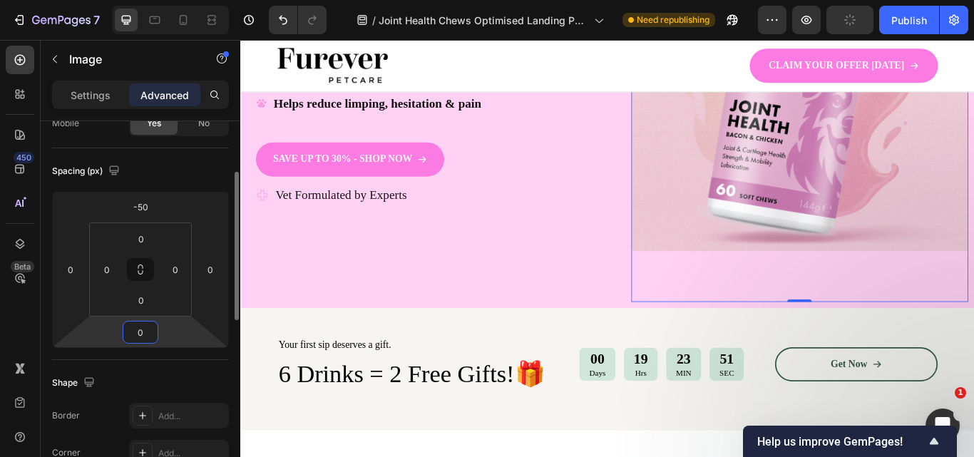
click at [138, 342] on input "0" at bounding box center [140, 331] width 29 height 21
click at [173, 267] on html "7 Version history / Joint Health Chews Optimised Landing Page Need republishing…" at bounding box center [487, 133] width 974 height 267
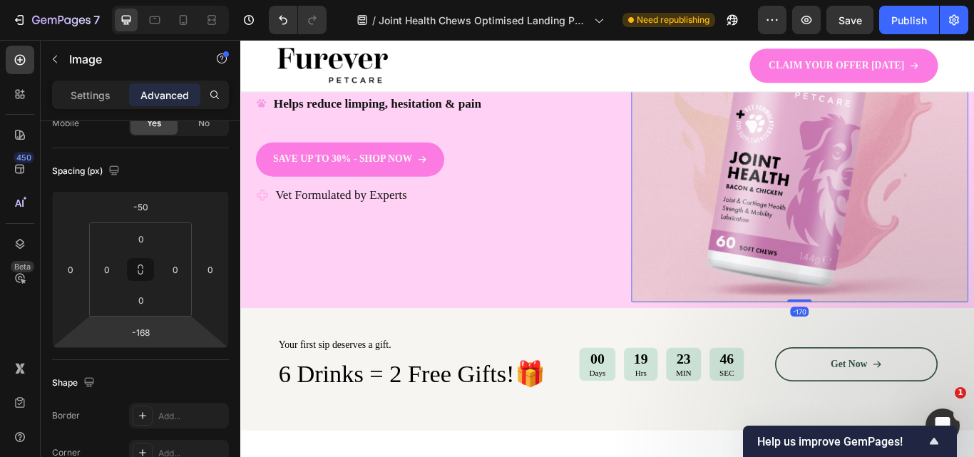
type input "-170"
drag, startPoint x: 173, startPoint y: 344, endPoint x: 177, endPoint y: 405, distance: 60.7
click at [177, 267] on html "7 Version history / Joint Health Chews Optimised Landing Page Need republishing…" at bounding box center [487, 133] width 974 height 267
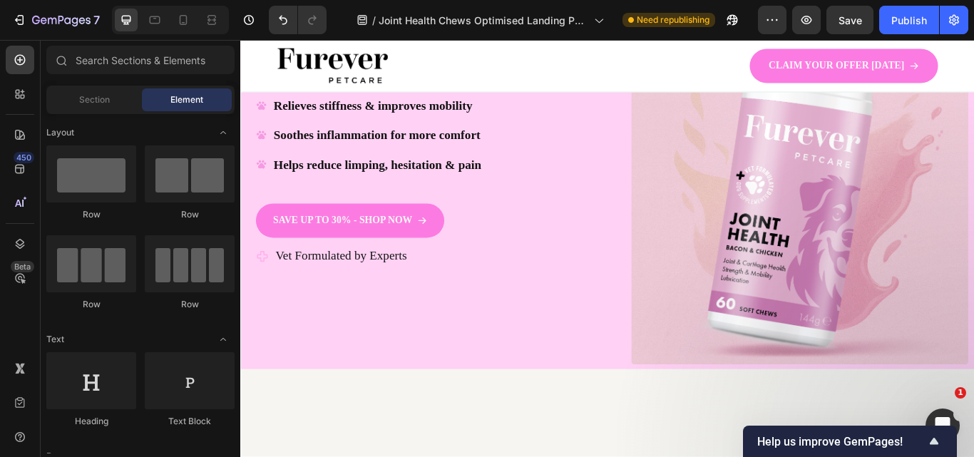
scroll to position [0, 0]
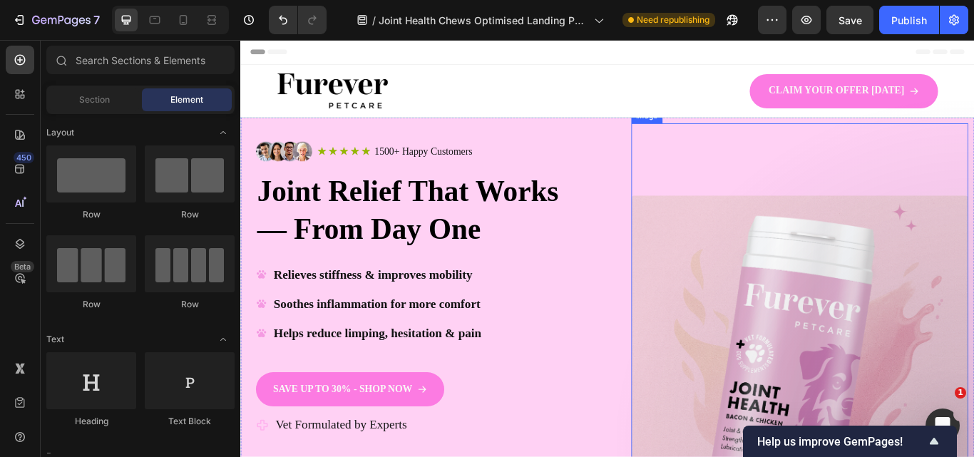
click at [914, 239] on img at bounding box center [892, 418] width 393 height 393
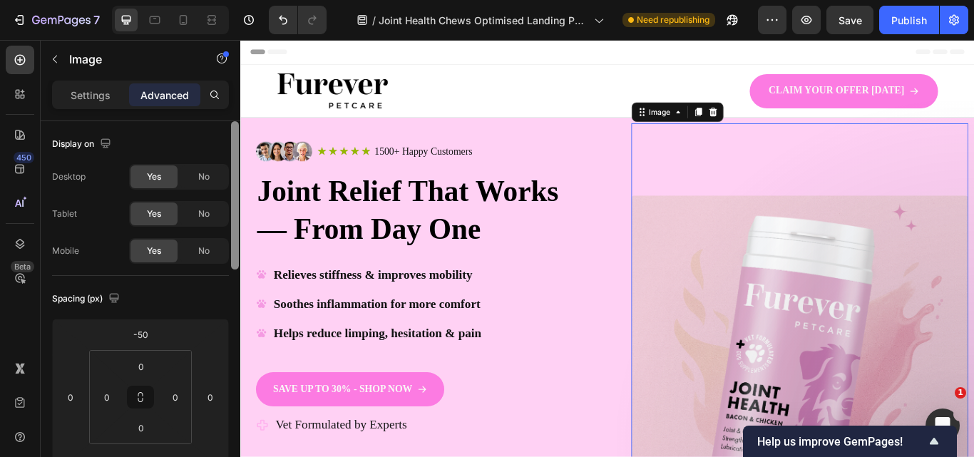
scroll to position [376, 0]
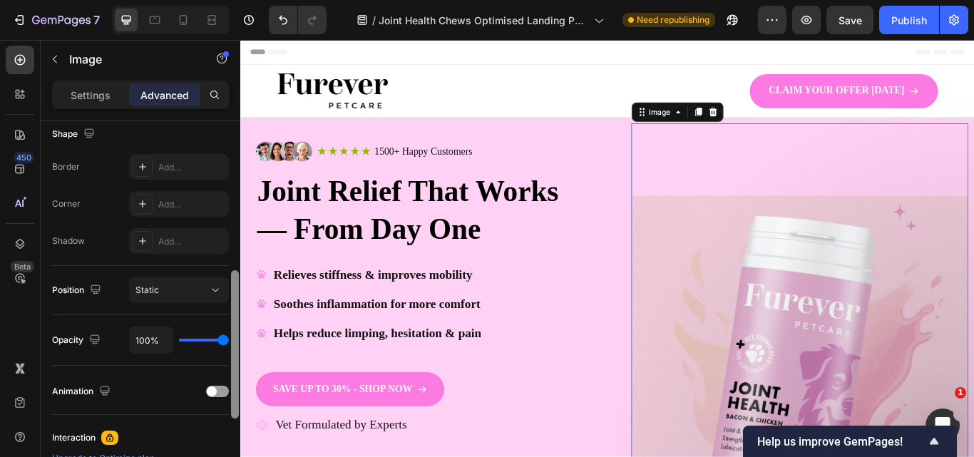
drag, startPoint x: 238, startPoint y: 256, endPoint x: 238, endPoint y: 264, distance: 7.8
click at [238, 264] on div at bounding box center [235, 309] width 11 height 376
click at [911, 26] on div "Publish" at bounding box center [909, 20] width 36 height 15
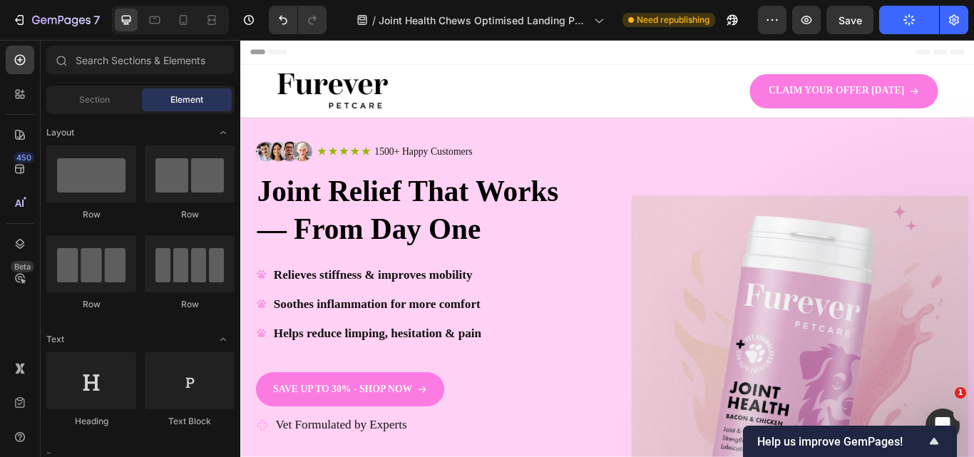
scroll to position [35, 0]
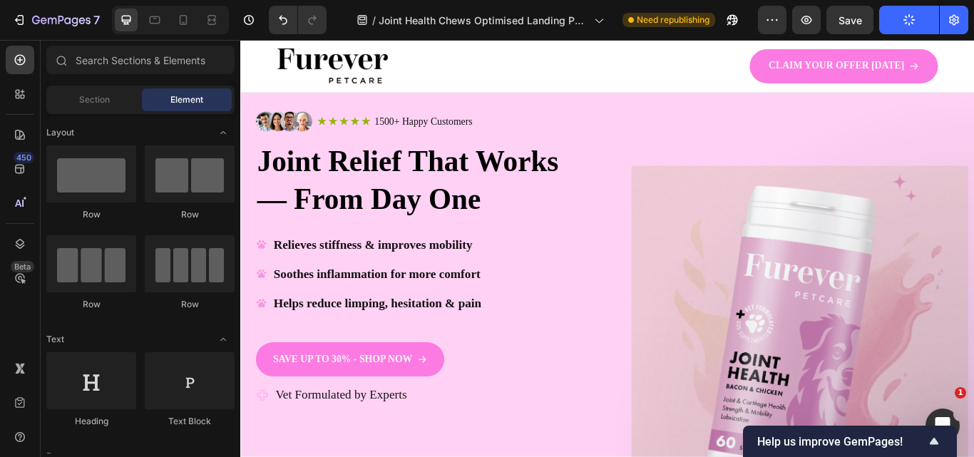
click at [911, 25] on icon "button" at bounding box center [909, 21] width 14 height 14
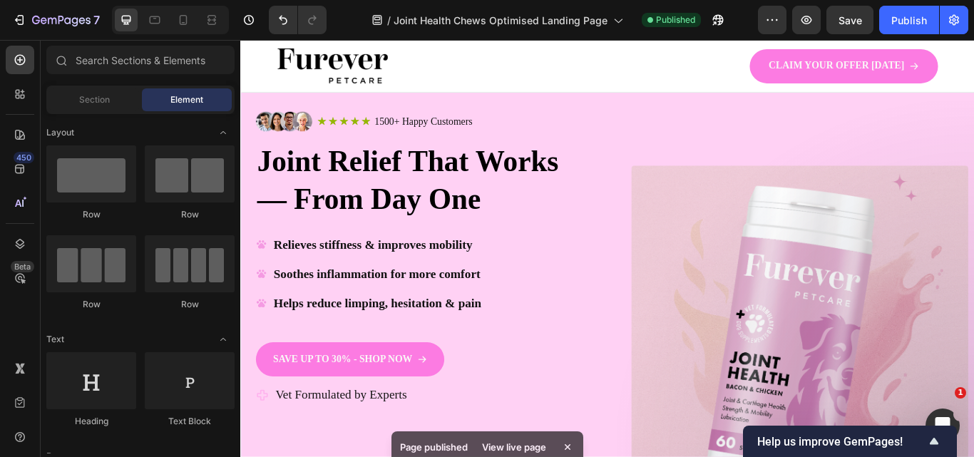
scroll to position [35, 0]
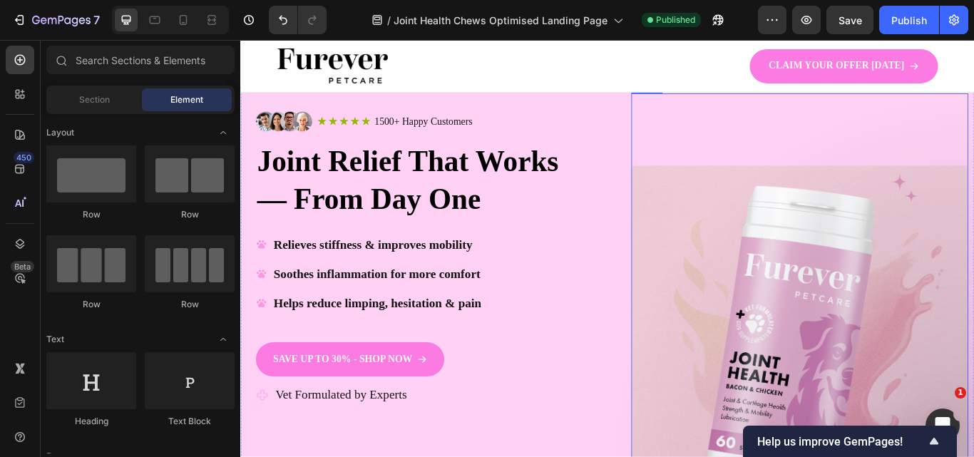
click at [771, 293] on img at bounding box center [892, 383] width 393 height 393
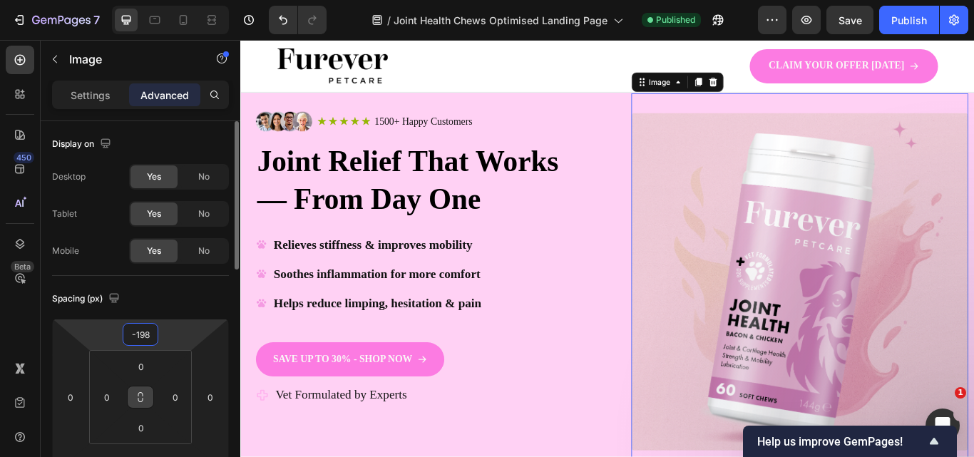
drag, startPoint x: 132, startPoint y: 349, endPoint x: 135, endPoint y: 400, distance: 50.7
click at [135, 267] on html "7 Version history / Joint Health Chews Optimised Landing Page Published Preview…" at bounding box center [487, 133] width 974 height 267
type input "-192"
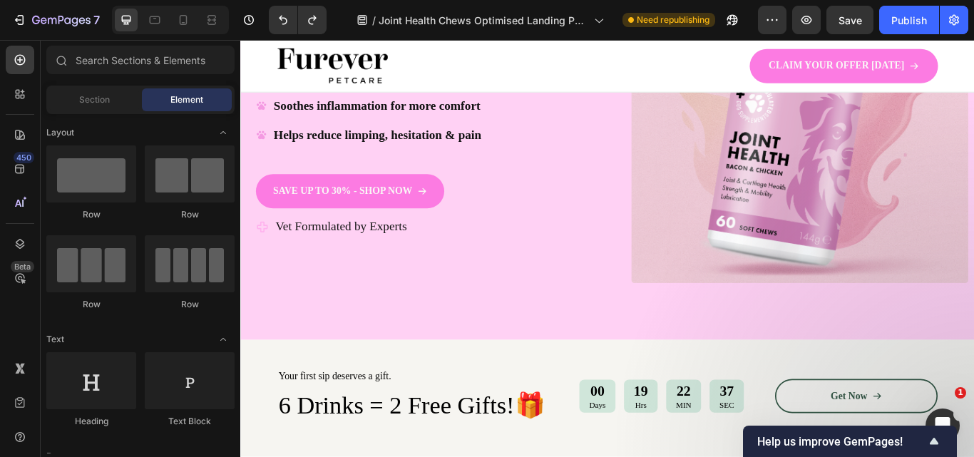
scroll to position [0, 0]
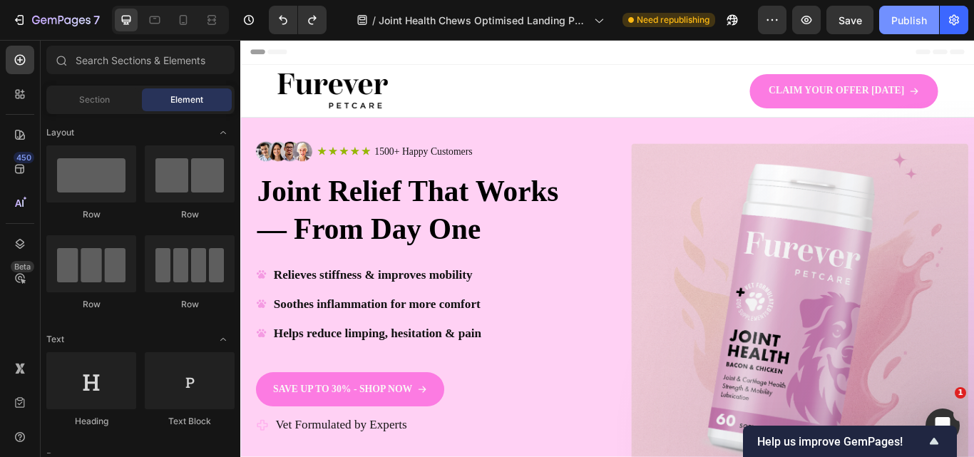
click at [909, 28] on button "Publish" at bounding box center [909, 20] width 60 height 29
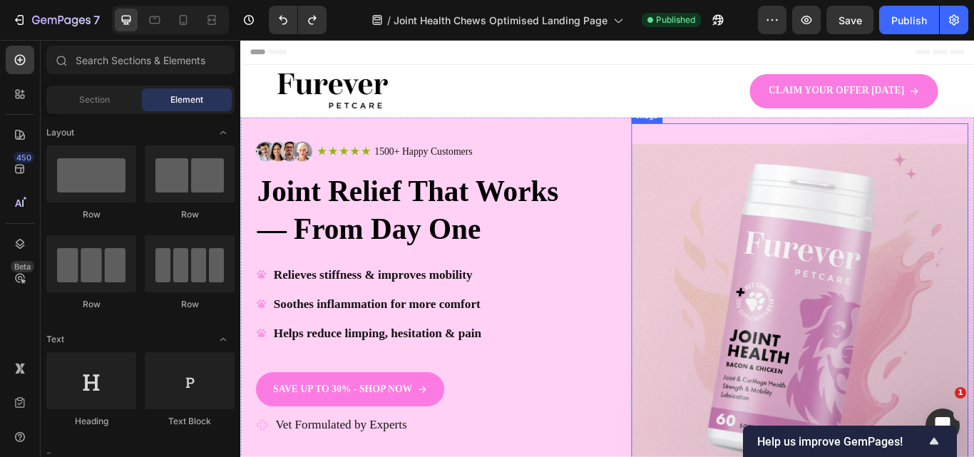
click at [823, 245] on img at bounding box center [892, 357] width 393 height 393
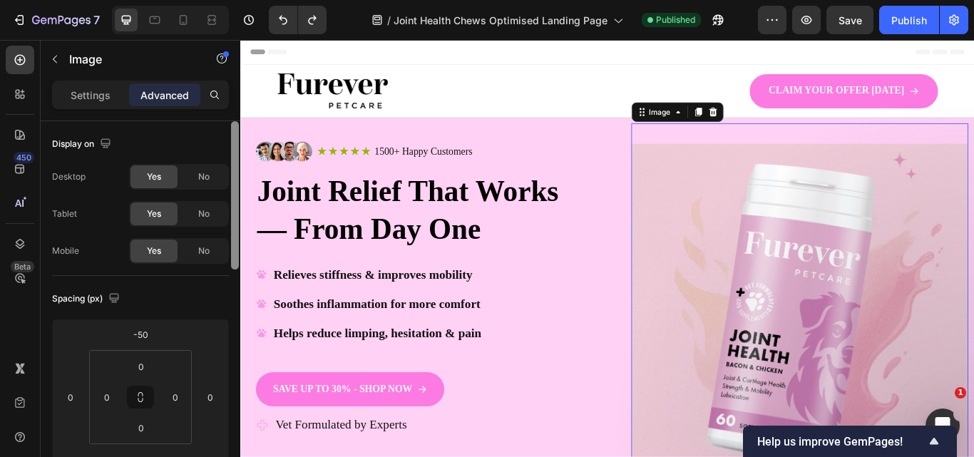
drag, startPoint x: 234, startPoint y: 169, endPoint x: 211, endPoint y: 130, distance: 45.4
click at [211, 130] on div "Display on Desktop Yes No Tablet Yes No Mobile Yes No Spacing (px) -50 0 0 0 0 …" at bounding box center [141, 309] width 200 height 376
click at [118, 103] on div "Settings" at bounding box center [90, 94] width 71 height 23
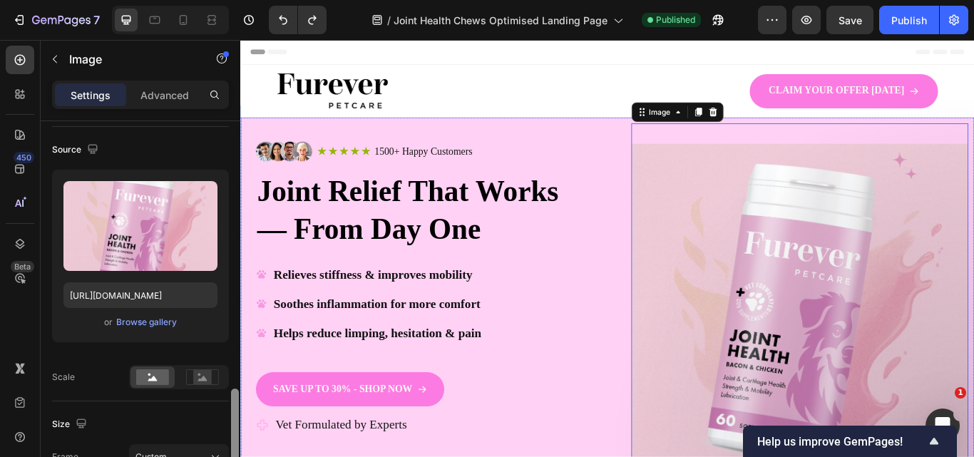
scroll to position [271, 0]
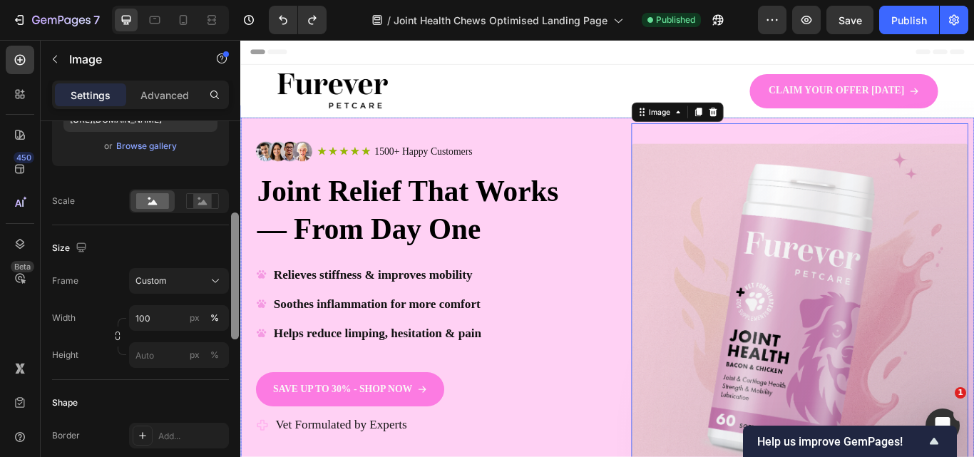
drag, startPoint x: 475, startPoint y: 202, endPoint x: 247, endPoint y: 368, distance: 281.7
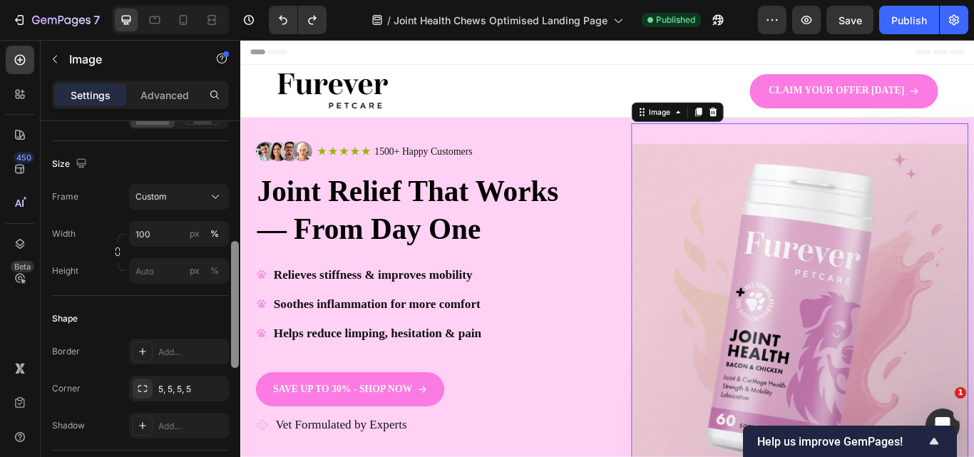
scroll to position [351, 0]
click at [238, 282] on div at bounding box center [235, 302] width 8 height 127
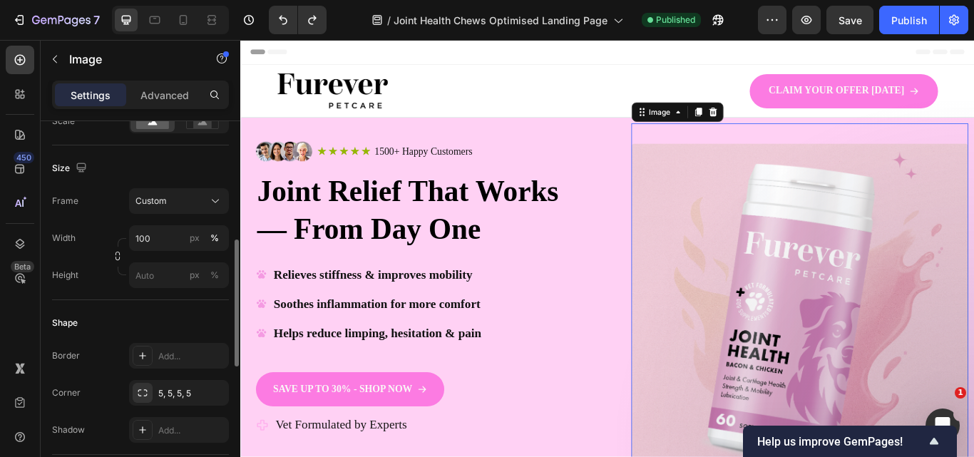
click at [203, 215] on div "Frame Custom Width 100 px % Height px %" at bounding box center [140, 238] width 177 height 100
click at [200, 210] on button "Custom" at bounding box center [179, 201] width 100 height 26
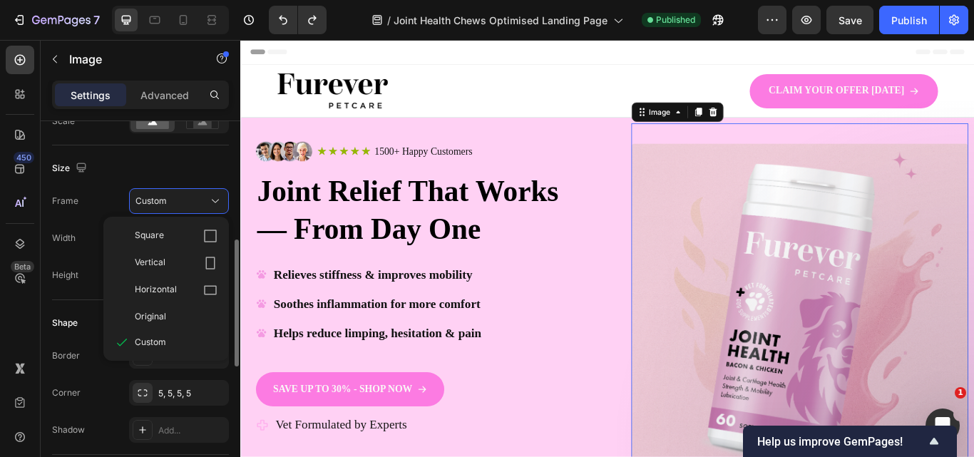
click at [193, 165] on div "Size" at bounding box center [140, 168] width 177 height 23
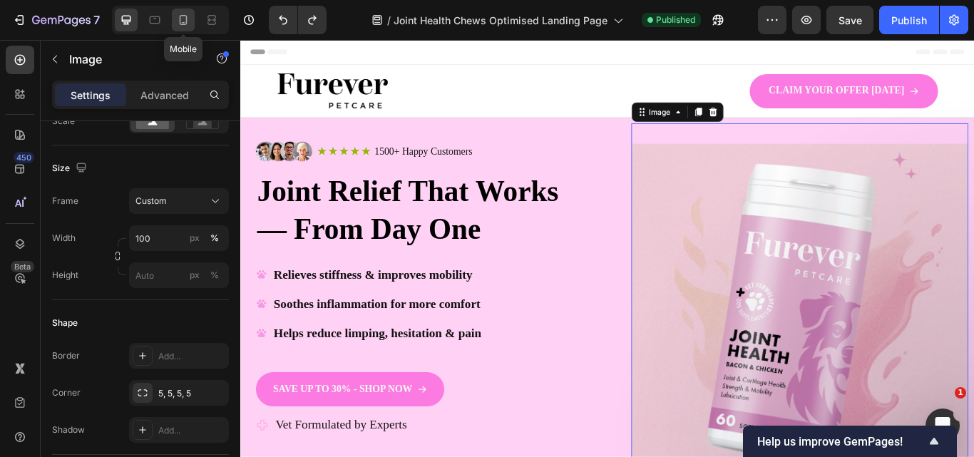
click at [175, 21] on div at bounding box center [183, 20] width 23 height 23
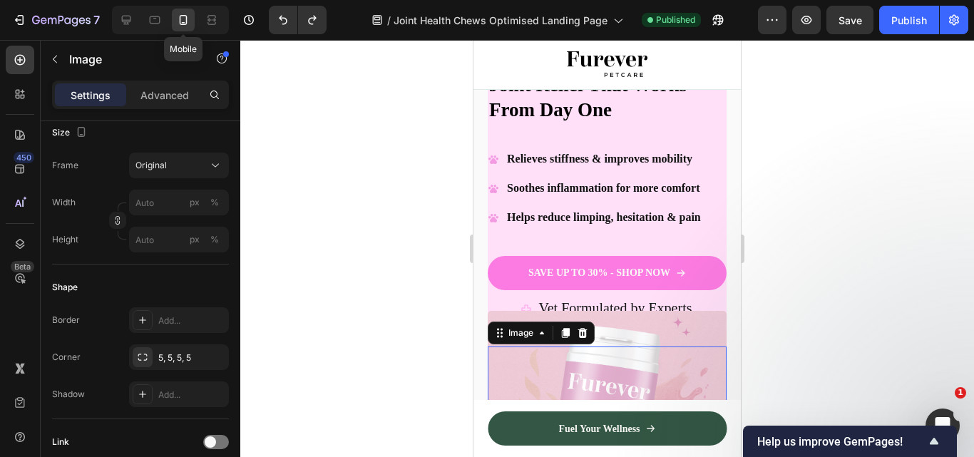
scroll to position [579, 0]
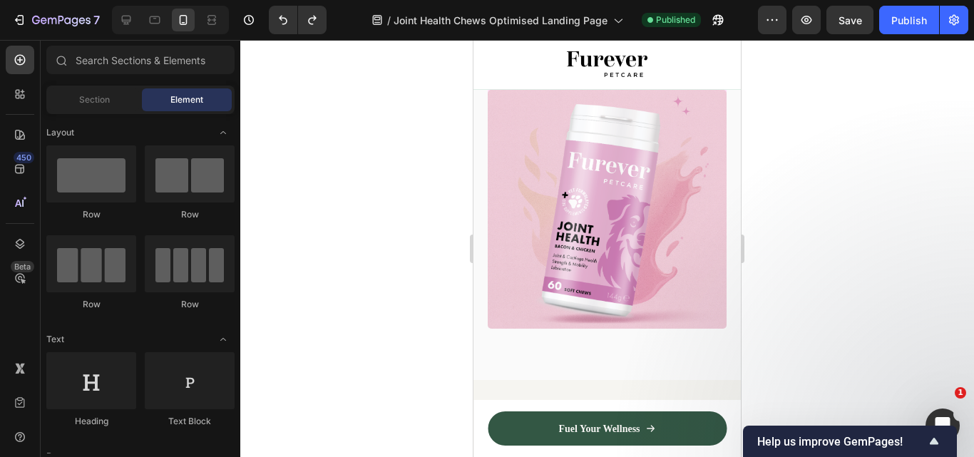
drag, startPoint x: 738, startPoint y: 105, endPoint x: 1215, endPoint y: 121, distance: 477.8
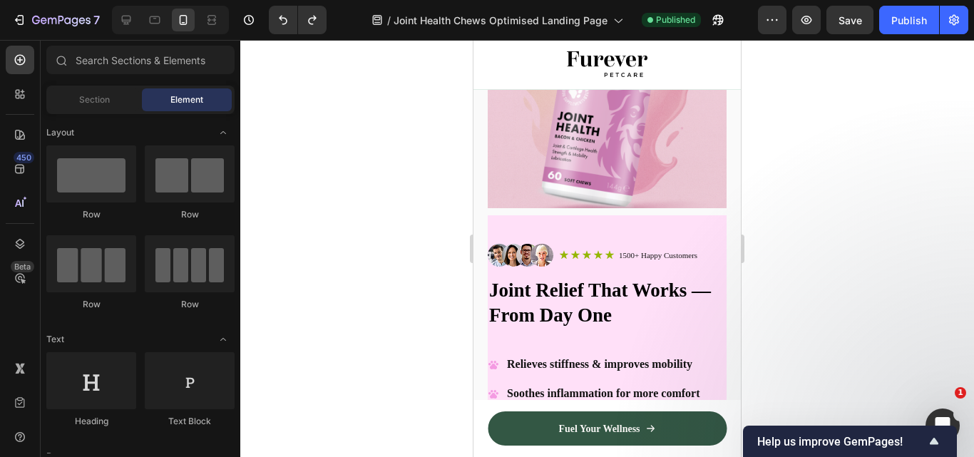
click at [787, 129] on div at bounding box center [606, 248] width 733 height 417
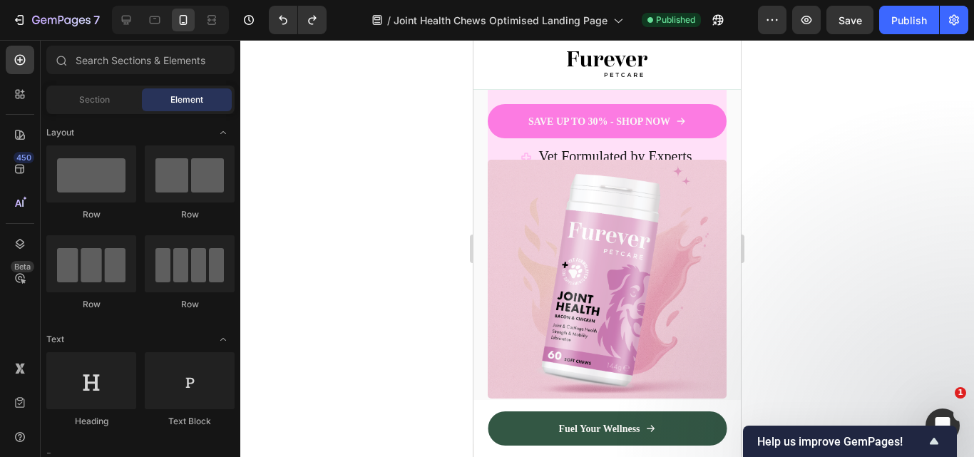
scroll to position [0, 0]
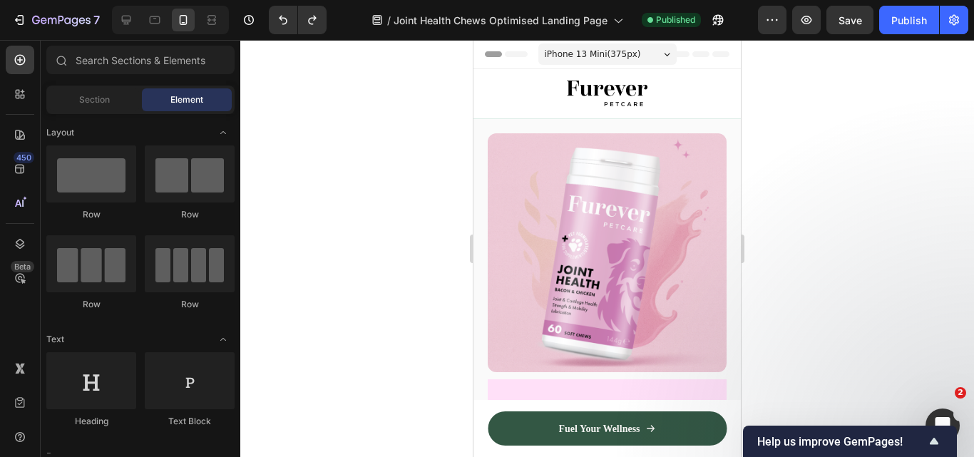
click at [664, 54] on icon at bounding box center [667, 55] width 6 height 4
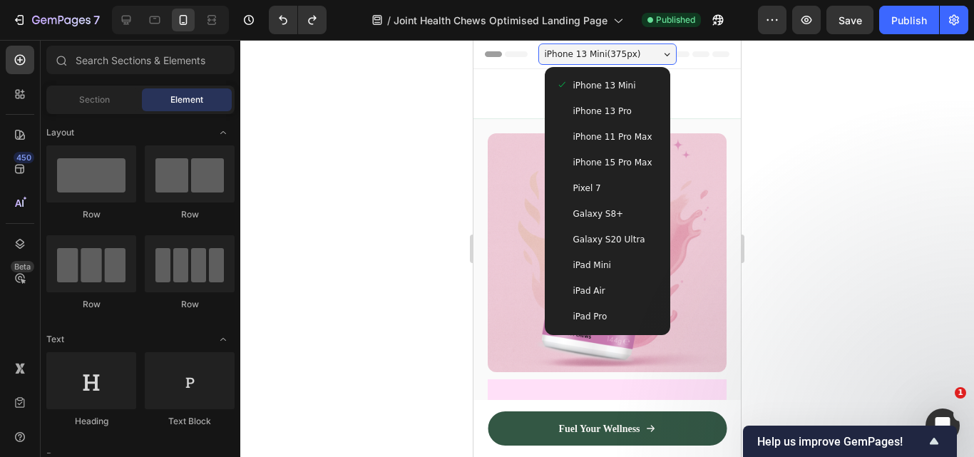
click at [837, 155] on div at bounding box center [606, 248] width 733 height 417
click at [845, 177] on div at bounding box center [606, 248] width 733 height 417
click at [802, 159] on div at bounding box center [606, 248] width 733 height 417
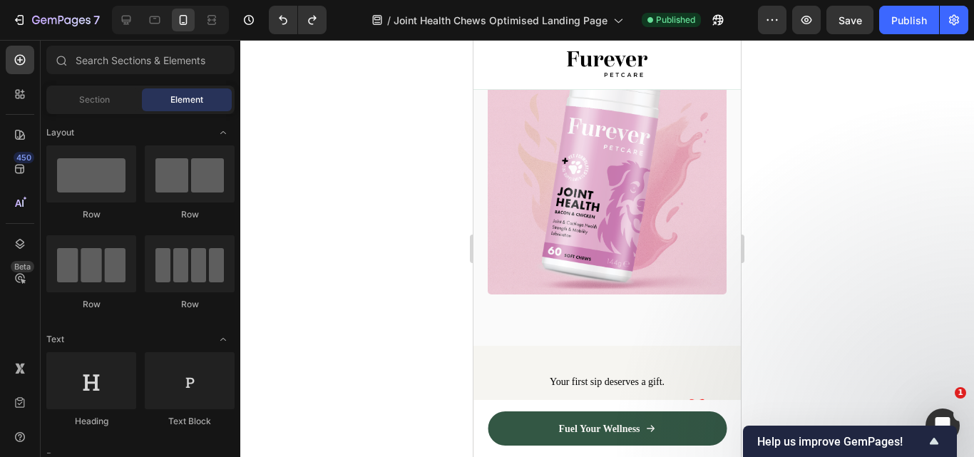
scroll to position [639, 0]
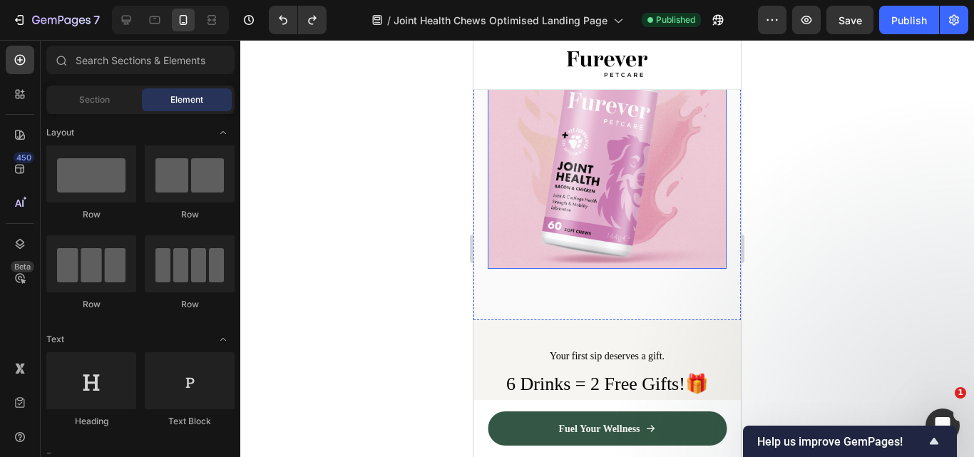
click at [695, 177] on img at bounding box center [607, 149] width 239 height 239
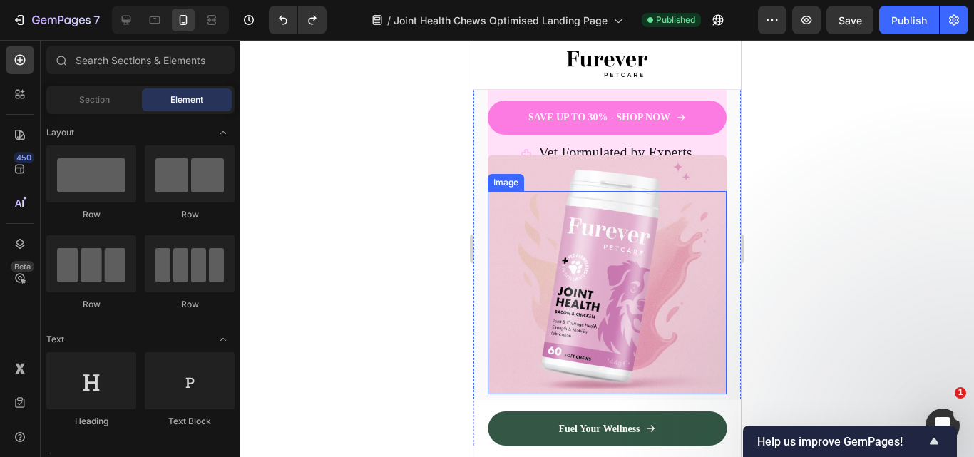
scroll to position [501, 0]
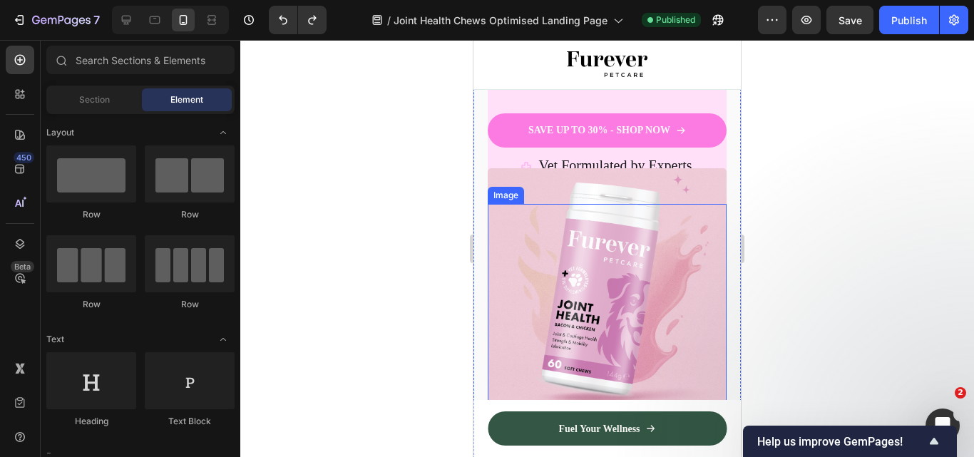
click at [681, 257] on img at bounding box center [607, 287] width 239 height 239
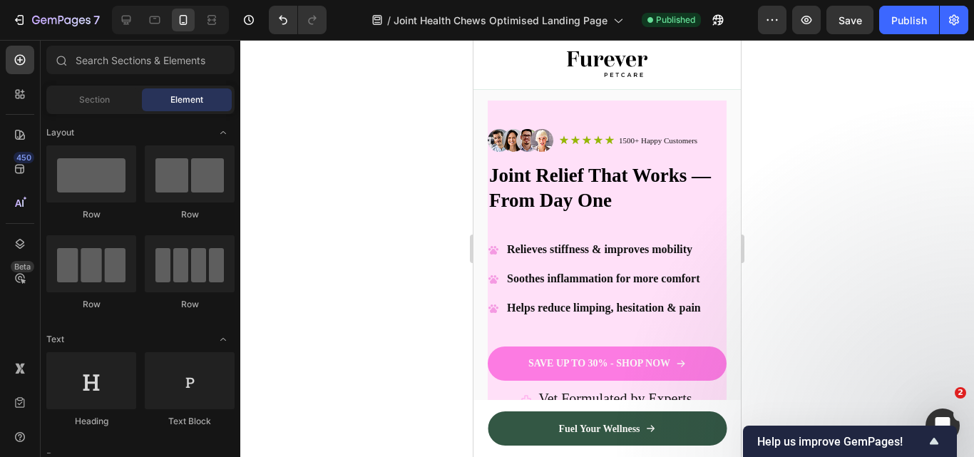
scroll to position [513, 0]
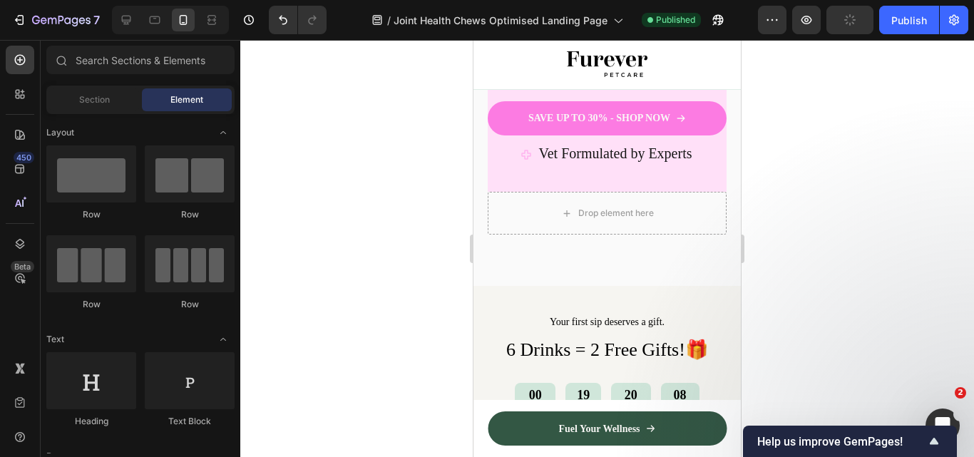
drag, startPoint x: 736, startPoint y: 95, endPoint x: 1288, endPoint y: 144, distance: 554.6
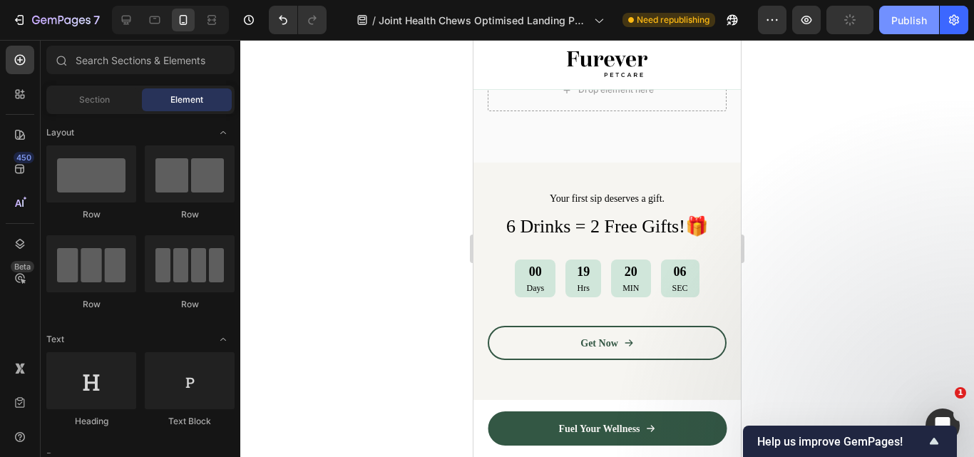
click at [913, 8] on button "Publish" at bounding box center [909, 20] width 60 height 29
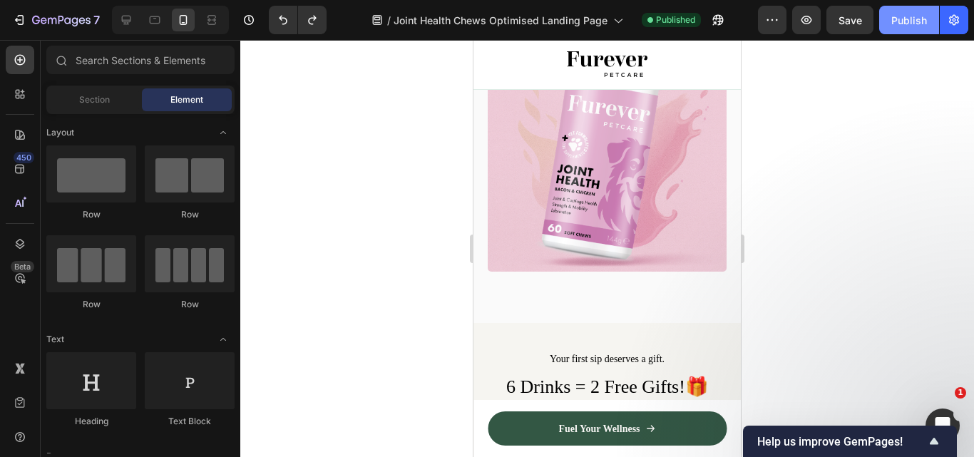
click at [905, 17] on div "Publish" at bounding box center [909, 20] width 36 height 15
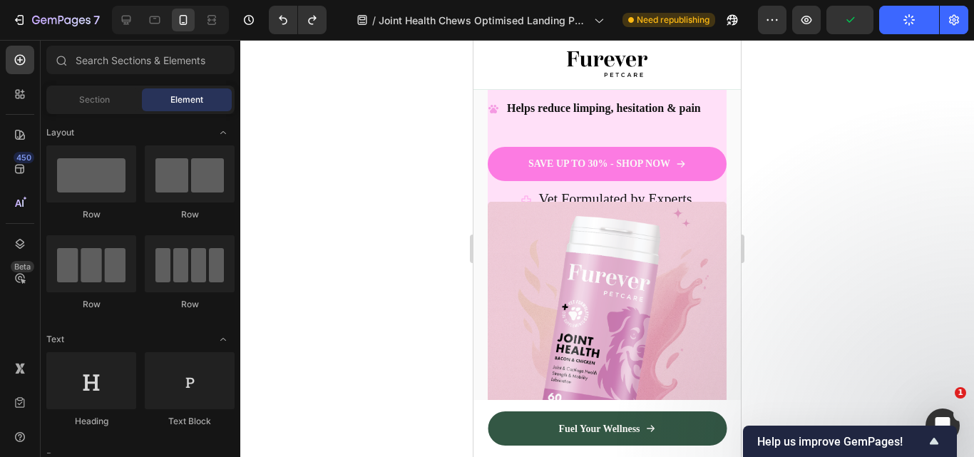
scroll to position [272, 0]
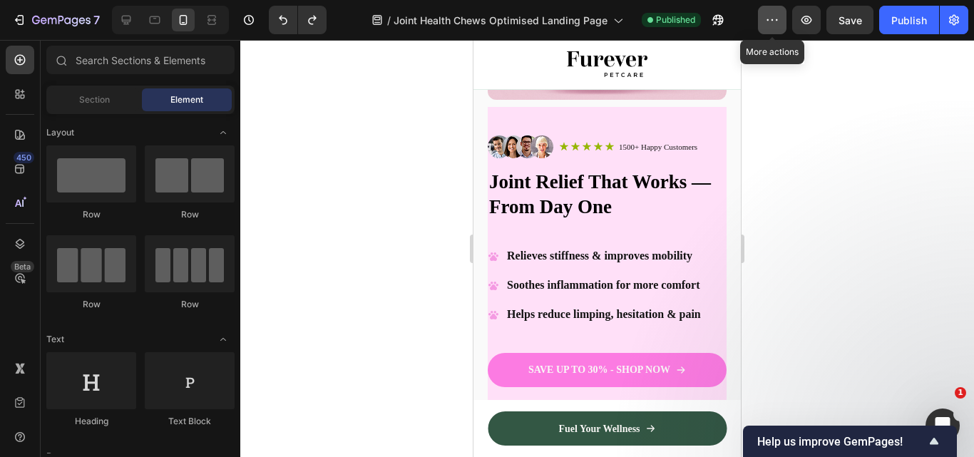
click at [779, 19] on icon "button" at bounding box center [772, 20] width 14 height 14
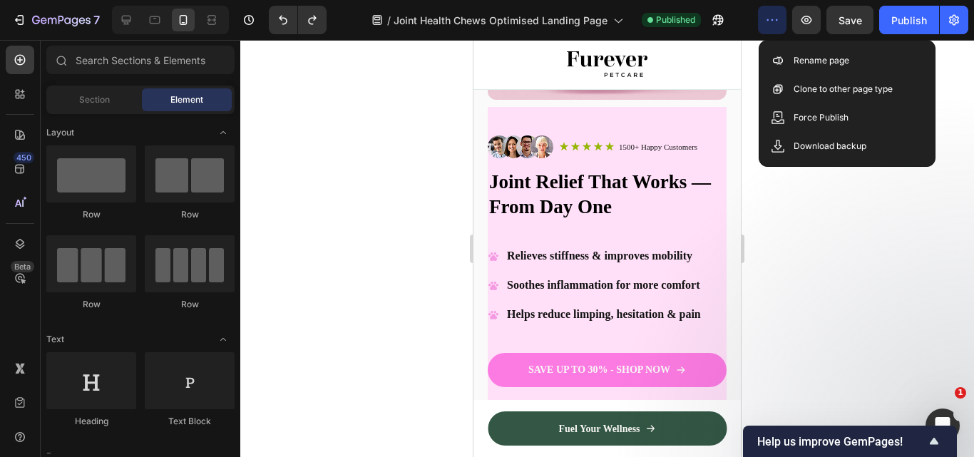
click at [804, 212] on div at bounding box center [606, 248] width 733 height 417
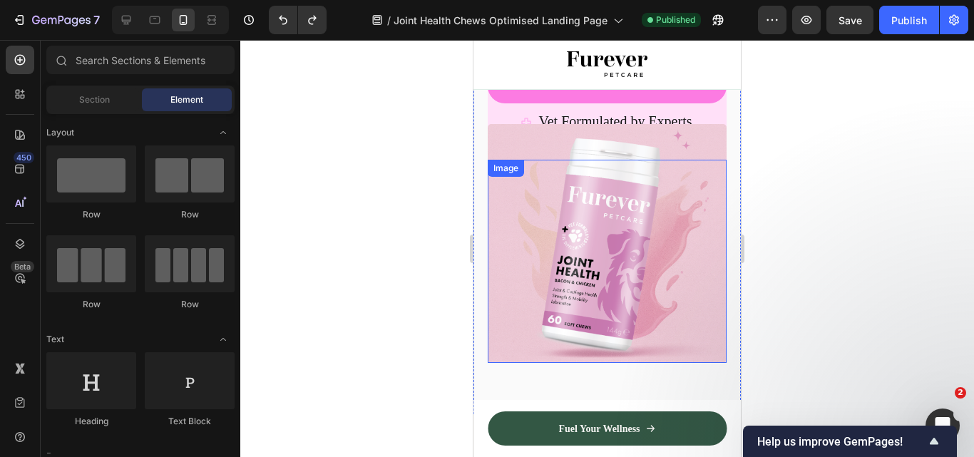
scroll to position [627, 0]
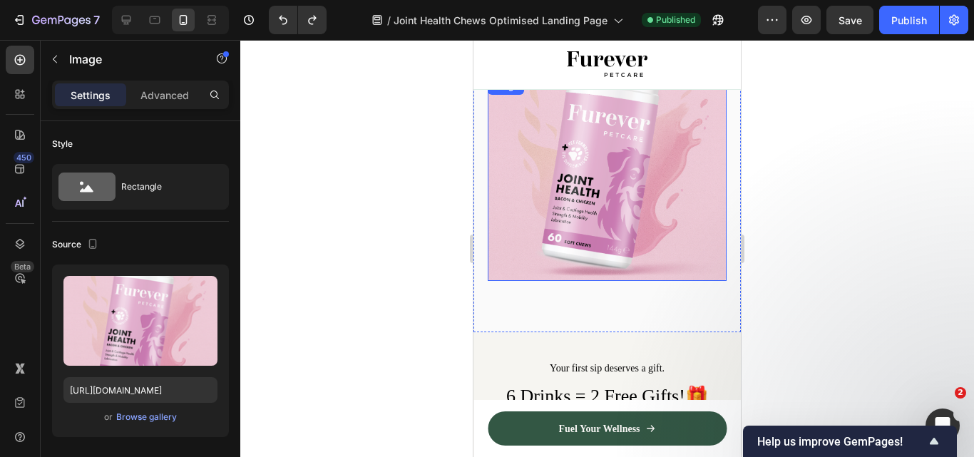
click at [534, 216] on img at bounding box center [607, 161] width 239 height 239
click at [166, 94] on p "Advanced" at bounding box center [164, 95] width 48 height 15
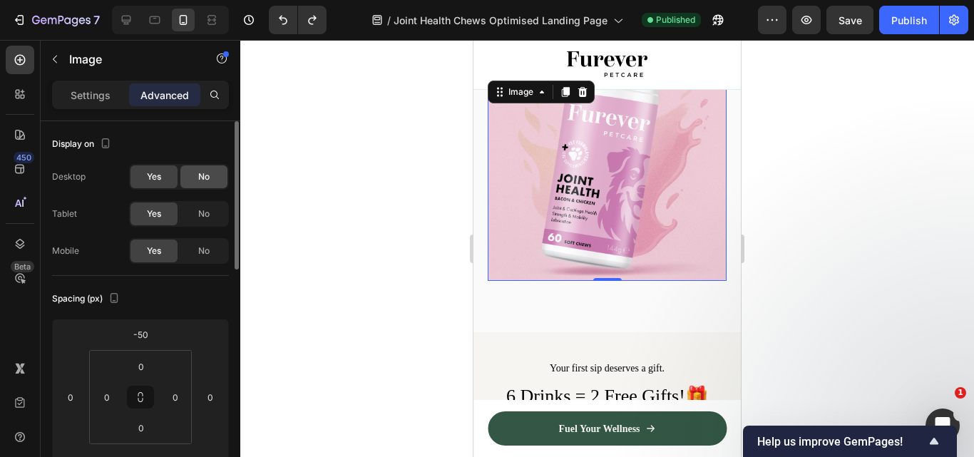
click at [192, 185] on div "No" at bounding box center [203, 176] width 47 height 23
click at [206, 221] on div "No" at bounding box center [203, 213] width 47 height 23
click at [584, 93] on icon at bounding box center [582, 91] width 11 height 11
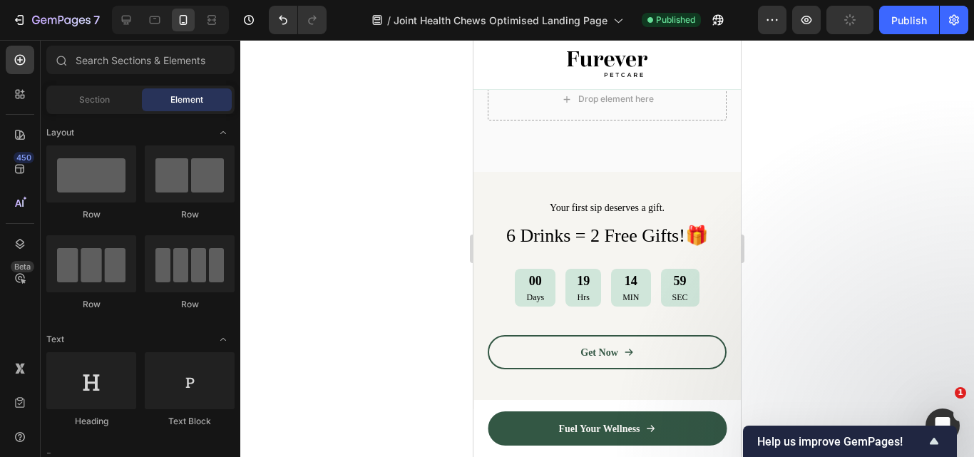
click at [795, 176] on div at bounding box center [606, 248] width 733 height 417
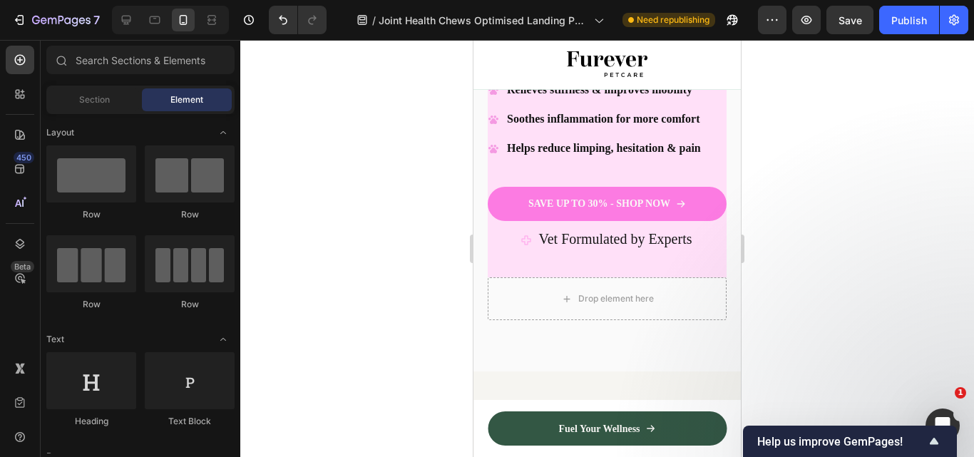
scroll to position [546, 0]
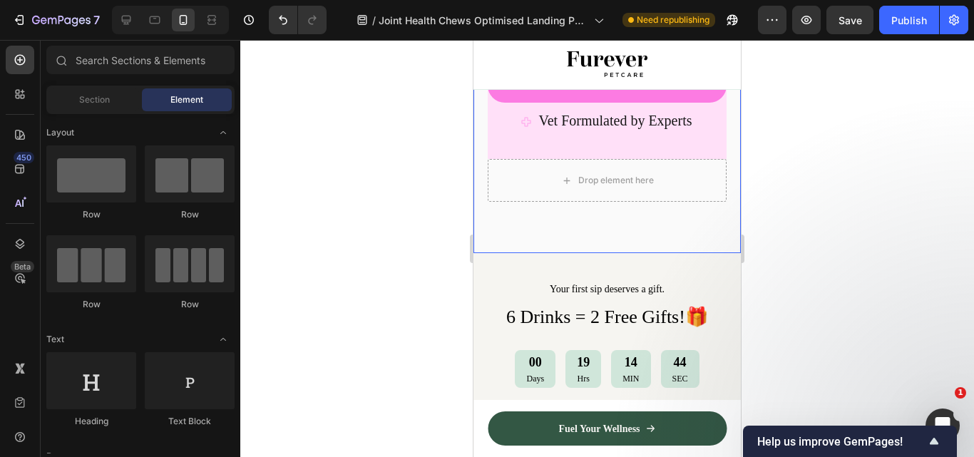
click at [917, 16] on div "Publish" at bounding box center [909, 20] width 36 height 15
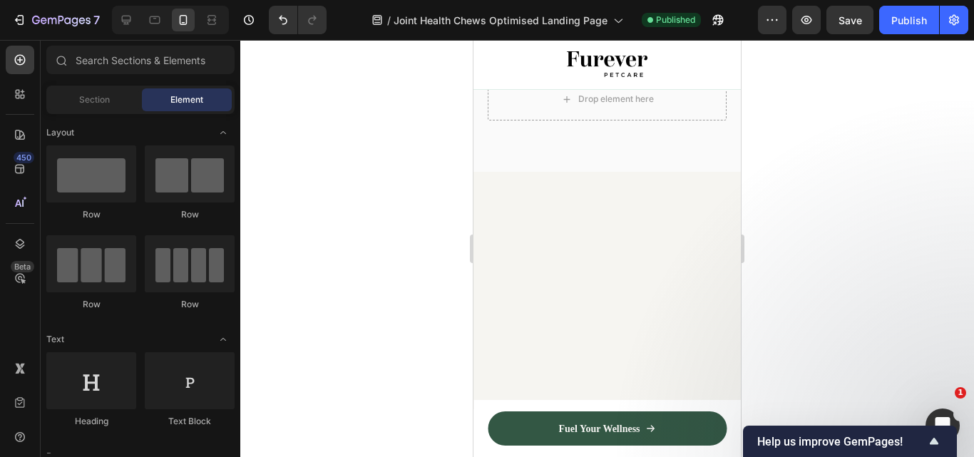
scroll to position [29, 0]
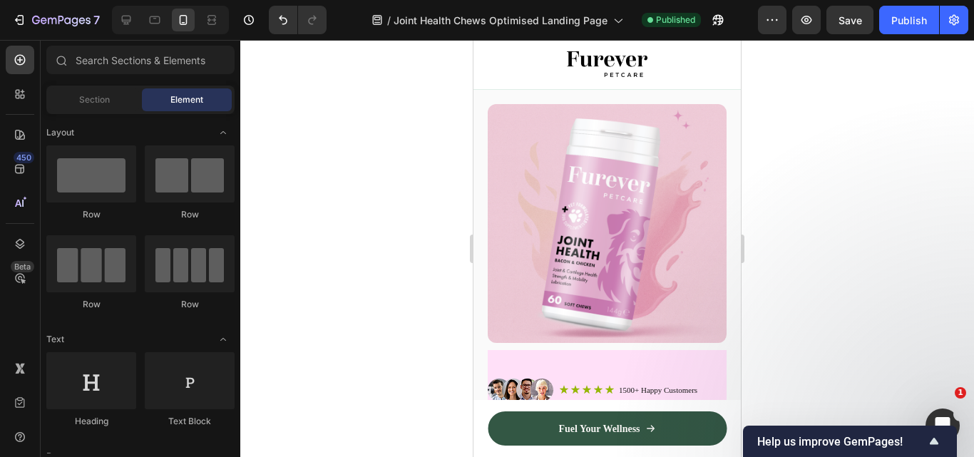
drag, startPoint x: 733, startPoint y: 105, endPoint x: 1215, endPoint y: 111, distance: 482.6
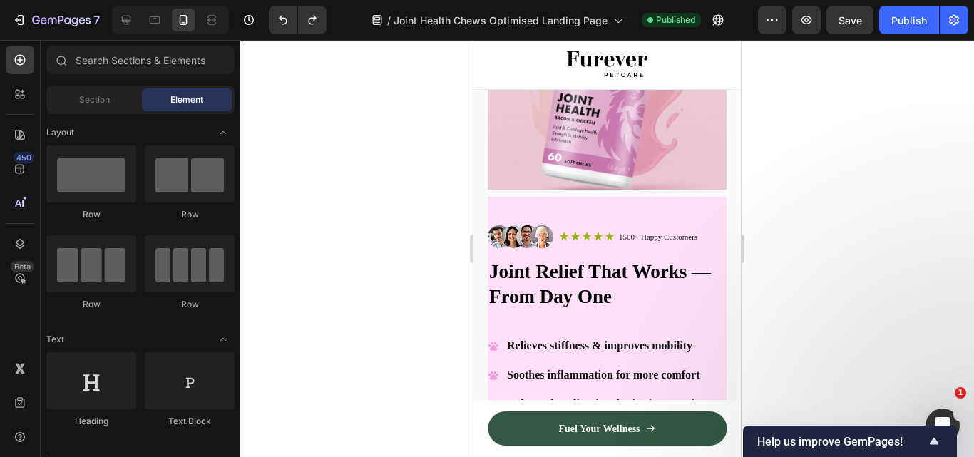
scroll to position [94, 0]
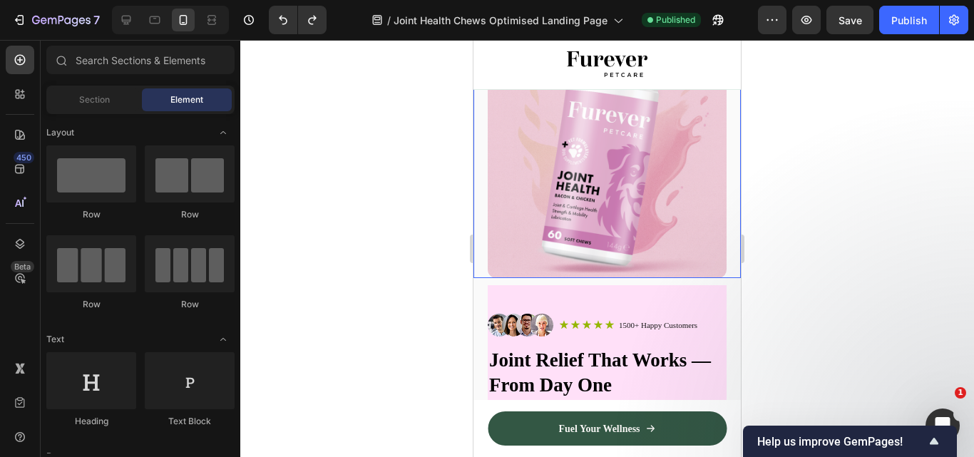
click at [666, 126] on img at bounding box center [607, 158] width 239 height 239
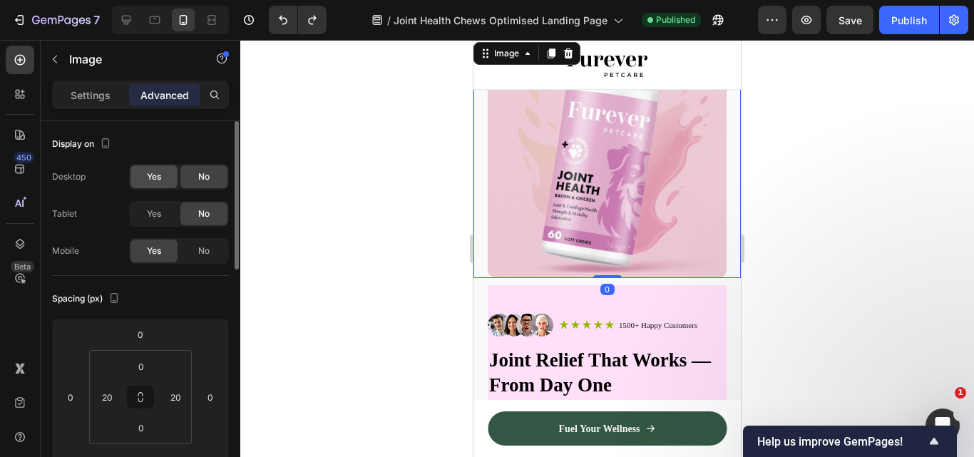
click at [145, 173] on div "Yes" at bounding box center [153, 176] width 47 height 23
click at [147, 210] on span "Yes" at bounding box center [154, 213] width 14 height 13
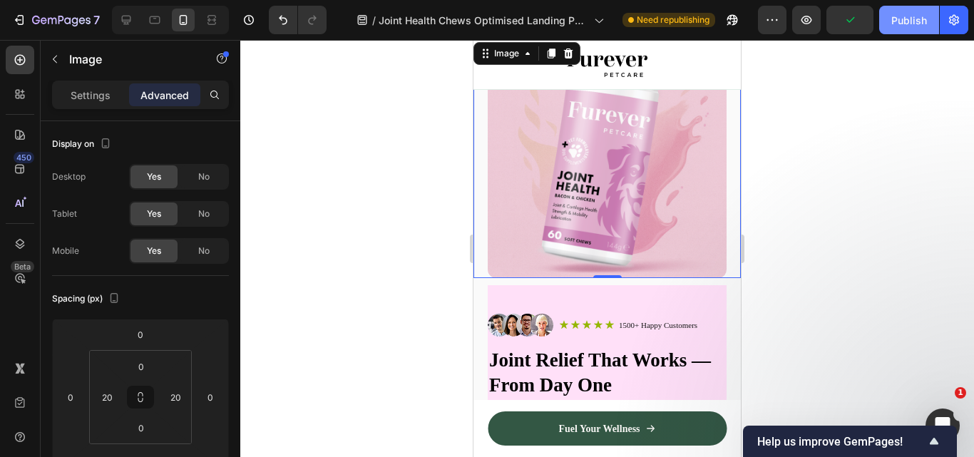
click at [917, 9] on button "Publish" at bounding box center [909, 20] width 60 height 29
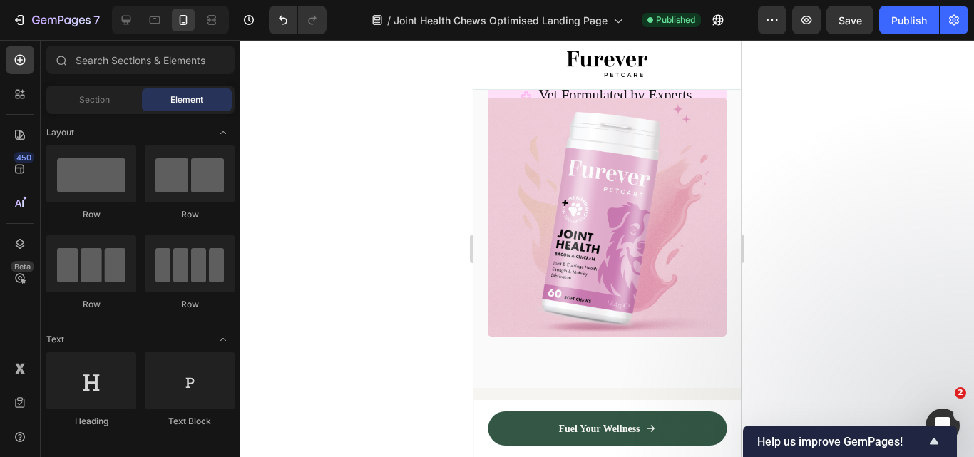
scroll to position [0, 0]
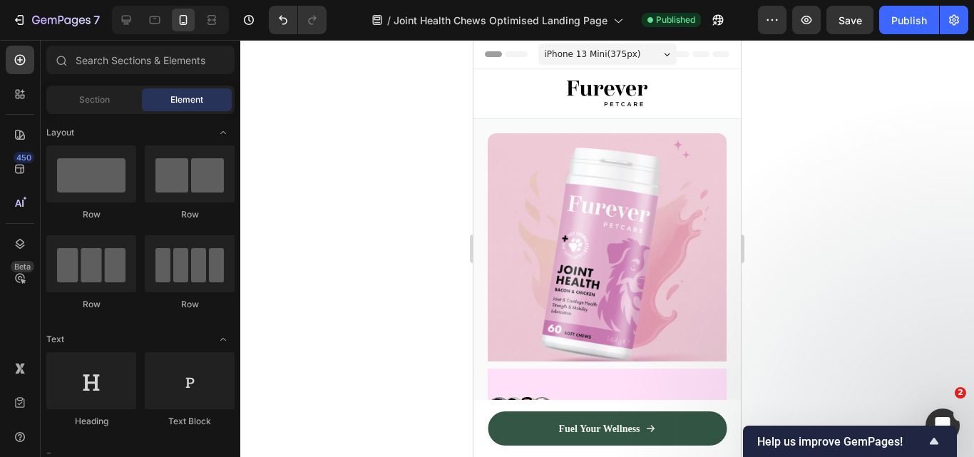
drag, startPoint x: 736, startPoint y: 98, endPoint x: 1225, endPoint y: 88, distance: 488.3
click at [657, 186] on img at bounding box center [607, 252] width 239 height 239
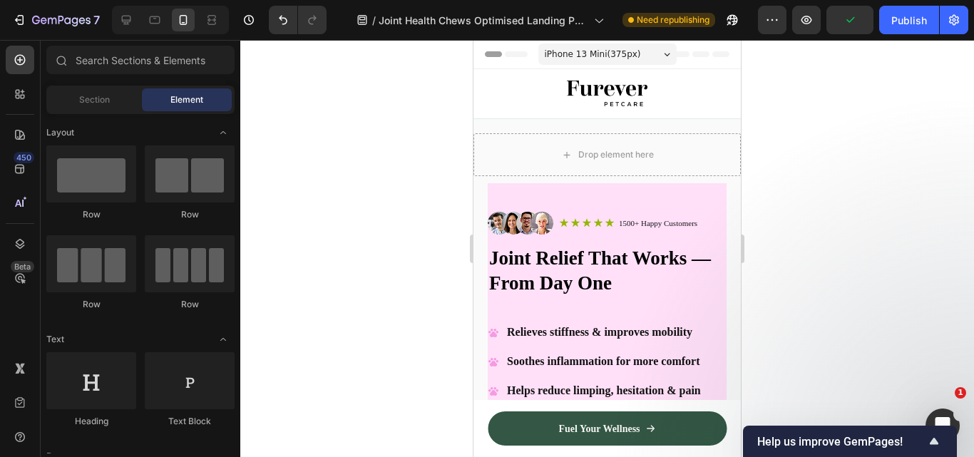
drag, startPoint x: 736, startPoint y: 83, endPoint x: 1216, endPoint y: 88, distance: 479.7
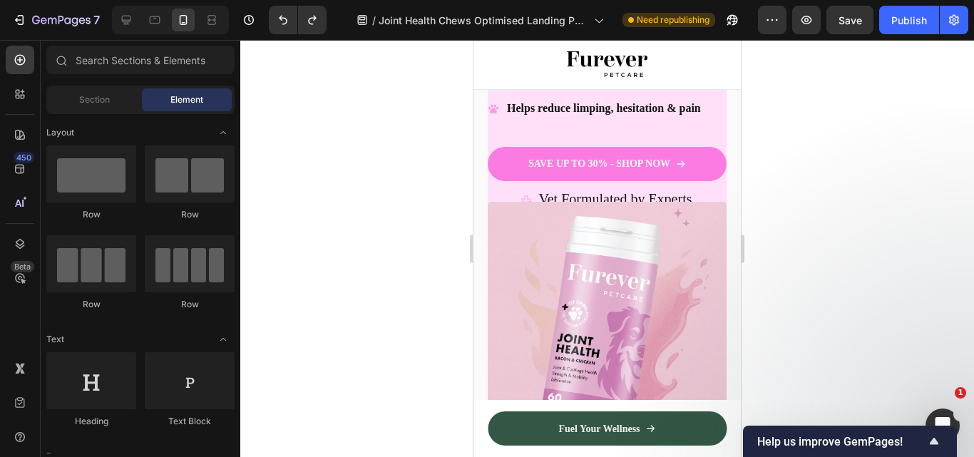
scroll to position [494, 0]
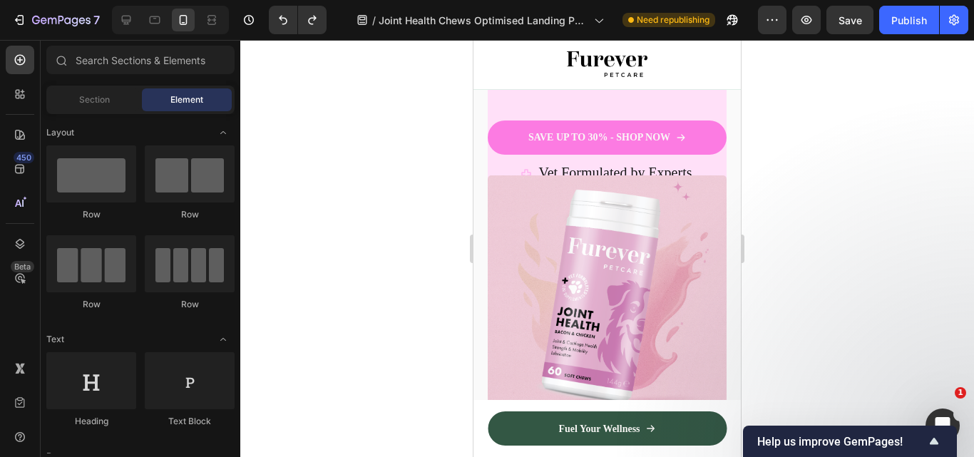
click at [938, 157] on div at bounding box center [606, 248] width 733 height 417
click at [905, 11] on button "Publish" at bounding box center [909, 20] width 60 height 29
click at [131, 21] on icon at bounding box center [126, 20] width 14 height 14
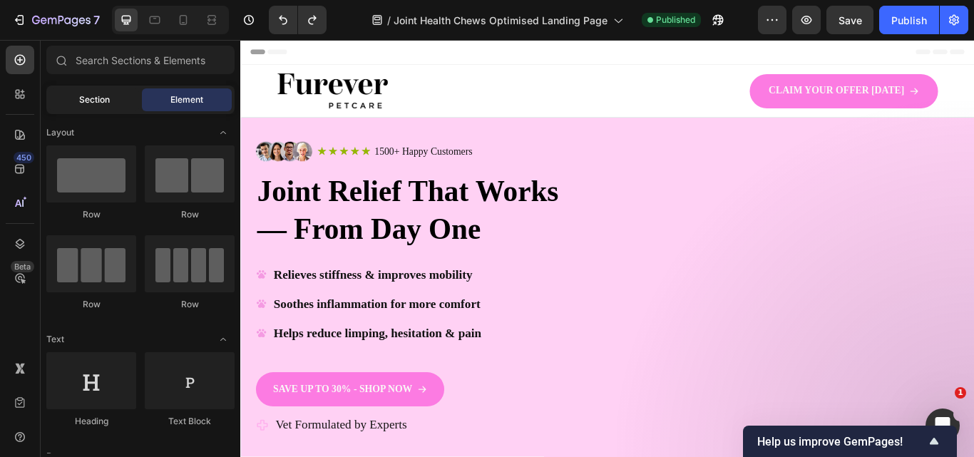
click at [114, 104] on div "Section" at bounding box center [94, 99] width 90 height 23
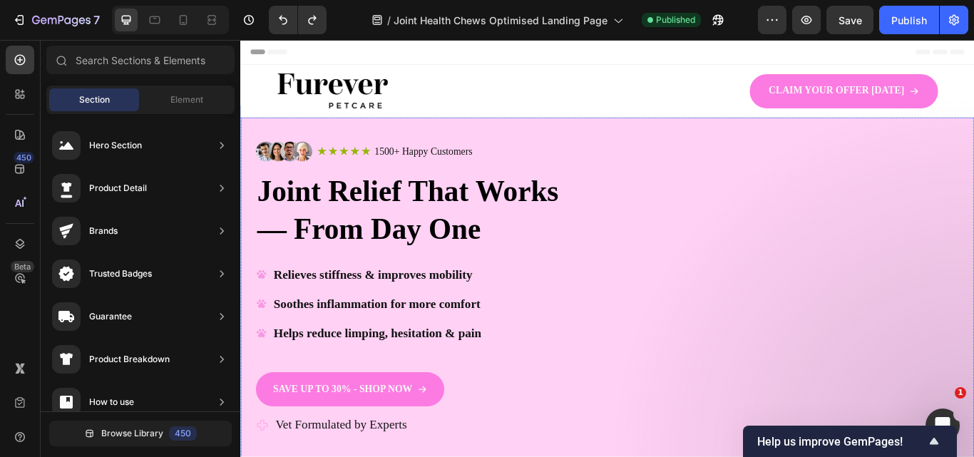
click at [869, 291] on div "Image" at bounding box center [892, 376] width 393 height 476
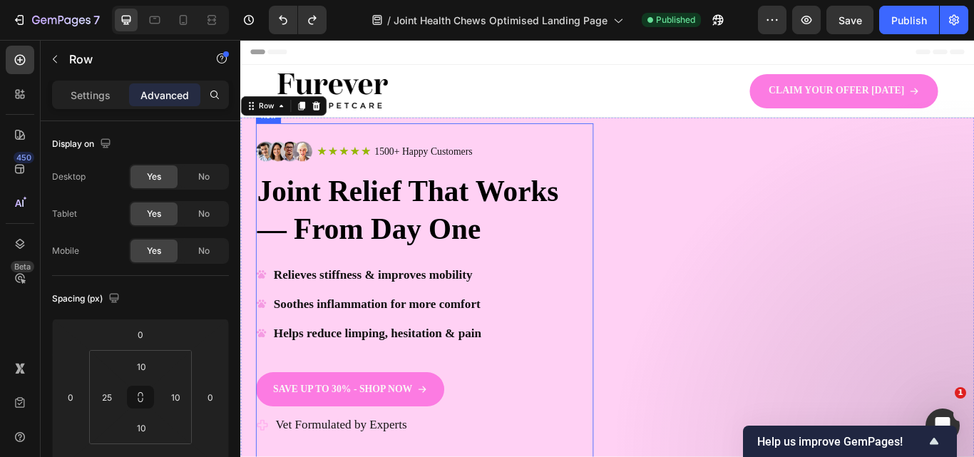
click at [639, 292] on div "Image Icon Icon Icon Icon Icon Icon List 1500+ Happy Customers Text Block Row R…" at bounding box center [454, 346] width 393 height 375
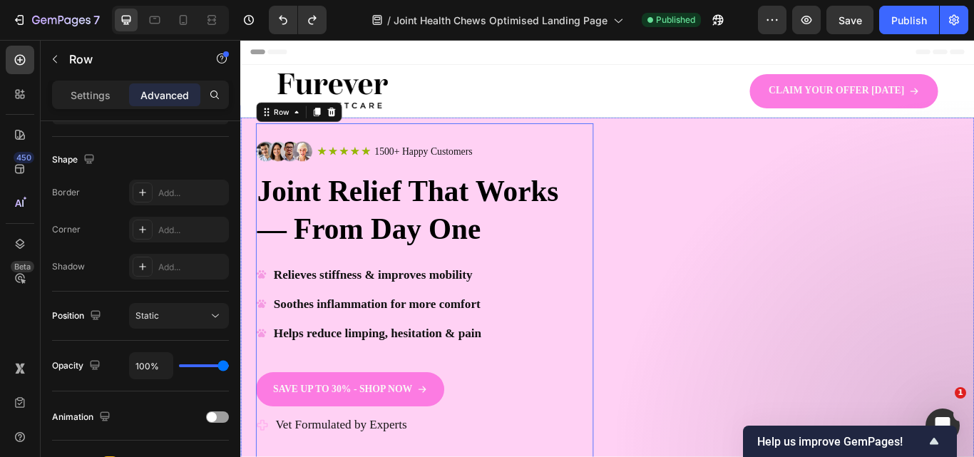
click at [719, 155] on div "Image" at bounding box center [892, 376] width 393 height 476
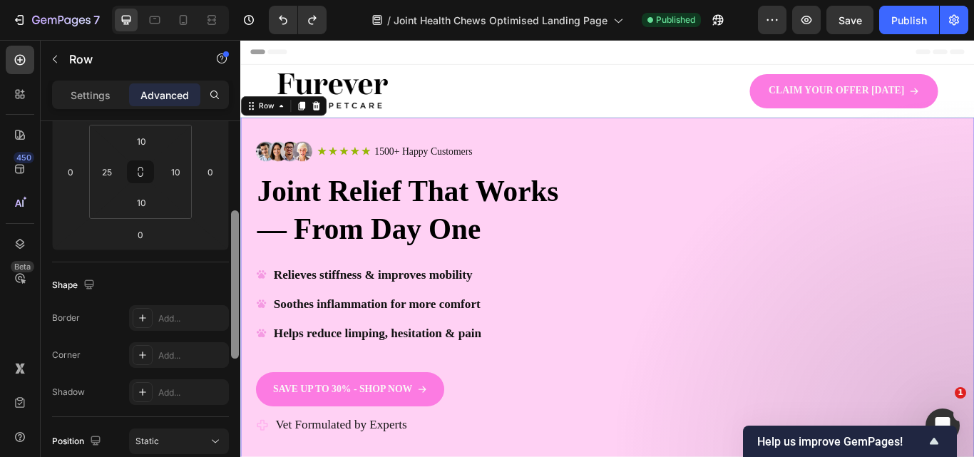
scroll to position [0, 0]
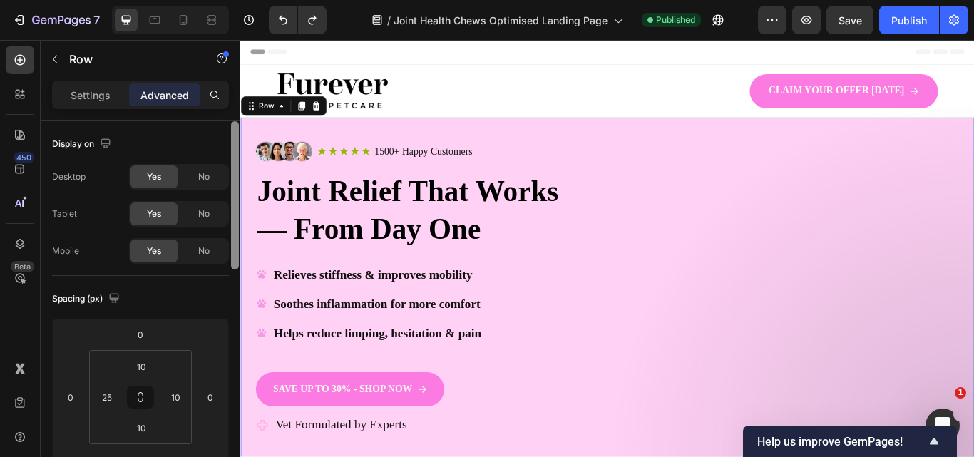
drag, startPoint x: 235, startPoint y: 276, endPoint x: 237, endPoint y: 109, distance: 166.8
click at [237, 109] on div "Settings Advanced Display on Desktop Yes No Tablet Yes No Mobile Yes No Spacing…" at bounding box center [141, 289] width 200 height 417
click at [107, 100] on p "Settings" at bounding box center [91, 95] width 40 height 15
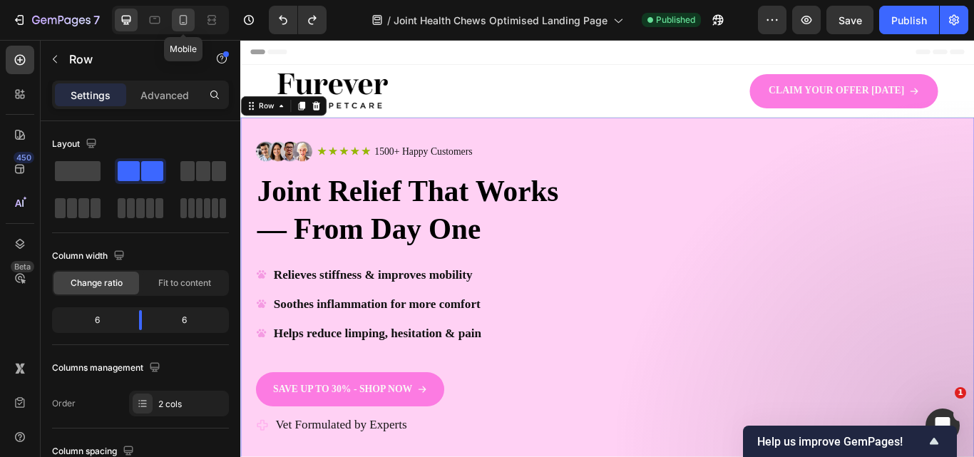
click at [176, 24] on icon at bounding box center [183, 20] width 14 height 14
type input "0"
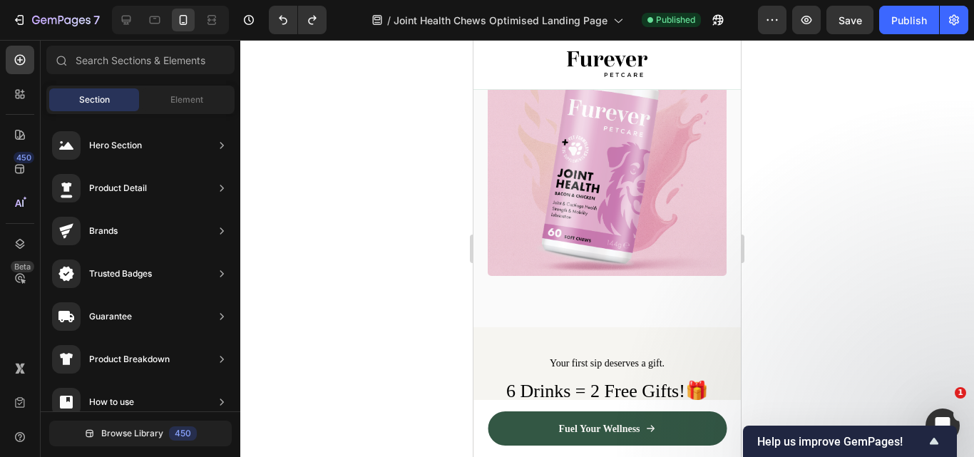
scroll to position [761, 0]
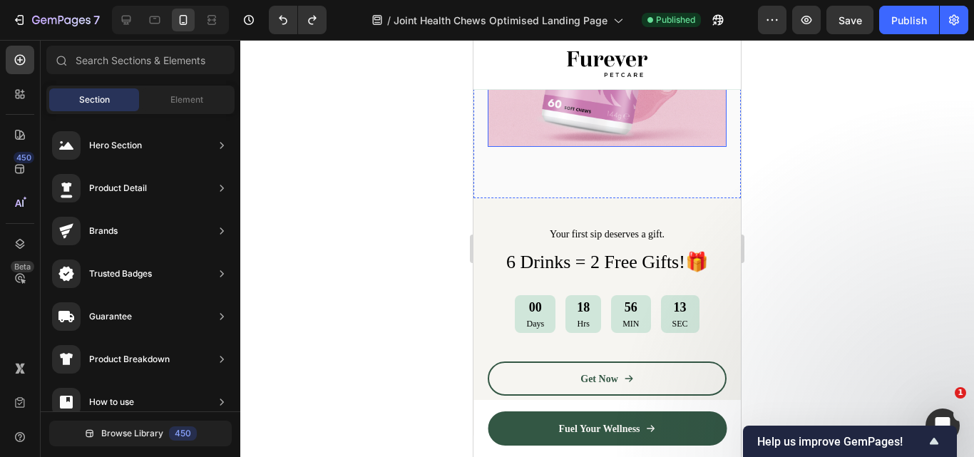
click at [703, 122] on img at bounding box center [607, 27] width 239 height 239
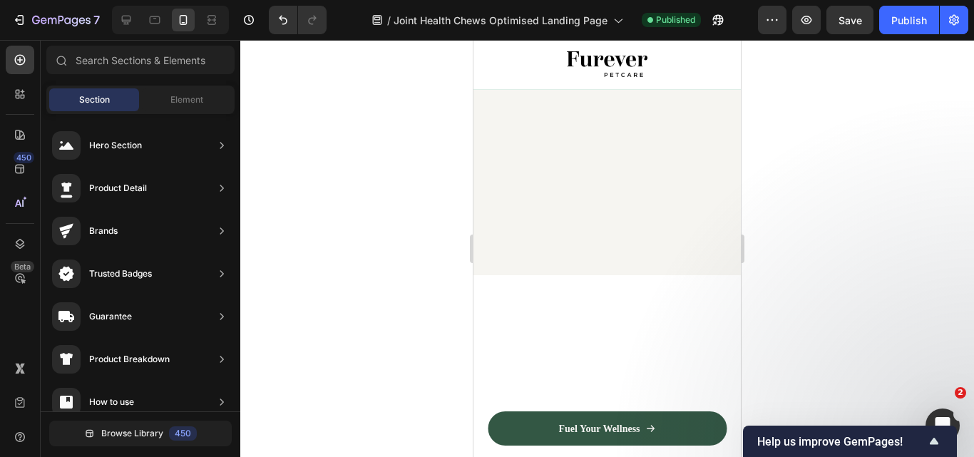
scroll to position [0, 0]
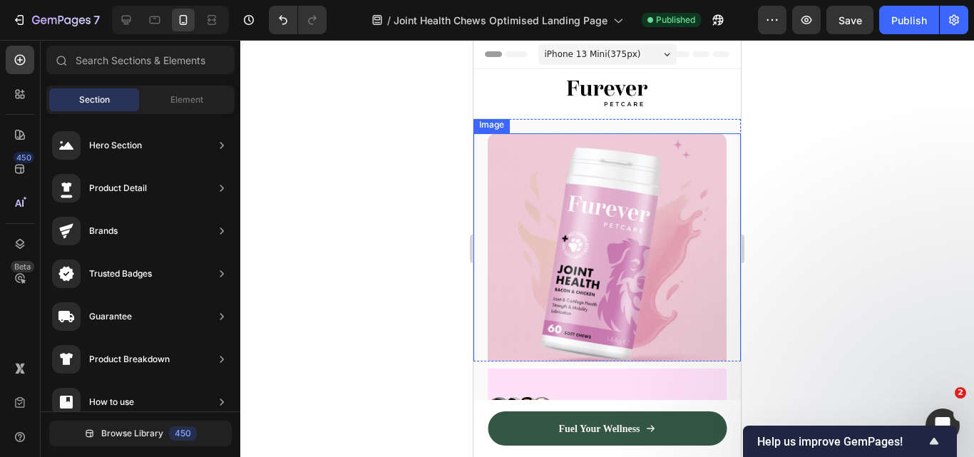
click at [671, 244] on img at bounding box center [607, 252] width 239 height 239
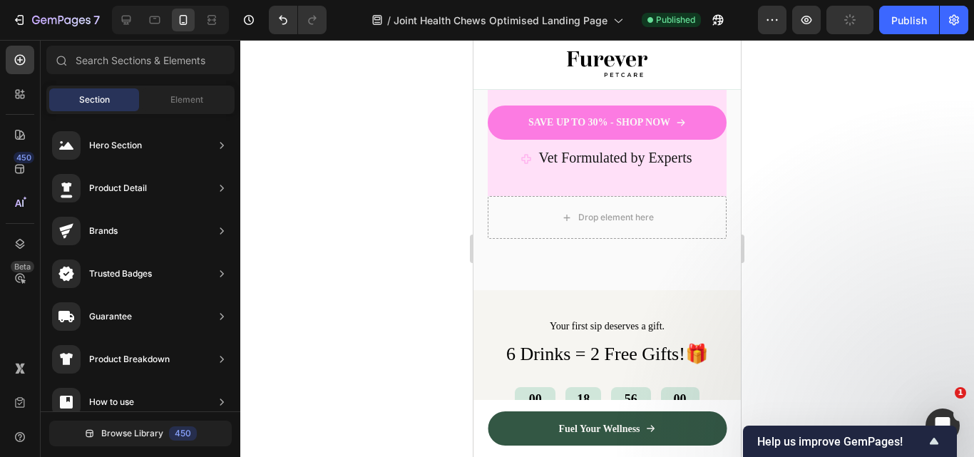
scroll to position [483, 0]
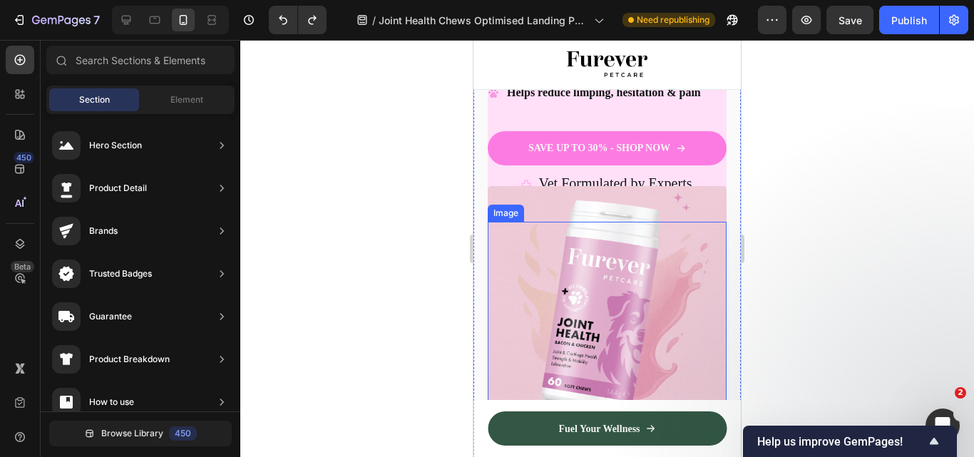
click at [656, 249] on img at bounding box center [607, 305] width 239 height 239
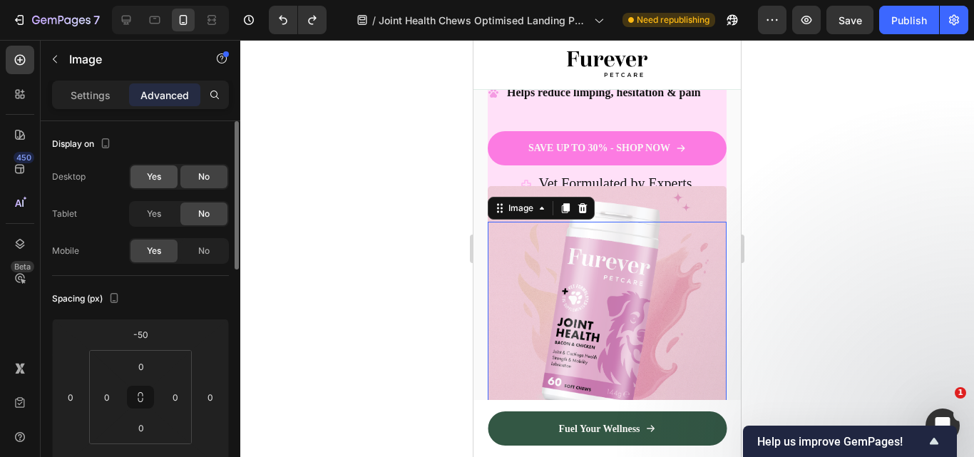
click at [170, 183] on div "Yes" at bounding box center [153, 176] width 47 height 23
click at [159, 219] on span "Yes" at bounding box center [154, 213] width 14 height 13
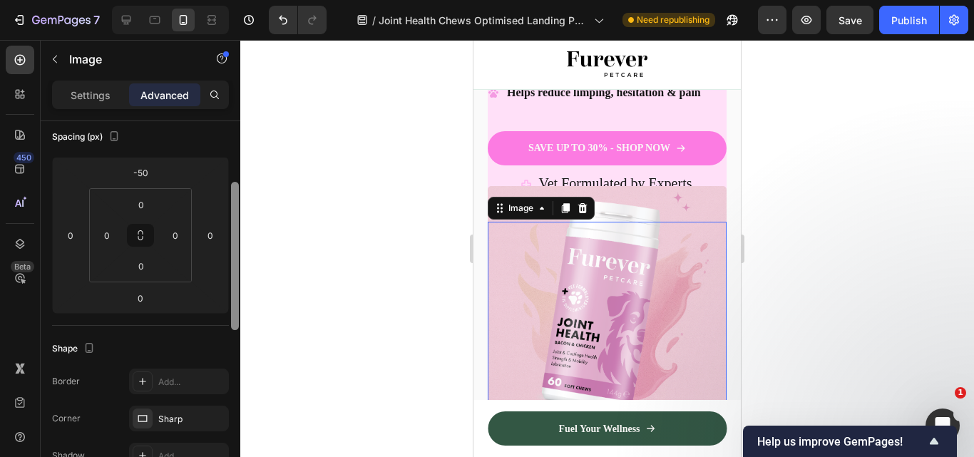
scroll to position [160, 0]
drag, startPoint x: 232, startPoint y: 207, endPoint x: 232, endPoint y: 271, distance: 63.4
click at [232, 271] on div at bounding box center [235, 258] width 8 height 148
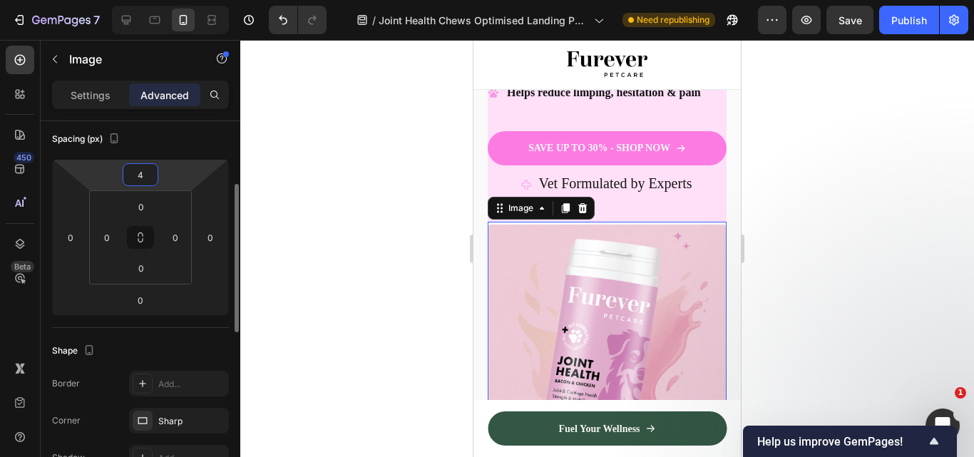
type input "6"
drag, startPoint x: 158, startPoint y: 184, endPoint x: 176, endPoint y: 164, distance: 26.8
click at [176, 164] on html "7 Version history / Joint Health Chews Optimised Landing Page Need republishing…" at bounding box center [487, 133] width 974 height 267
click at [769, 160] on div at bounding box center [606, 248] width 733 height 417
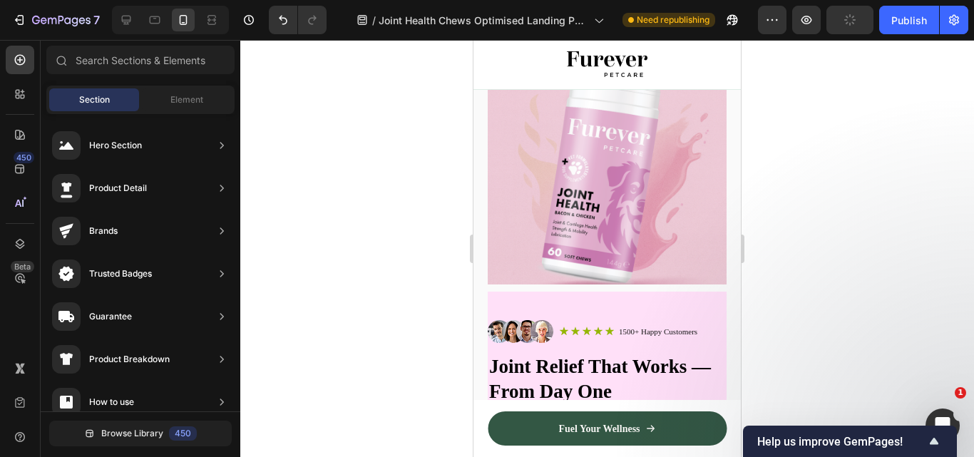
scroll to position [0, 0]
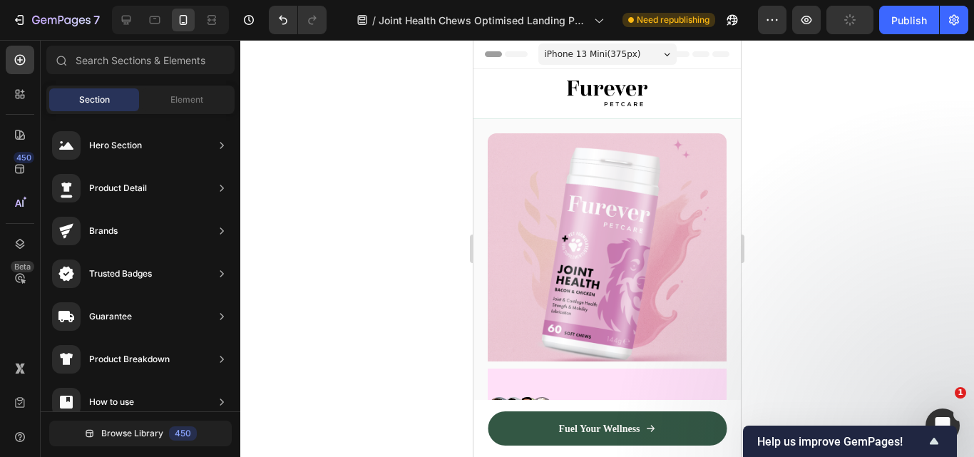
drag, startPoint x: 736, startPoint y: 113, endPoint x: 1312, endPoint y: 76, distance: 577.8
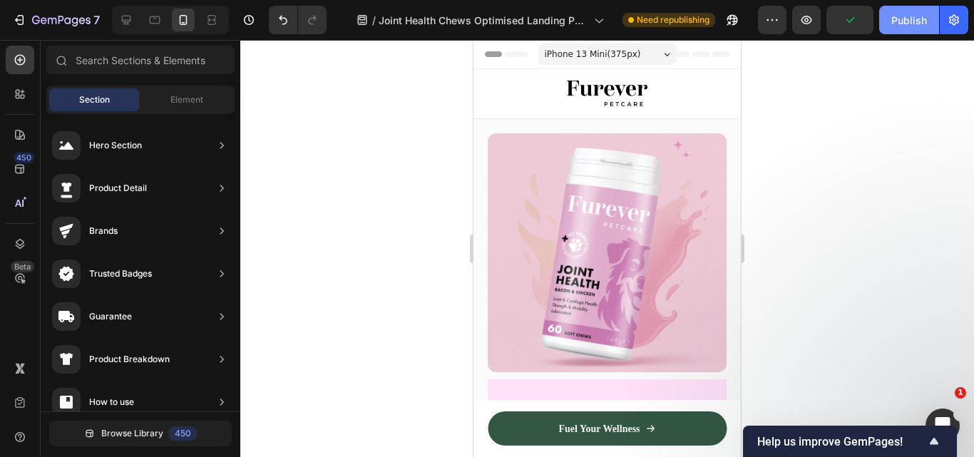
click at [911, 19] on div "Publish" at bounding box center [909, 20] width 36 height 15
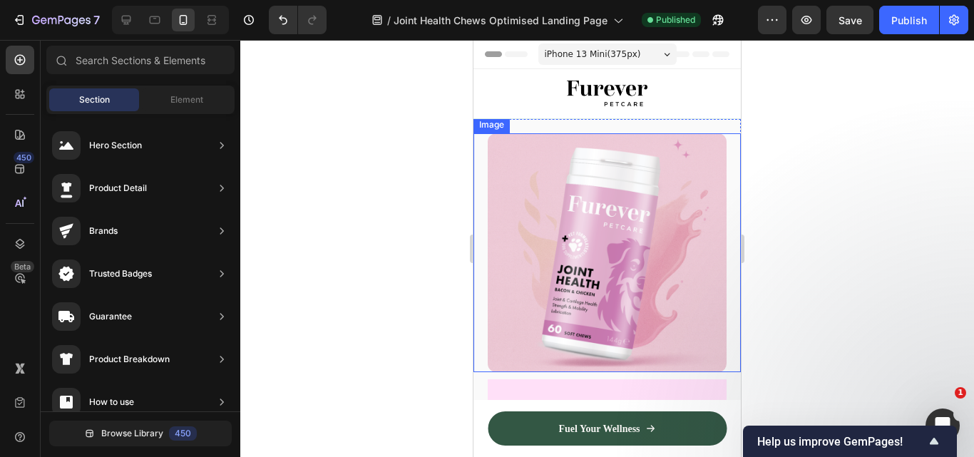
click at [581, 190] on img at bounding box center [607, 252] width 239 height 239
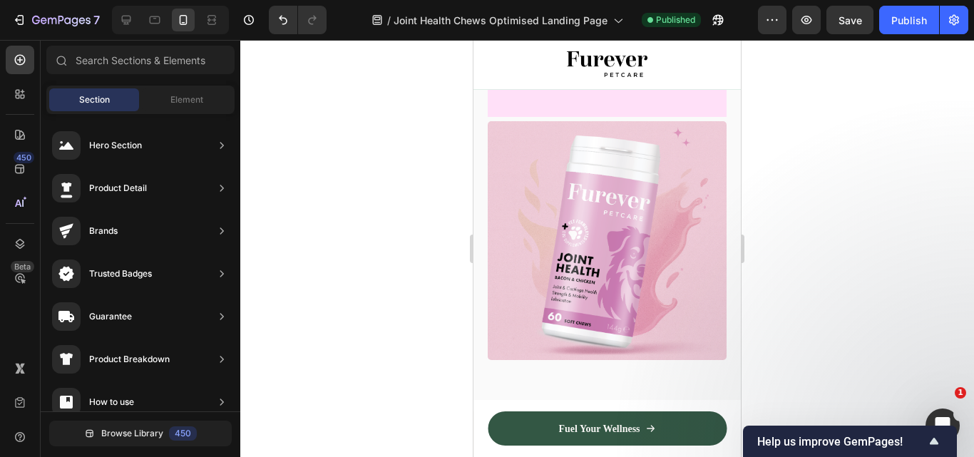
scroll to position [693, 0]
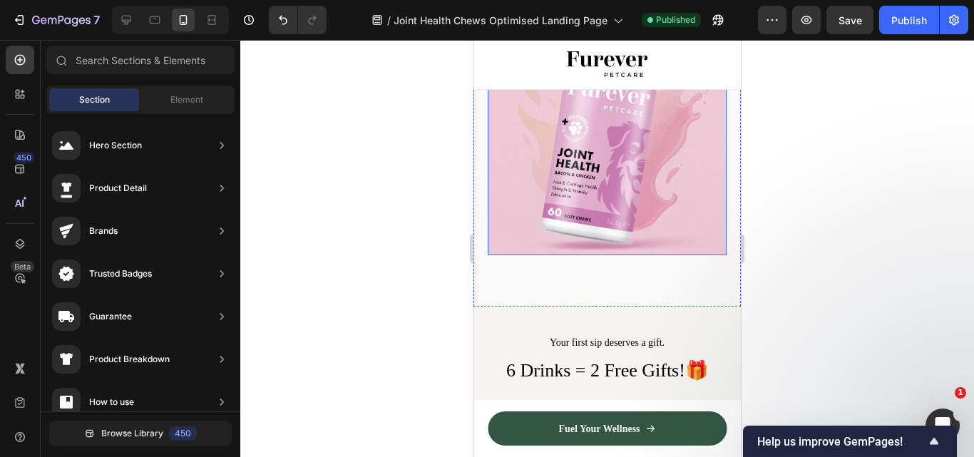
click at [641, 207] on img at bounding box center [607, 135] width 239 height 239
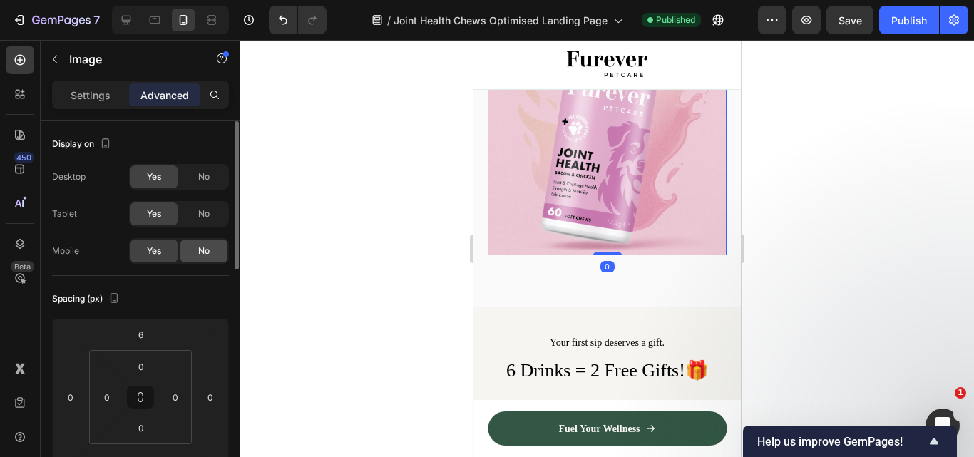
click at [200, 254] on span "No" at bounding box center [203, 250] width 11 height 13
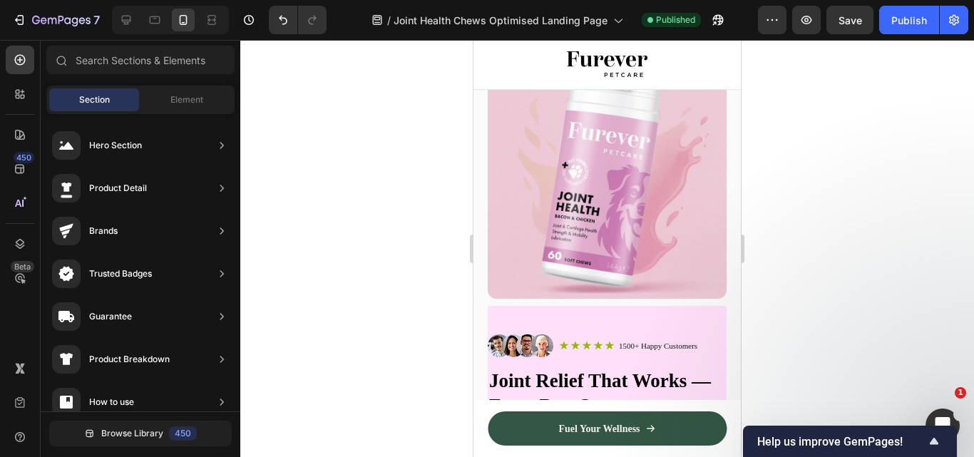
scroll to position [0, 0]
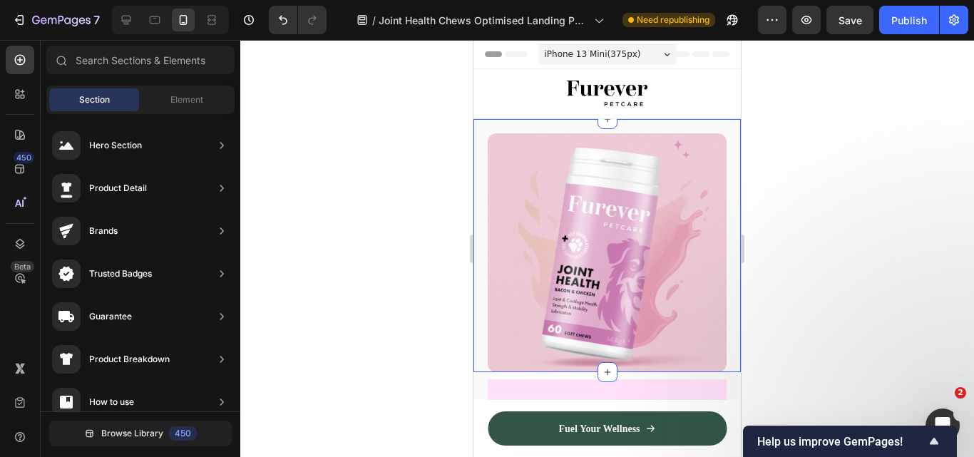
click at [478, 128] on div "Image Section 3" at bounding box center [606, 245] width 267 height 253
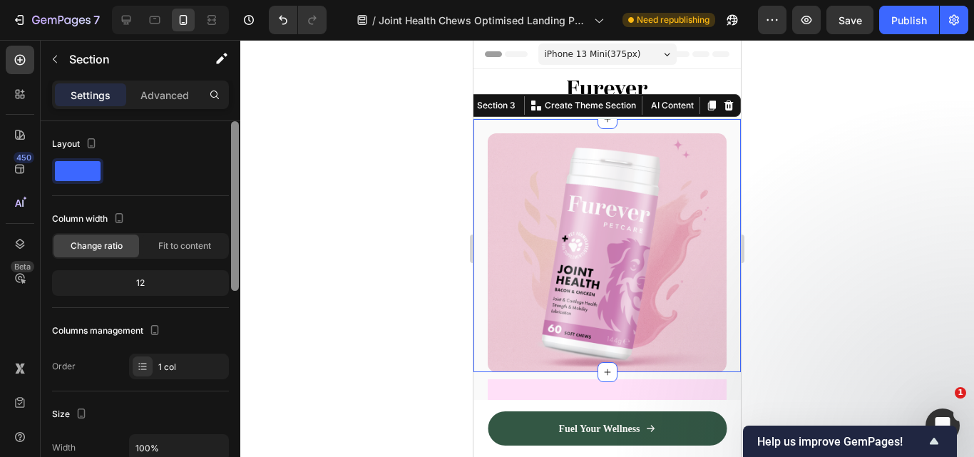
click at [237, 257] on div at bounding box center [235, 206] width 8 height 170
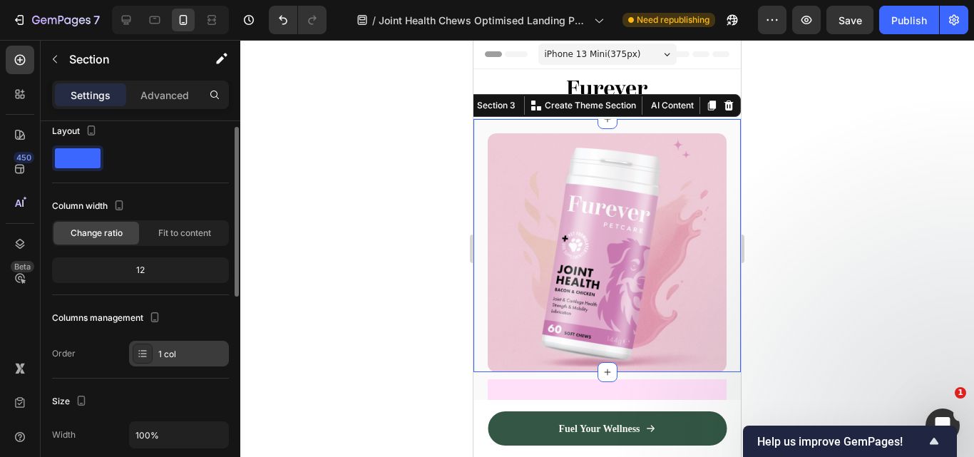
click at [140, 362] on div at bounding box center [143, 354] width 20 height 20
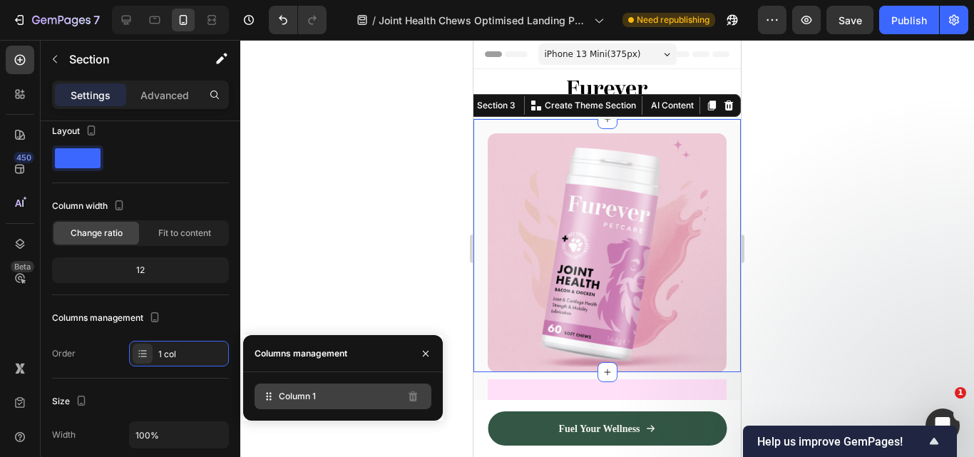
click at [328, 398] on div "Column 1" at bounding box center [342, 396] width 177 height 26
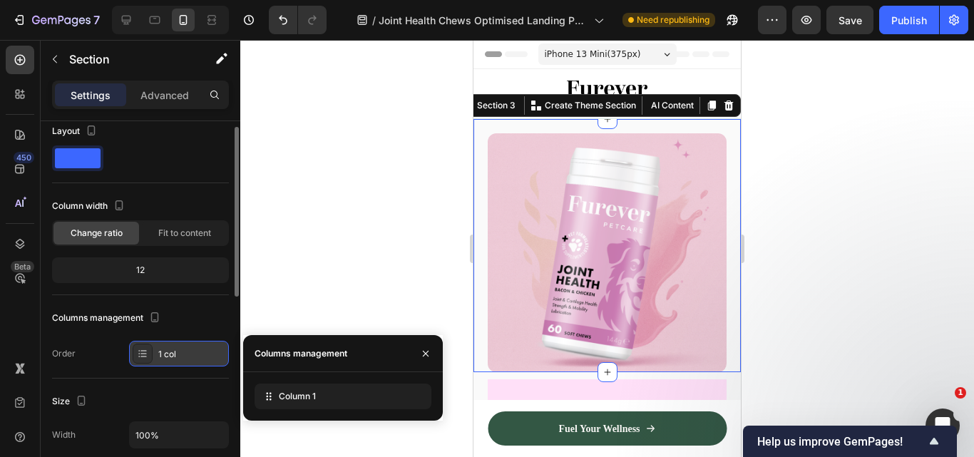
click at [136, 355] on div at bounding box center [143, 354] width 20 height 20
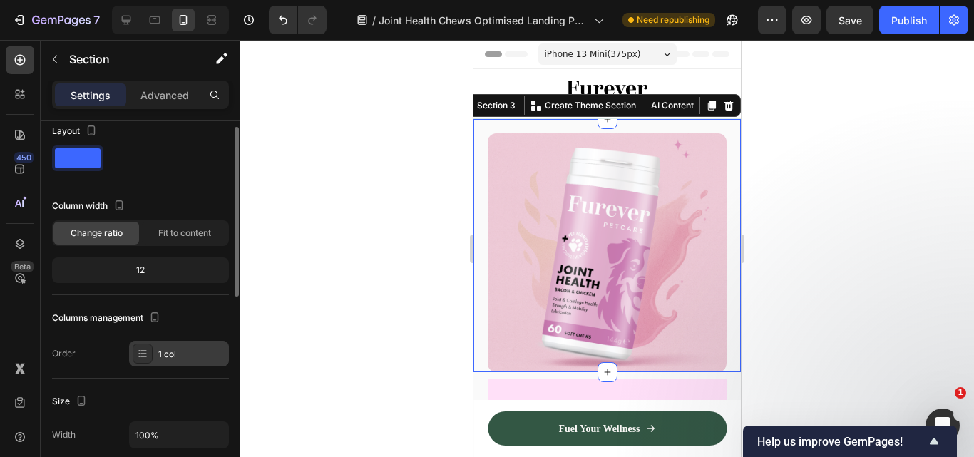
click at [137, 355] on icon at bounding box center [142, 353] width 11 height 11
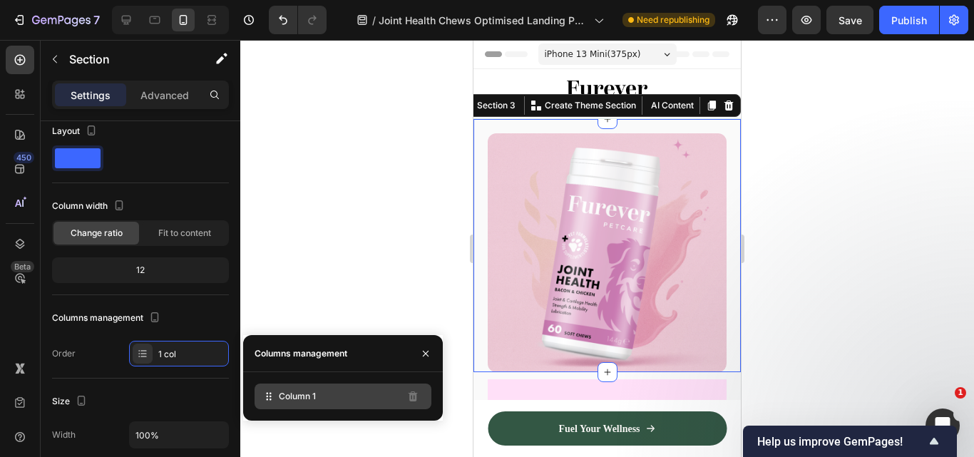
drag, startPoint x: 296, startPoint y: 401, endPoint x: 309, endPoint y: 387, distance: 18.7
click at [309, 384] on div "Column 1" at bounding box center [342, 396] width 177 height 26
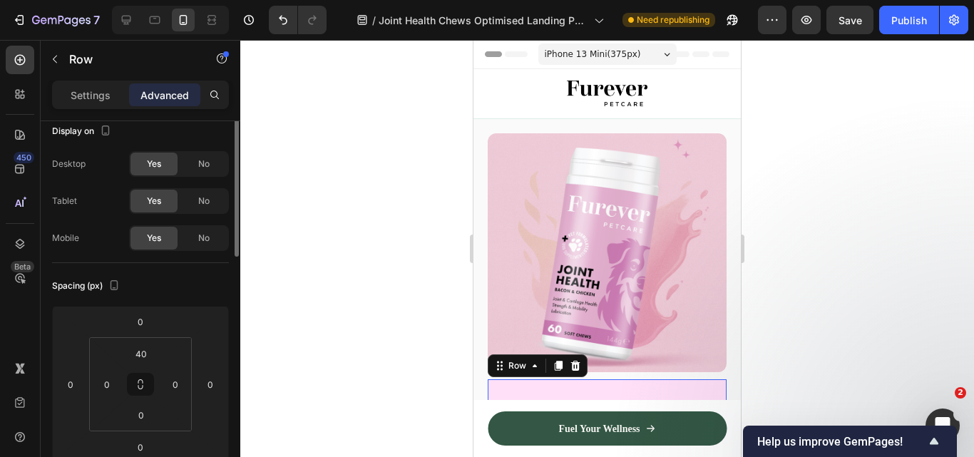
scroll to position [0, 0]
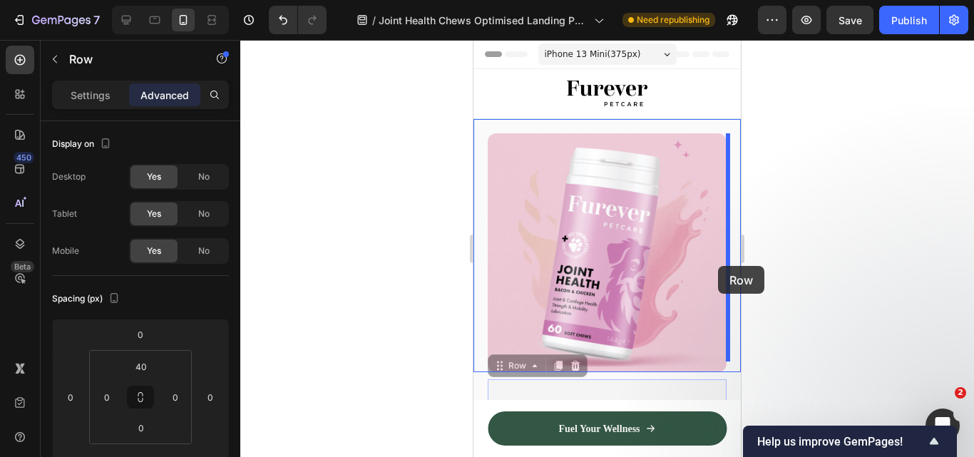
drag, startPoint x: 633, startPoint y: 379, endPoint x: 718, endPoint y: 266, distance: 141.6
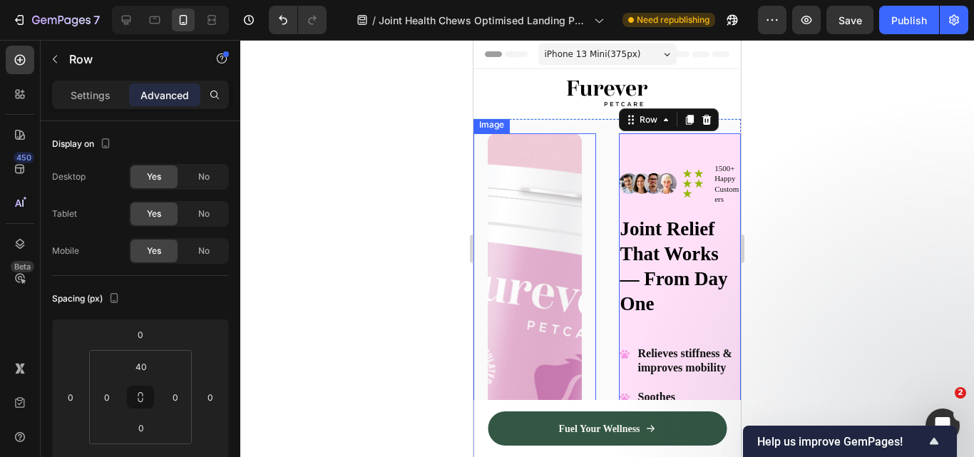
click at [544, 273] on img at bounding box center [535, 384] width 94 height 502
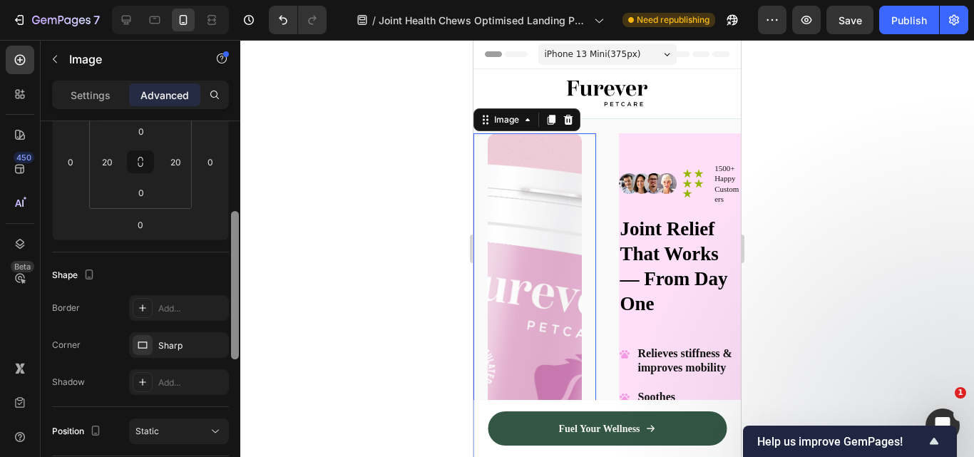
drag, startPoint x: 237, startPoint y: 242, endPoint x: 231, endPoint y: 334, distance: 92.8
click at [231, 334] on div at bounding box center [235, 285] width 8 height 148
click at [99, 93] on p "Settings" at bounding box center [91, 95] width 40 height 15
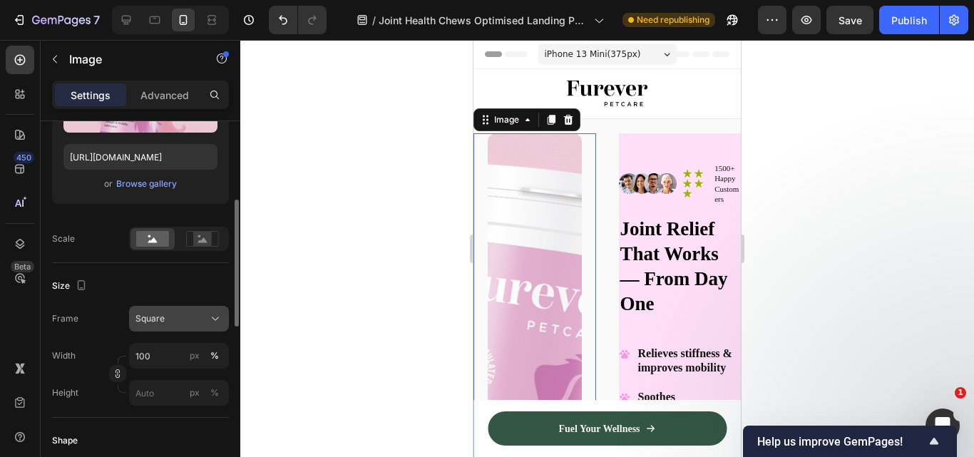
click at [194, 311] on button "Square" at bounding box center [179, 319] width 100 height 26
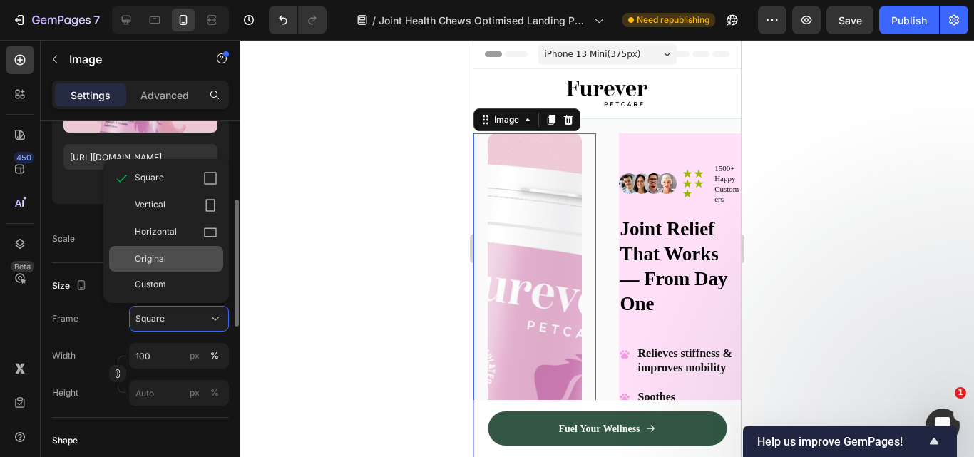
click at [166, 267] on div "Original" at bounding box center [166, 259] width 114 height 26
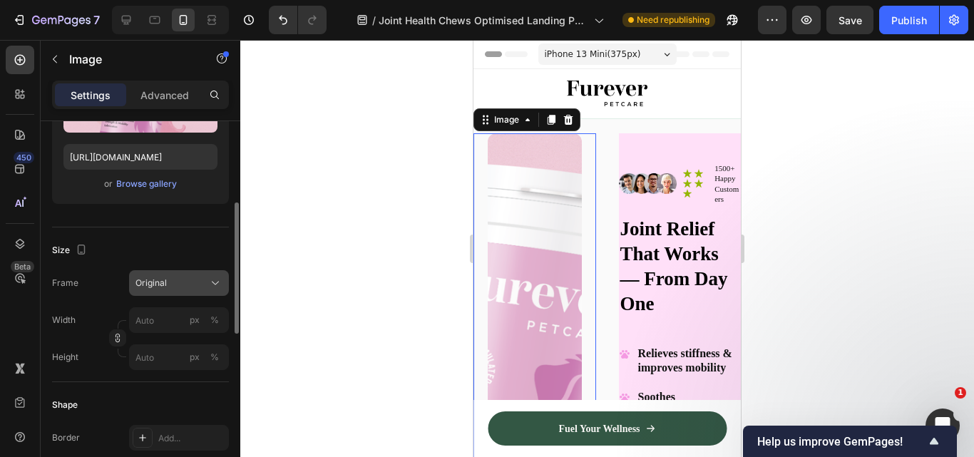
click at [167, 281] on div "Original" at bounding box center [170, 283] width 70 height 13
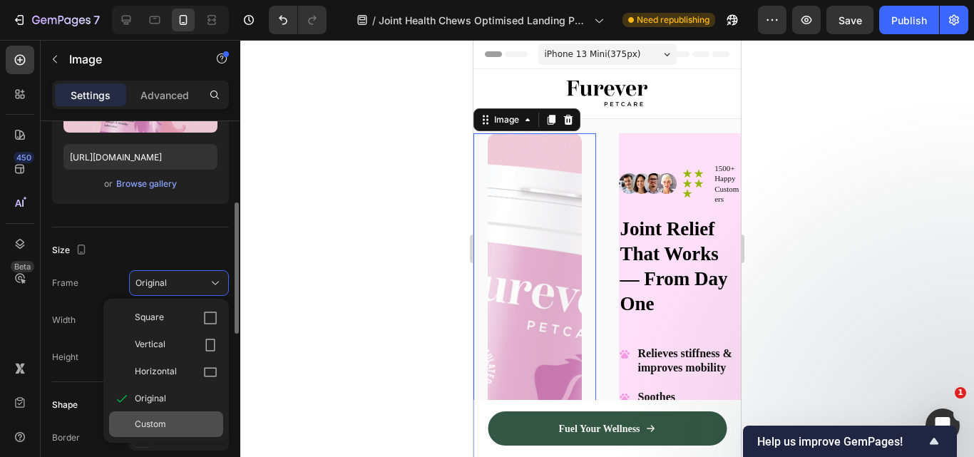
click at [167, 428] on div "Custom" at bounding box center [176, 424] width 83 height 13
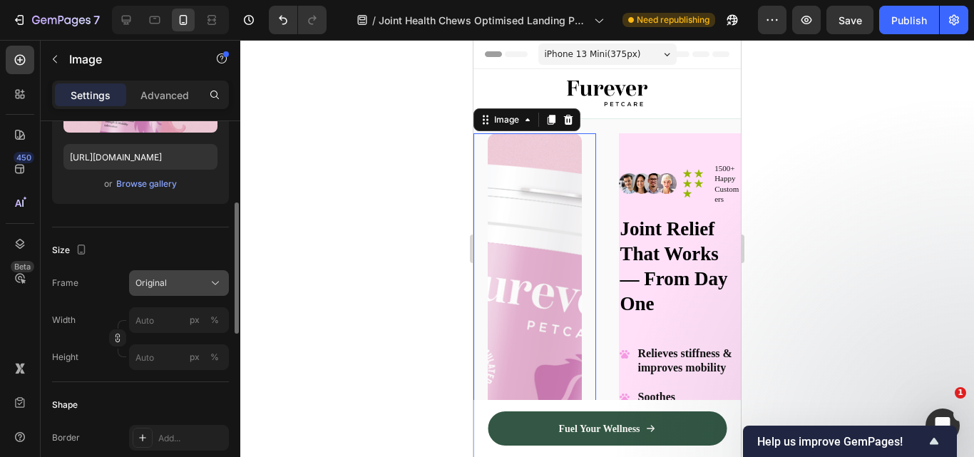
click at [175, 326] on div "Frame Original Width px % Height px %" at bounding box center [140, 320] width 177 height 100
click at [191, 277] on div "Original" at bounding box center [170, 283] width 70 height 13
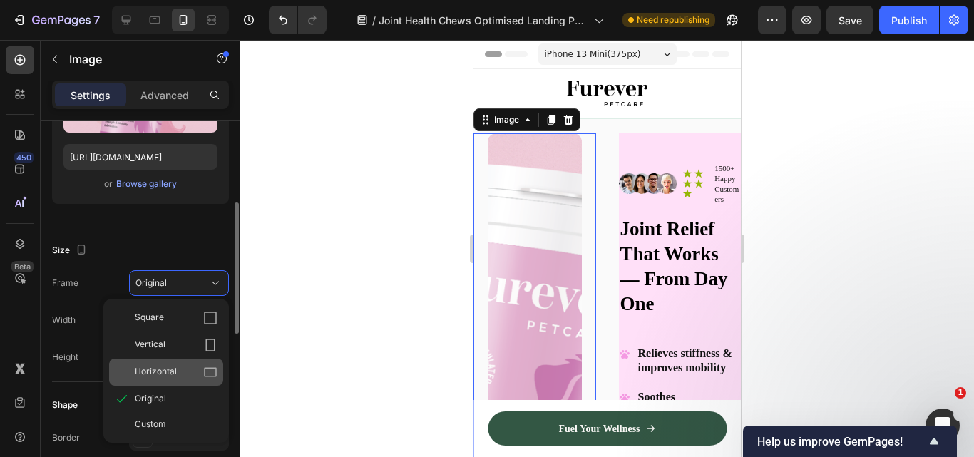
click at [201, 361] on div "Horizontal" at bounding box center [166, 372] width 114 height 27
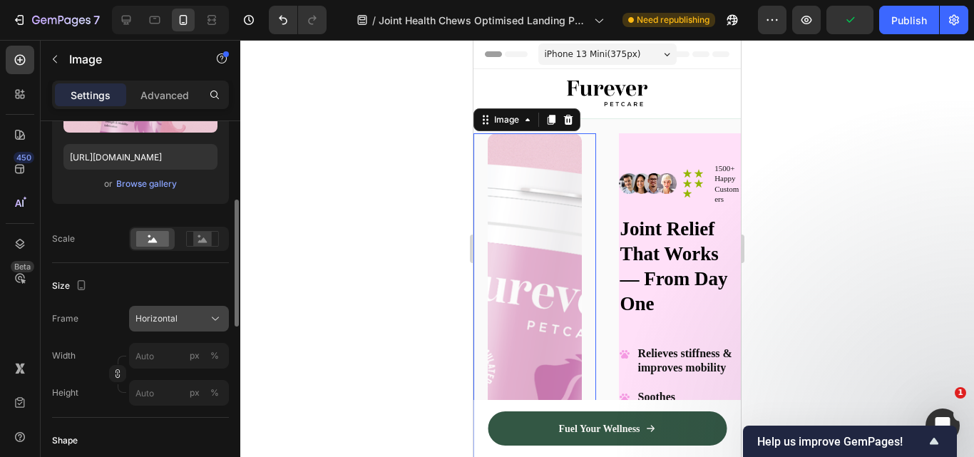
click at [201, 330] on button "Horizontal" at bounding box center [179, 319] width 100 height 26
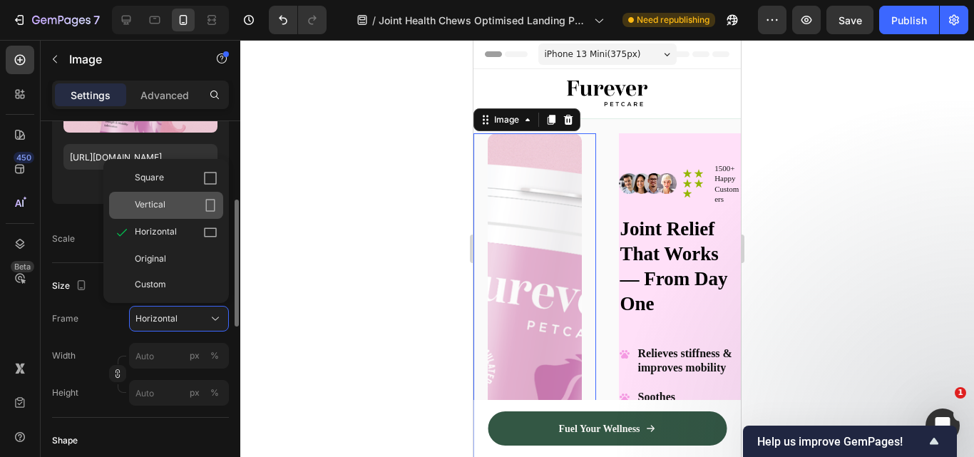
click at [182, 201] on div "Vertical" at bounding box center [176, 205] width 83 height 14
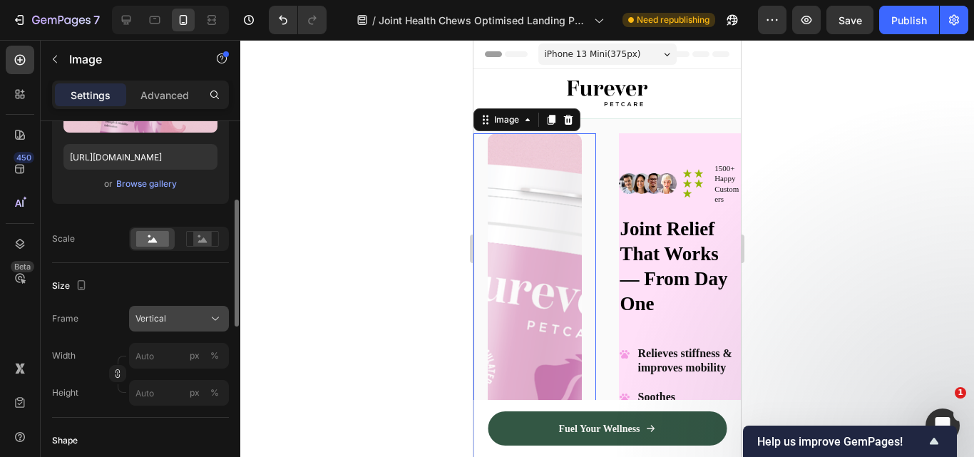
click at [205, 312] on div "Vertical" at bounding box center [170, 318] width 70 height 13
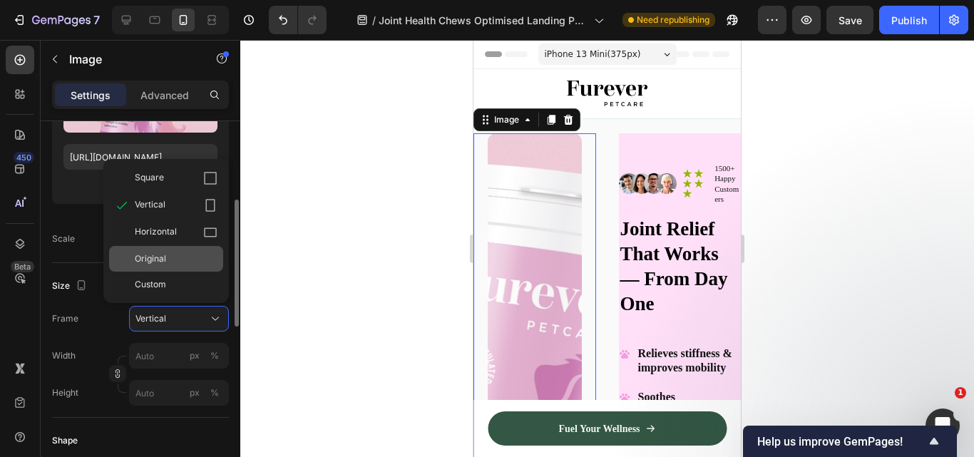
click at [186, 254] on div "Original" at bounding box center [176, 258] width 83 height 13
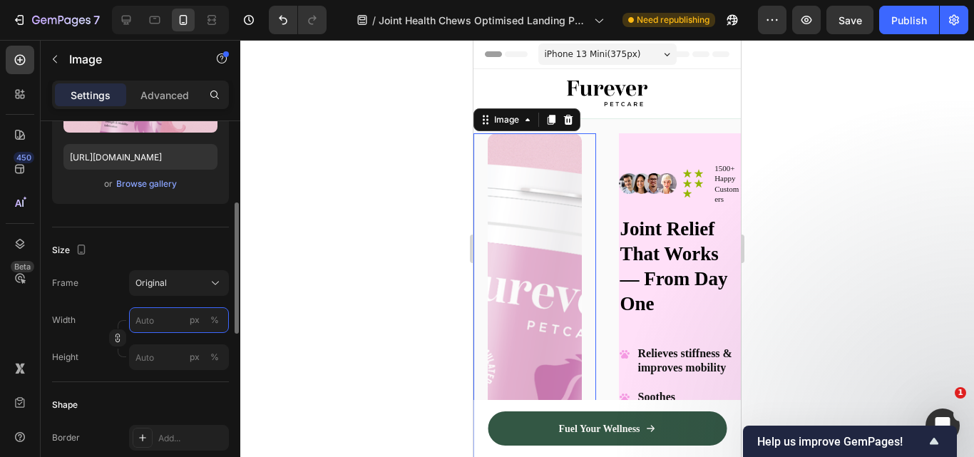
click at [162, 320] on input "px %" at bounding box center [179, 320] width 100 height 26
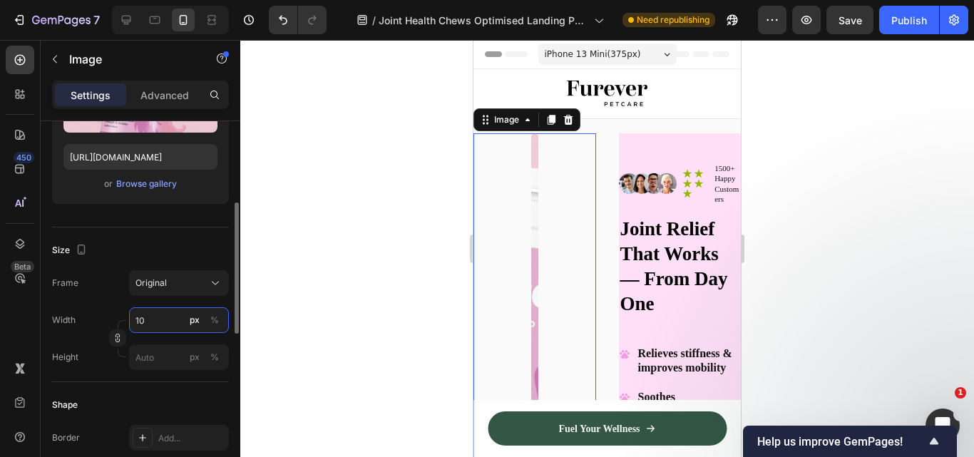
type input "1"
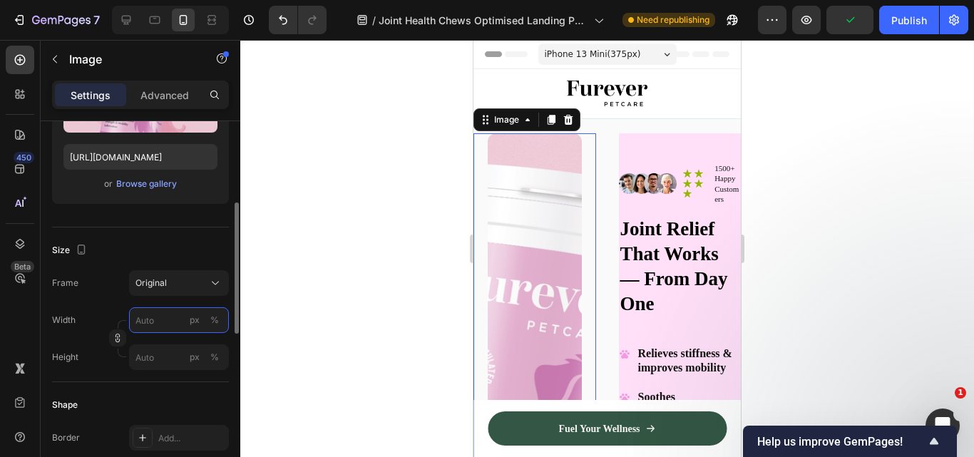
type input "1"
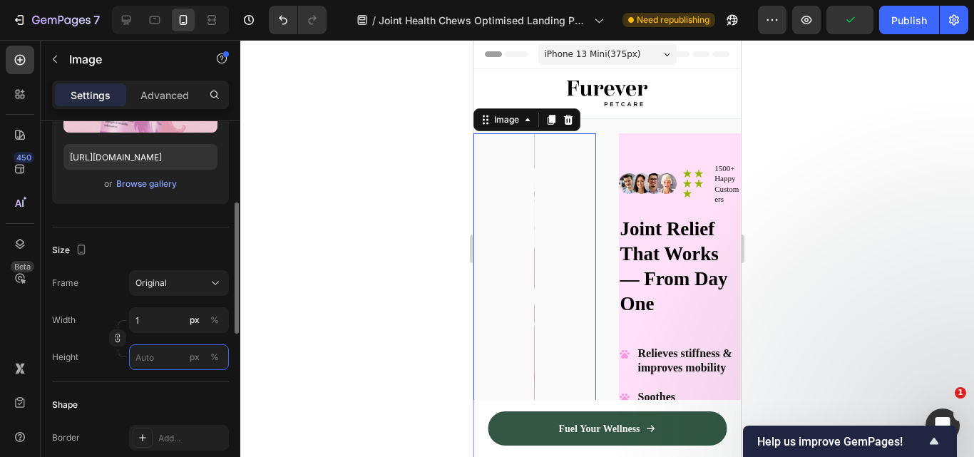
click at [156, 368] on input "px %" at bounding box center [179, 357] width 100 height 26
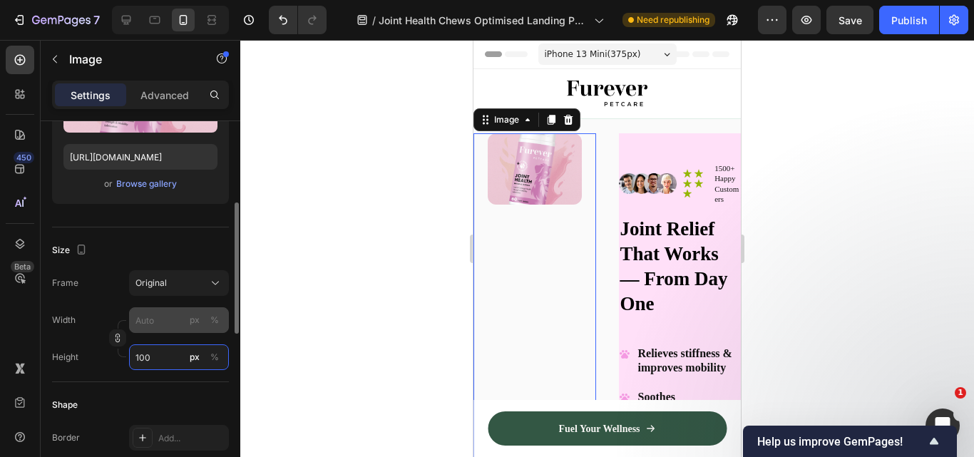
type input "100"
click at [165, 319] on input "px %" at bounding box center [179, 320] width 100 height 26
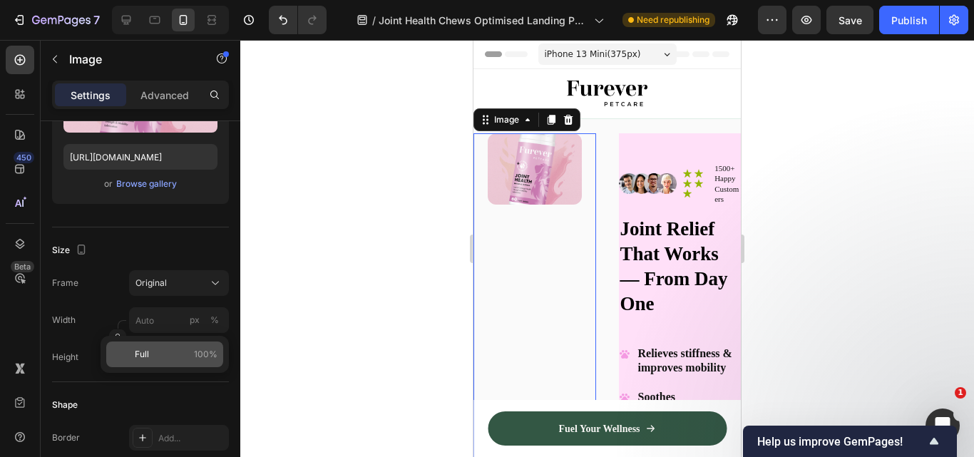
click at [138, 362] on div "Full 100%" at bounding box center [164, 354] width 117 height 26
type input "100"
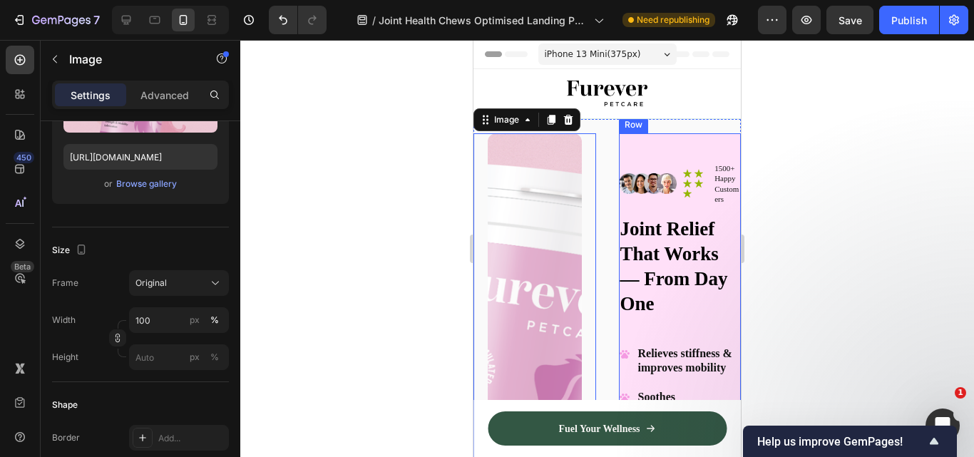
click at [629, 146] on div "Image Icon Icon Icon Icon Icon Icon List 1500+ Happy Customers Text Block Row R…" at bounding box center [680, 384] width 123 height 502
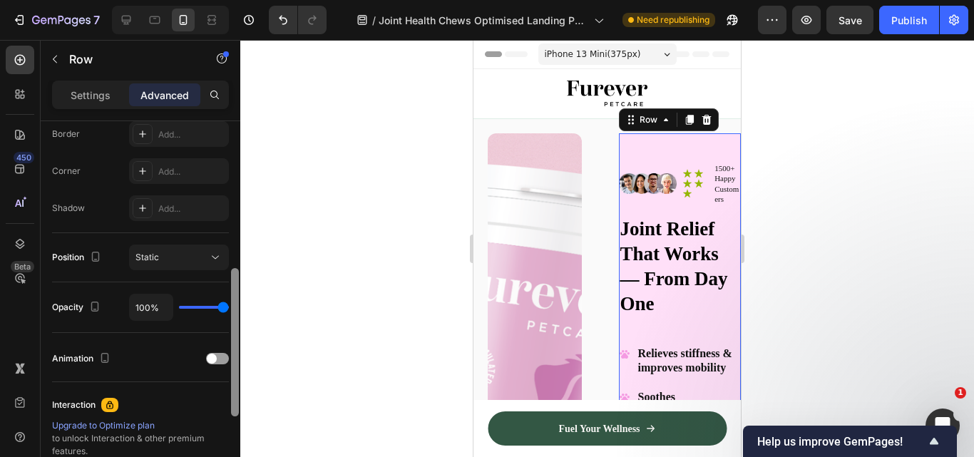
scroll to position [393, 0]
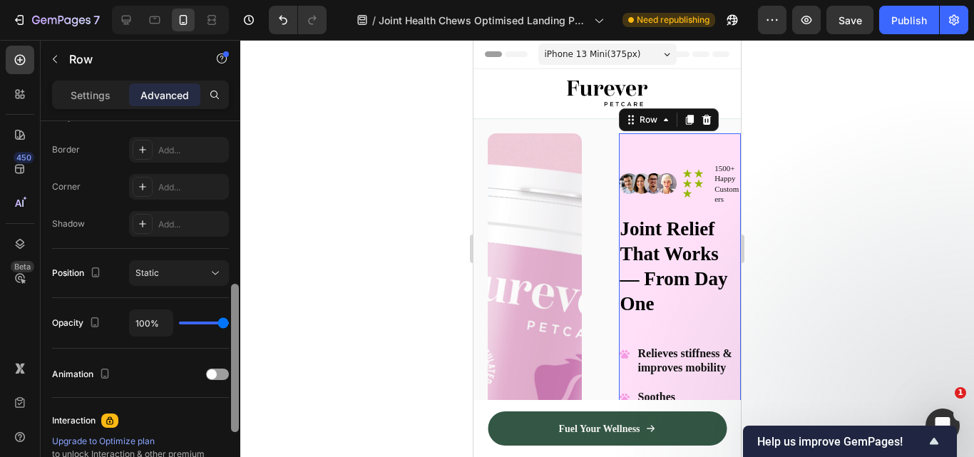
drag, startPoint x: 235, startPoint y: 249, endPoint x: 227, endPoint y: 406, distance: 156.3
click at [227, 406] on div "Display on Desktop Yes No Tablet Yes No Mobile Yes No Spacing (px) 0 0 0 0 40 0…" at bounding box center [141, 309] width 200 height 376
click at [193, 285] on button "Static" at bounding box center [179, 273] width 100 height 26
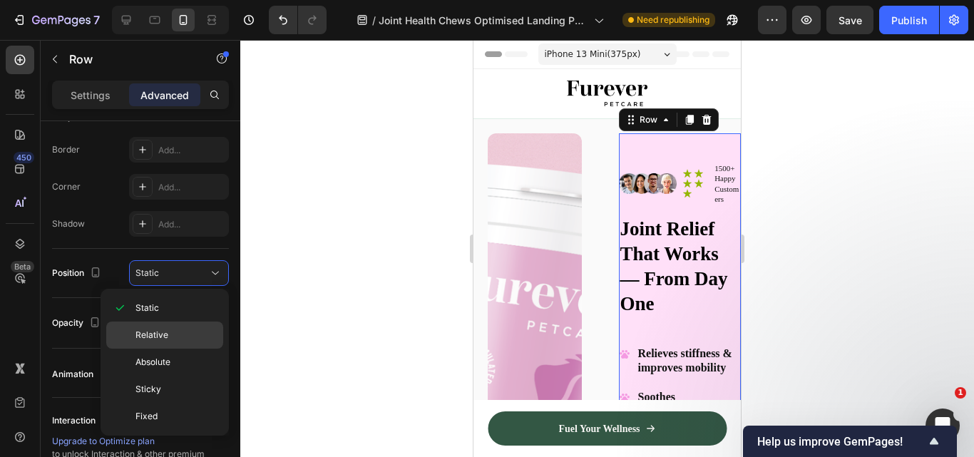
click at [192, 336] on p "Relative" at bounding box center [175, 335] width 81 height 13
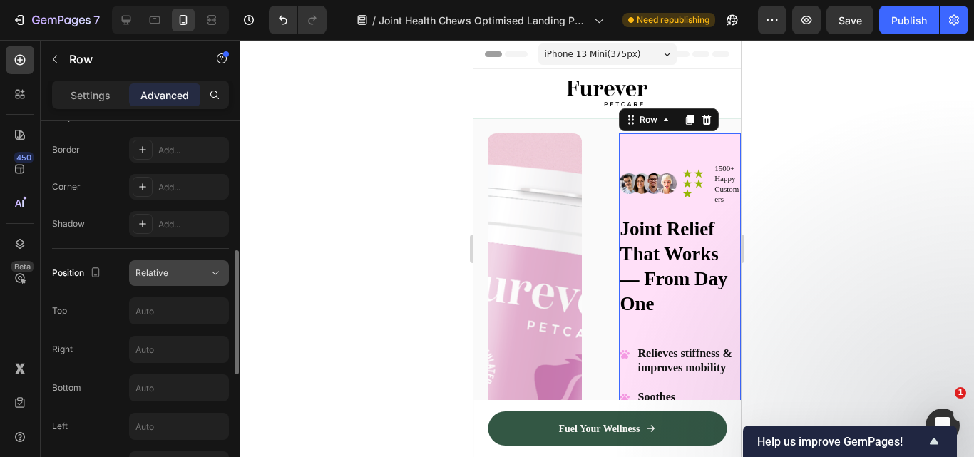
click at [198, 274] on div "Relative" at bounding box center [171, 273] width 73 height 13
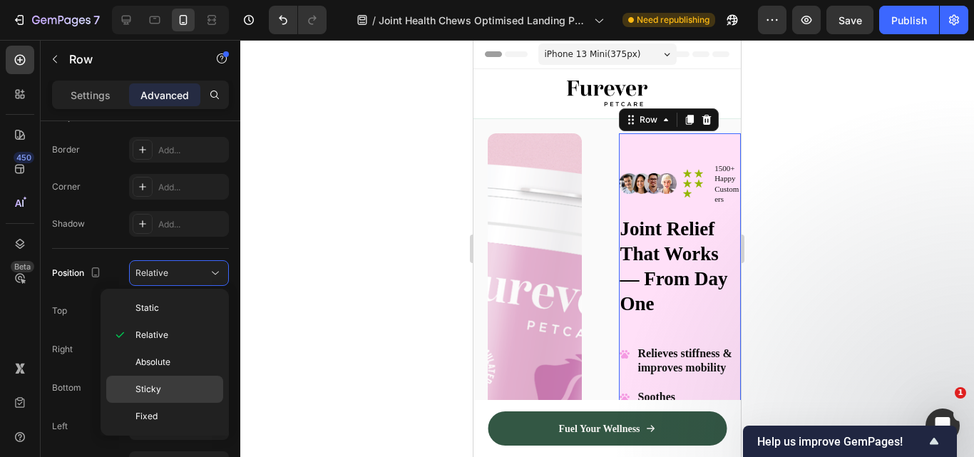
click at [172, 396] on div "Sticky" at bounding box center [164, 389] width 117 height 27
type input "0"
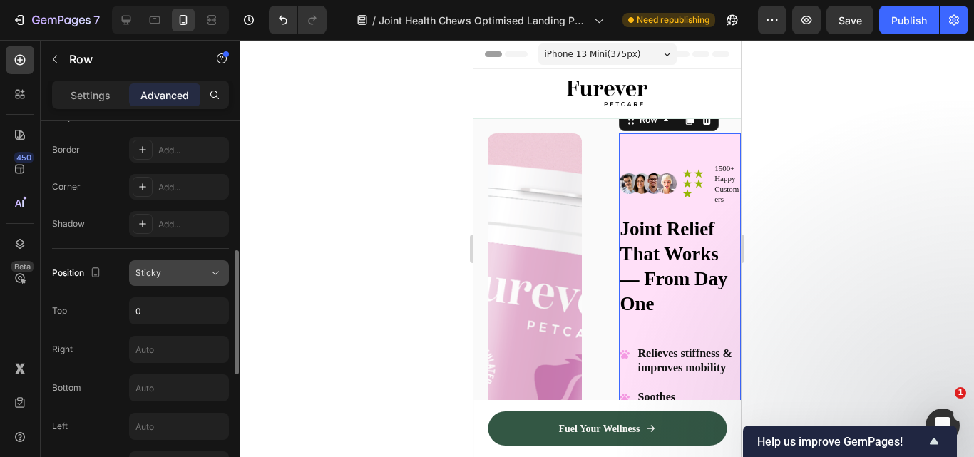
click at [185, 279] on div "Sticky" at bounding box center [178, 273] width 87 height 14
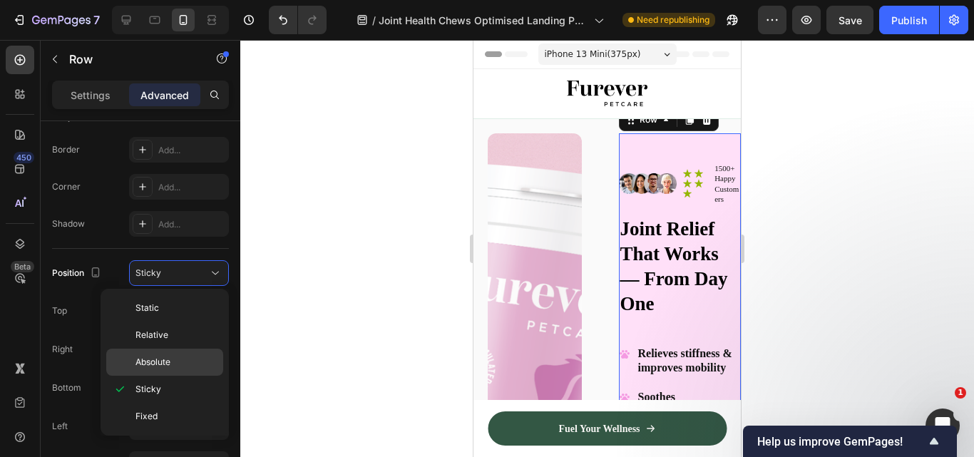
click at [180, 366] on p "Absolute" at bounding box center [175, 362] width 81 height 13
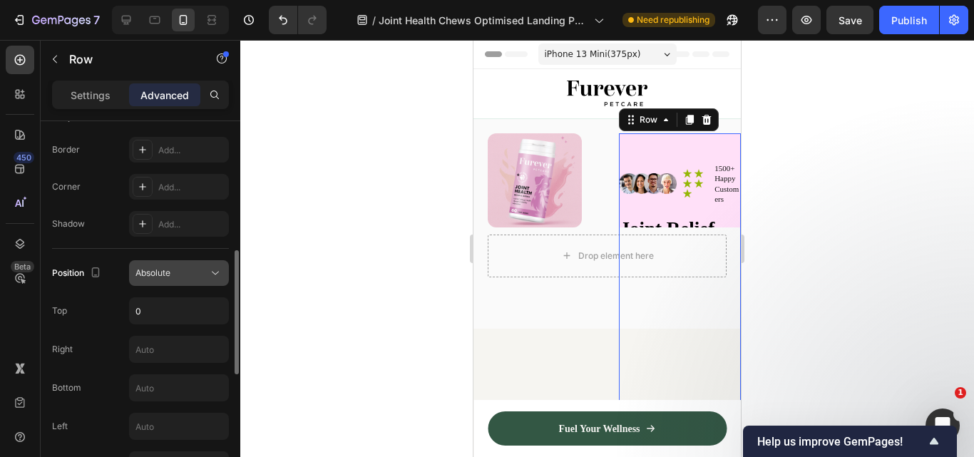
click at [202, 268] on div "Absolute" at bounding box center [171, 273] width 73 height 13
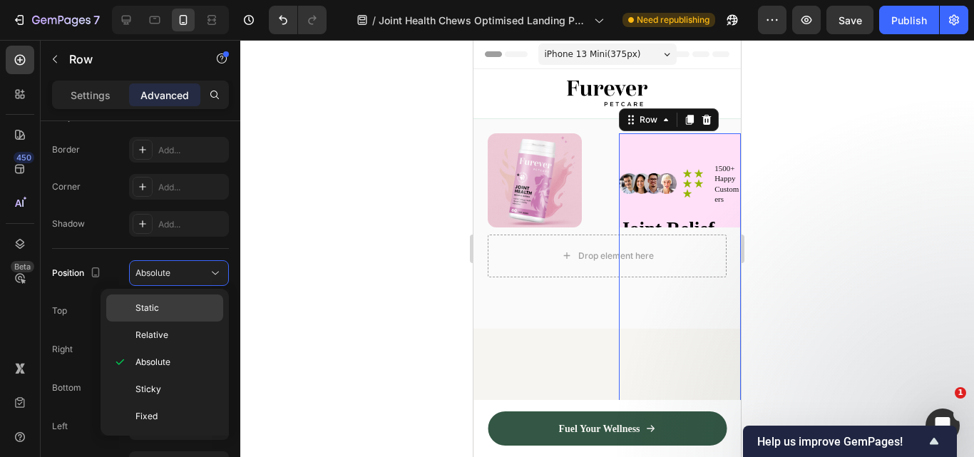
click at [195, 299] on div "Static" at bounding box center [164, 307] width 117 height 27
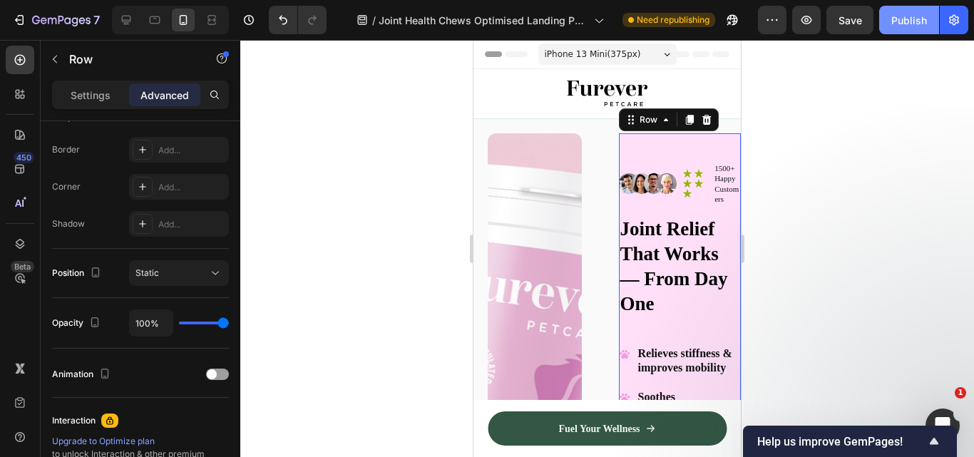
click at [909, 22] on div "Publish" at bounding box center [909, 20] width 36 height 15
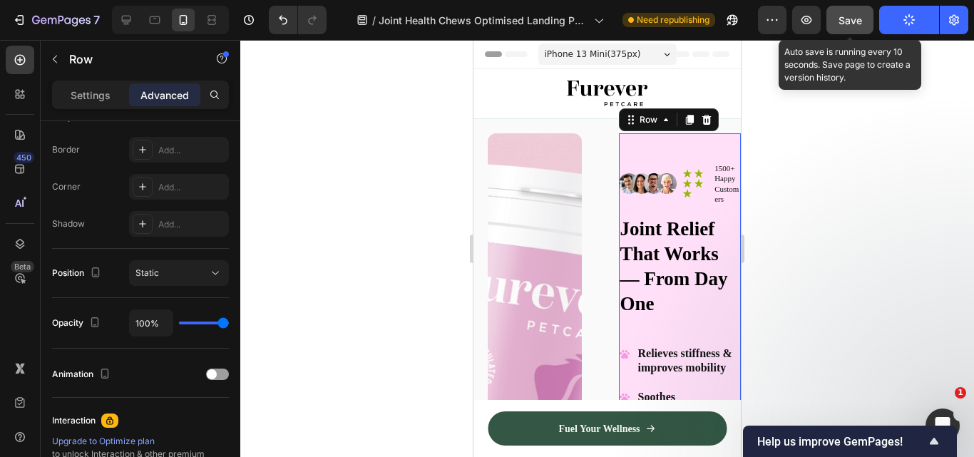
click at [841, 21] on span "Save" at bounding box center [850, 20] width 24 height 12
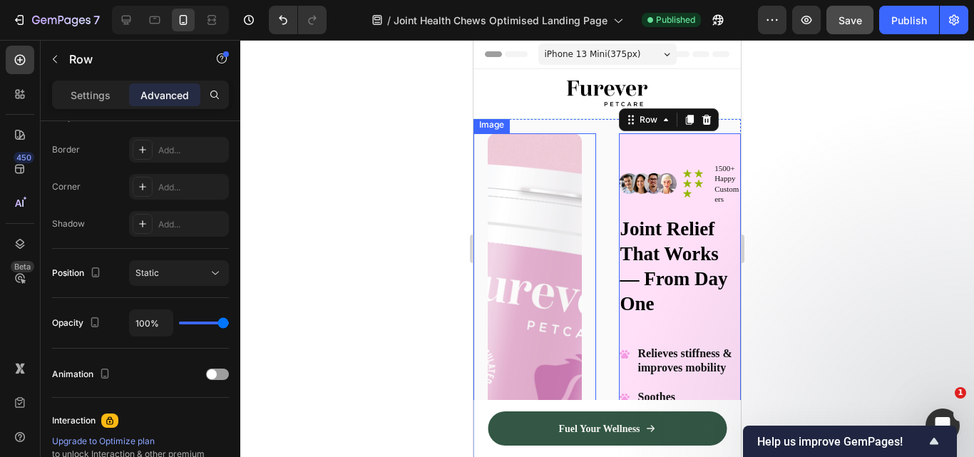
click at [565, 243] on img at bounding box center [535, 384] width 94 height 502
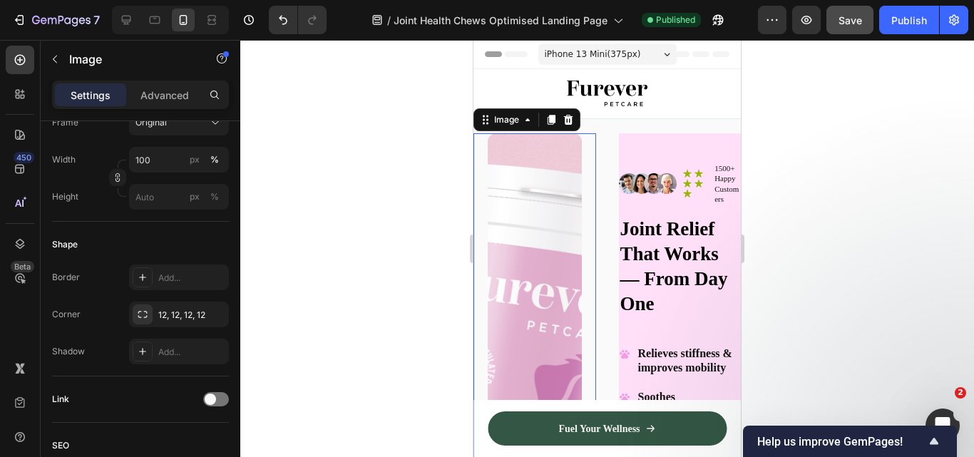
scroll to position [0, 0]
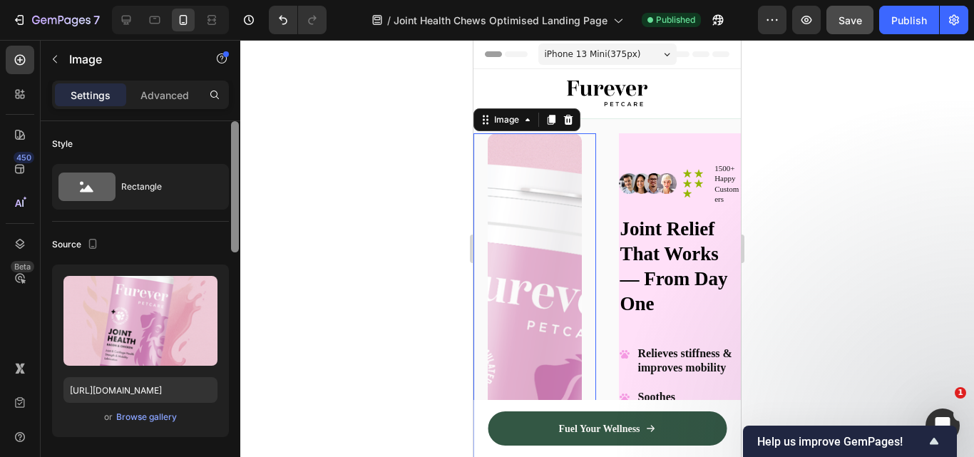
drag, startPoint x: 240, startPoint y: 217, endPoint x: 234, endPoint y: 272, distance: 55.3
click at [234, 0] on div "7 Version history / Joint Health Chews Optimised Landing Page Published Preview…" at bounding box center [487, 0] width 974 height 0
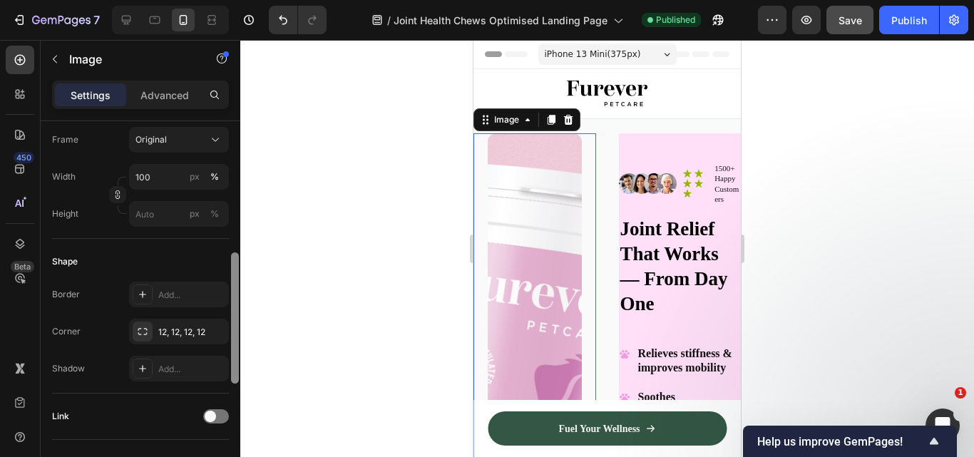
drag, startPoint x: 230, startPoint y: 239, endPoint x: 237, endPoint y: 274, distance: 36.3
click at [237, 274] on div at bounding box center [235, 309] width 11 height 376
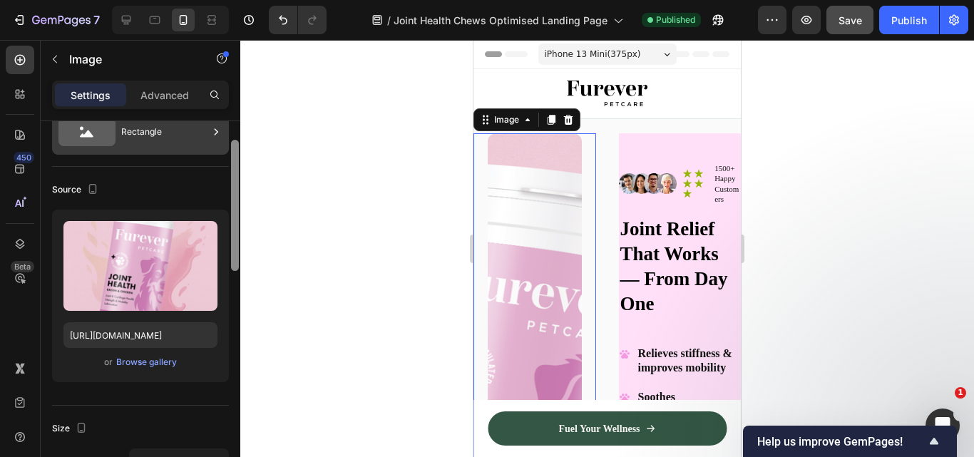
drag, startPoint x: 236, startPoint y: 279, endPoint x: 220, endPoint y: 157, distance: 123.0
click at [227, 160] on div "Style Rectangle Source Upload Image [URL][DOMAIN_NAME] or Browse gallery Size F…" at bounding box center [141, 309] width 200 height 376
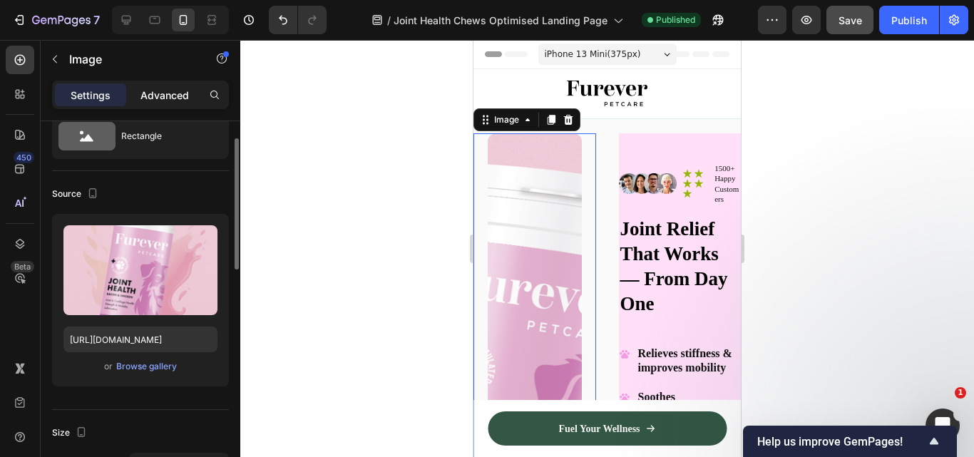
click at [178, 93] on p "Advanced" at bounding box center [164, 95] width 48 height 15
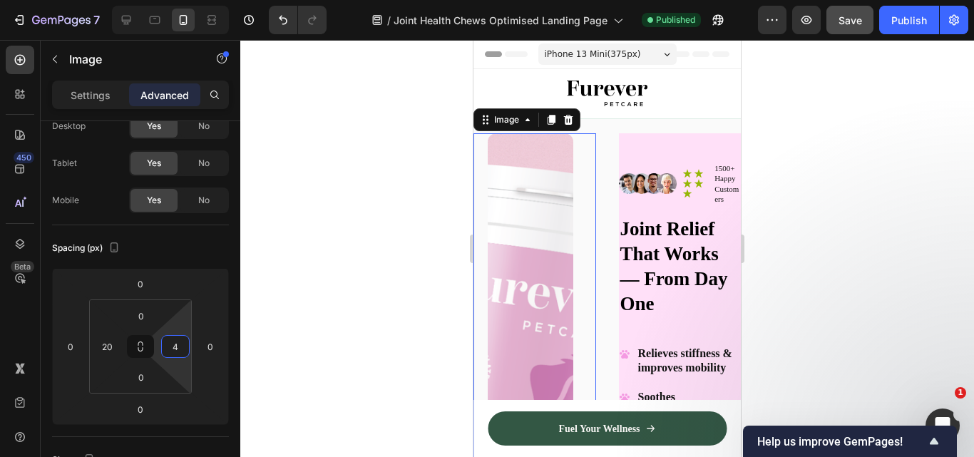
type input "0"
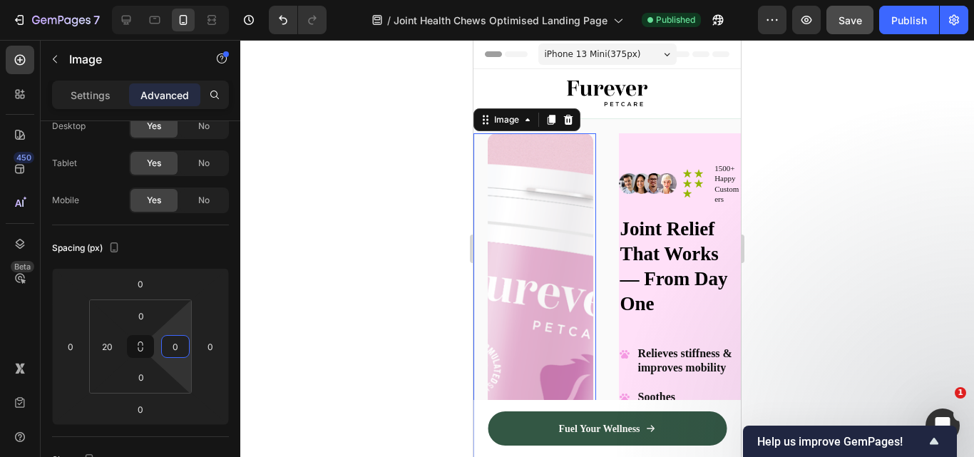
drag, startPoint x: 157, startPoint y: 345, endPoint x: 156, endPoint y: 357, distance: 12.1
click at [156, 267] on html "7 Version history / Joint Health Chews Optimised Landing Page Published Preview…" at bounding box center [487, 133] width 974 height 267
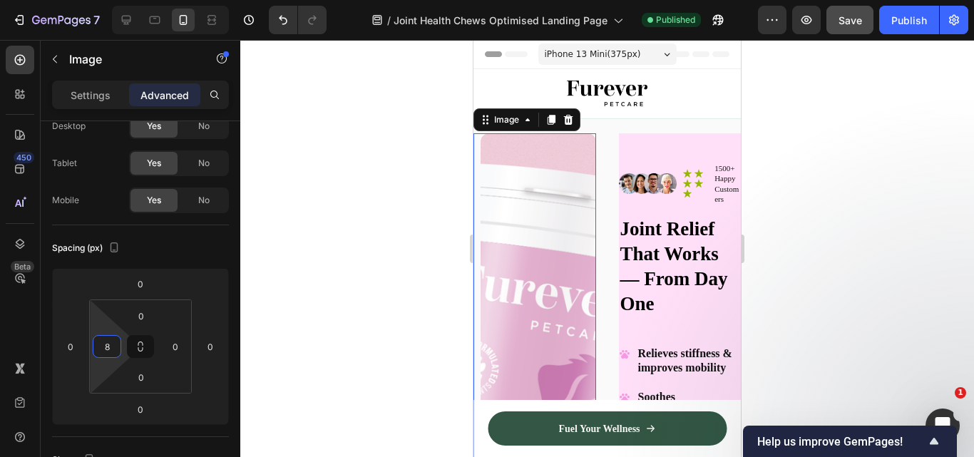
type input "0"
drag, startPoint x: 127, startPoint y: 356, endPoint x: 56, endPoint y: 368, distance: 72.3
click at [56, 267] on html "7 Version history / Joint Health Chews Optimised Landing Page Published Preview…" at bounding box center [487, 133] width 974 height 267
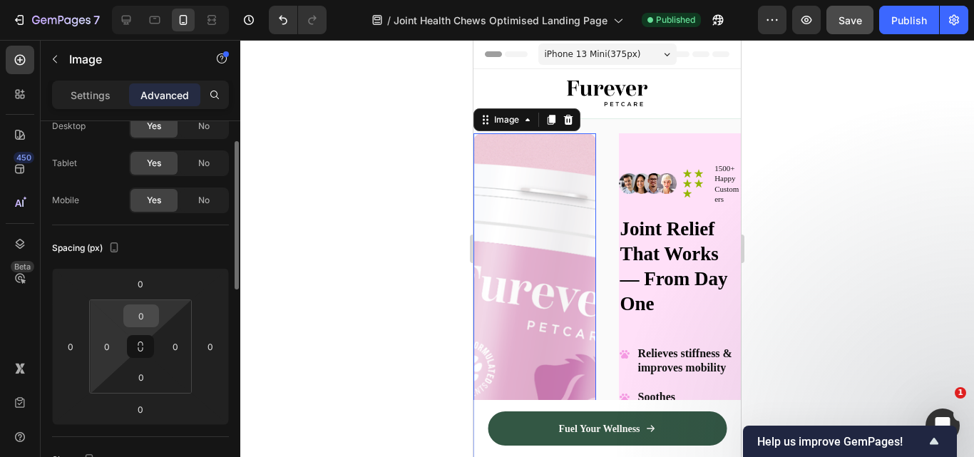
click at [158, 311] on div "0 0 0 0" at bounding box center [140, 346] width 103 height 94
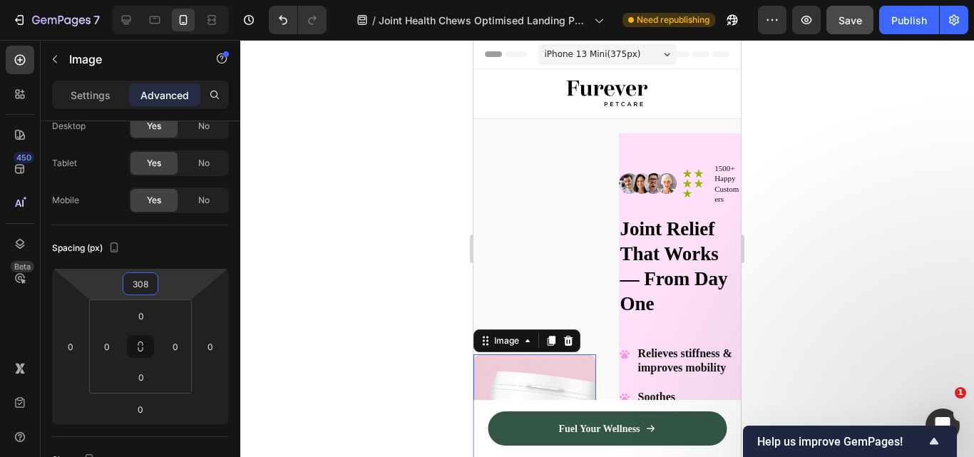
type input "310"
drag, startPoint x: 157, startPoint y: 299, endPoint x: 194, endPoint y: 188, distance: 116.5
click at [194, 188] on html "7 Version history / Joint Health Chews Optimised Landing Page Need republishing…" at bounding box center [487, 133] width 974 height 267
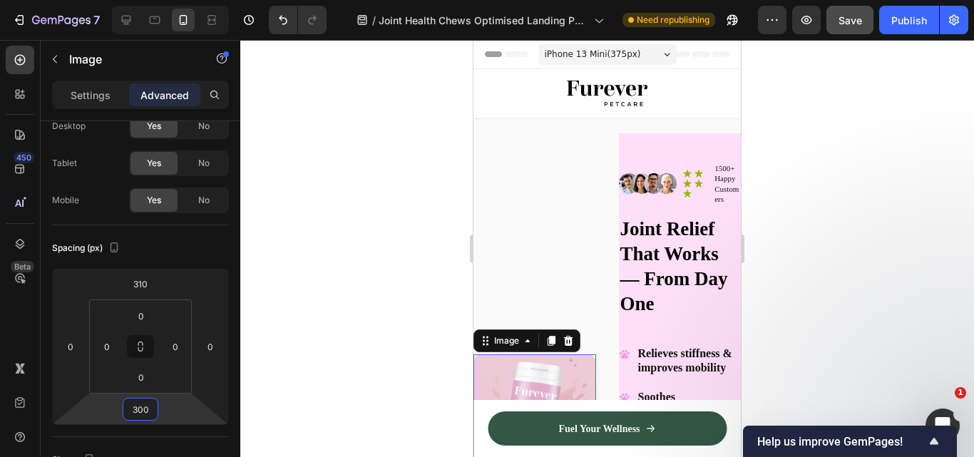
drag, startPoint x: 154, startPoint y: 396, endPoint x: 166, endPoint y: 289, distance: 107.6
click at [166, 267] on html "7 Version history / Joint Health Chews Optimised Landing Page Need republishing…" at bounding box center [487, 133] width 974 height 267
drag, startPoint x: 150, startPoint y: 393, endPoint x: 147, endPoint y: 382, distance: 11.8
click at [160, 267] on html "7 Version history / Joint Health Chews Optimised Landing Page Need republishing…" at bounding box center [487, 133] width 974 height 267
type input "458"
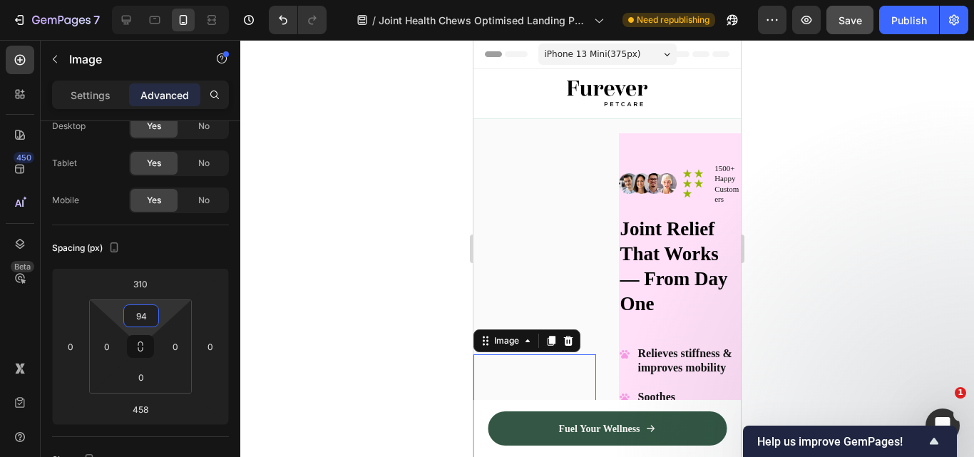
type input "0"
drag, startPoint x: 152, startPoint y: 303, endPoint x: 170, endPoint y: 368, distance: 67.5
click at [170, 267] on html "7 Version history / Joint Health Chews Optimised Landing Page Need republishing…" at bounding box center [487, 133] width 974 height 267
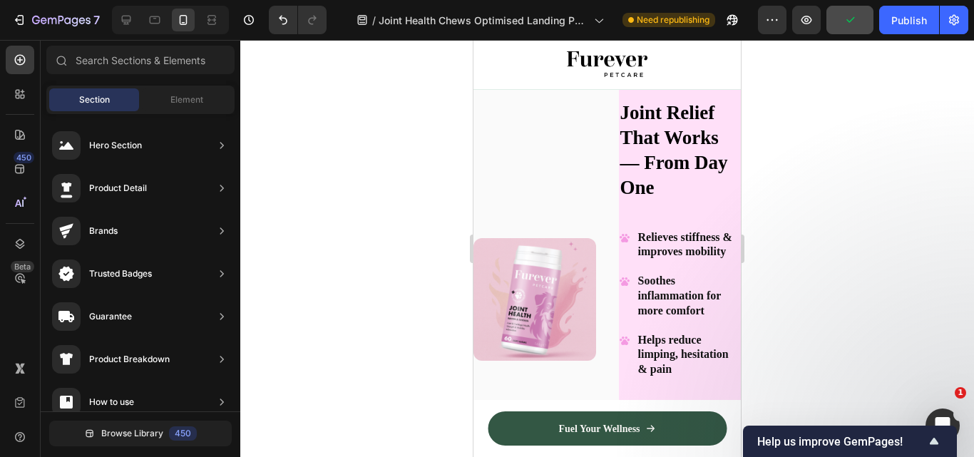
scroll to position [129, 0]
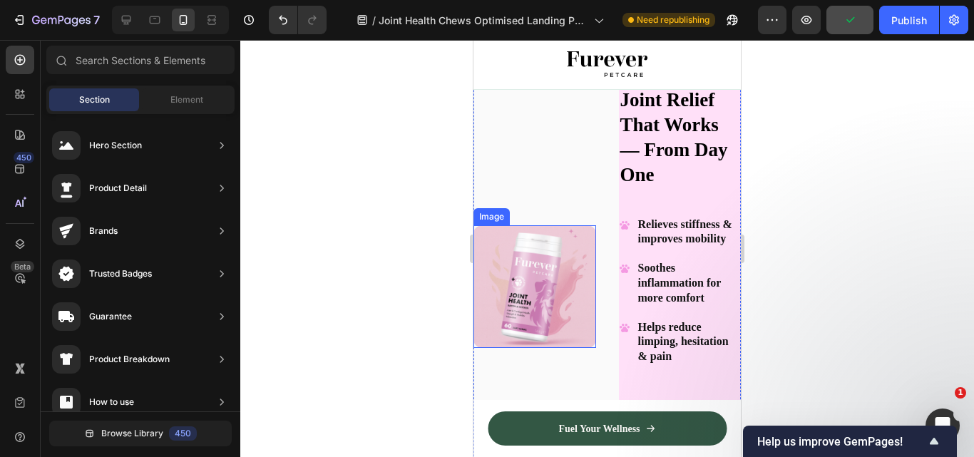
click at [548, 316] on img at bounding box center [534, 286] width 123 height 123
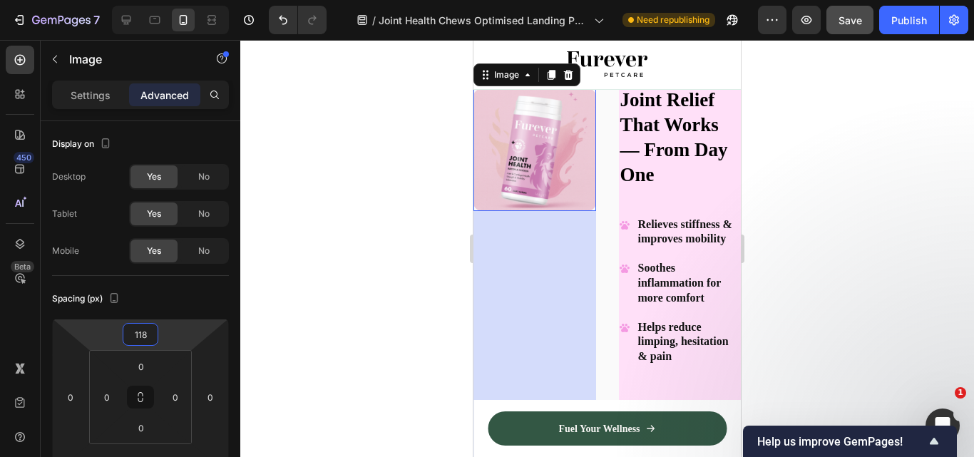
type input "116"
drag, startPoint x: 165, startPoint y: 336, endPoint x: 190, endPoint y: 406, distance: 73.3
click at [190, 267] on html "7 Version history / Joint Health Chews Optimised Landing Page Need republishing…" at bounding box center [487, 133] width 974 height 267
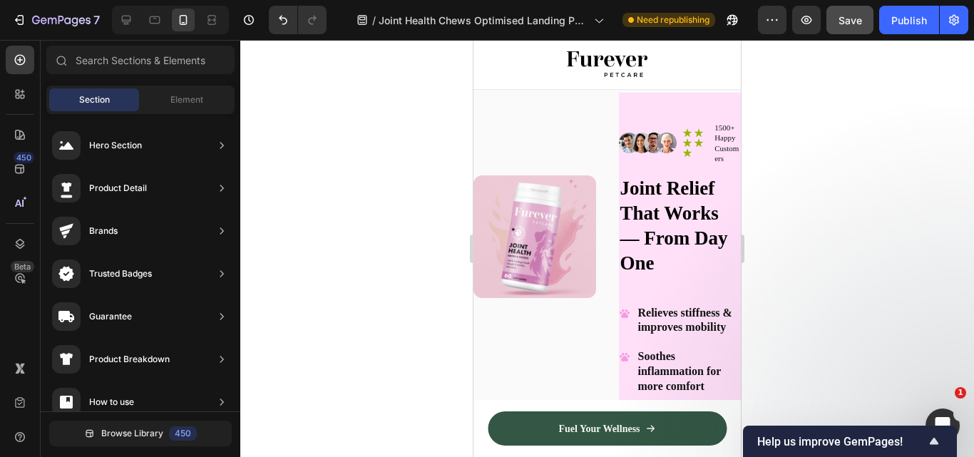
scroll to position [0, 0]
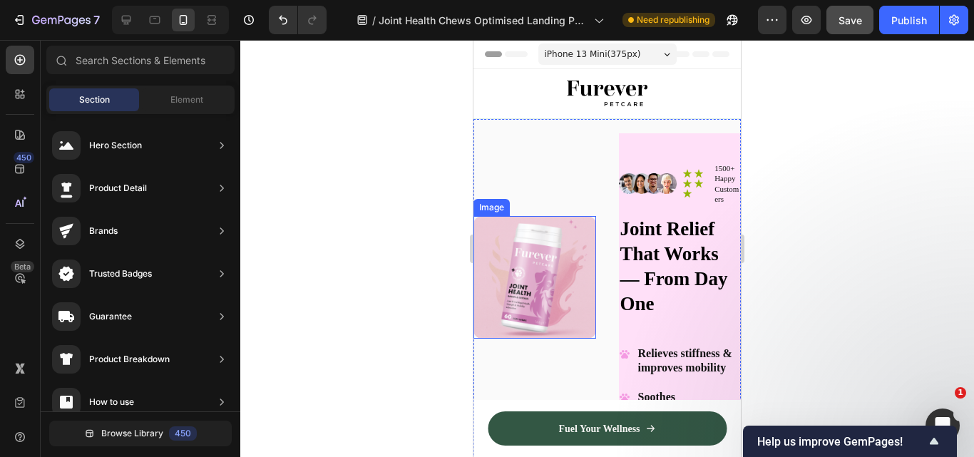
click at [554, 280] on img at bounding box center [534, 277] width 123 height 123
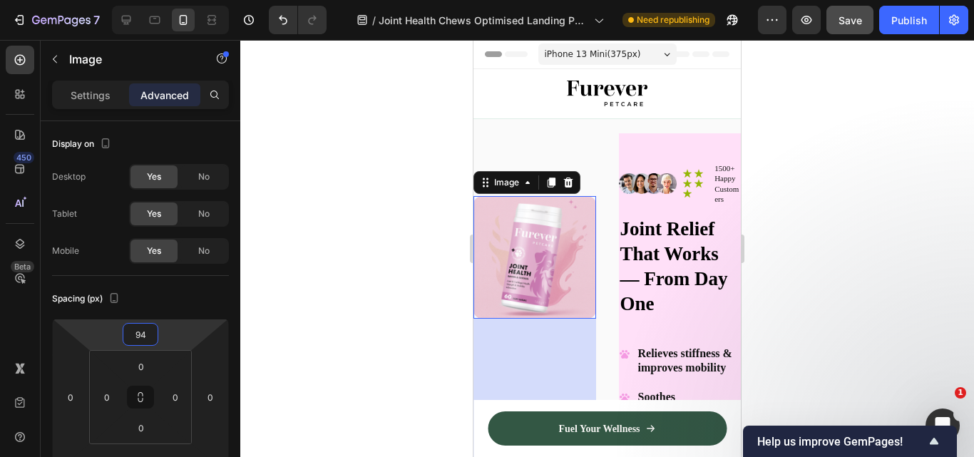
type input "96"
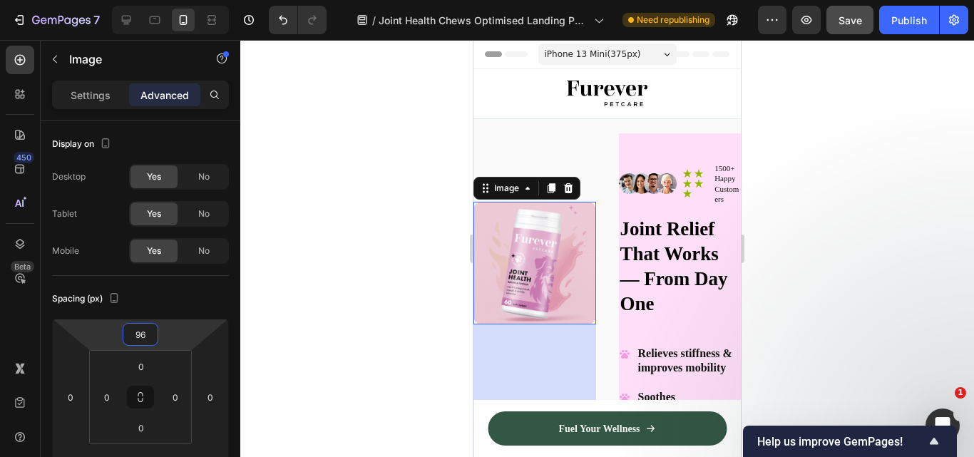
drag, startPoint x: 163, startPoint y: 339, endPoint x: 206, endPoint y: 346, distance: 44.1
click at [206, 267] on html "7 Version history / Joint Health Chews Optimised Landing Page Need republishing…" at bounding box center [487, 133] width 974 height 267
click at [628, 143] on div "Image Icon Icon Icon Icon Icon Icon List 1500+ Happy Customers Text Block Row R…" at bounding box center [680, 384] width 123 height 502
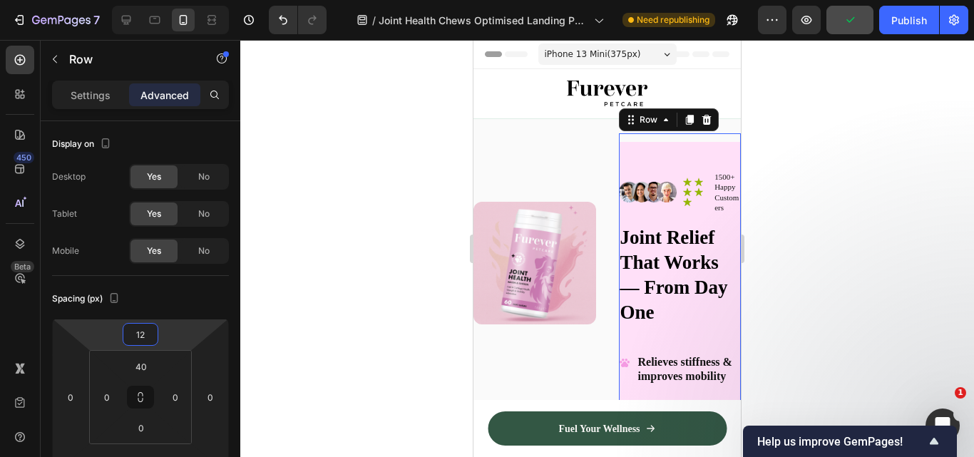
type input "22"
drag, startPoint x: 155, startPoint y: 356, endPoint x: 178, endPoint y: 339, distance: 28.9
click at [178, 267] on html "7 Version history / Joint Health Chews Optimised Landing Page Need republishing…" at bounding box center [487, 133] width 974 height 267
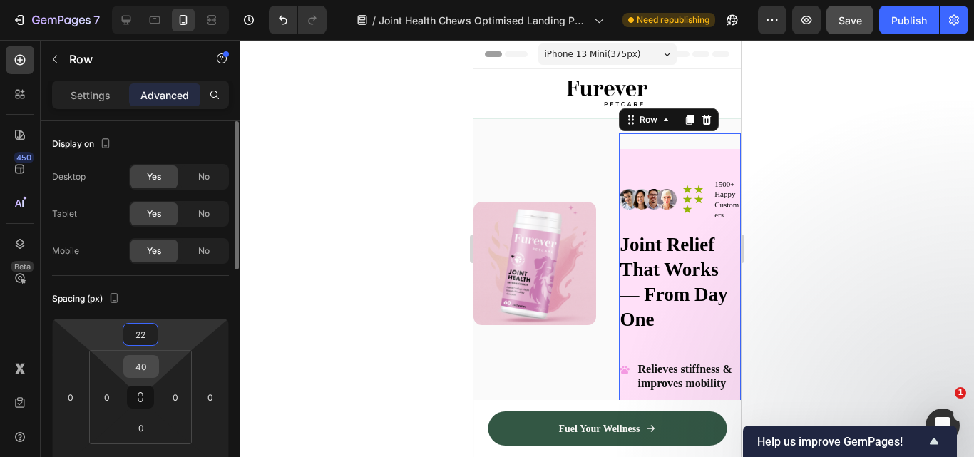
click at [151, 369] on input "40" at bounding box center [141, 366] width 29 height 21
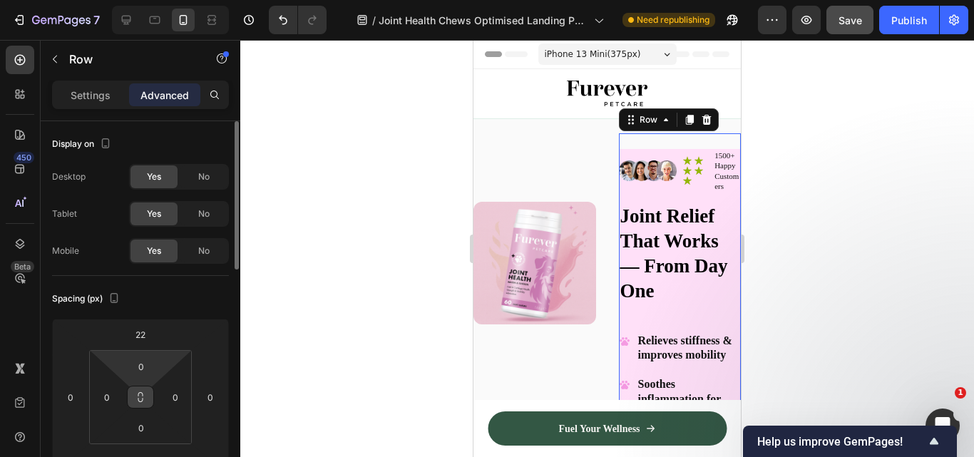
drag, startPoint x: 170, startPoint y: 368, endPoint x: 143, endPoint y: 390, distance: 34.5
click at [179, 267] on html "7 Version history / Joint Health Chews Optimised Landing Page Need republishing…" at bounding box center [487, 133] width 974 height 267
click at [143, 368] on input "0" at bounding box center [141, 366] width 29 height 21
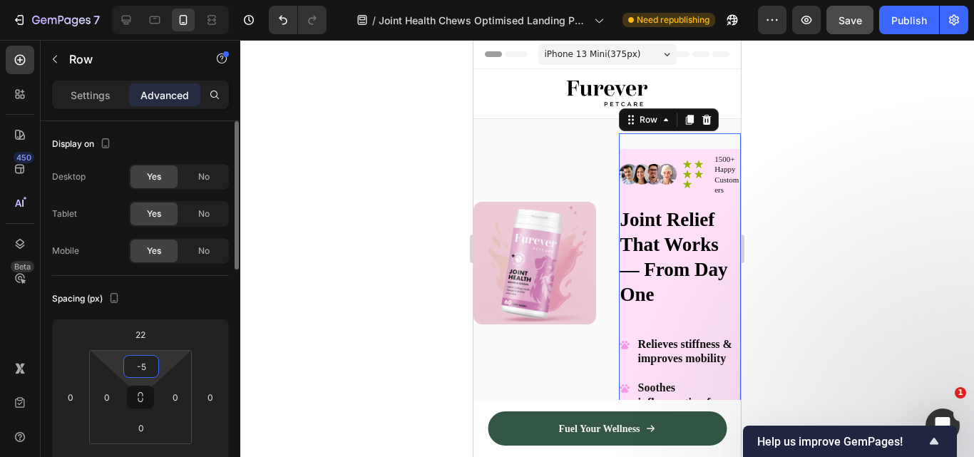
type input "-"
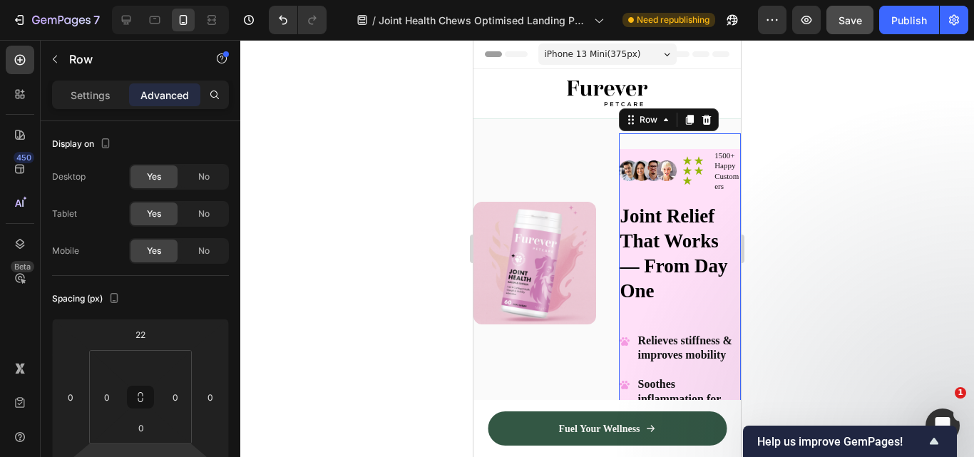
type input "38"
type input "0"
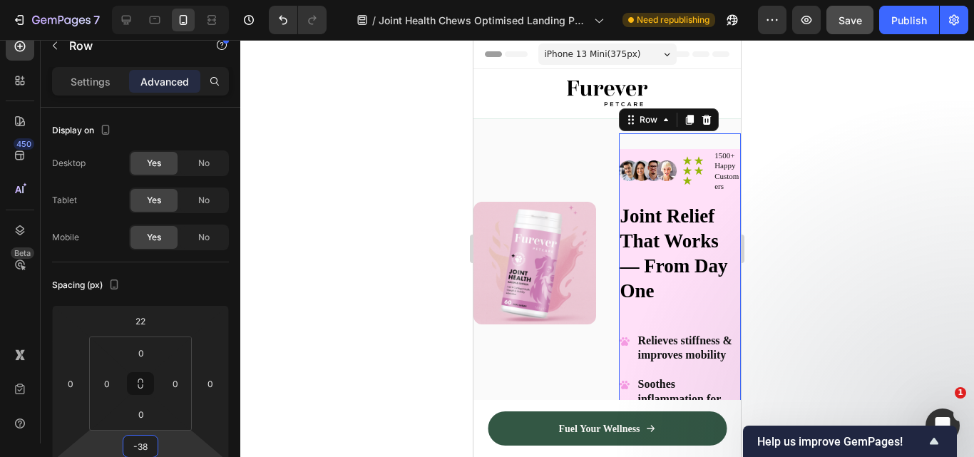
drag, startPoint x: 147, startPoint y: 444, endPoint x: 155, endPoint y: 458, distance: 16.6
click at [155, 267] on html "7 Version history / Joint Health Chews Optimised Landing Page Need republishing…" at bounding box center [487, 133] width 974 height 267
type input "-40"
click at [913, 27] on div "Publish" at bounding box center [909, 20] width 36 height 15
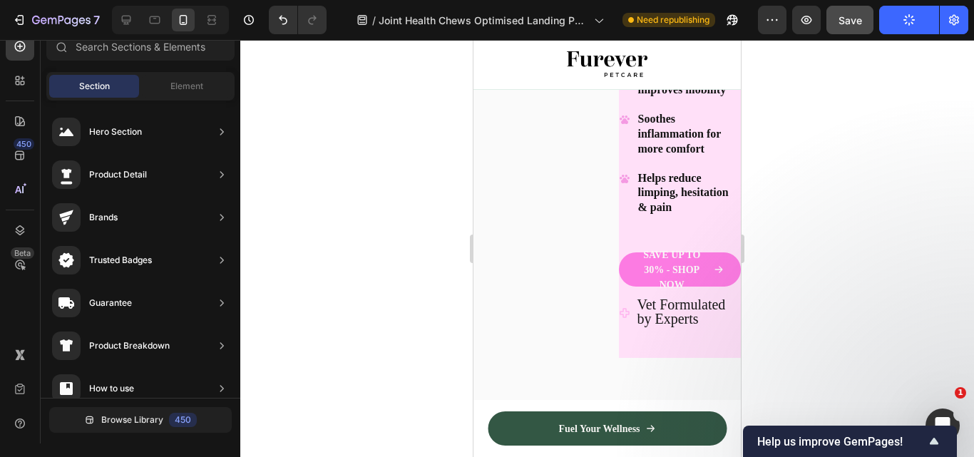
scroll to position [0, 0]
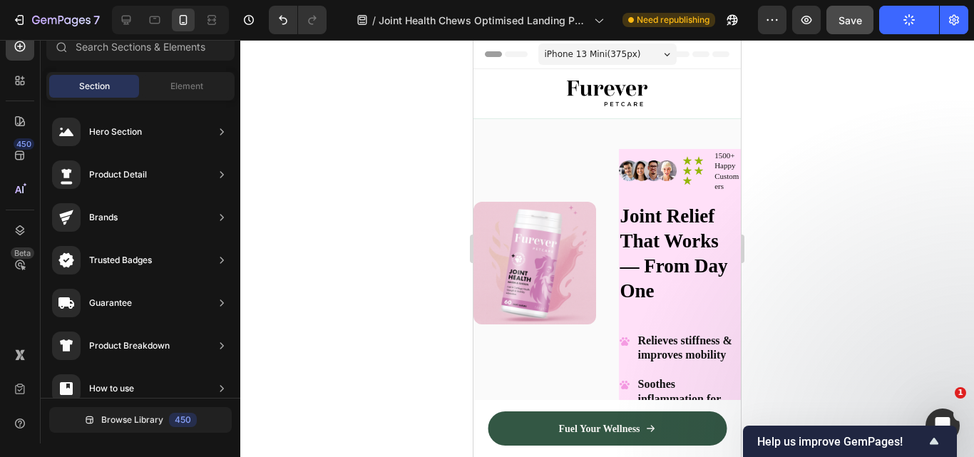
drag, startPoint x: 737, startPoint y: 79, endPoint x: 1215, endPoint y: 93, distance: 477.8
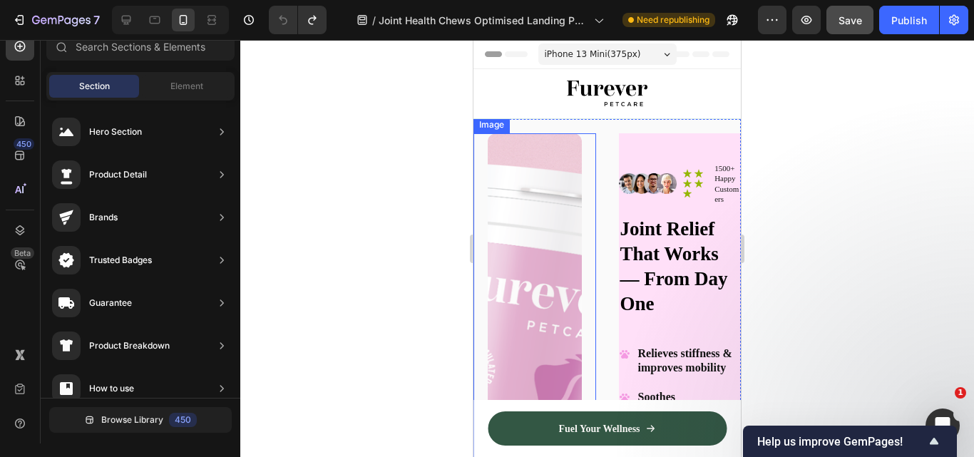
click at [523, 272] on img at bounding box center [535, 384] width 94 height 502
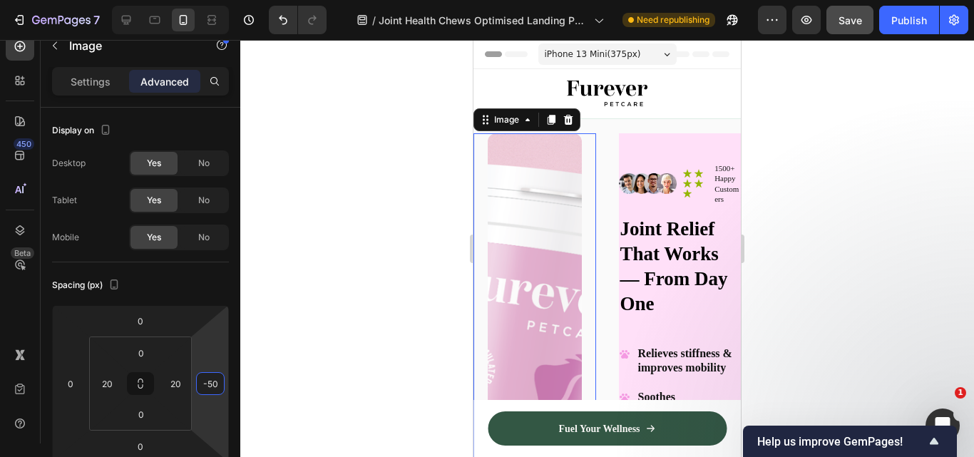
drag, startPoint x: 194, startPoint y: 386, endPoint x: 151, endPoint y: 404, distance: 46.3
click at [151, 267] on html "7 Version history / Joint Health Chews Optimised Landing Page Need republishing…" at bounding box center [487, 133] width 974 height 267
type input "0"
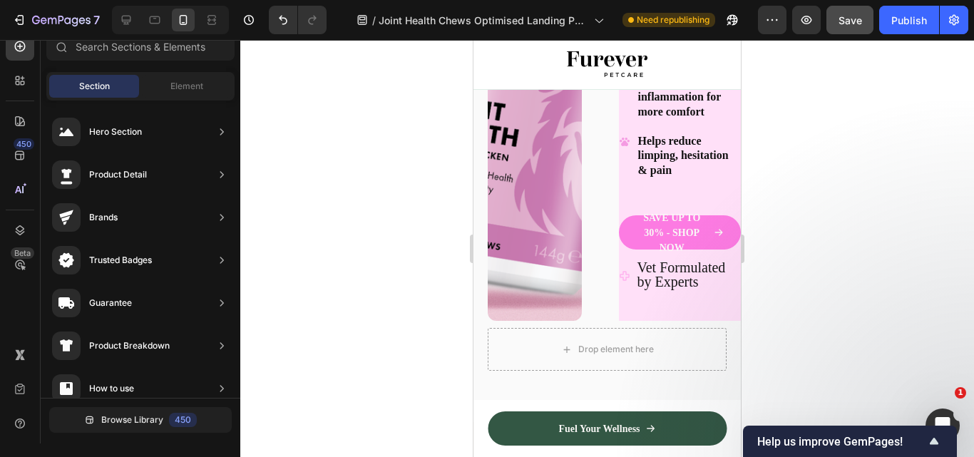
scroll to position [416, 0]
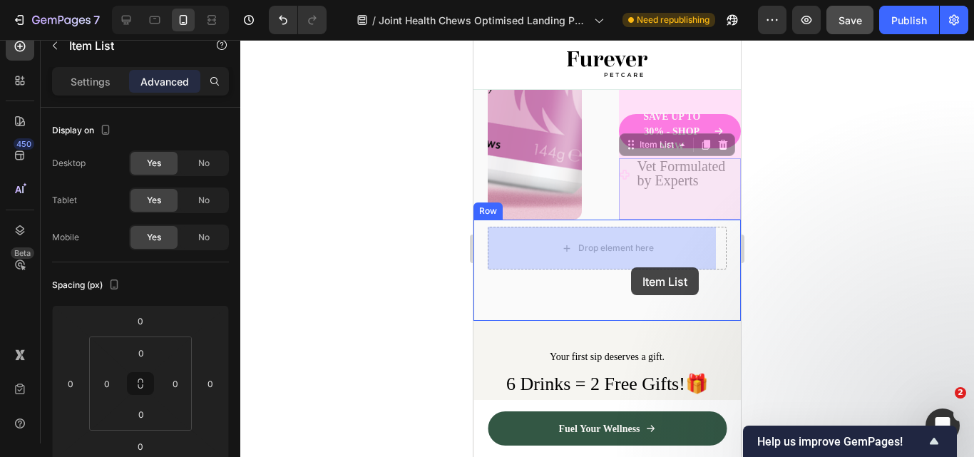
drag, startPoint x: 672, startPoint y: 207, endPoint x: 631, endPoint y: 267, distance: 72.8
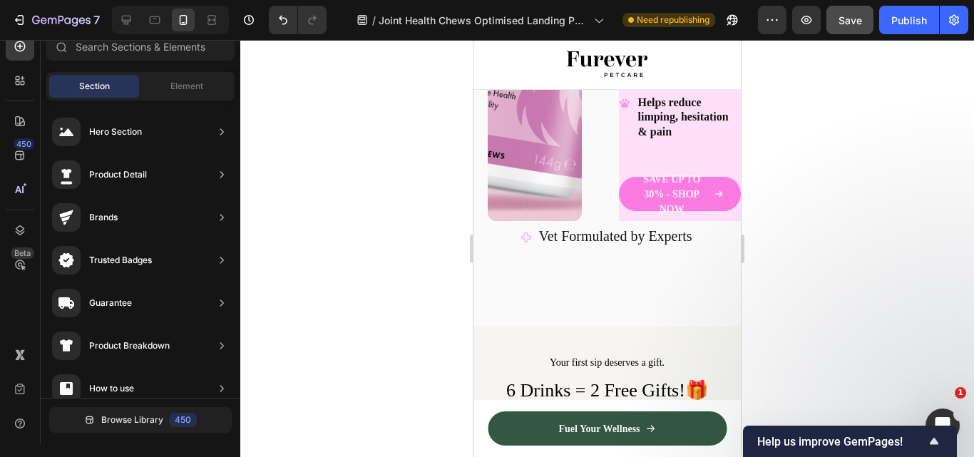
scroll to position [279, 0]
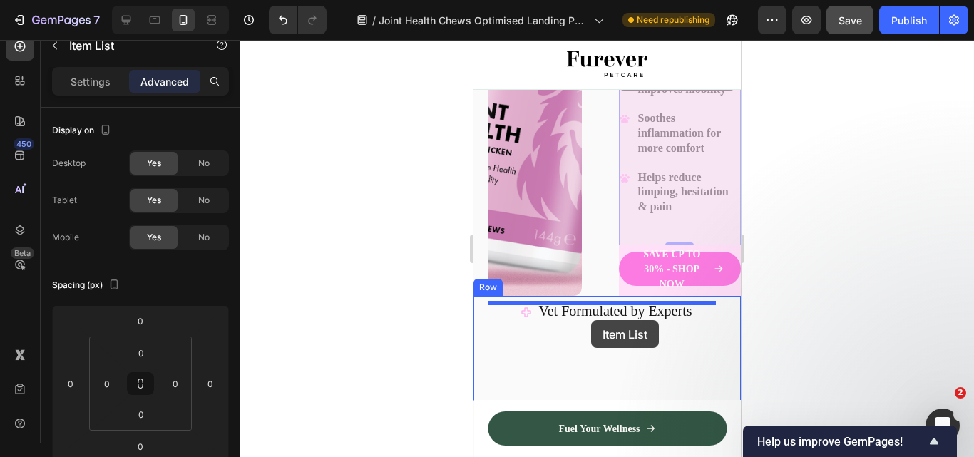
drag, startPoint x: 619, startPoint y: 217, endPoint x: 589, endPoint y: 318, distance: 104.7
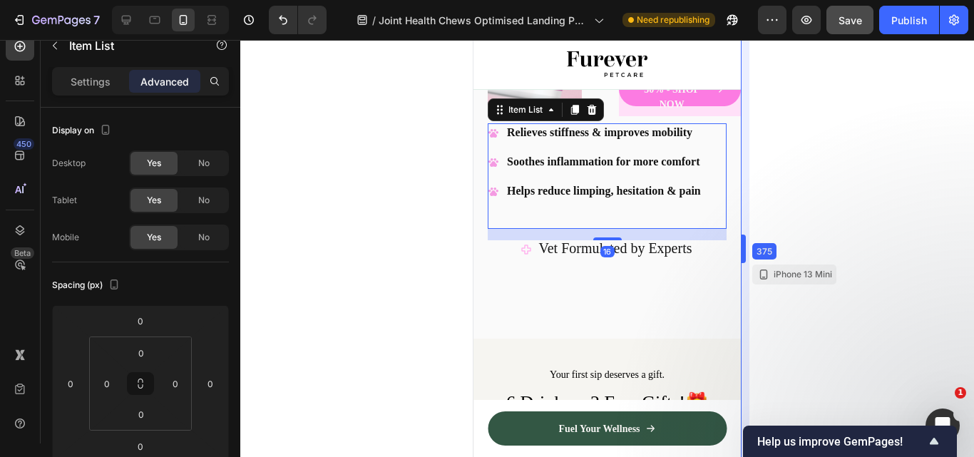
drag, startPoint x: 746, startPoint y: 249, endPoint x: 746, endPoint y: 237, distance: 12.1
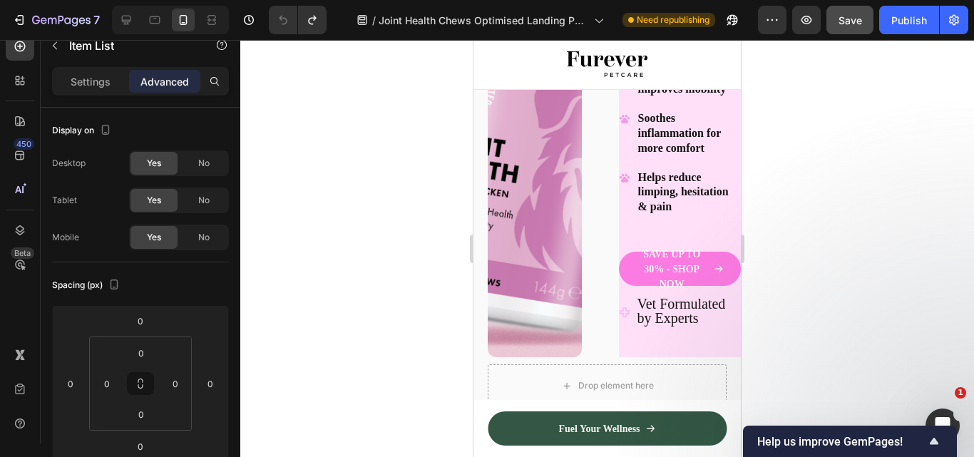
click at [800, 165] on div at bounding box center [606, 248] width 733 height 417
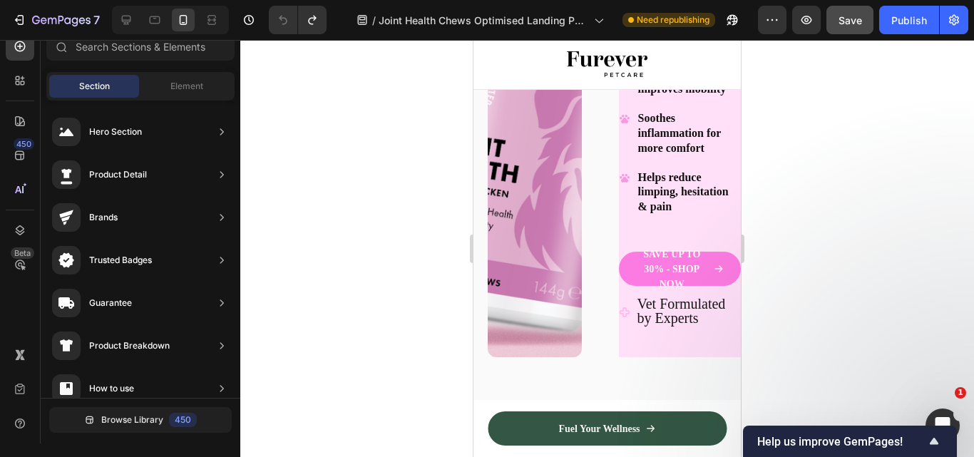
scroll to position [0, 0]
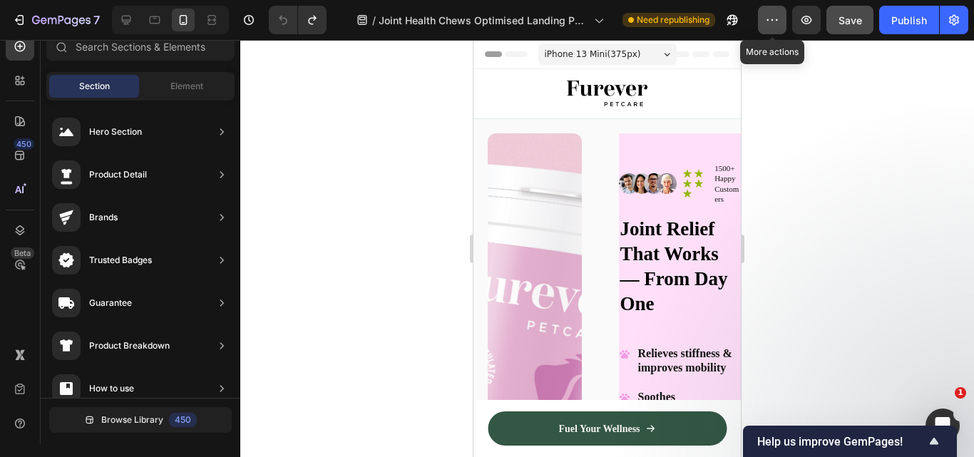
click at [774, 21] on icon "button" at bounding box center [772, 20] width 14 height 14
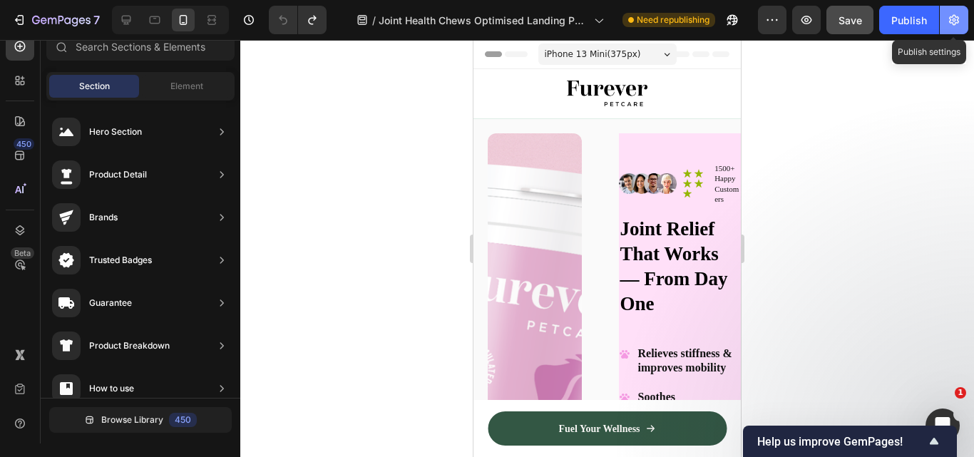
click at [949, 13] on icon "button" at bounding box center [954, 20] width 14 height 14
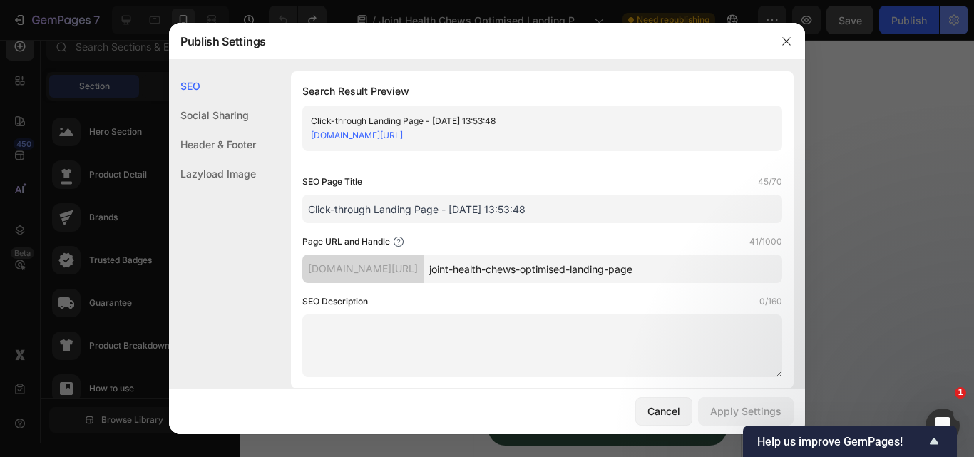
click at [949, 13] on div at bounding box center [487, 228] width 974 height 457
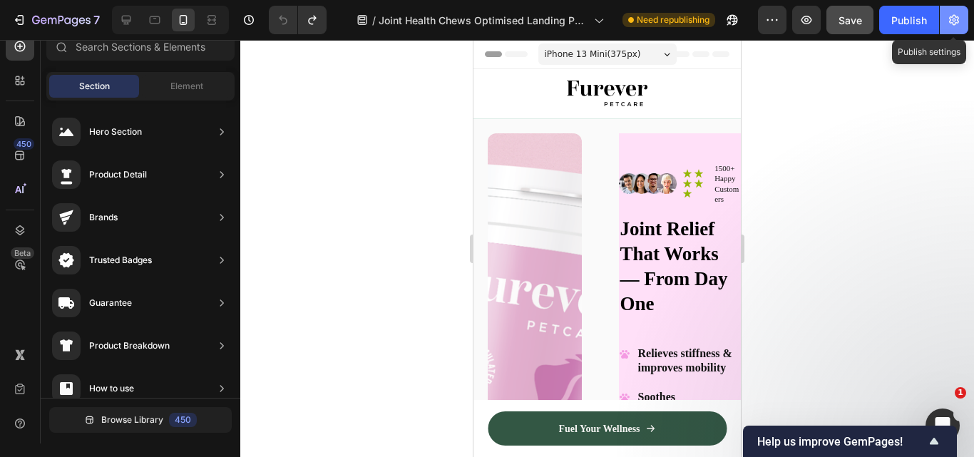
click at [949, 13] on icon "button" at bounding box center [954, 20] width 14 height 14
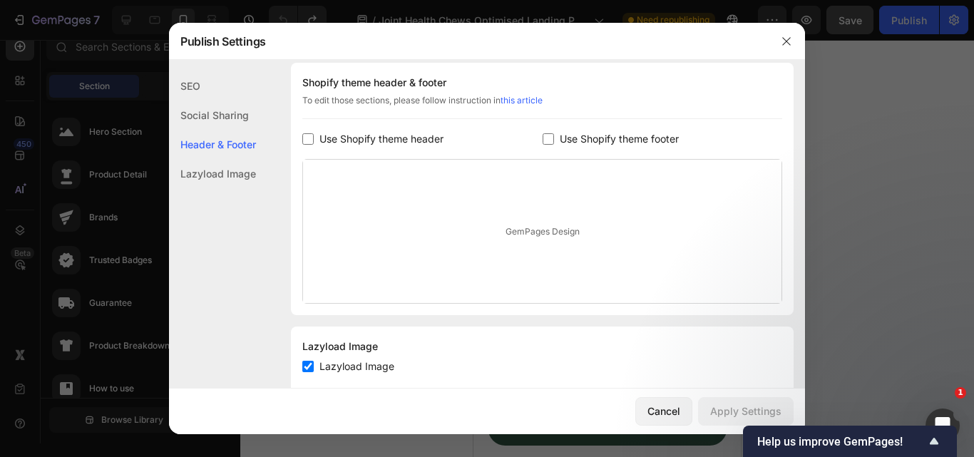
scroll to position [689, 0]
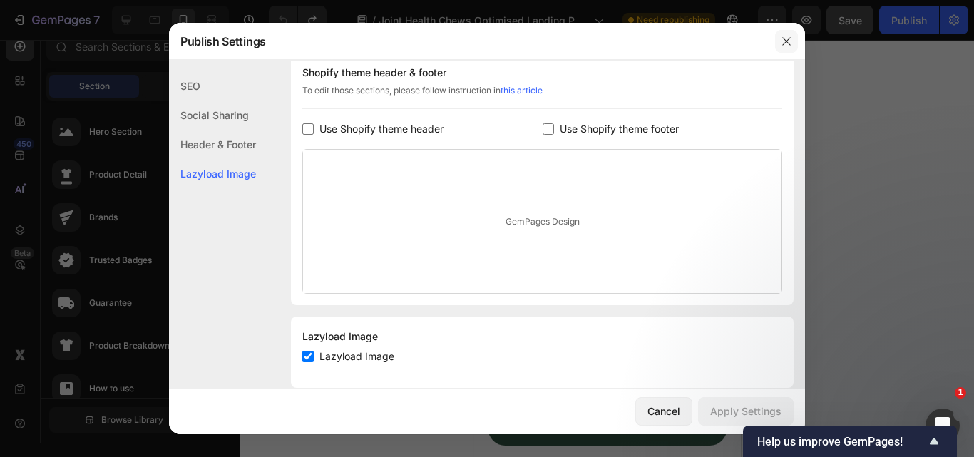
click at [786, 47] on button "button" at bounding box center [786, 41] width 23 height 23
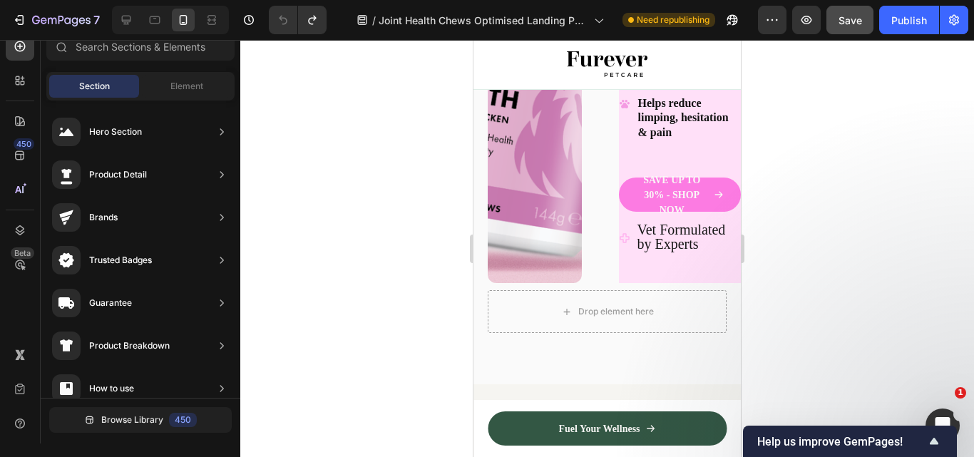
scroll to position [0, 0]
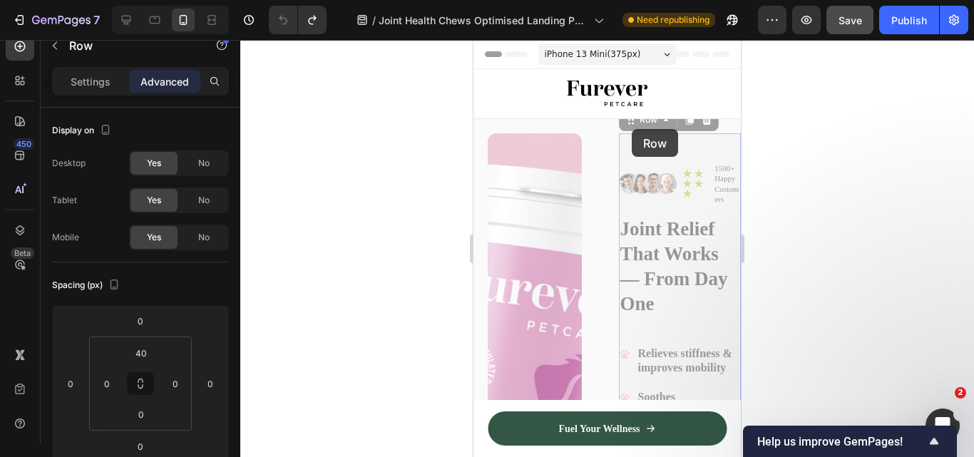
drag, startPoint x: 621, startPoint y: 170, endPoint x: 606, endPoint y: 212, distance: 45.3
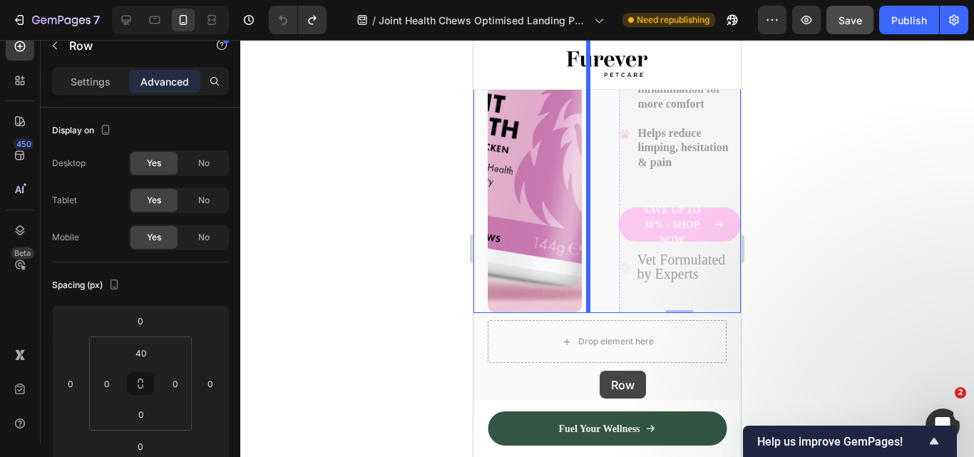
scroll to position [342, 0]
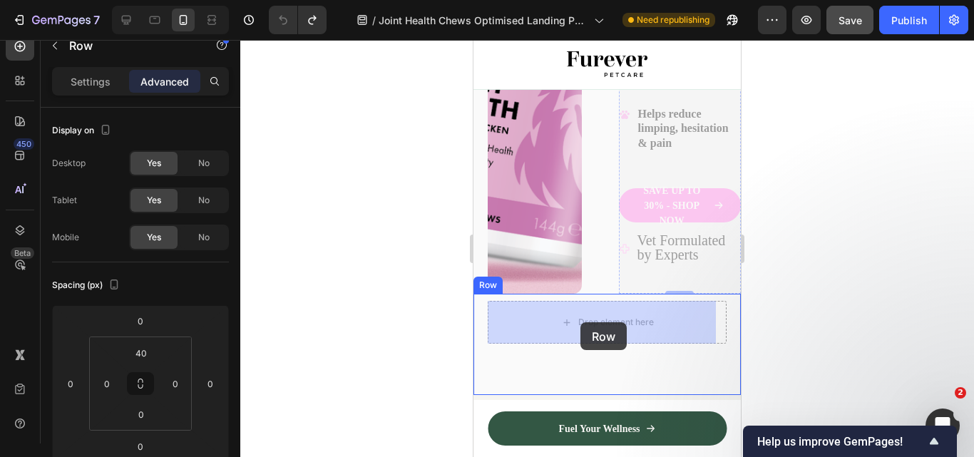
drag, startPoint x: 636, startPoint y: 148, endPoint x: 580, endPoint y: 322, distance: 183.3
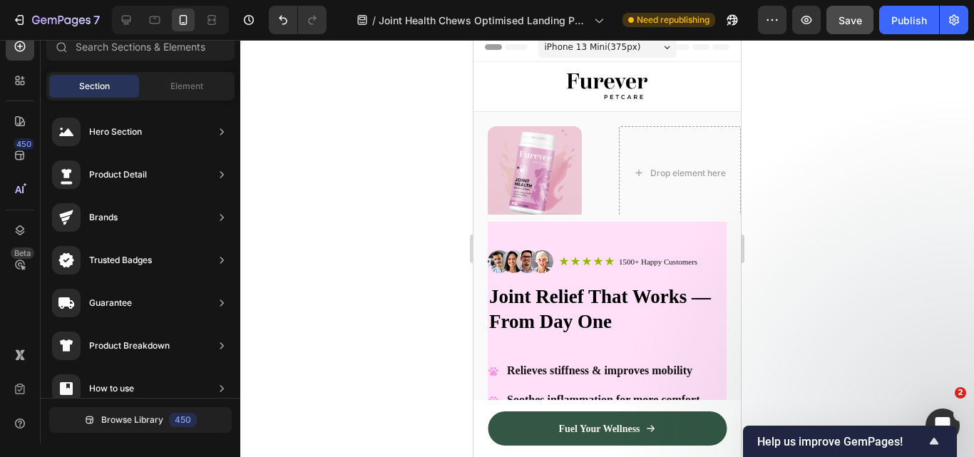
scroll to position [0, 0]
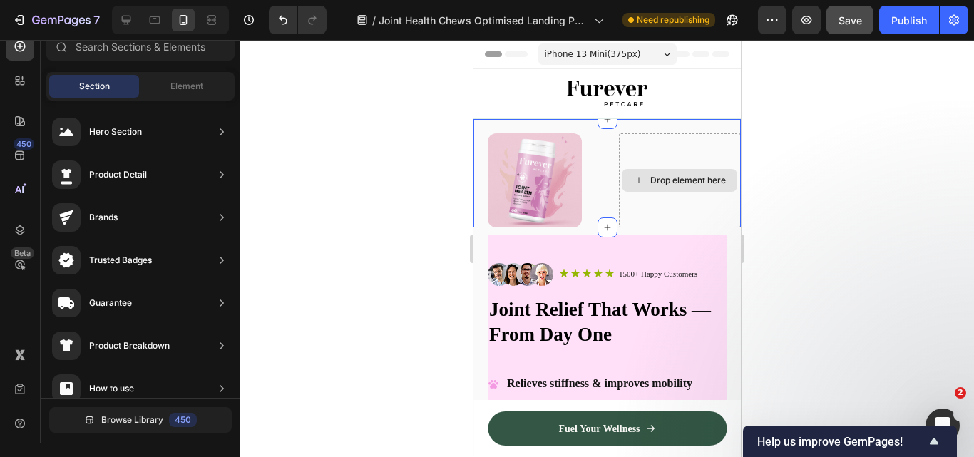
click at [650, 143] on div "Drop element here" at bounding box center [680, 180] width 123 height 94
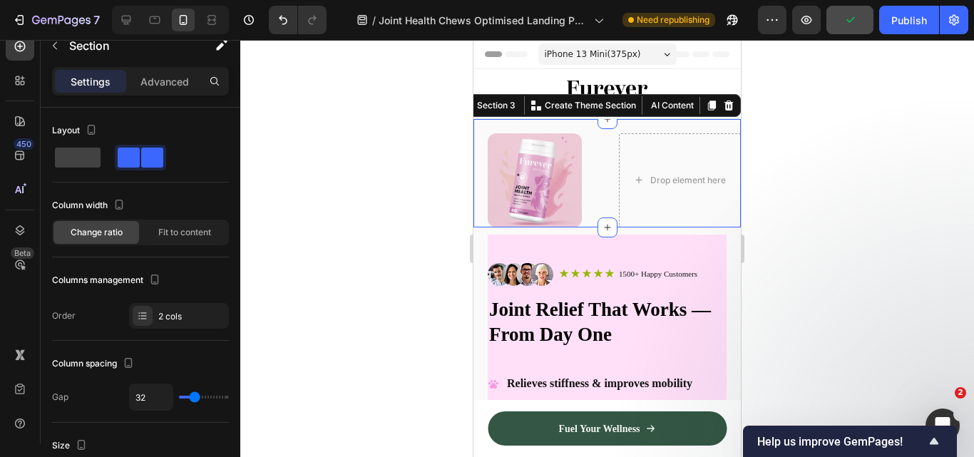
click at [557, 172] on img at bounding box center [535, 180] width 94 height 94
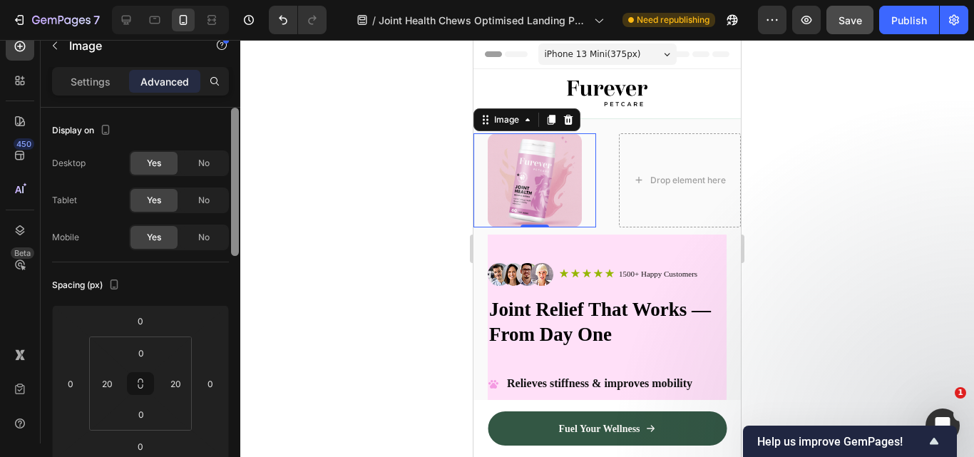
drag, startPoint x: 237, startPoint y: 247, endPoint x: 238, endPoint y: 166, distance: 80.5
click at [238, 166] on div at bounding box center [235, 182] width 8 height 148
click at [116, 96] on div "Settings Advanced" at bounding box center [141, 87] width 200 height 41
click at [115, 93] on div "Settings Advanced" at bounding box center [140, 81] width 177 height 29
click at [110, 88] on p "Settings" at bounding box center [91, 81] width 40 height 15
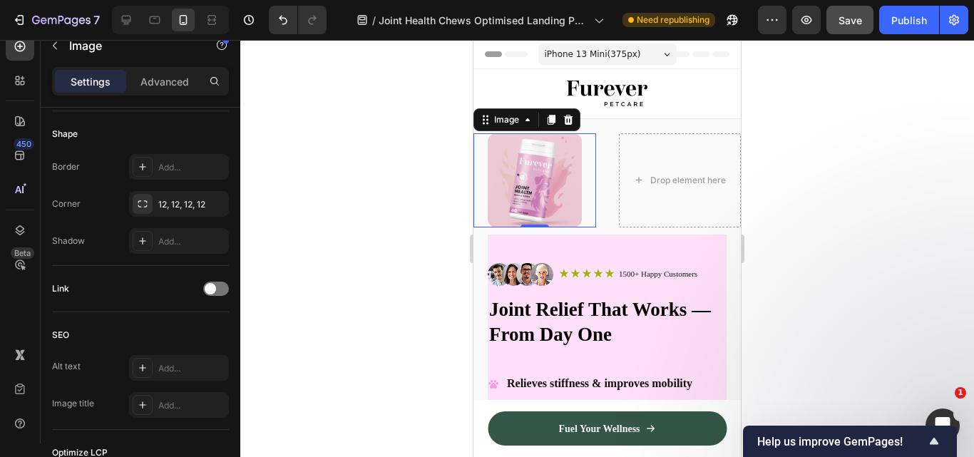
scroll to position [242, 0]
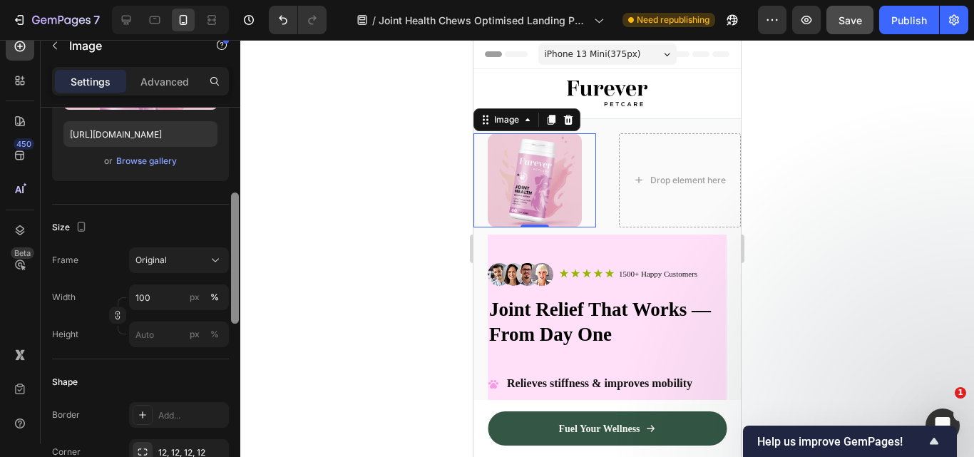
drag, startPoint x: 232, startPoint y: 214, endPoint x: 241, endPoint y: 299, distance: 85.2
click at [241, 0] on div "7 Version history / Joint Health Chews Optimised Landing Page Need republishing…" at bounding box center [487, 0] width 974 height 0
click at [626, 128] on div "Image 0 Drop element here Section 3" at bounding box center [606, 173] width 267 height 108
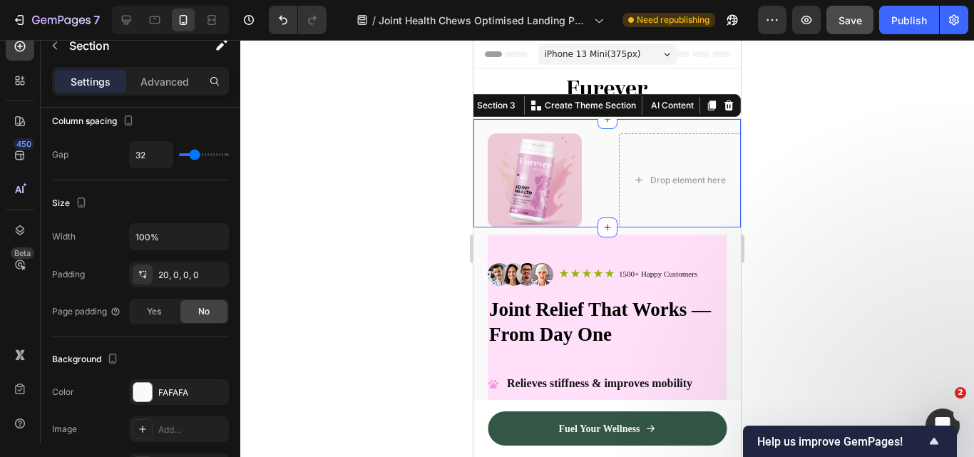
scroll to position [0, 0]
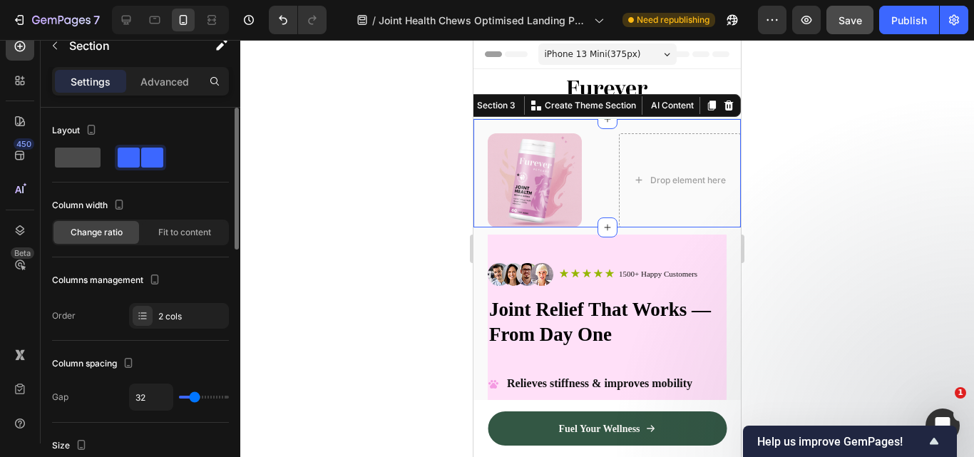
click at [78, 161] on span at bounding box center [78, 158] width 46 height 20
type input "0"
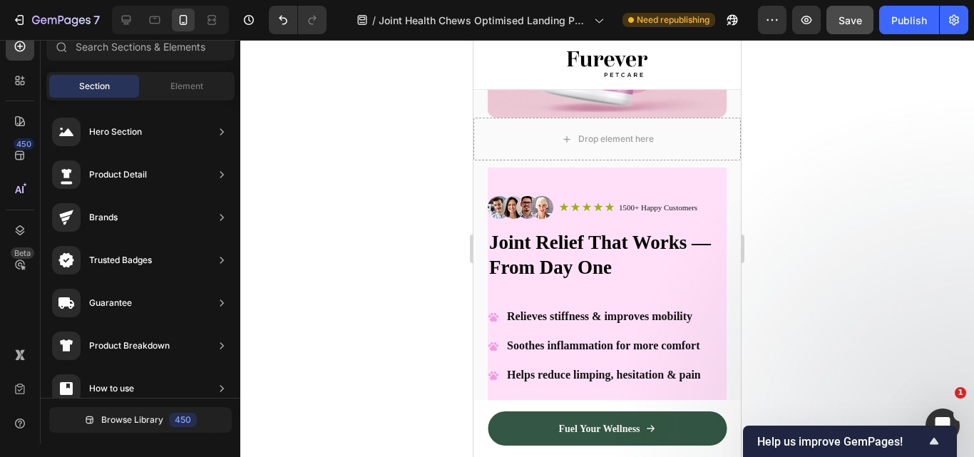
scroll to position [153, 0]
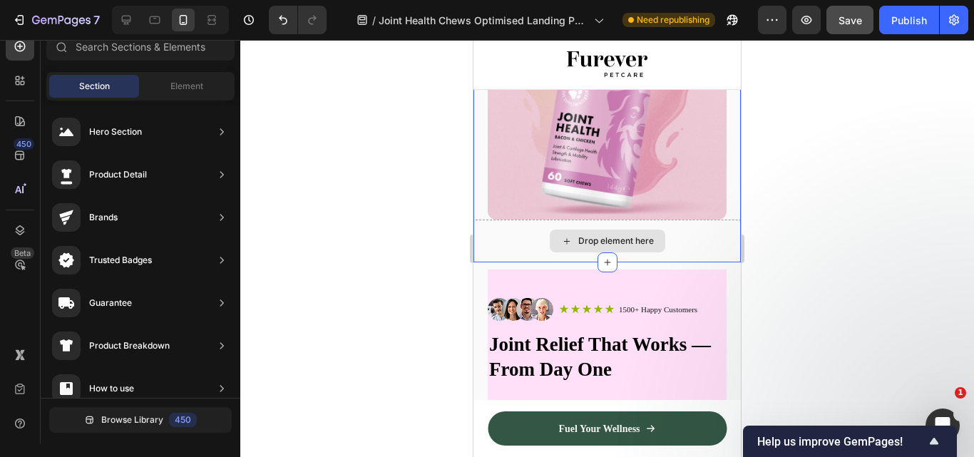
click at [683, 237] on div "Drop element here" at bounding box center [606, 241] width 267 height 43
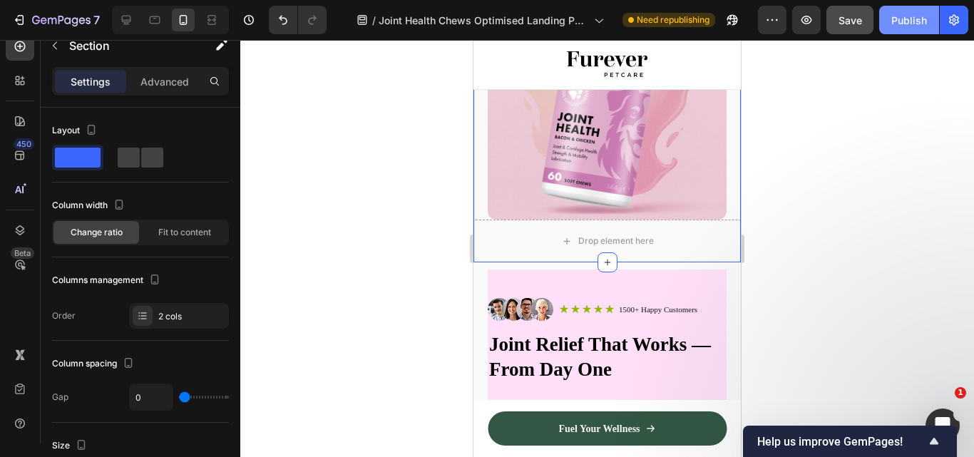
click at [894, 26] on div "Publish" at bounding box center [909, 20] width 36 height 15
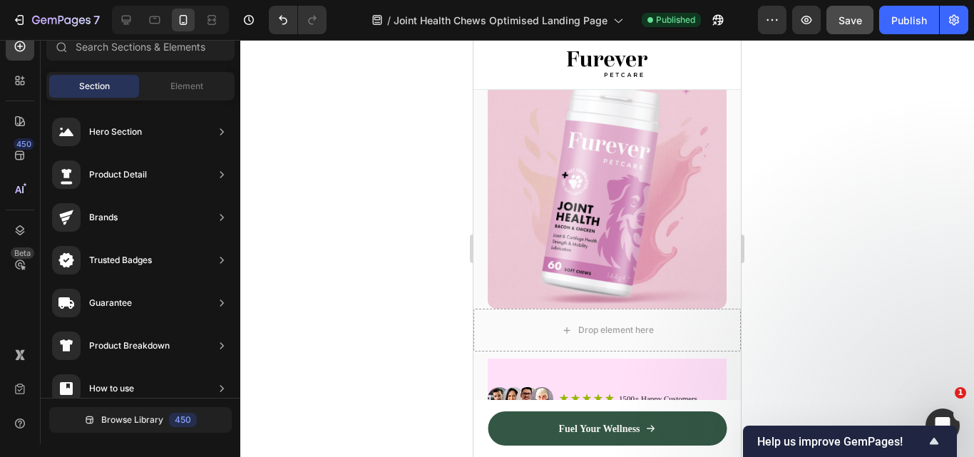
scroll to position [0, 0]
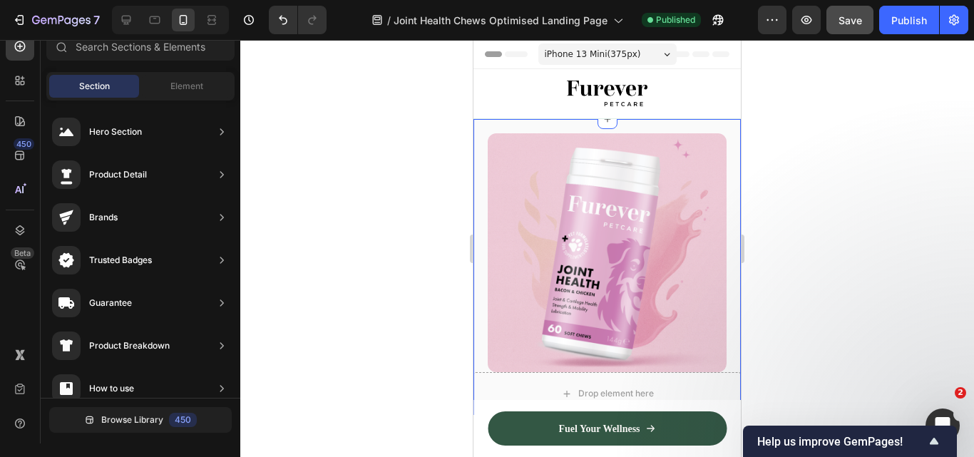
click at [721, 130] on div "Image Drop element here Section 3" at bounding box center [606, 267] width 267 height 296
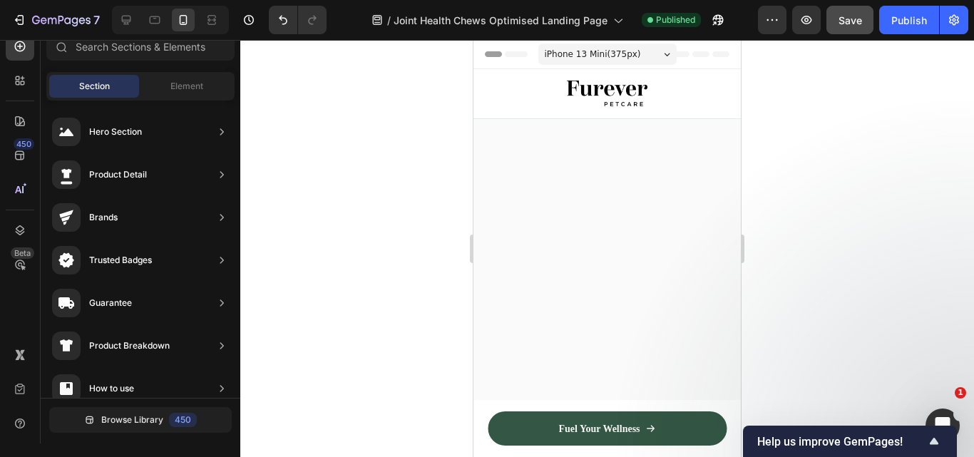
scroll to position [394, 0]
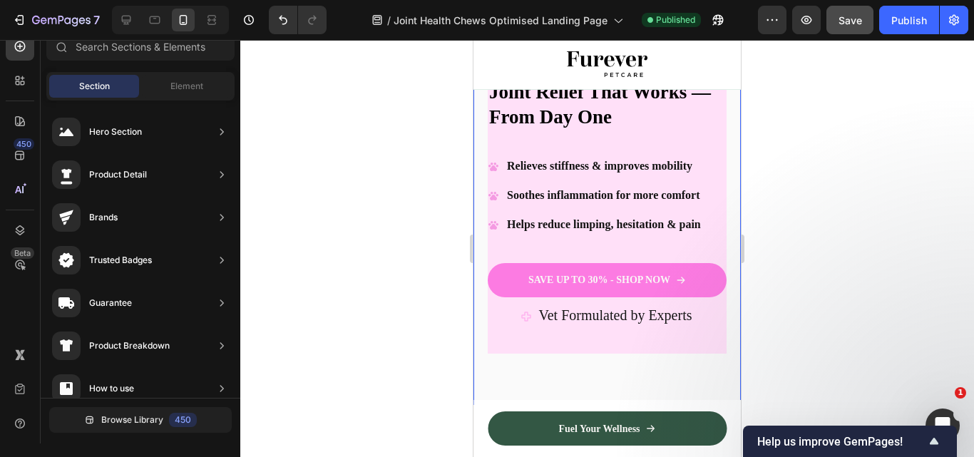
click at [724, 129] on div "Image Icon Icon Icon Icon Icon Icon List 1500+ Happy Customers Text Block Row R…" at bounding box center [606, 207] width 267 height 395
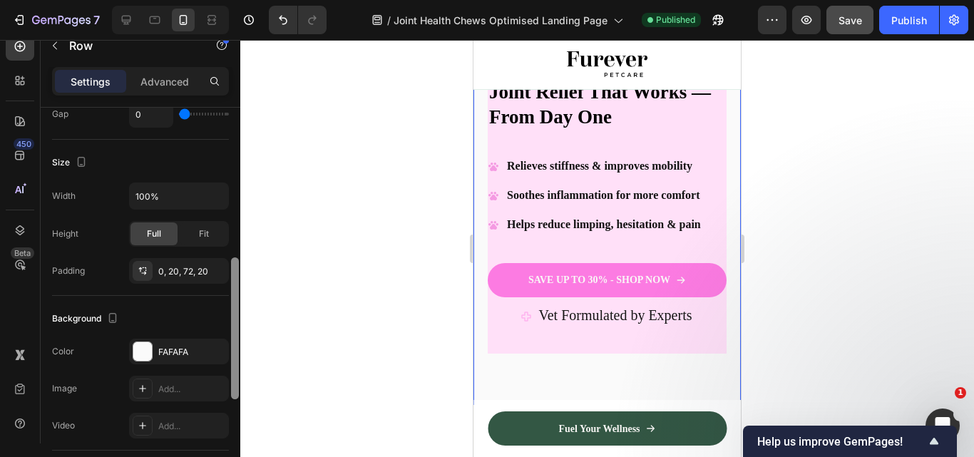
scroll to position [359, 0]
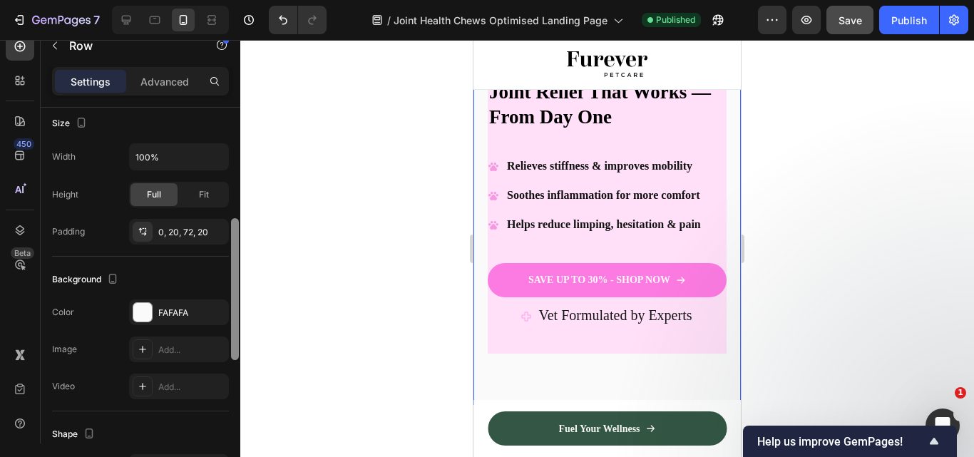
drag, startPoint x: 237, startPoint y: 230, endPoint x: 228, endPoint y: 366, distance: 136.5
click at [228, 366] on div "Layout Column width Change ratio Fit to content 12 Columns management Order 2 c…" at bounding box center [141, 296] width 200 height 376
click at [176, 309] on div "FAFAFA" at bounding box center [178, 312] width 41 height 13
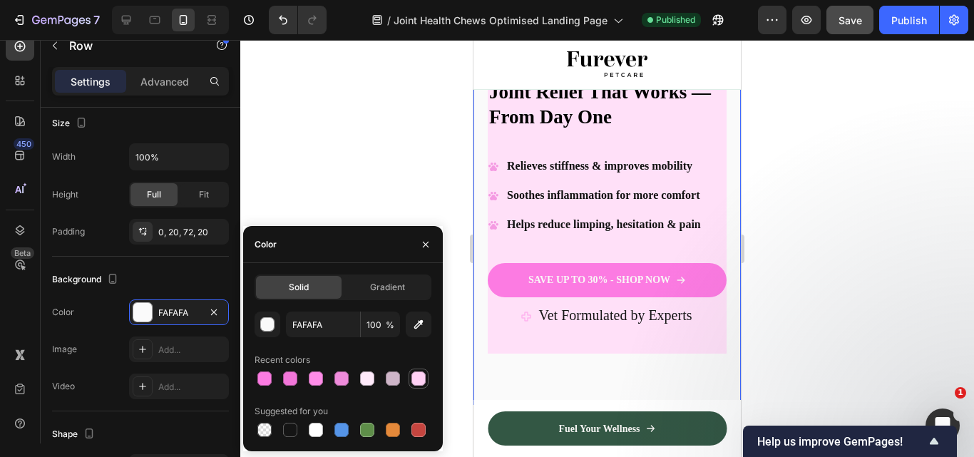
click at [418, 375] on div at bounding box center [418, 378] width 14 height 14
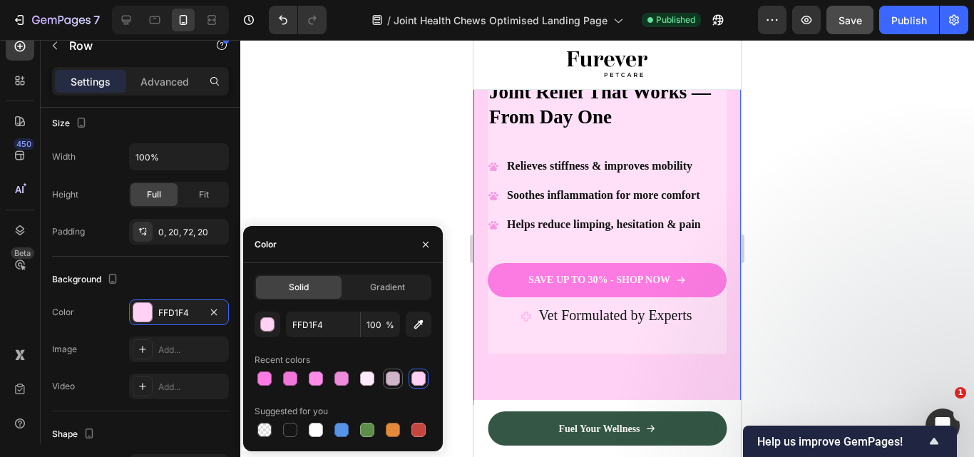
click at [397, 377] on div at bounding box center [393, 378] width 14 height 14
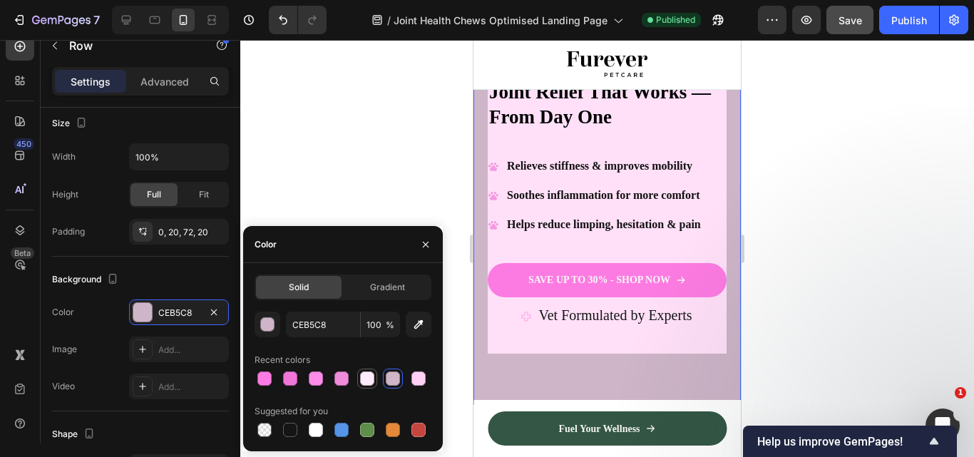
click at [372, 381] on div at bounding box center [367, 378] width 14 height 14
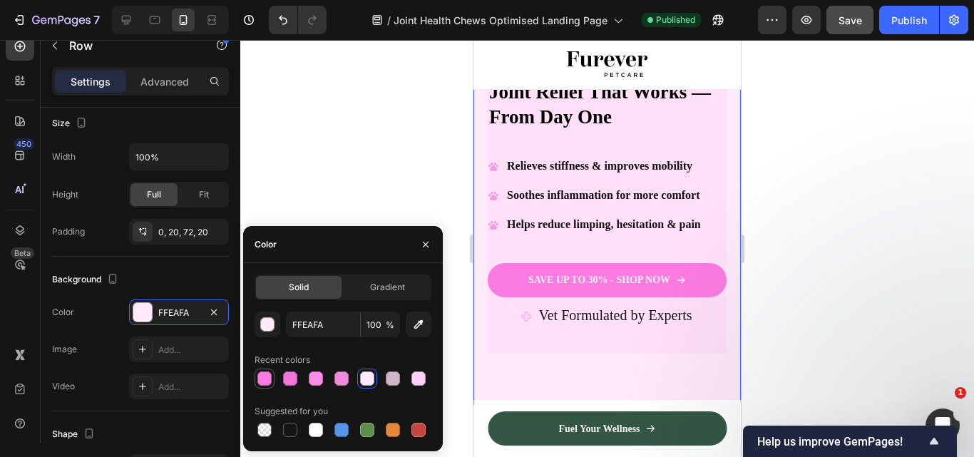
click at [259, 376] on div at bounding box center [264, 378] width 14 height 14
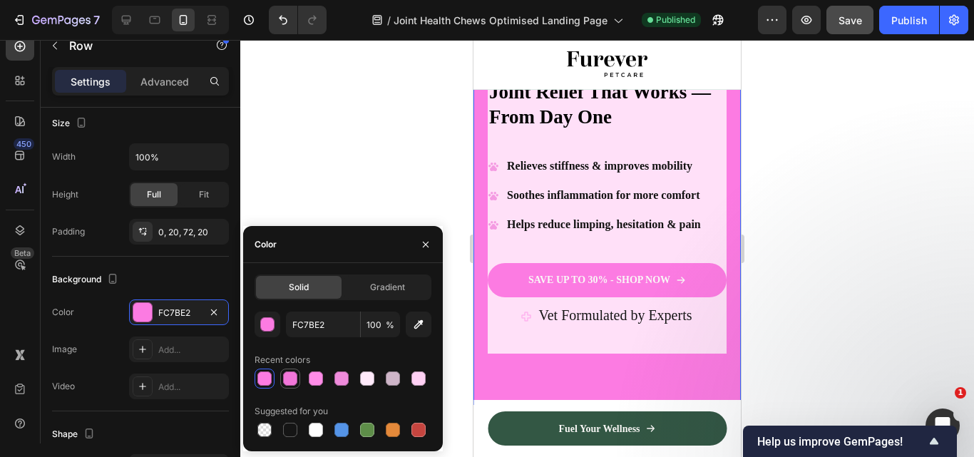
click at [283, 378] on div at bounding box center [290, 378] width 17 height 17
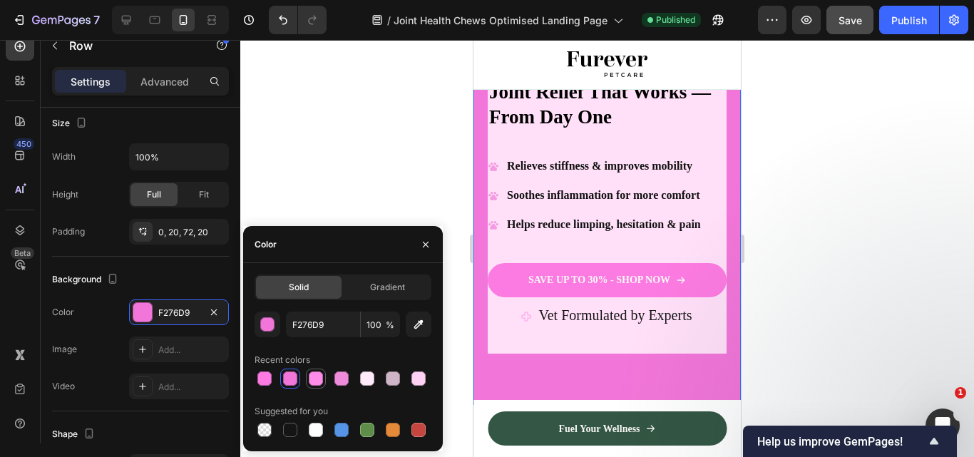
click at [308, 380] on div at bounding box center [315, 378] width 17 height 17
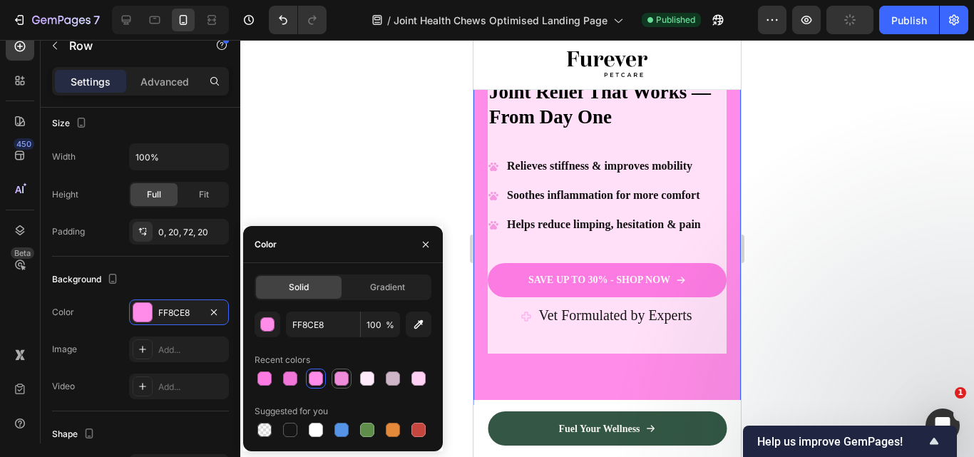
click at [341, 381] on div at bounding box center [341, 378] width 14 height 14
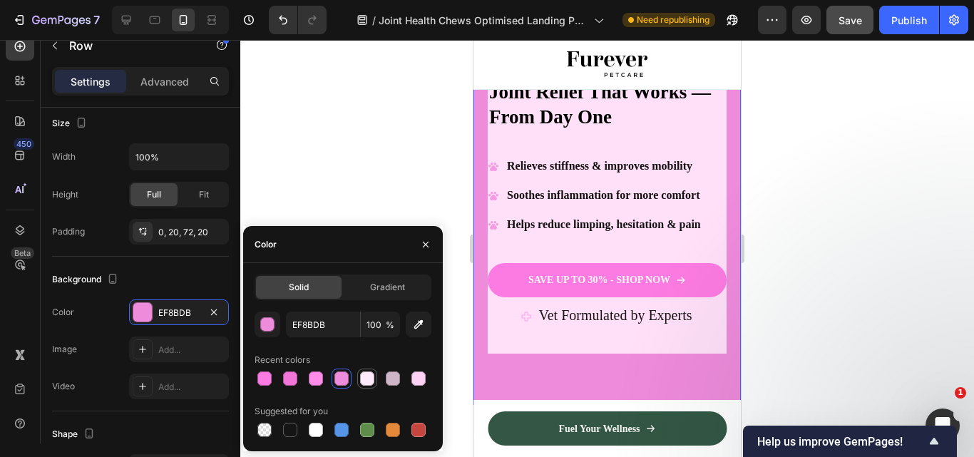
click at [358, 380] on div at bounding box center [367, 378] width 20 height 20
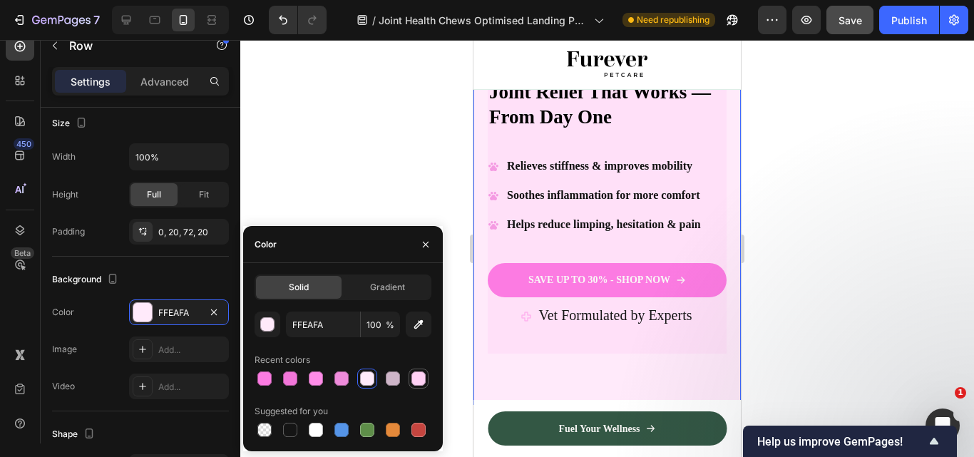
click at [416, 374] on div at bounding box center [418, 378] width 14 height 14
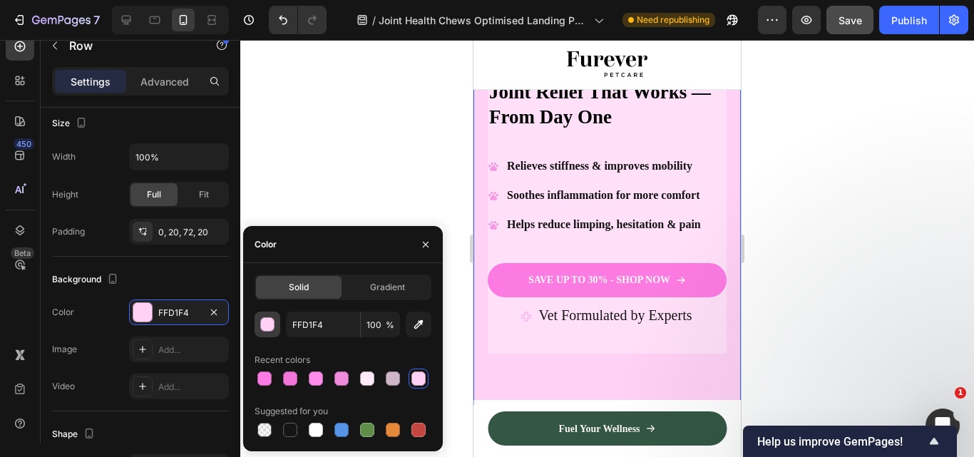
click at [263, 326] on div "button" at bounding box center [268, 325] width 14 height 14
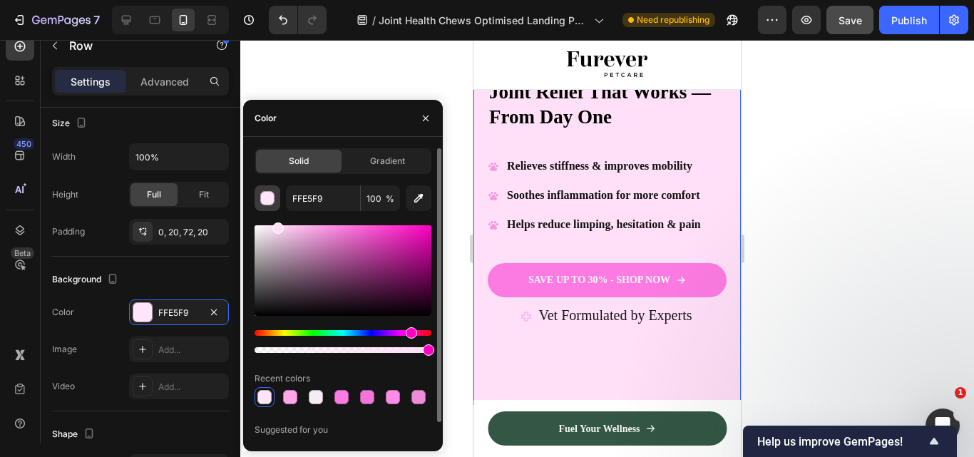
type input "FFE0F7"
drag, startPoint x: 287, startPoint y: 230, endPoint x: 276, endPoint y: 205, distance: 27.1
click at [276, 205] on div "FFE0F7 100 % Recent colors Suggested for you" at bounding box center [342, 321] width 177 height 273
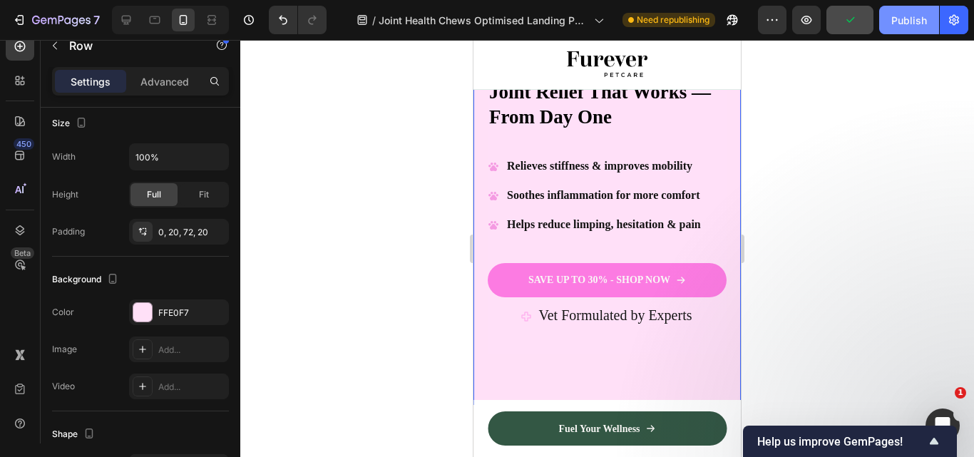
click at [897, 23] on div "Publish" at bounding box center [909, 20] width 36 height 15
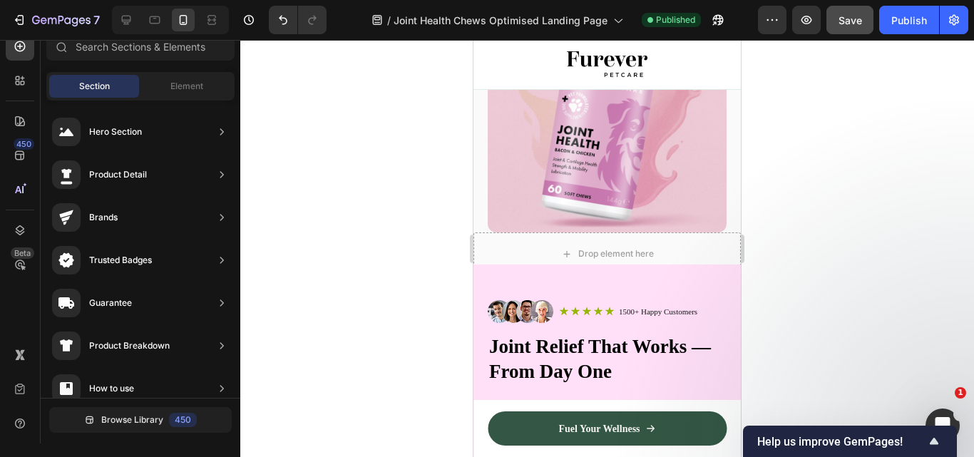
scroll to position [0, 0]
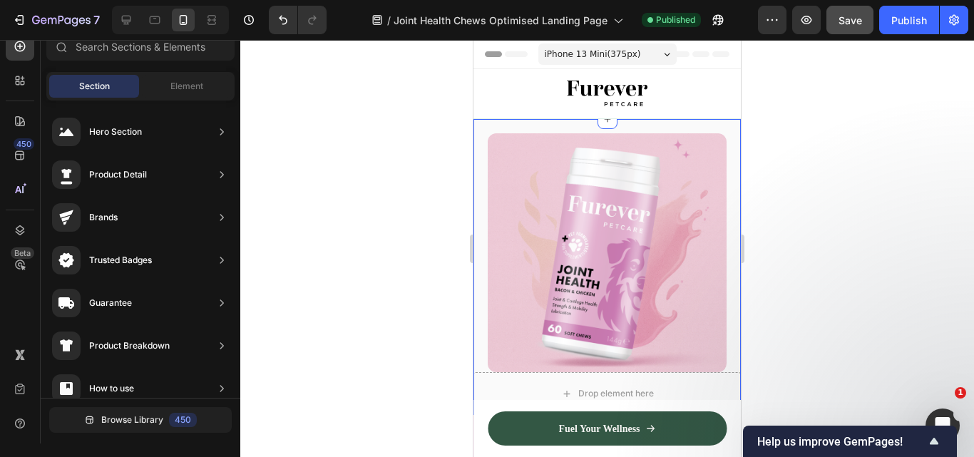
click at [722, 127] on div "Image Drop element here Section 3" at bounding box center [606, 267] width 267 height 296
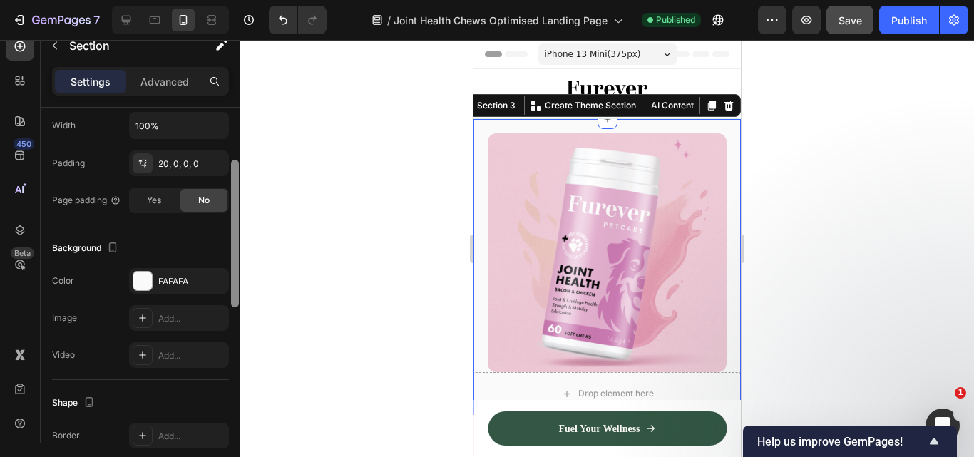
drag, startPoint x: 232, startPoint y: 247, endPoint x: 232, endPoint y: 368, distance: 121.2
click at [232, 307] on div at bounding box center [235, 234] width 8 height 148
click at [163, 282] on div "FAFAFA" at bounding box center [178, 280] width 41 height 13
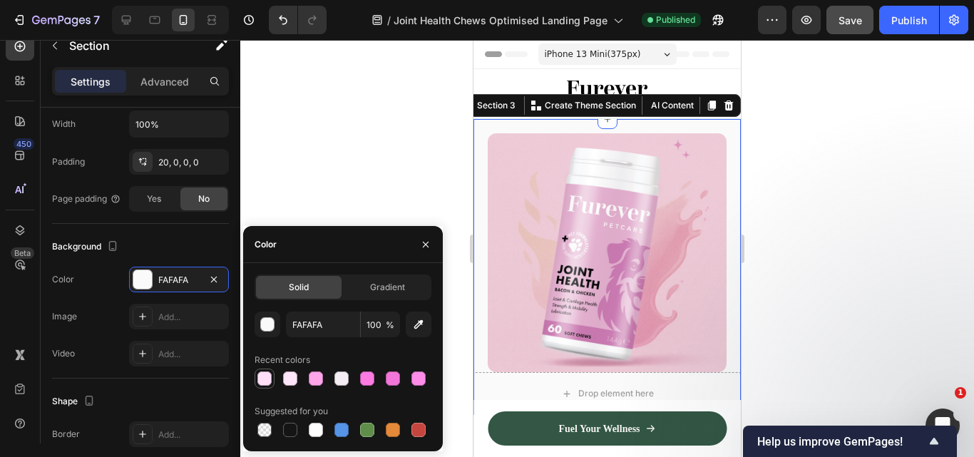
click at [265, 377] on div at bounding box center [264, 378] width 14 height 14
type input "FFE0F7"
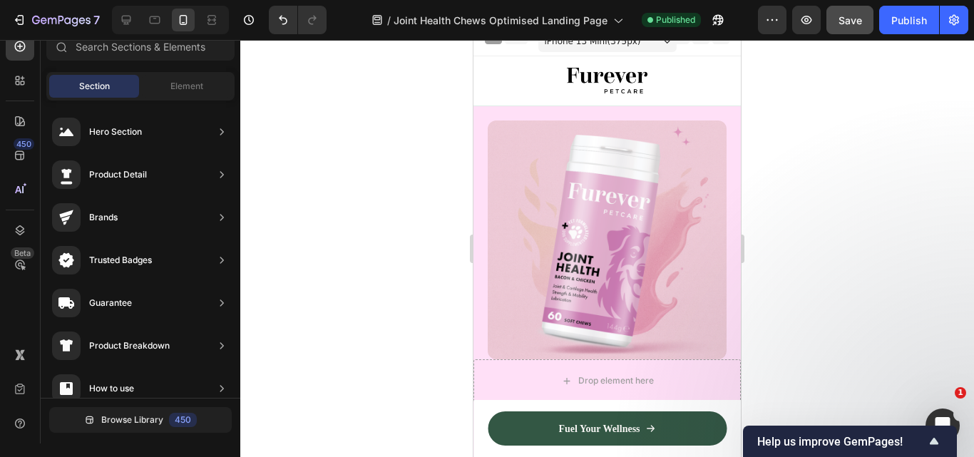
scroll to position [0, 0]
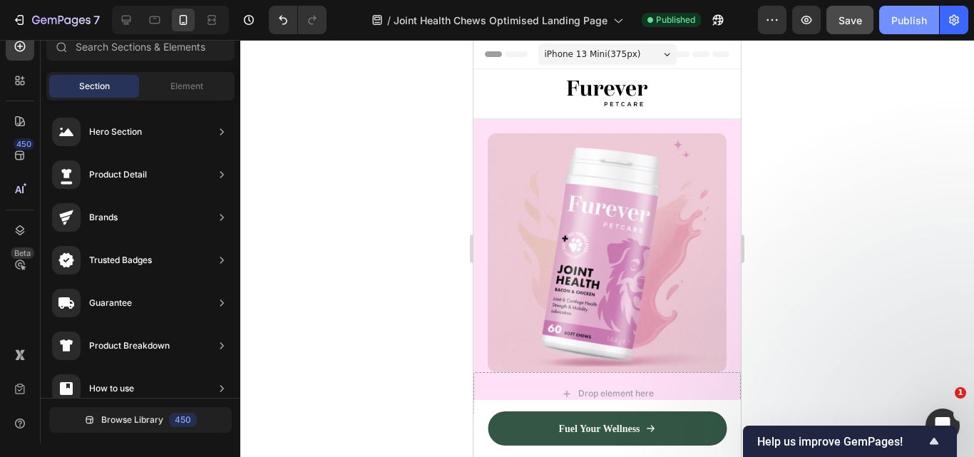
click at [895, 26] on div "Publish" at bounding box center [909, 20] width 36 height 15
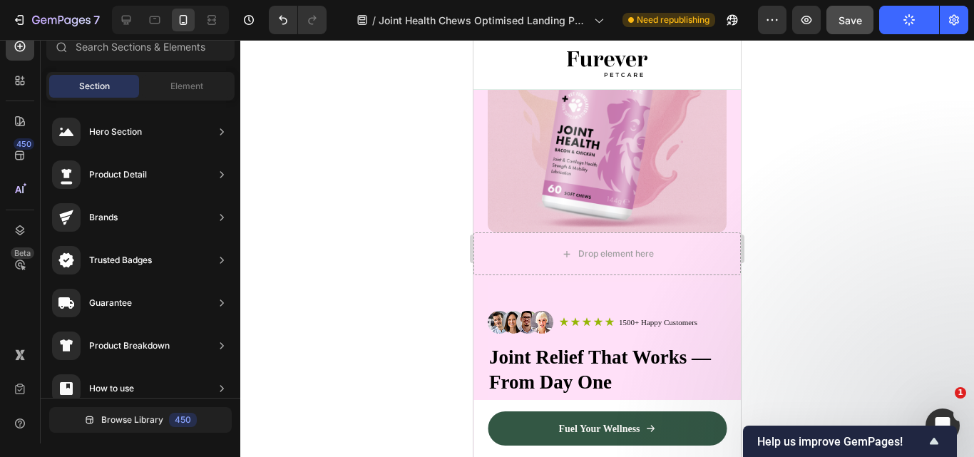
scroll to position [153, 0]
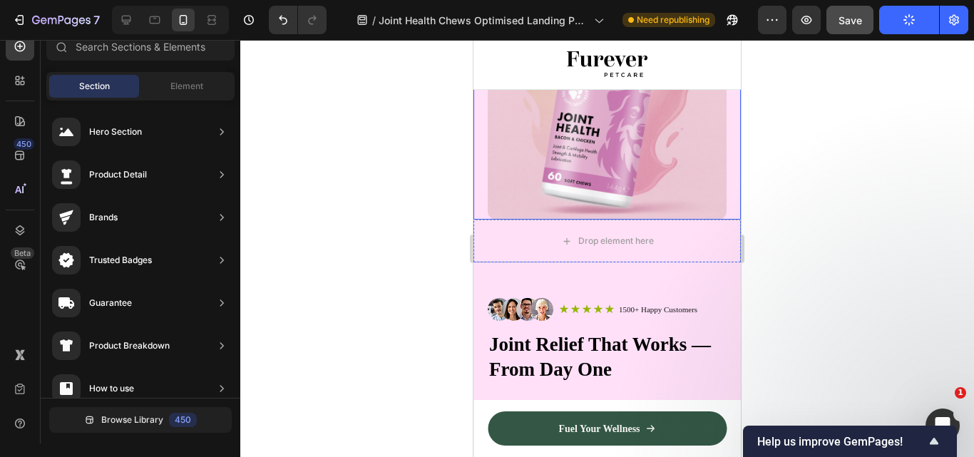
click at [719, 182] on div "Image" at bounding box center [606, 100] width 267 height 239
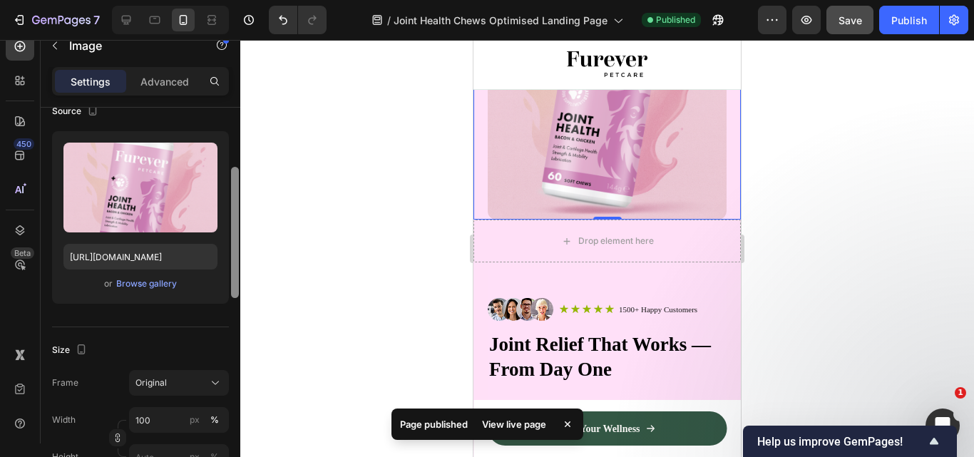
scroll to position [147, 0]
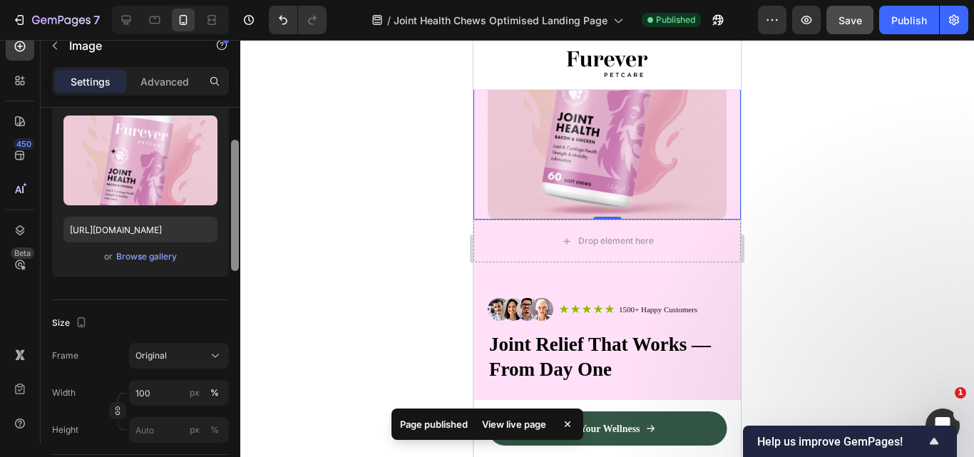
drag, startPoint x: 236, startPoint y: 198, endPoint x: 247, endPoint y: 249, distance: 51.9
click at [247, 0] on div "7 Version history / Joint Health Chews Optimised Landing Page Published Preview…" at bounding box center [487, 0] width 974 height 0
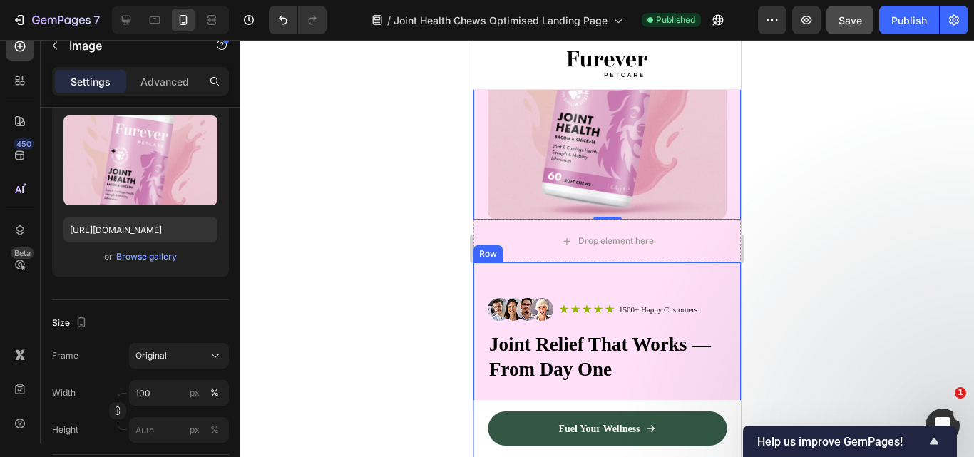
click at [720, 262] on div "Image Icon Icon Icon Icon Icon Icon List 1500+ Happy Customers Text Block Row R…" at bounding box center [606, 459] width 267 height 395
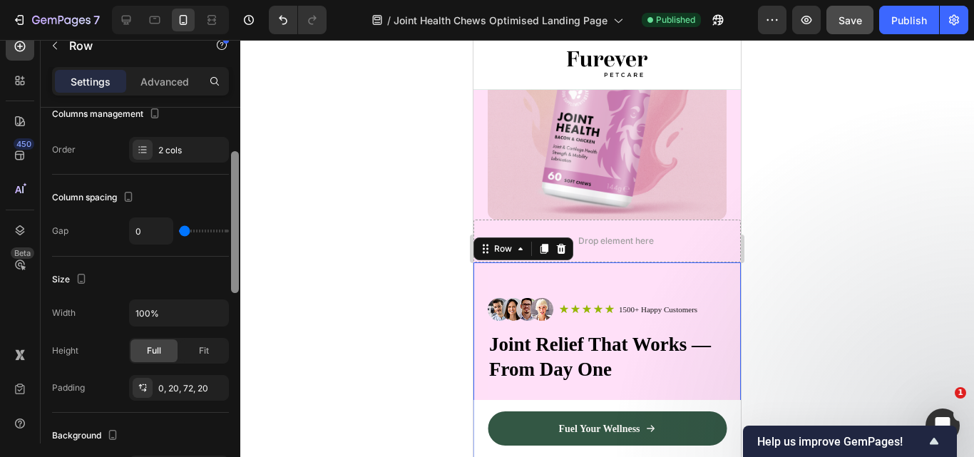
scroll to position [227, 0]
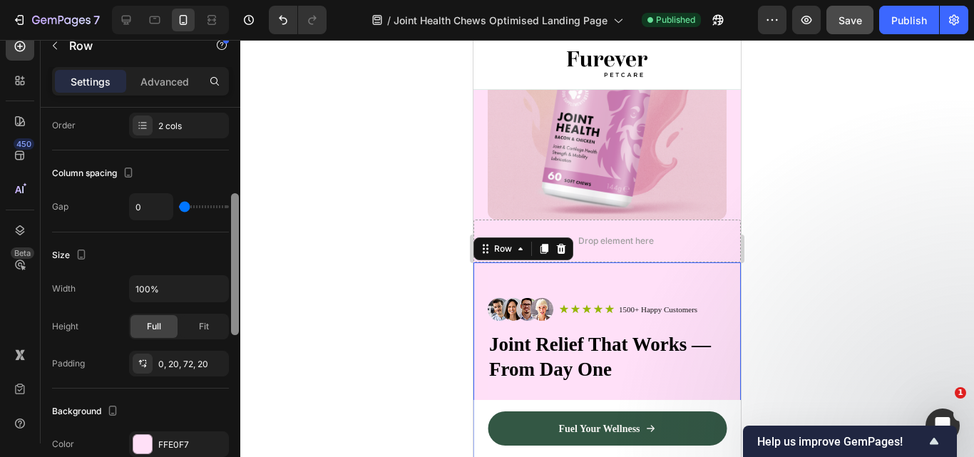
drag, startPoint x: 237, startPoint y: 230, endPoint x: 235, endPoint y: 316, distance: 86.3
click at [235, 316] on div at bounding box center [235, 264] width 8 height 142
type input "2"
type input "9"
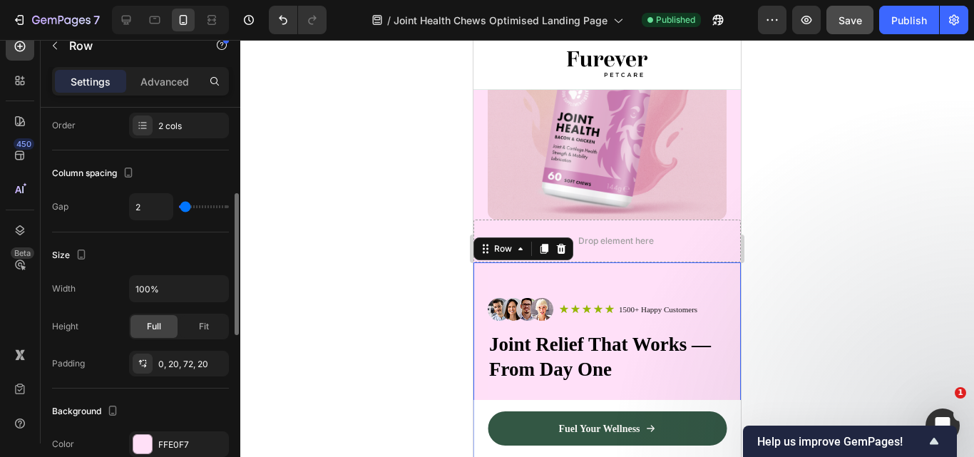
type input "9"
type input "18"
type input "22"
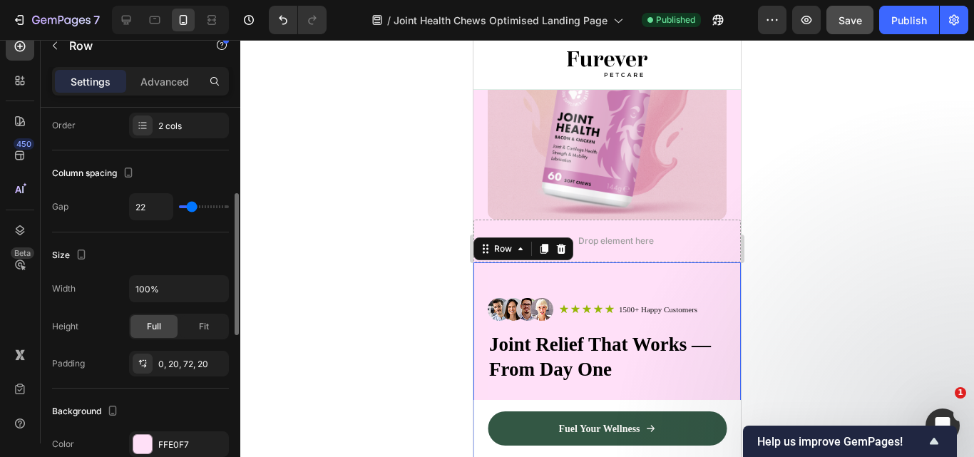
type input "29"
drag, startPoint x: 185, startPoint y: 209, endPoint x: 194, endPoint y: 210, distance: 8.7
type input "29"
click at [194, 208] on input "range" at bounding box center [204, 206] width 50 height 3
type input "0"
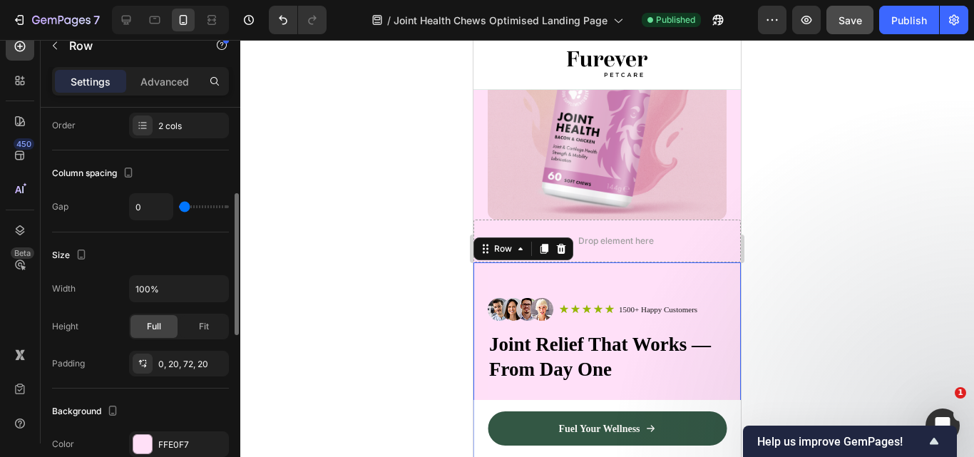
drag, startPoint x: 194, startPoint y: 210, endPoint x: 166, endPoint y: 212, distance: 27.8
type input "0"
click at [179, 208] on input "range" at bounding box center [204, 206] width 50 height 3
click at [133, 359] on div at bounding box center [143, 364] width 20 height 20
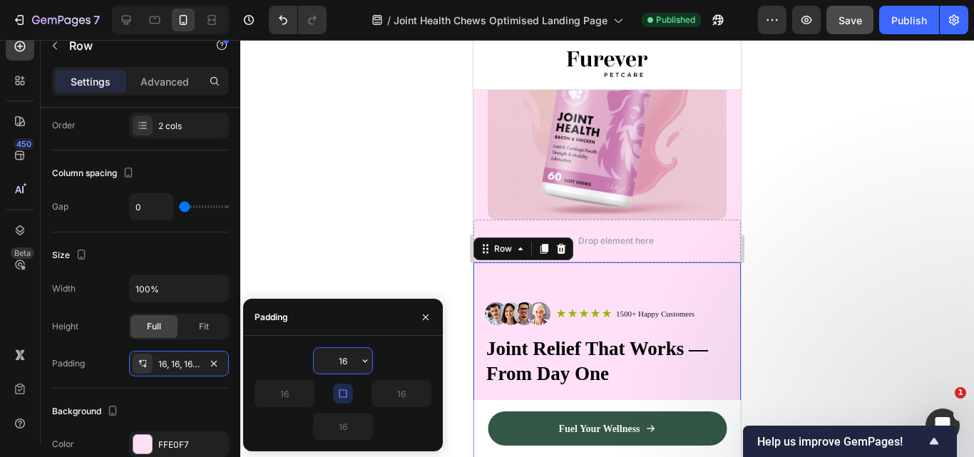
click at [350, 361] on input "16" at bounding box center [343, 361] width 58 height 26
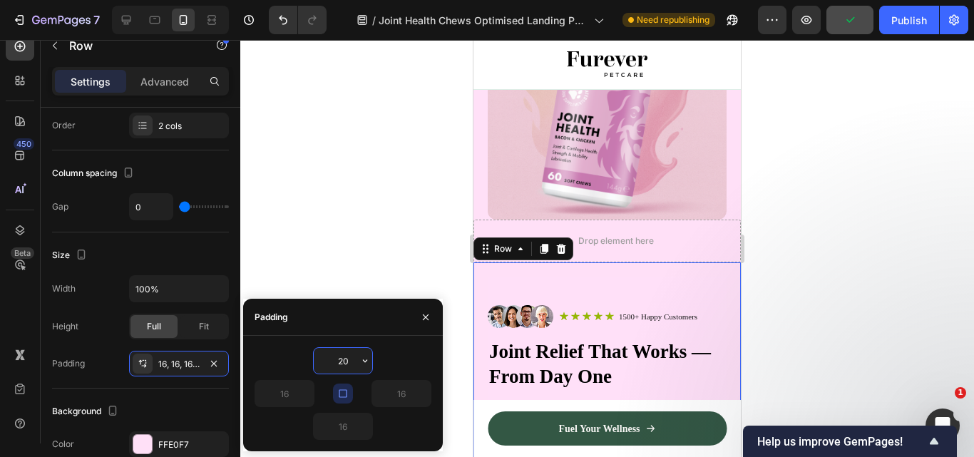
type input "2"
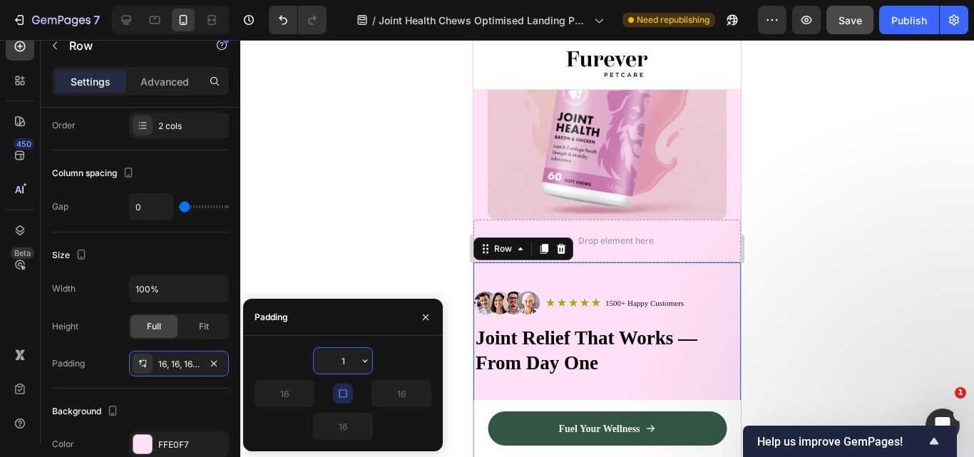
type input "16"
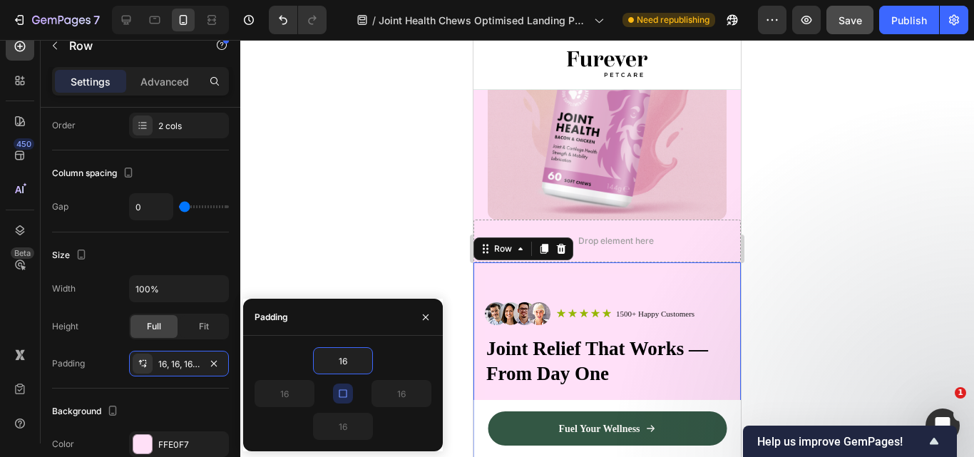
click at [410, 227] on div at bounding box center [606, 248] width 733 height 417
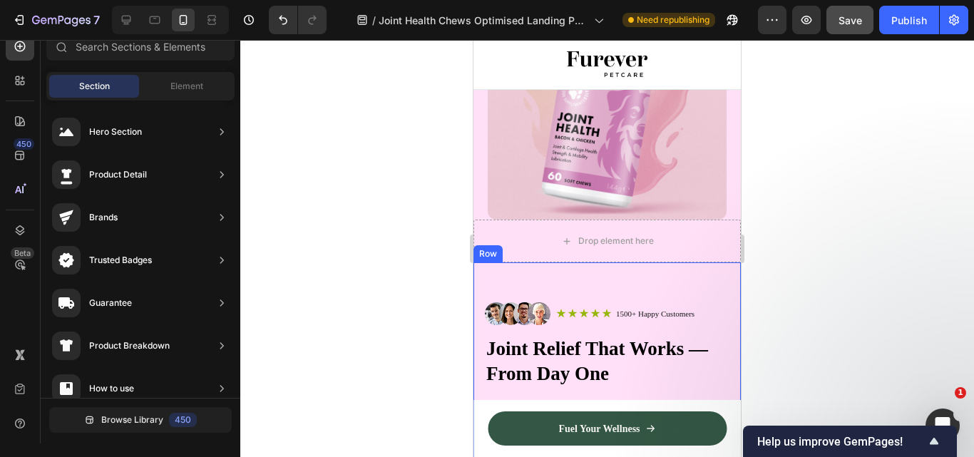
click at [478, 263] on div "Image Icon Icon Icon Icon Icon Icon List 1500+ Happy Customers Text Block Row R…" at bounding box center [606, 441] width 267 height 359
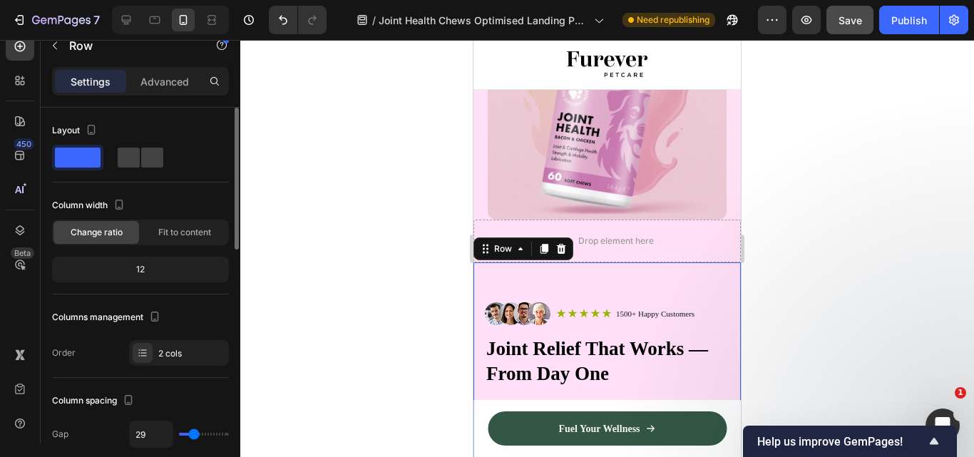
type input "40"
type input "76"
type input "78"
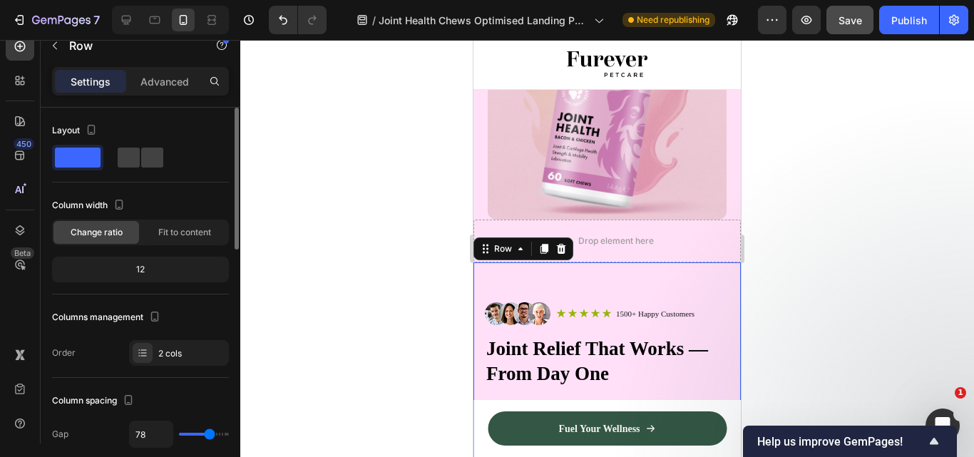
drag, startPoint x: 192, startPoint y: 433, endPoint x: 210, endPoint y: 432, distance: 17.8
type input "78"
click at [210, 433] on input "range" at bounding box center [204, 434] width 50 height 3
click at [135, 427] on input "78" at bounding box center [151, 434] width 43 height 26
click at [138, 427] on input "78" at bounding box center [151, 434] width 43 height 26
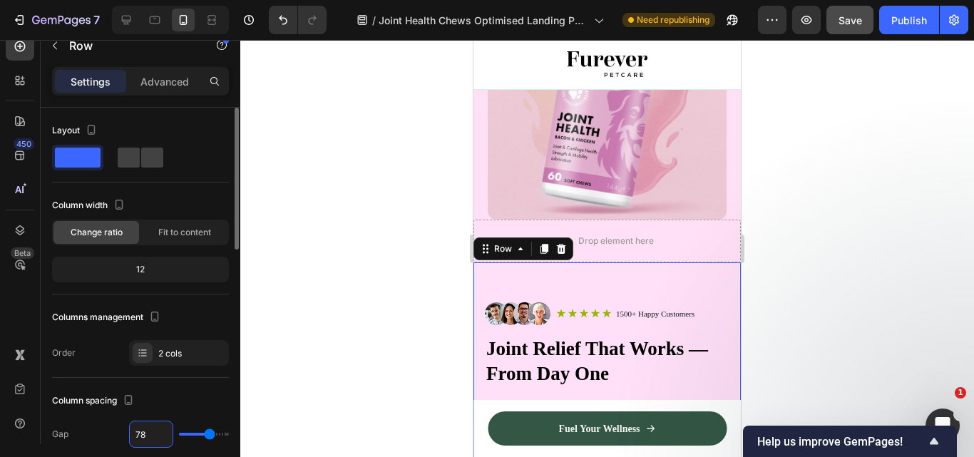
type input "3"
type input "35"
click at [322, 371] on div at bounding box center [606, 248] width 733 height 417
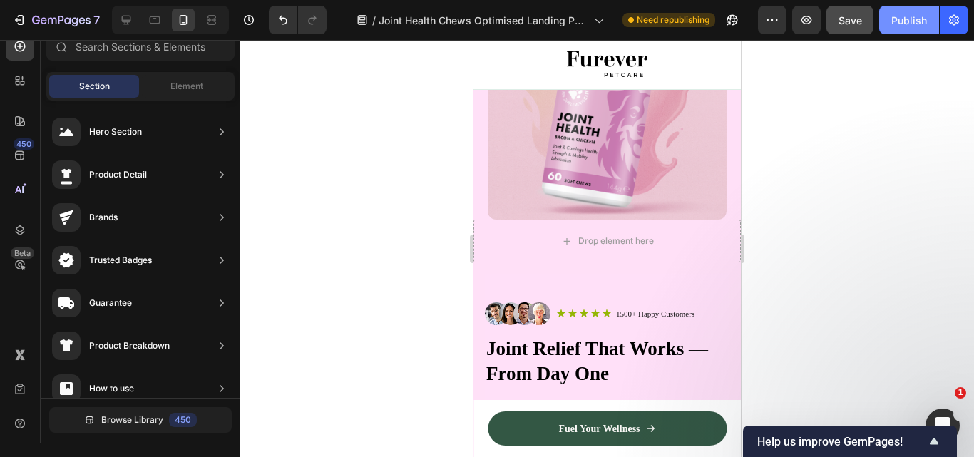
click at [892, 14] on div "Publish" at bounding box center [909, 20] width 36 height 15
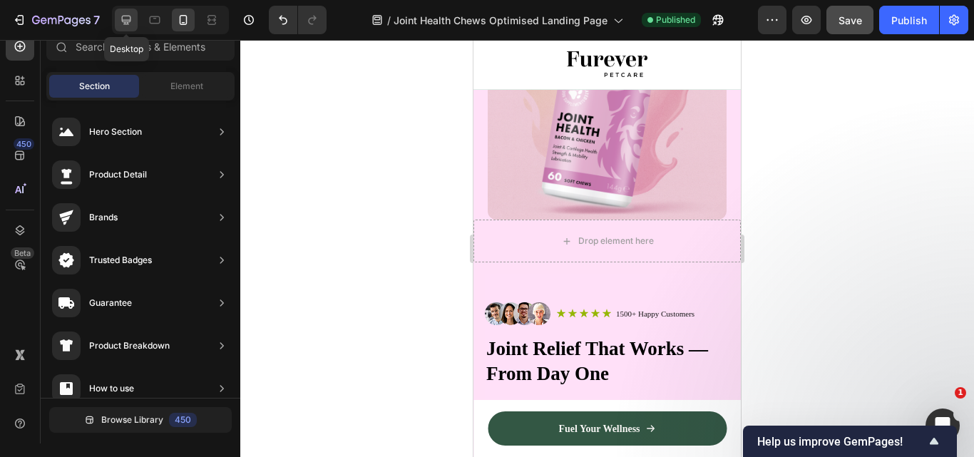
click at [133, 21] on icon at bounding box center [126, 20] width 14 height 14
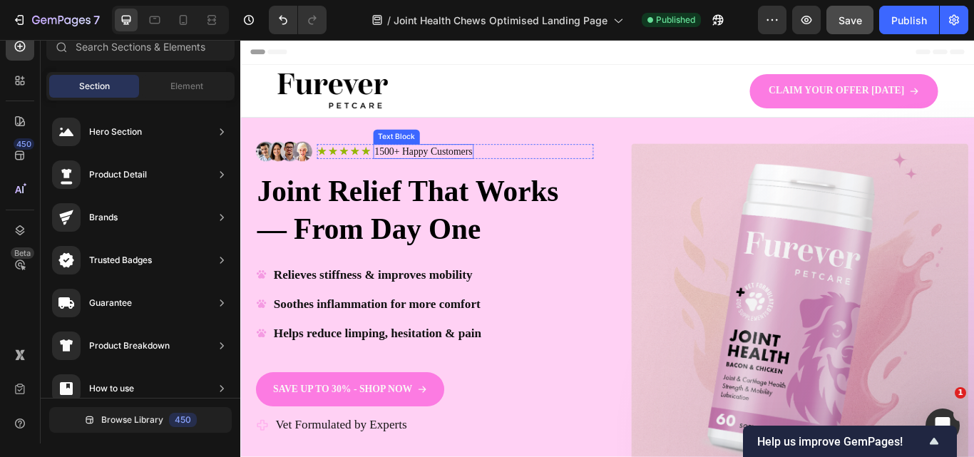
click at [412, 171] on p "1500+ Happy Customers" at bounding box center [453, 170] width 114 height 15
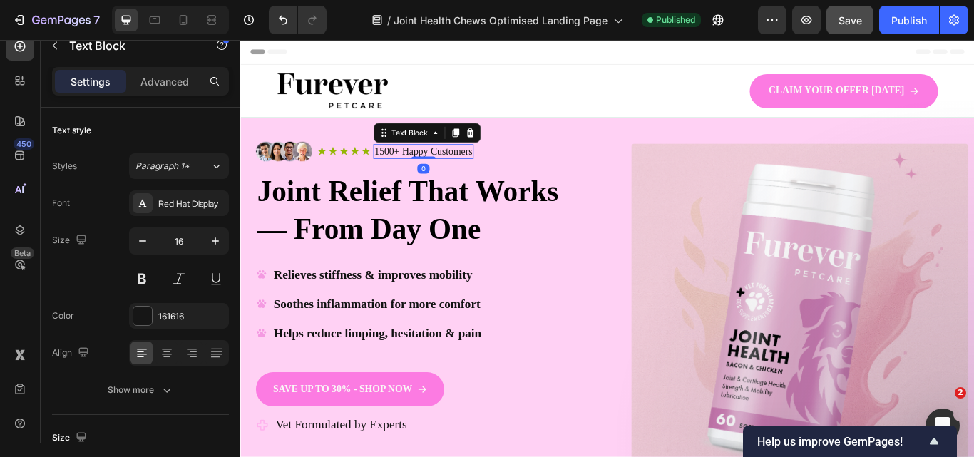
click at [414, 167] on p "1500+ Happy Customers" at bounding box center [453, 170] width 114 height 15
click at [651, 53] on div "Header" at bounding box center [668, 54] width 833 height 29
